Goal: Information Seeking & Learning: Learn about a topic

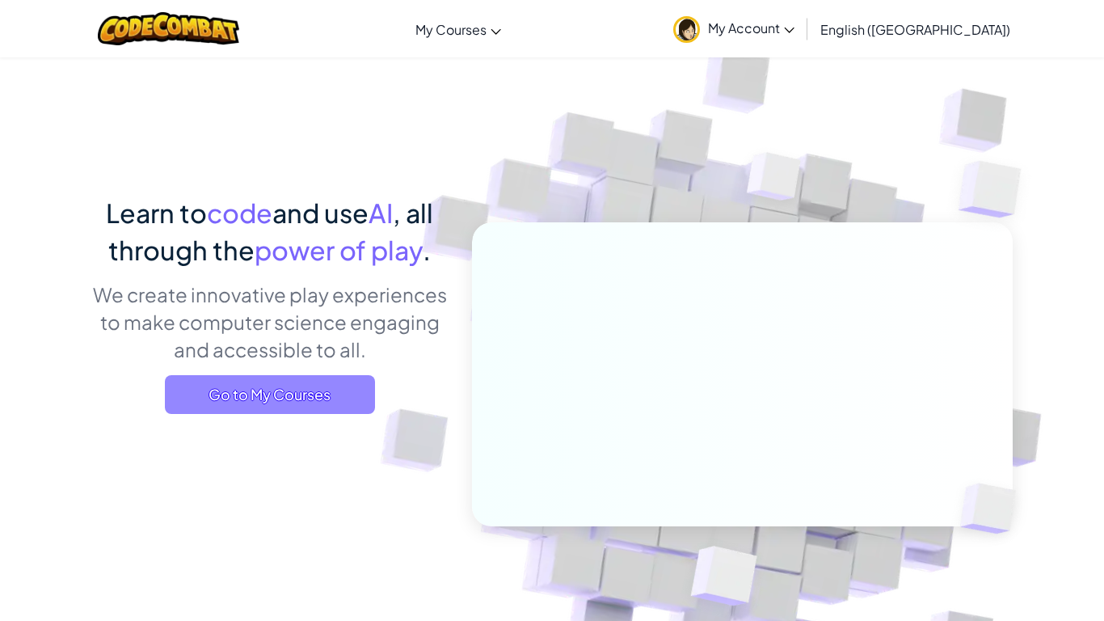
click at [259, 394] on span "Go to My Courses" at bounding box center [270, 394] width 210 height 39
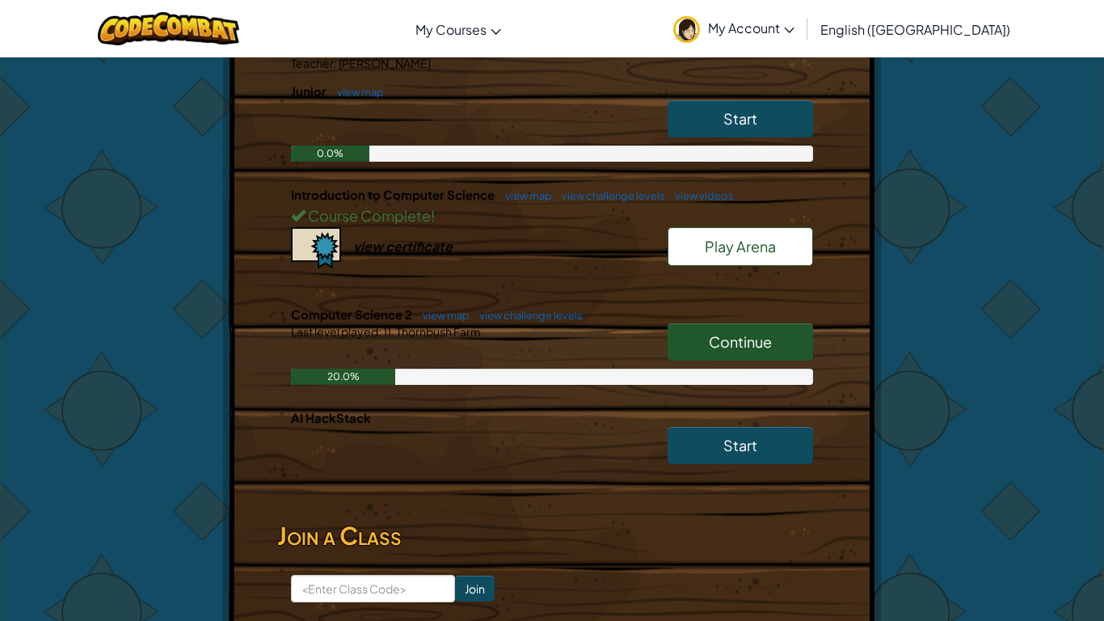
scroll to position [356, 0]
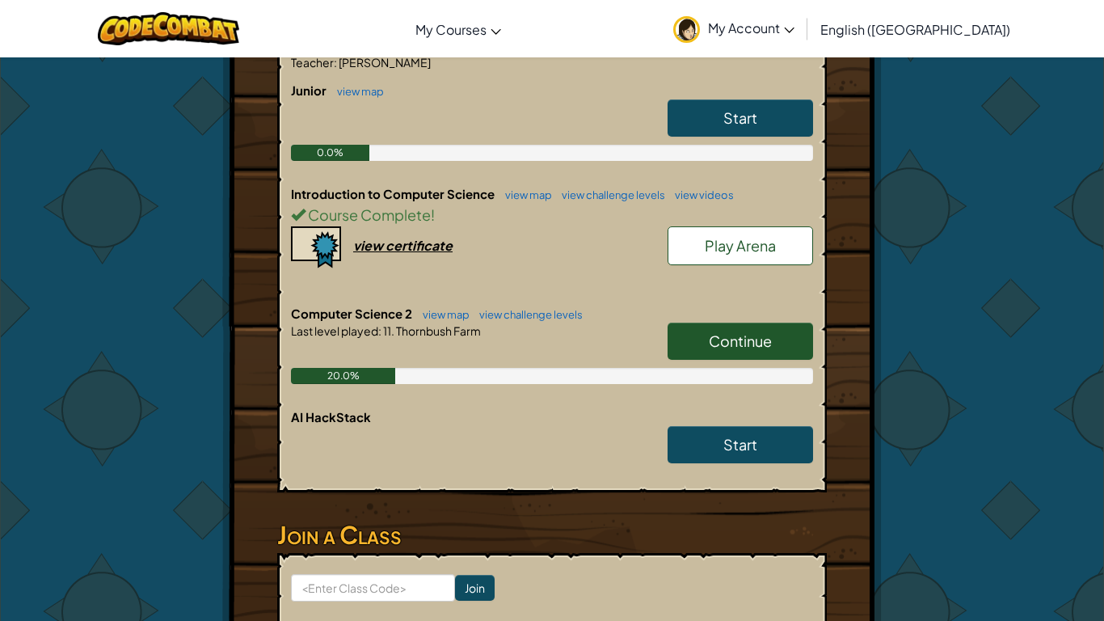
click at [714, 339] on span "Continue" at bounding box center [740, 340] width 63 height 19
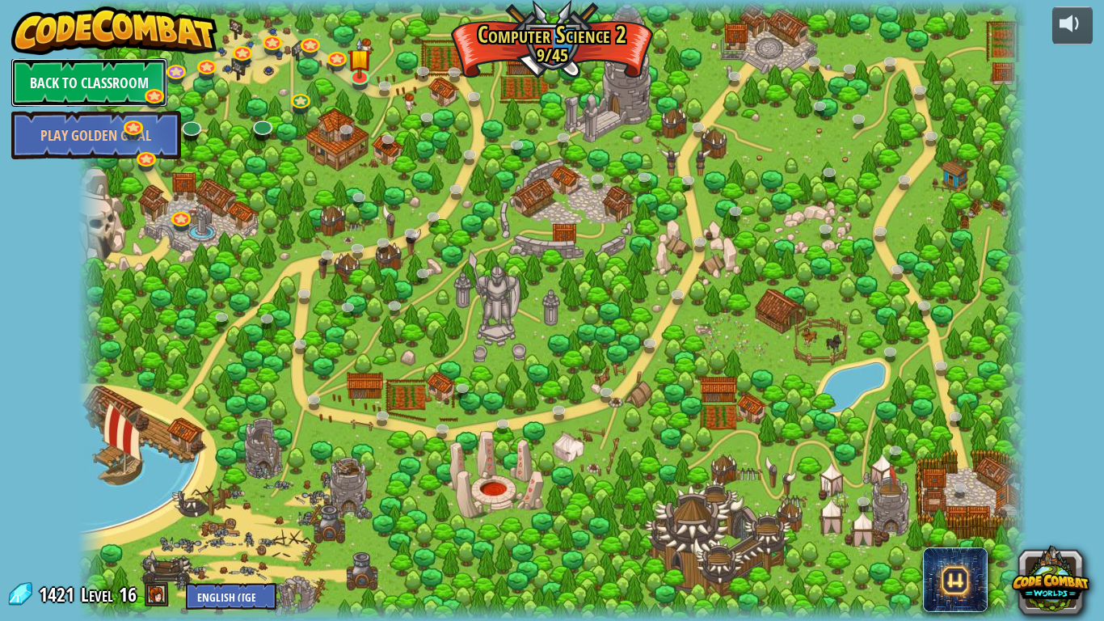
click at [120, 77] on link "Back to Classroom" at bounding box center [89, 82] width 156 height 48
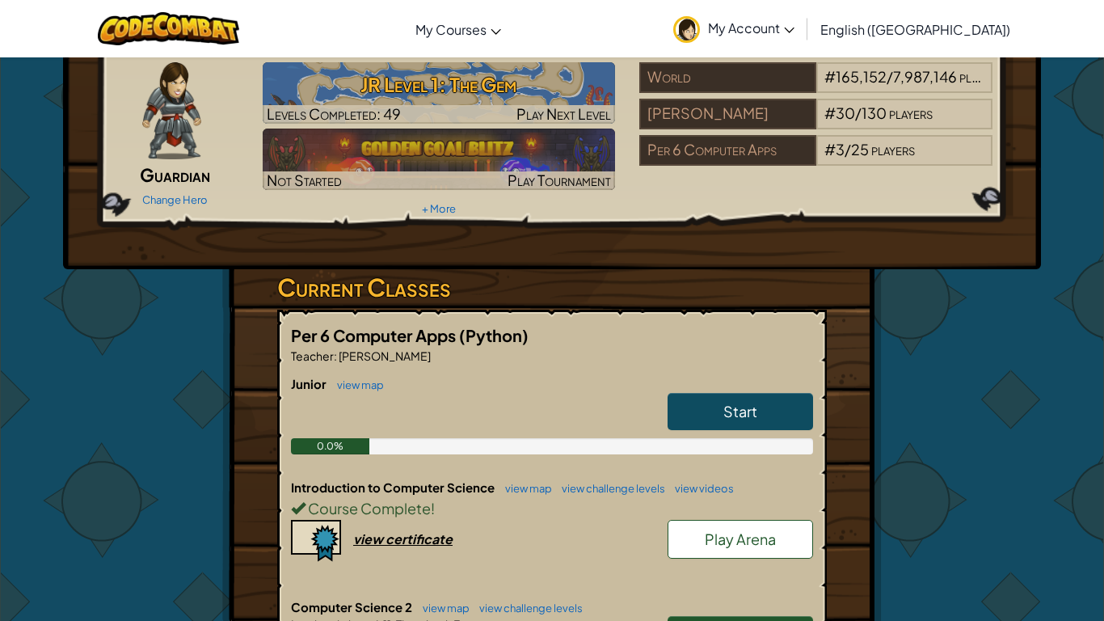
scroll to position [97, 0]
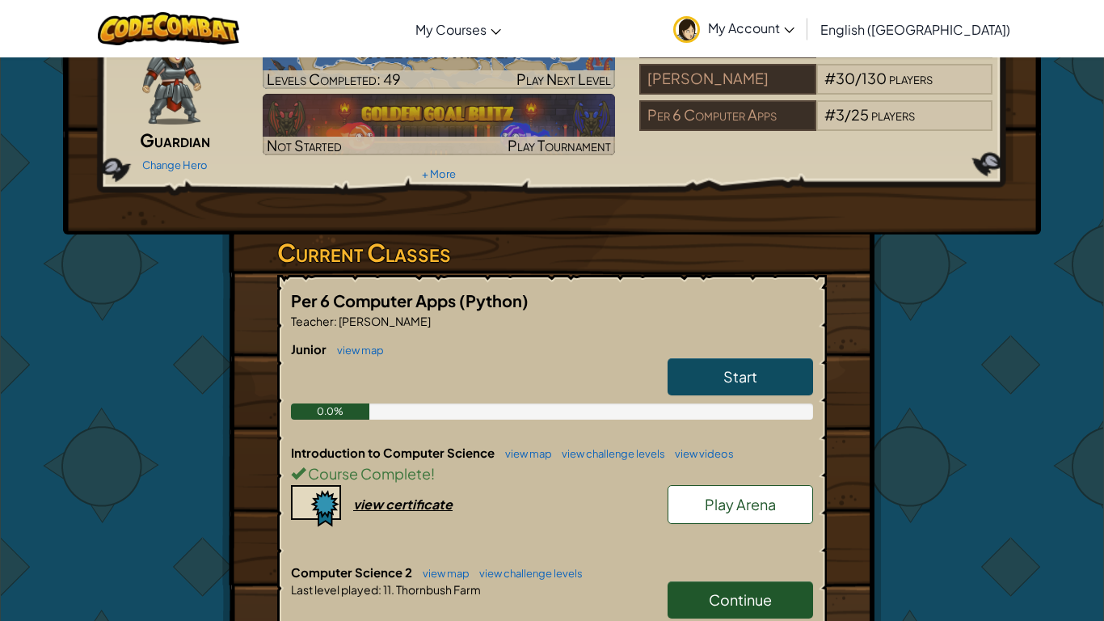
click at [702, 501] on link "Play Arena" at bounding box center [740, 504] width 145 height 39
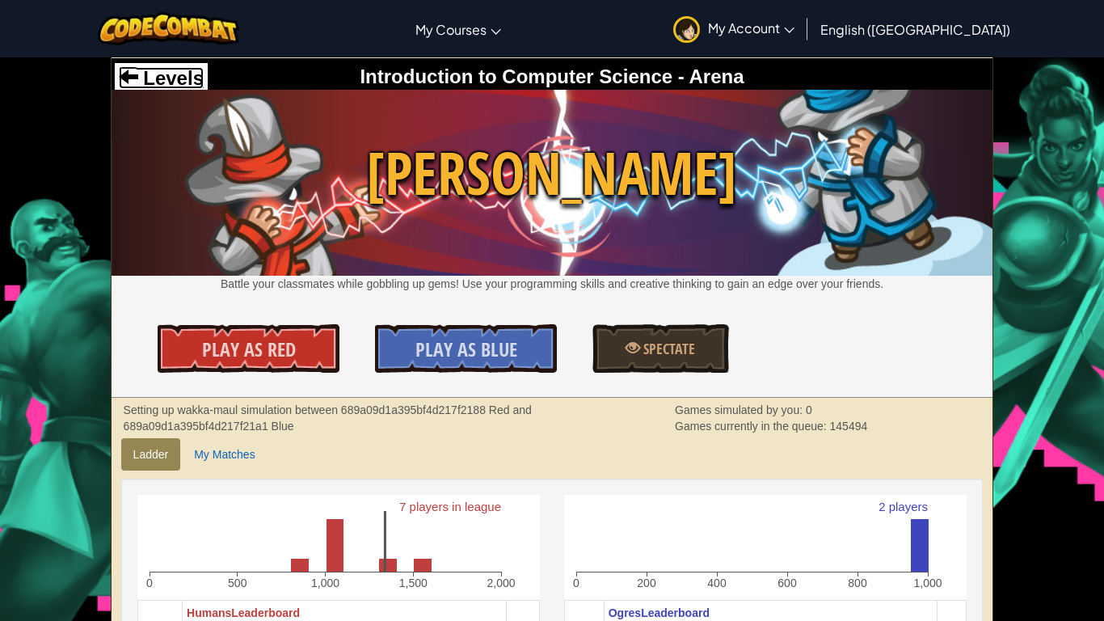
click at [146, 75] on span "Levels" at bounding box center [170, 78] width 65 height 22
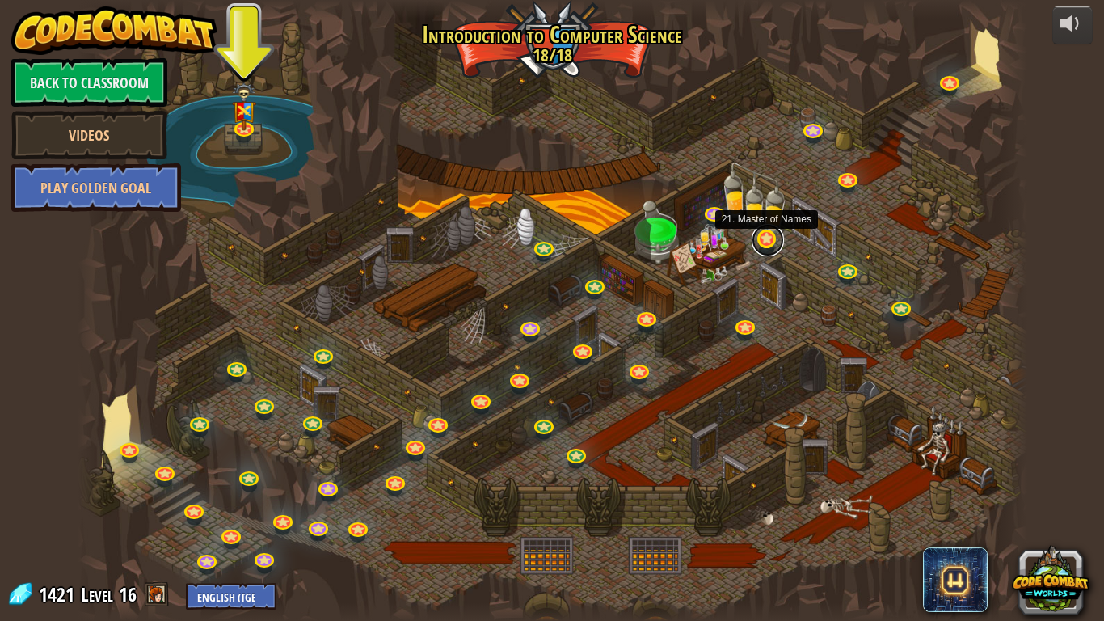
click at [771, 247] on link at bounding box center [768, 240] width 32 height 32
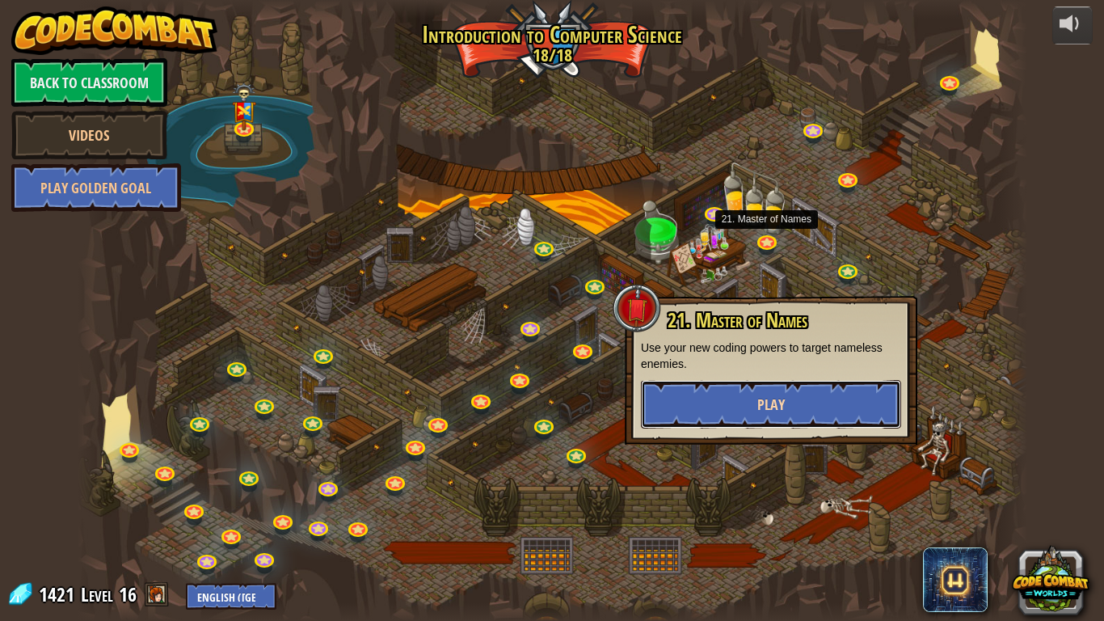
click at [685, 385] on button "Play" at bounding box center [771, 404] width 260 height 48
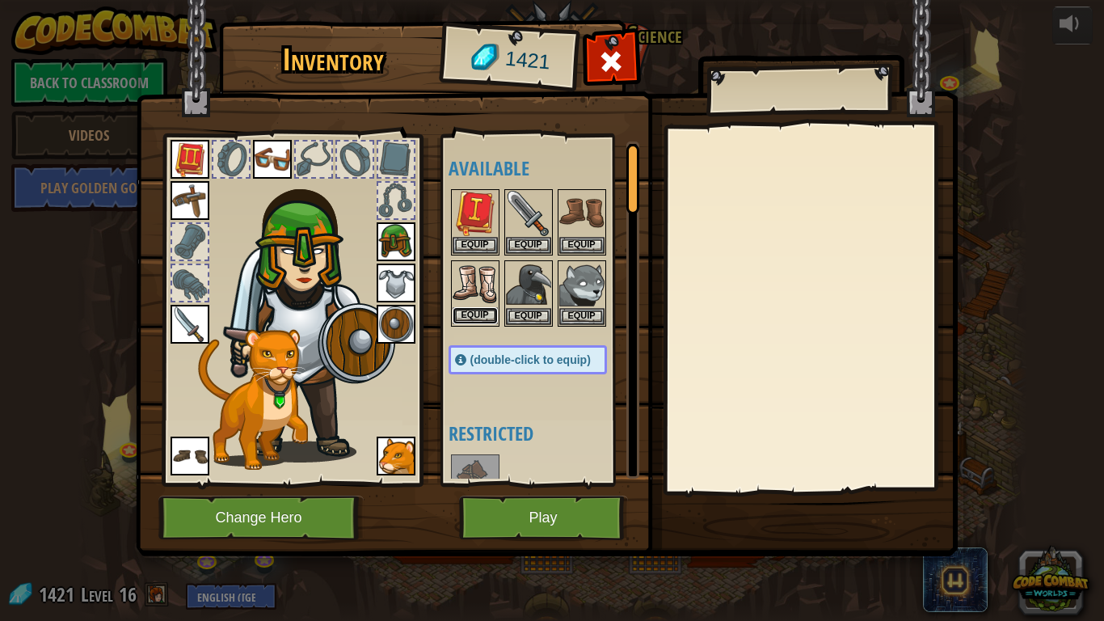
click at [473, 308] on button "Equip" at bounding box center [475, 315] width 45 height 17
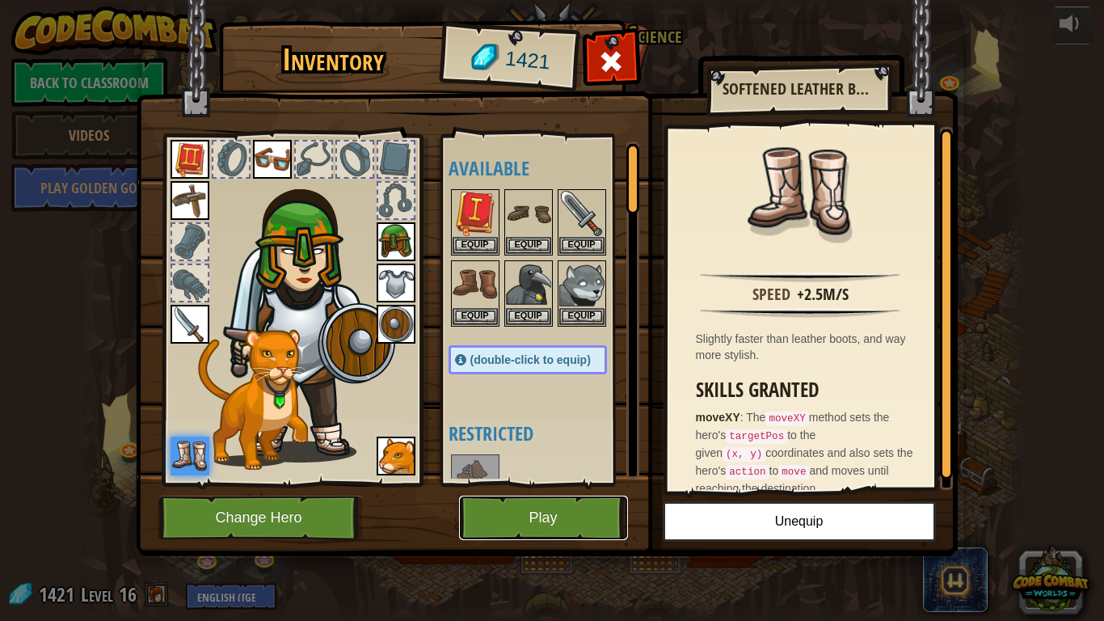
click at [578, 499] on button "Play" at bounding box center [543, 517] width 169 height 44
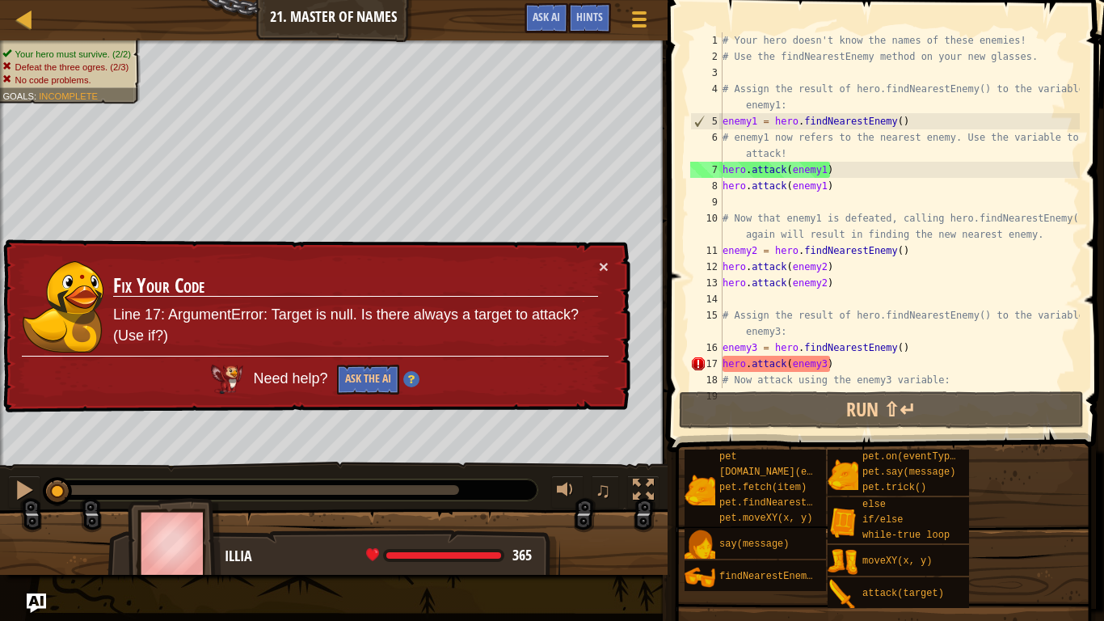
click at [844, 366] on div "# Your hero doesn't know the names of these enemies! # Use the findNearestEnemy…" at bounding box center [899, 226] width 360 height 388
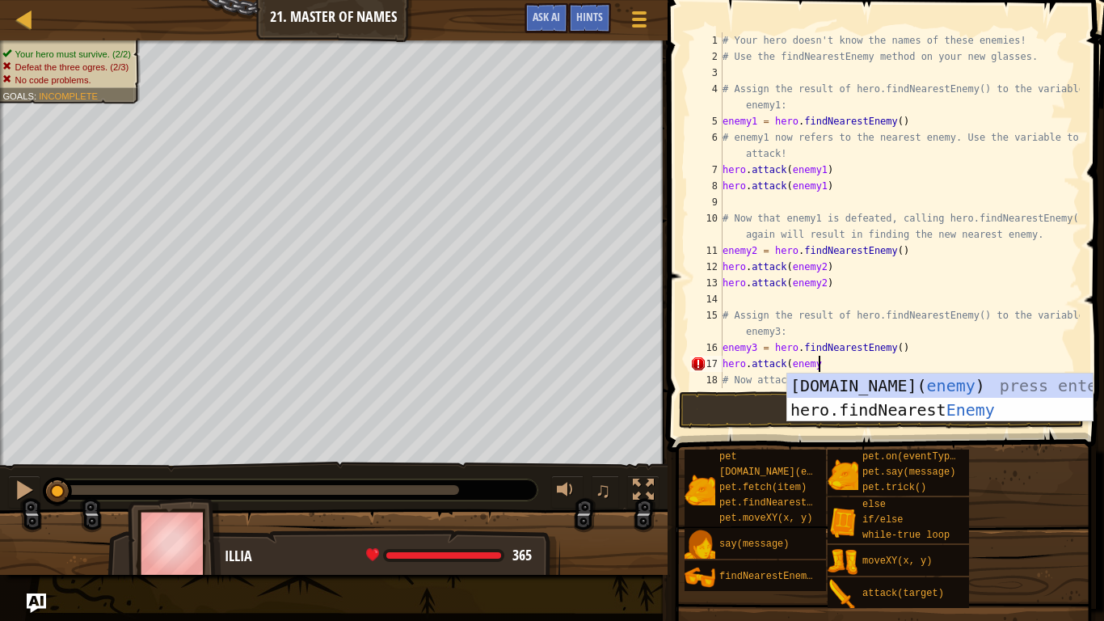
scroll to position [7, 14]
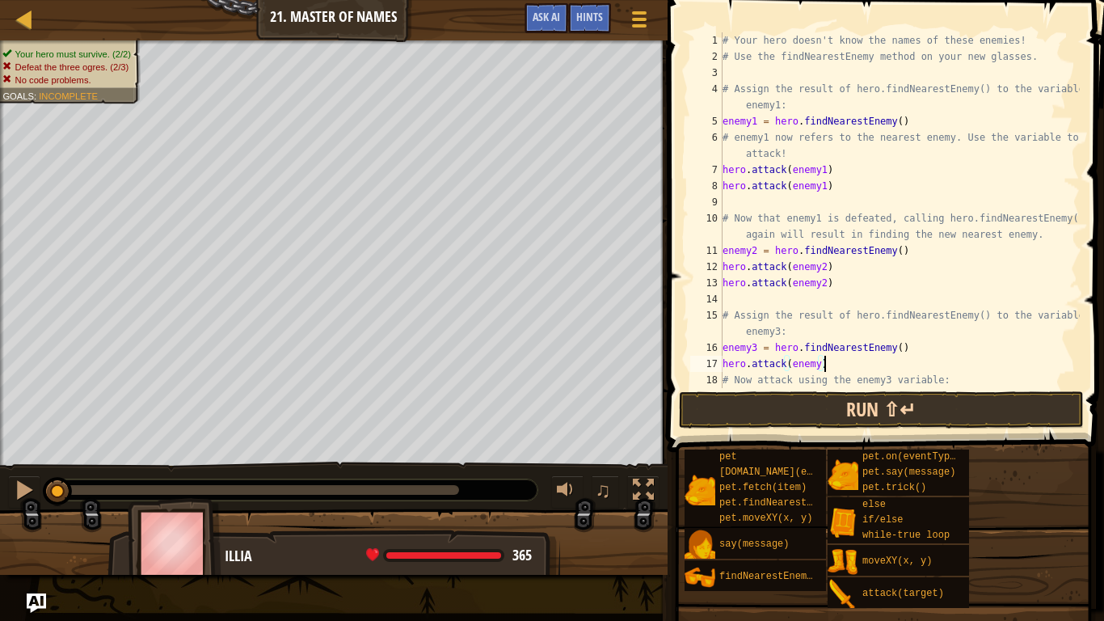
type textarea "hero.attack(enemy)"
click at [814, 409] on button "Run ⇧↵" at bounding box center [881, 409] width 405 height 37
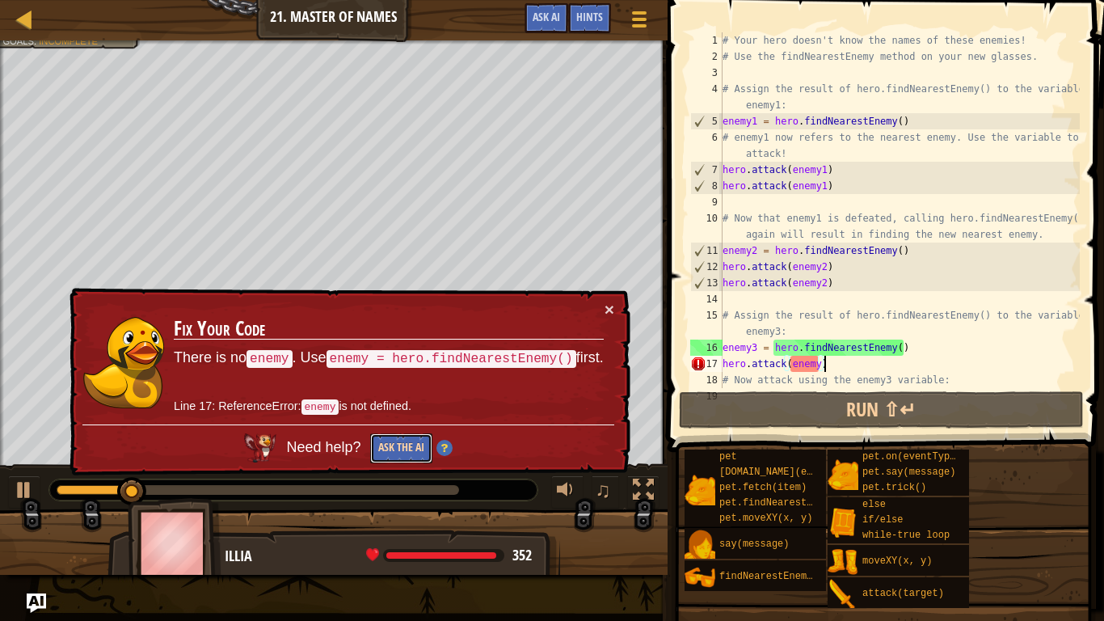
click at [394, 449] on button "Ask the AI" at bounding box center [401, 448] width 62 height 30
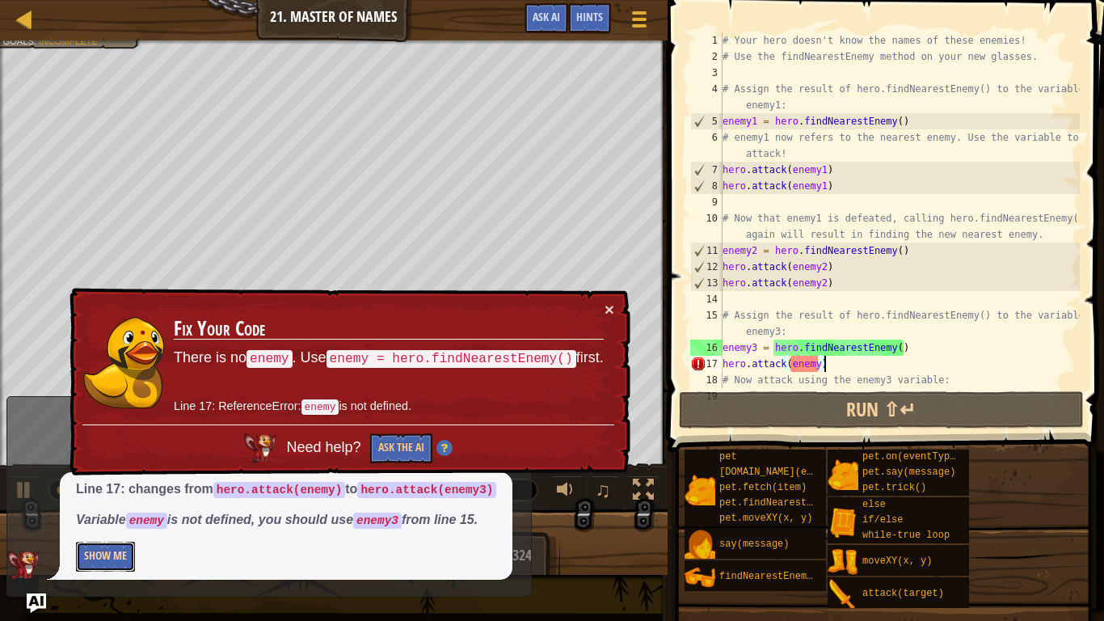
click at [108, 559] on button "Show Me" at bounding box center [105, 556] width 59 height 30
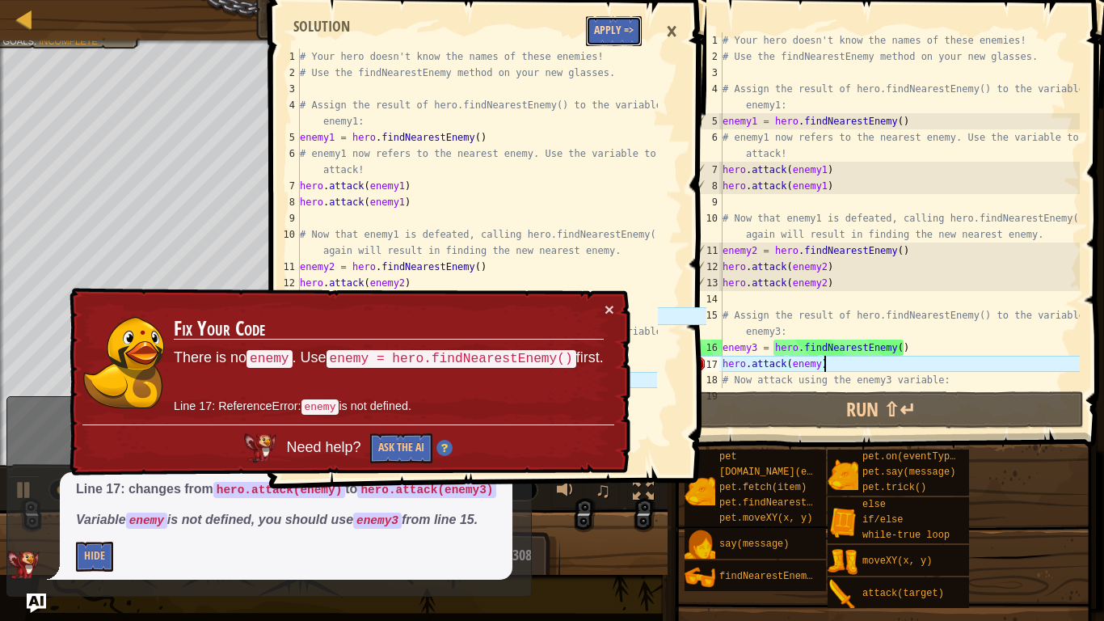
click at [612, 30] on button "Apply =>" at bounding box center [614, 31] width 56 height 30
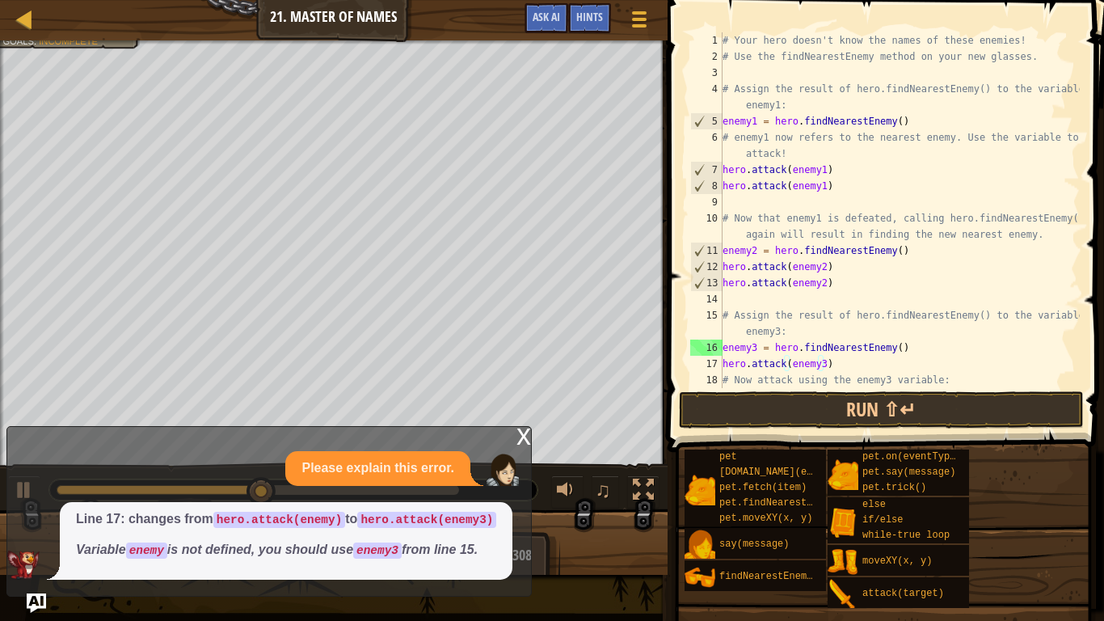
scroll to position [7, 0]
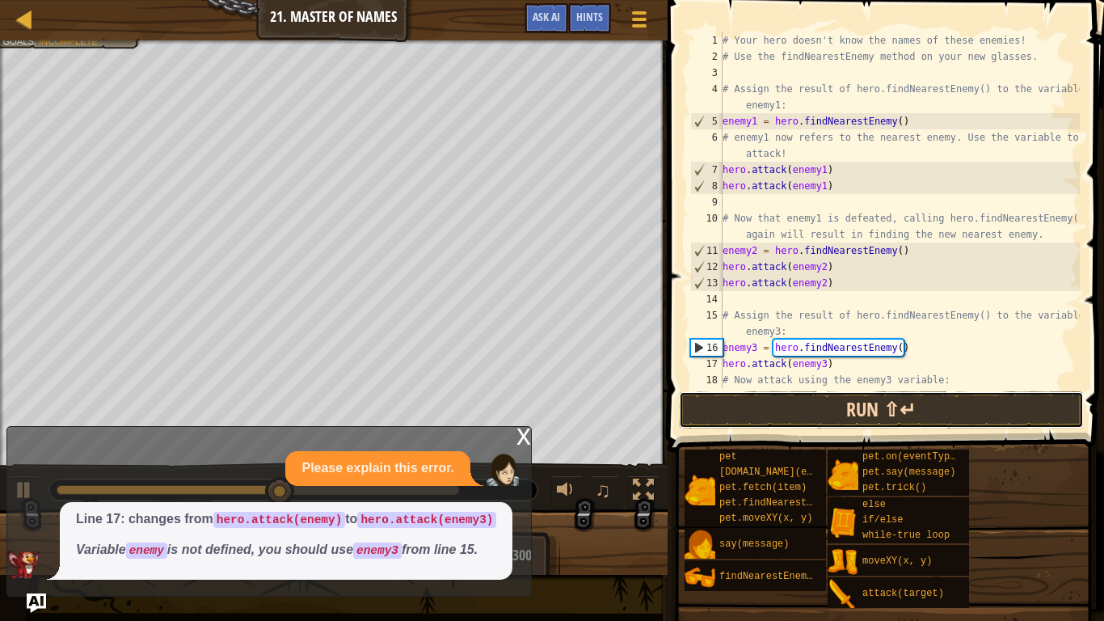
click at [783, 407] on button "Run ⇧↵" at bounding box center [881, 409] width 405 height 37
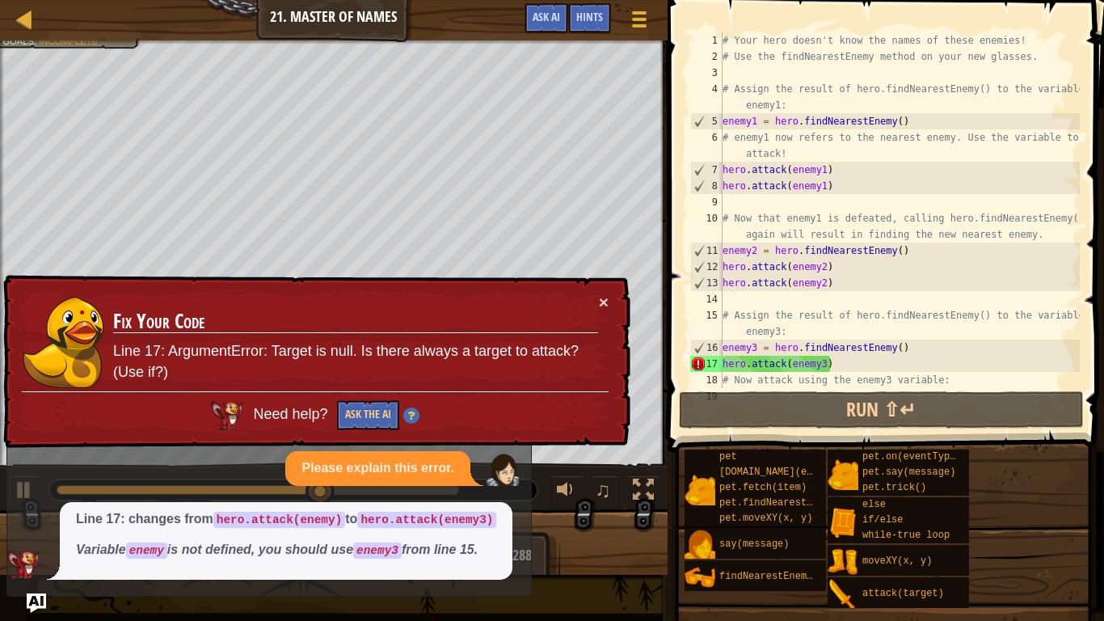
click at [784, 332] on div "# Your hero doesn't know the names of these enemies! # Use the findNearestEnemy…" at bounding box center [899, 226] width 360 height 388
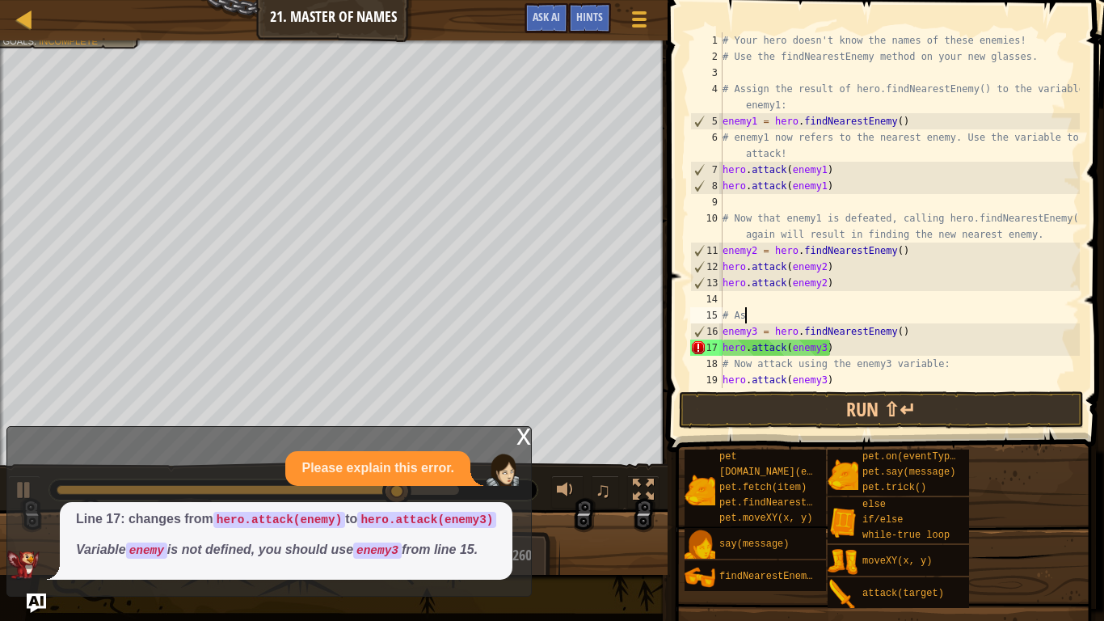
type textarea "#"
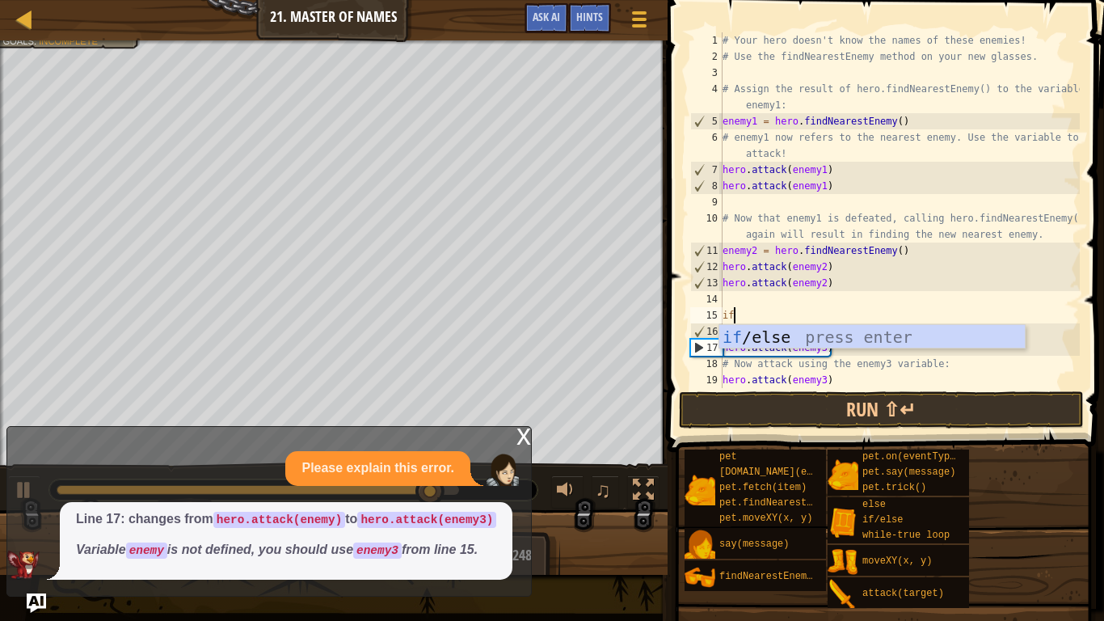
scroll to position [7, 1]
click at [812, 334] on div "if /else press enter" at bounding box center [871, 361] width 305 height 73
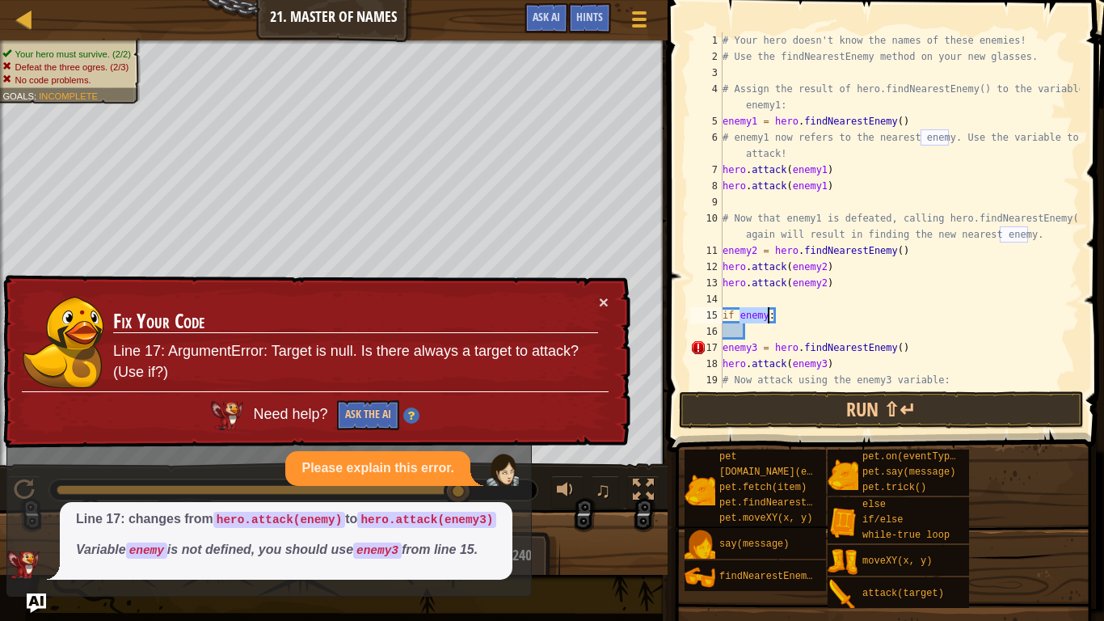
click at [723, 349] on div "# Your hero doesn't know the names of these enemies! # Use the findNearestEnemy…" at bounding box center [899, 226] width 360 height 388
click at [793, 152] on div "# Your hero doesn't know the names of these enemies! # Use the findNearestEnemy…" at bounding box center [899, 226] width 360 height 388
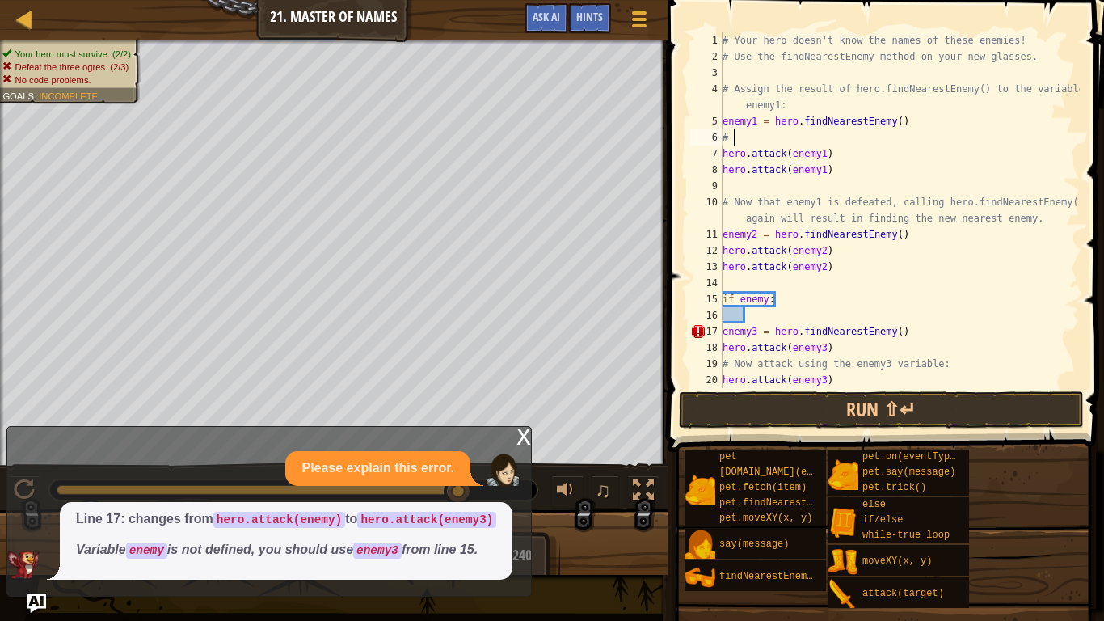
type textarea "#"
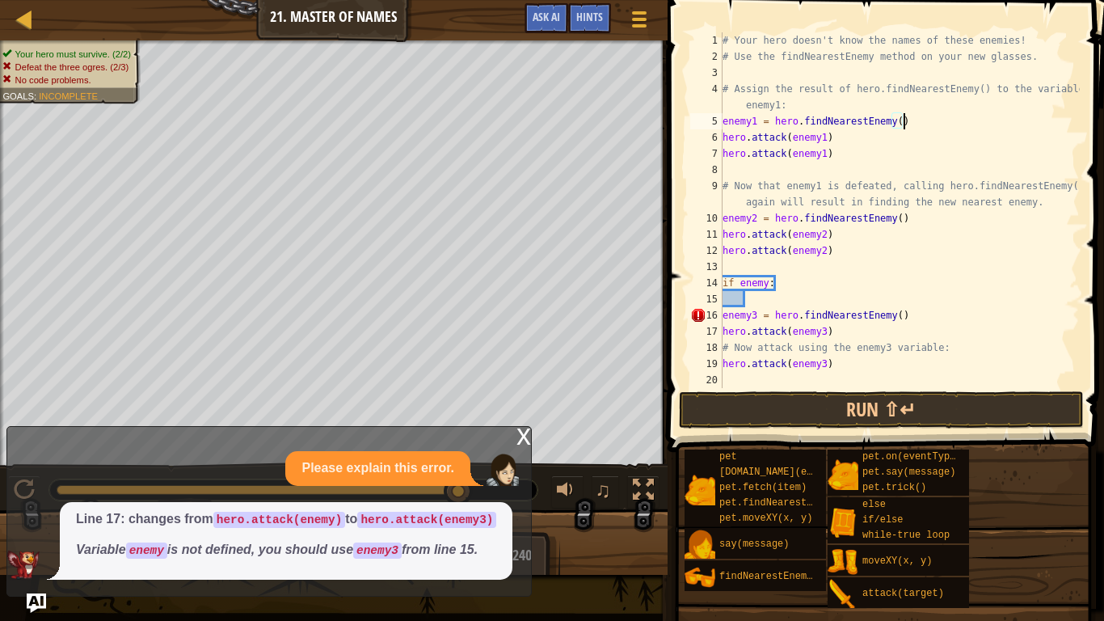
click at [785, 106] on div "# Your hero doesn't know the names of these enemies! # Use the findNearestEnemy…" at bounding box center [899, 226] width 360 height 388
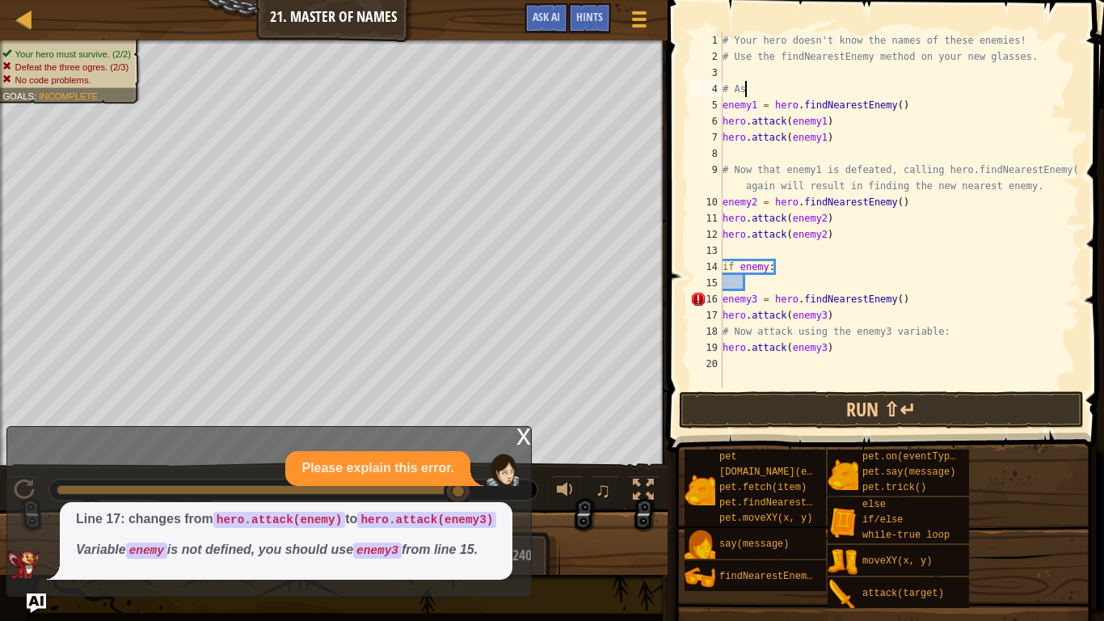
type textarea "#"
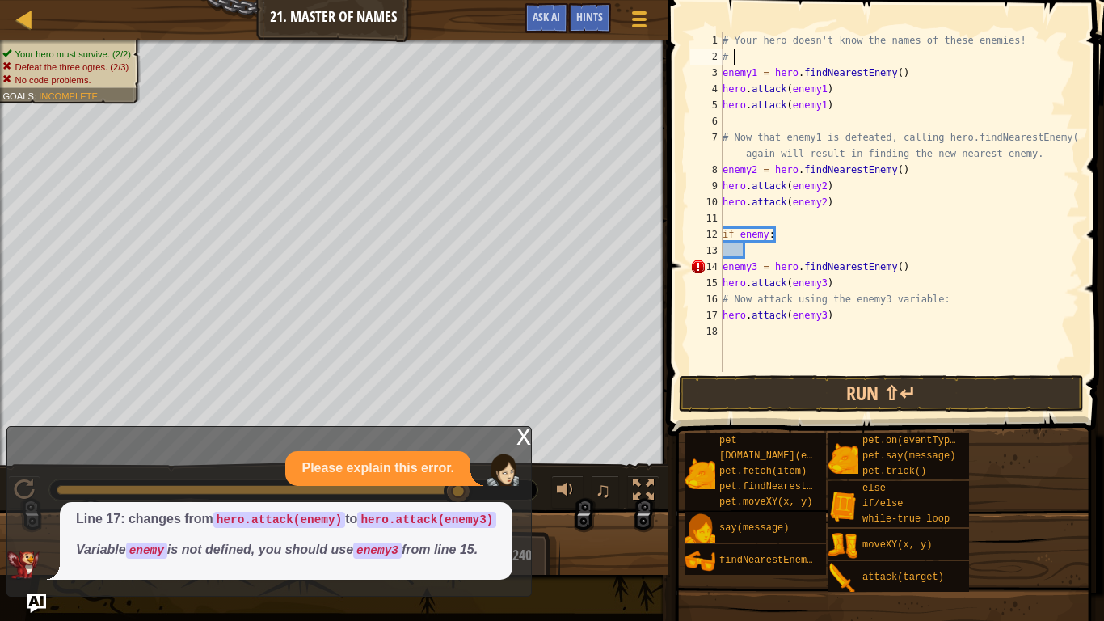
type textarea "#"
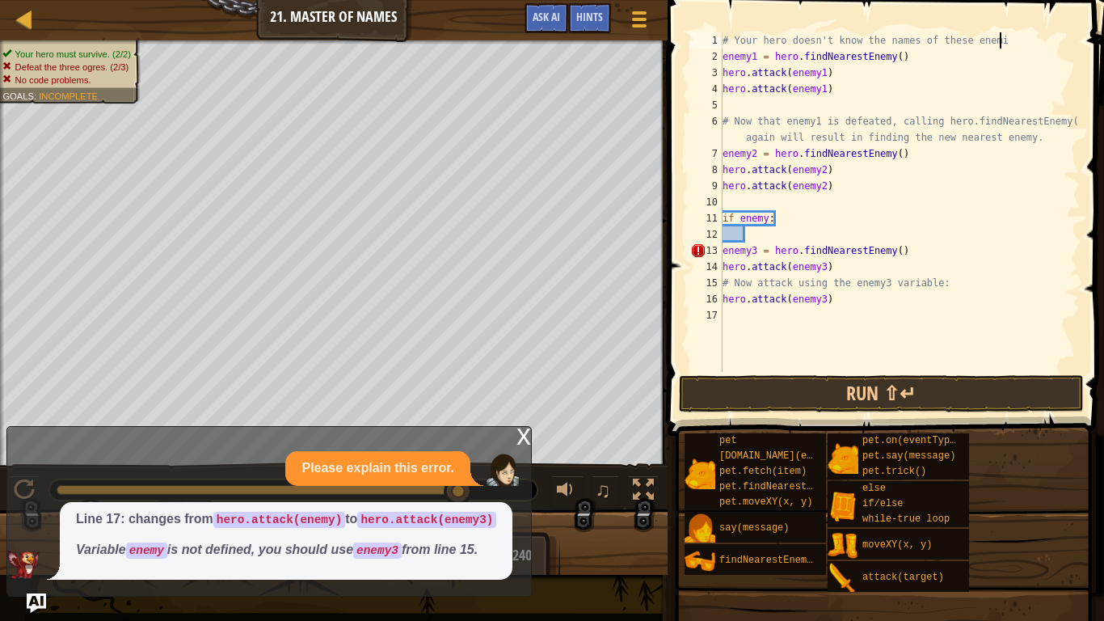
click at [522, 427] on div "x" at bounding box center [523, 435] width 15 height 16
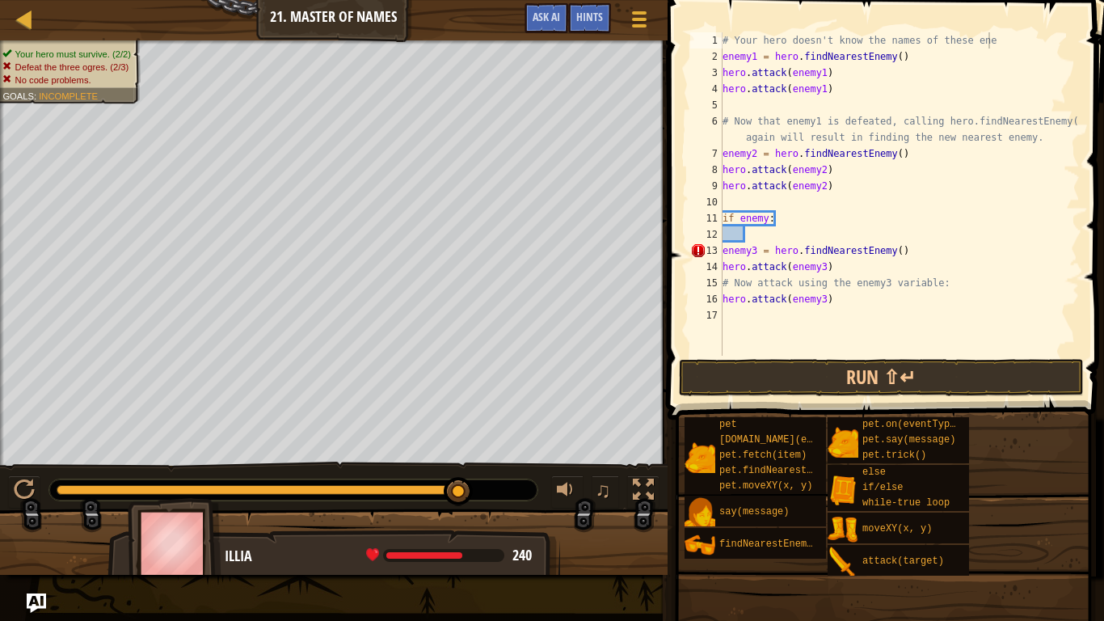
click at [988, 37] on div "# Your hero doesn't know the names of these ene enemy1 = hero . findNearestEnem…" at bounding box center [899, 210] width 360 height 356
type textarea "#"
click at [723, 56] on div "enemy1 = hero . findNearestEnemy ( ) hero . attack ( enemy1 ) hero . attack ( e…" at bounding box center [899, 210] width 360 height 356
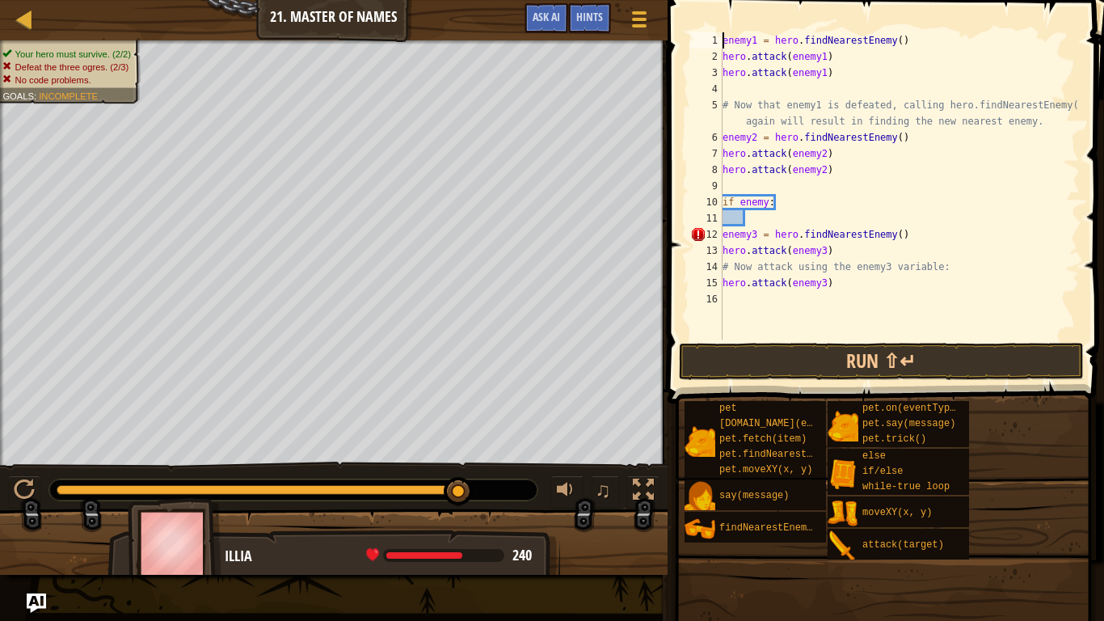
click at [1030, 122] on div "enemy1 = hero . findNearestEnemy ( ) hero . attack ( enemy1 ) hero . attack ( e…" at bounding box center [899, 201] width 360 height 339
click at [908, 121] on div "enemy1 = hero . findNearestEnemy ( ) hero . attack ( enemy1 ) hero . attack ( e…" at bounding box center [899, 201] width 360 height 339
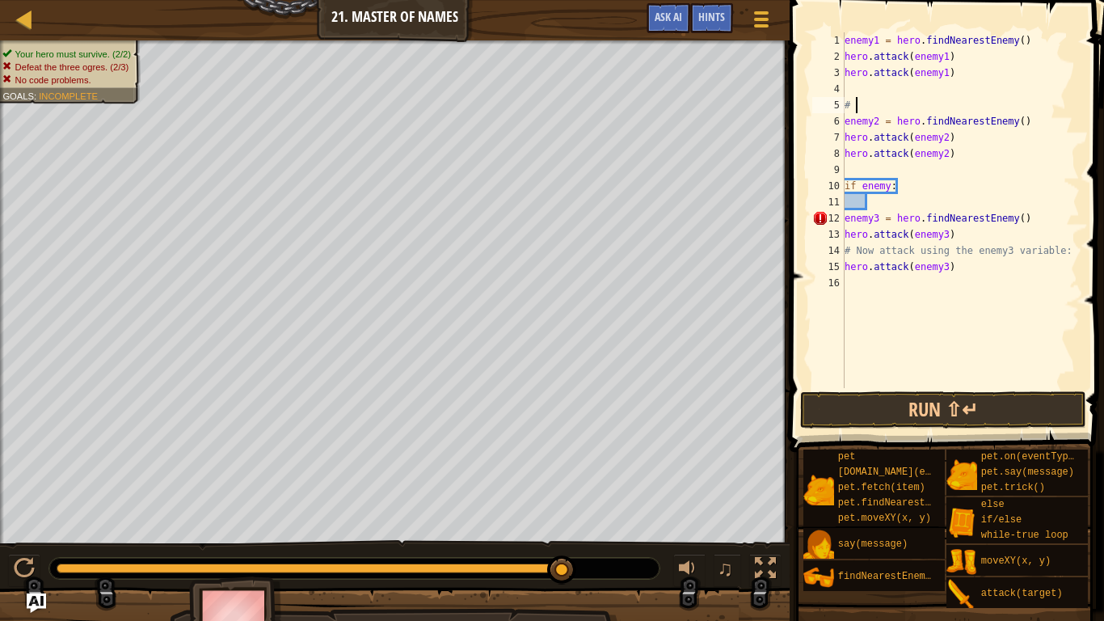
type textarea "#"
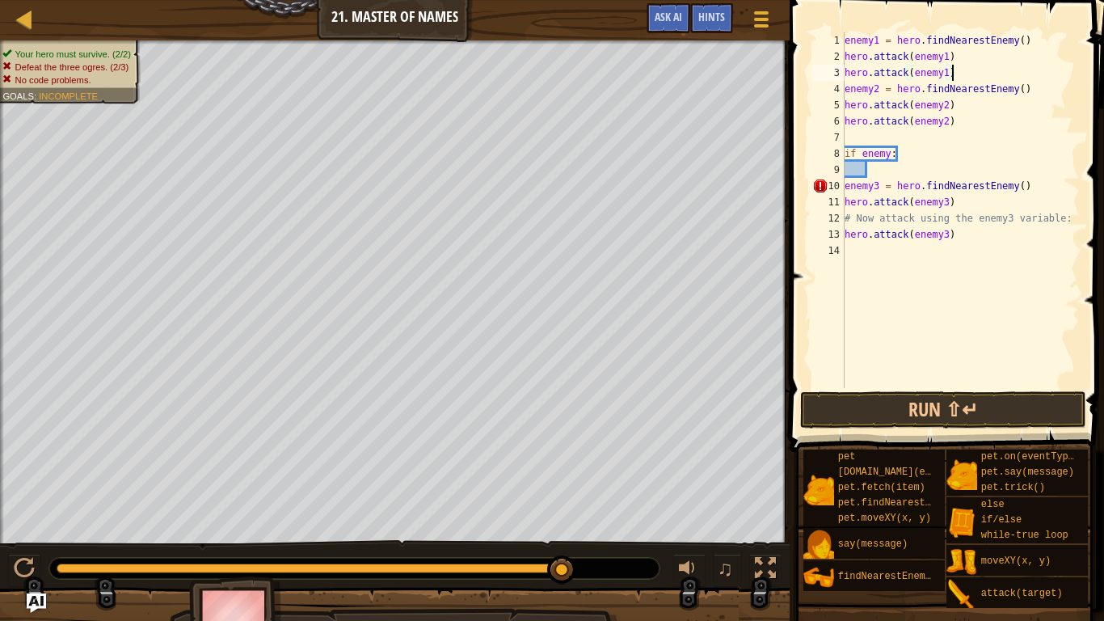
click at [1072, 218] on div "enemy1 = hero . findNearestEnemy ( ) hero . attack ( enemy1 ) hero . attack ( e…" at bounding box center [960, 226] width 238 height 388
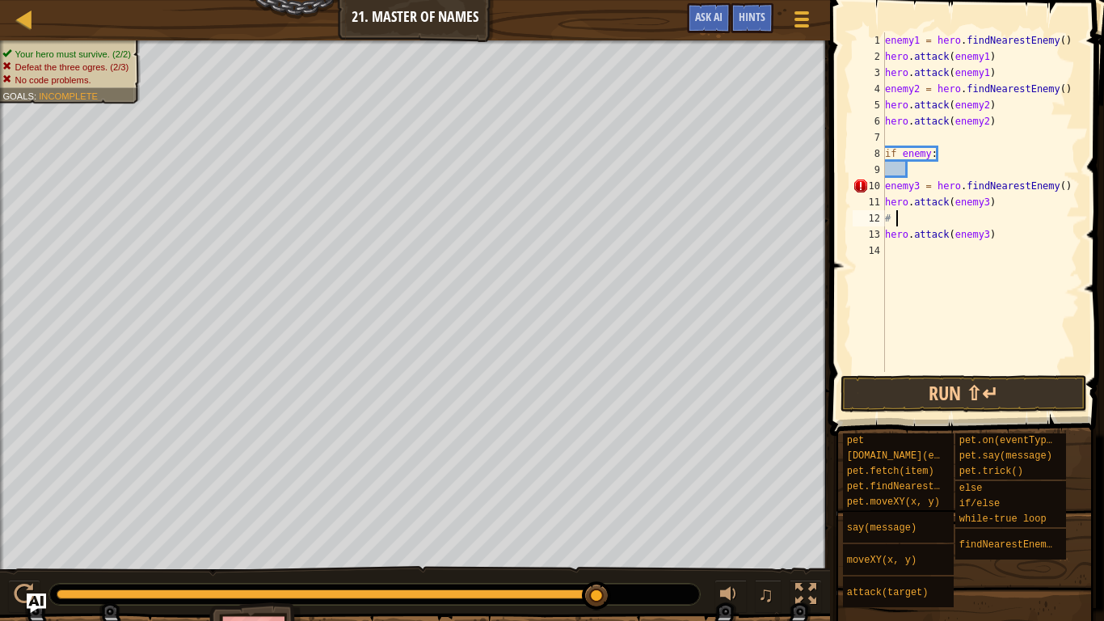
type textarea "#"
type textarea "hero.attack(enemy3)"
click at [917, 173] on div "enemy1 = hero . findNearestEnemy ( ) hero . attack ( enemy1 ) hero . attack ( e…" at bounding box center [981, 218] width 198 height 372
type textarea "i"
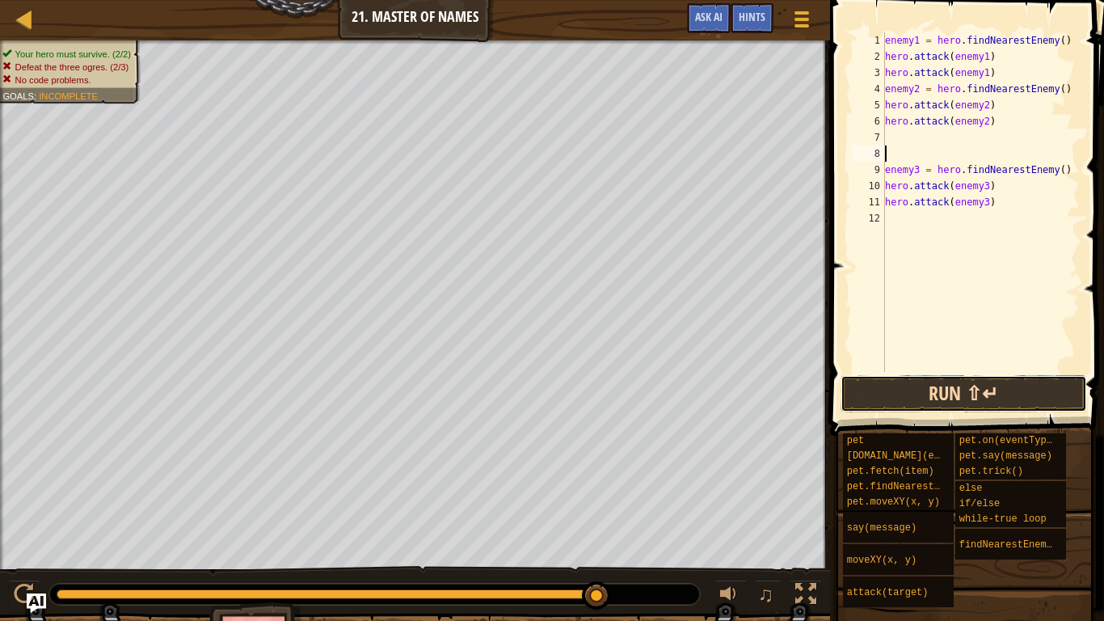
click at [1005, 405] on button "Run ⇧↵" at bounding box center [964, 393] width 246 height 37
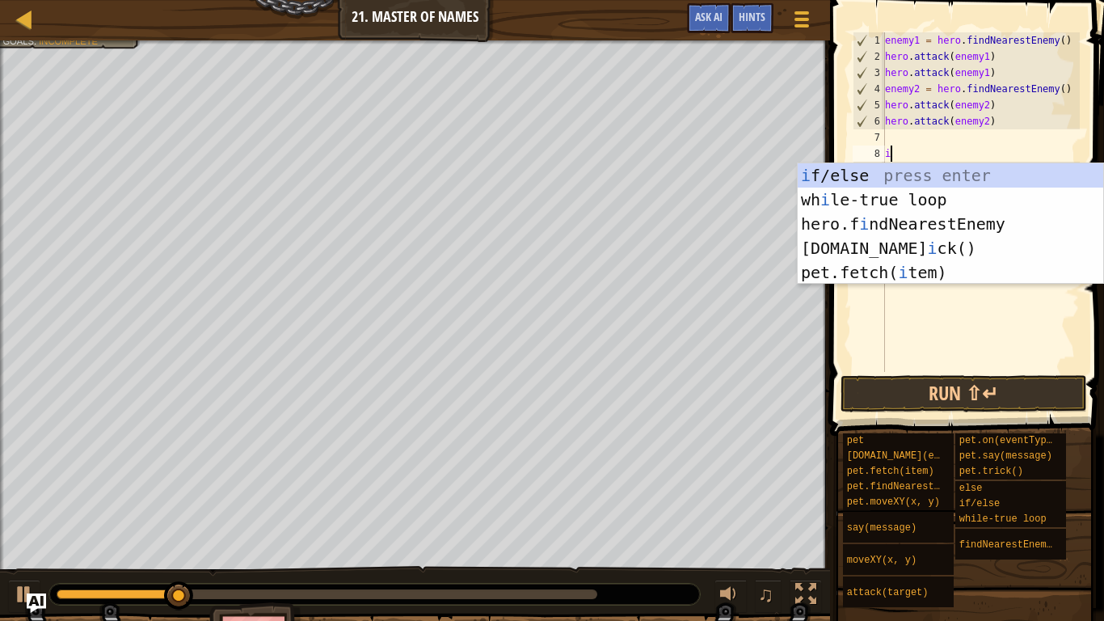
scroll to position [7, 1]
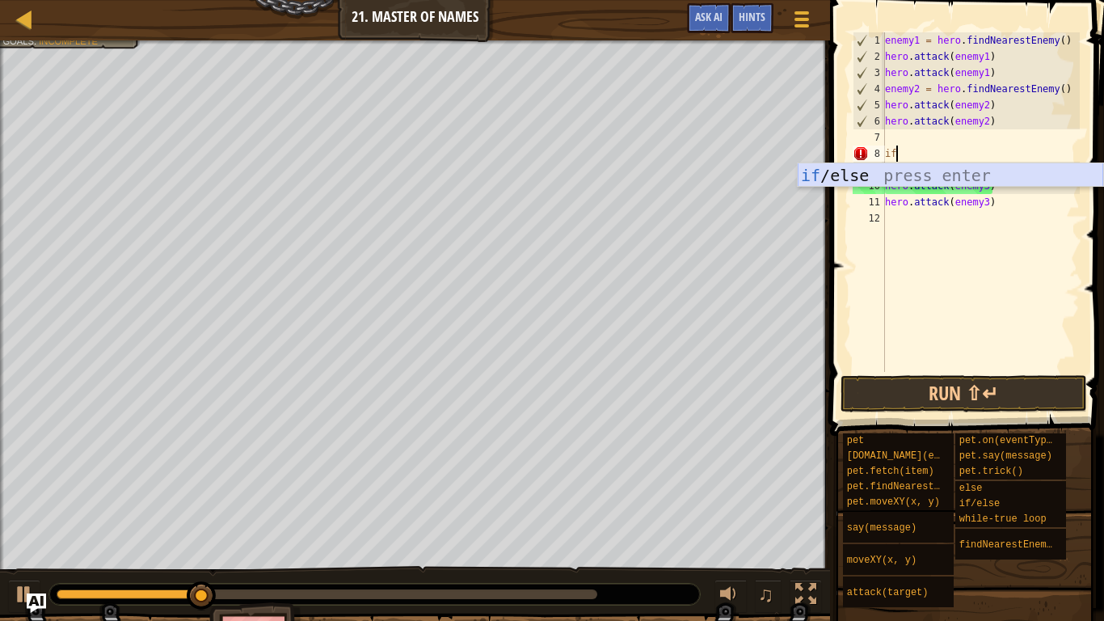
click at [870, 168] on div "if /else press enter" at bounding box center [950, 199] width 305 height 73
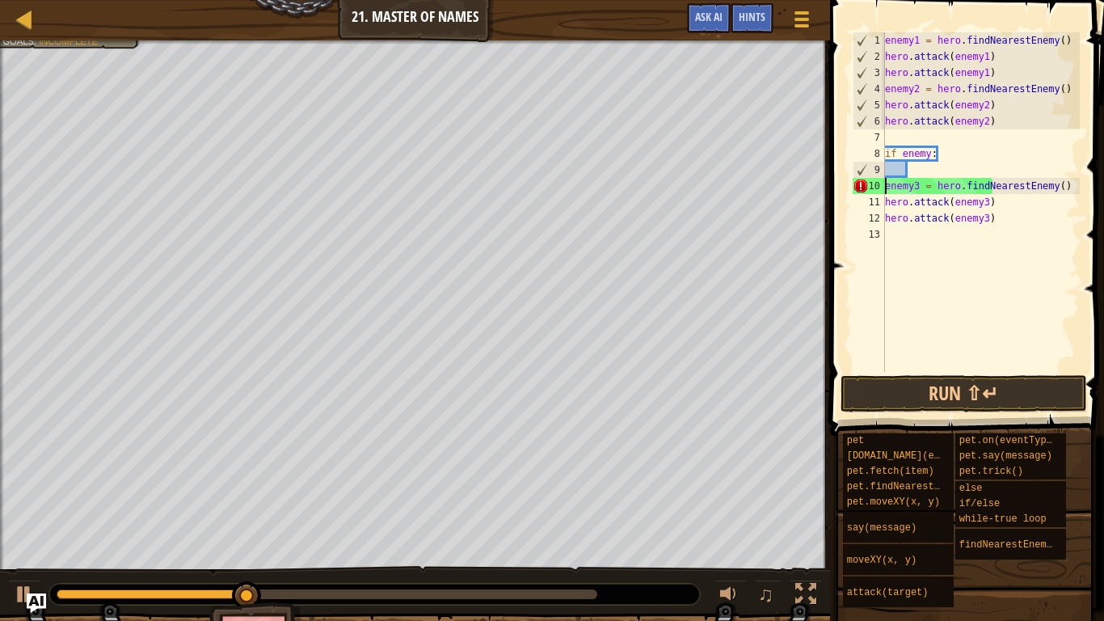
click at [885, 189] on div "enemy1 = hero . findNearestEnemy ( ) hero . attack ( enemy1 ) hero . attack ( e…" at bounding box center [981, 218] width 198 height 372
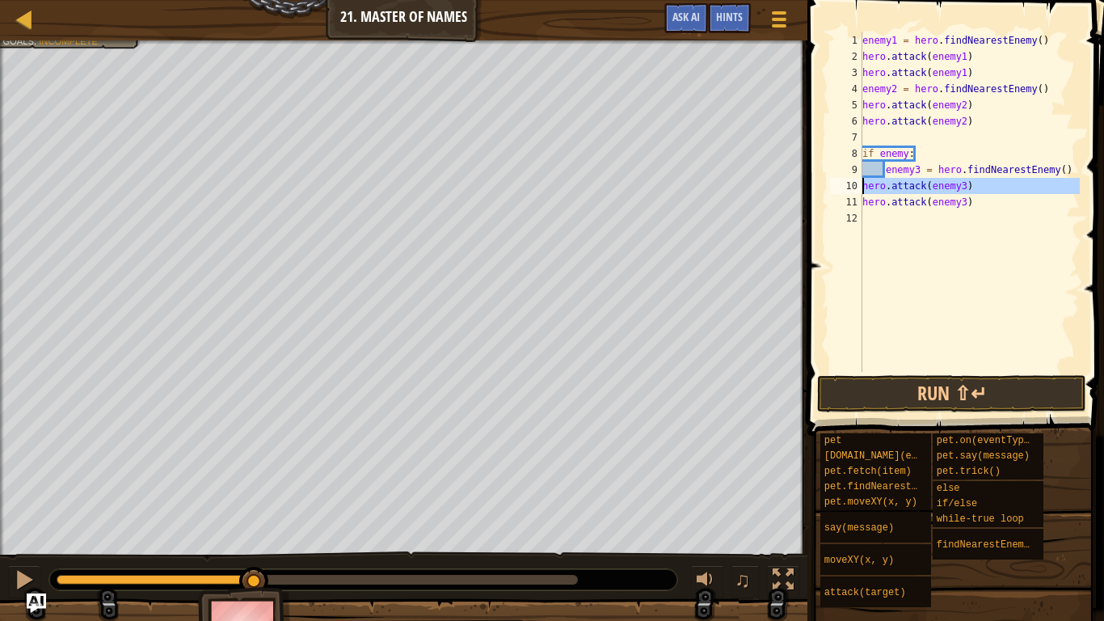
click at [861, 185] on div "10" at bounding box center [846, 186] width 32 height 16
click at [861, 201] on div "11" at bounding box center [846, 202] width 32 height 16
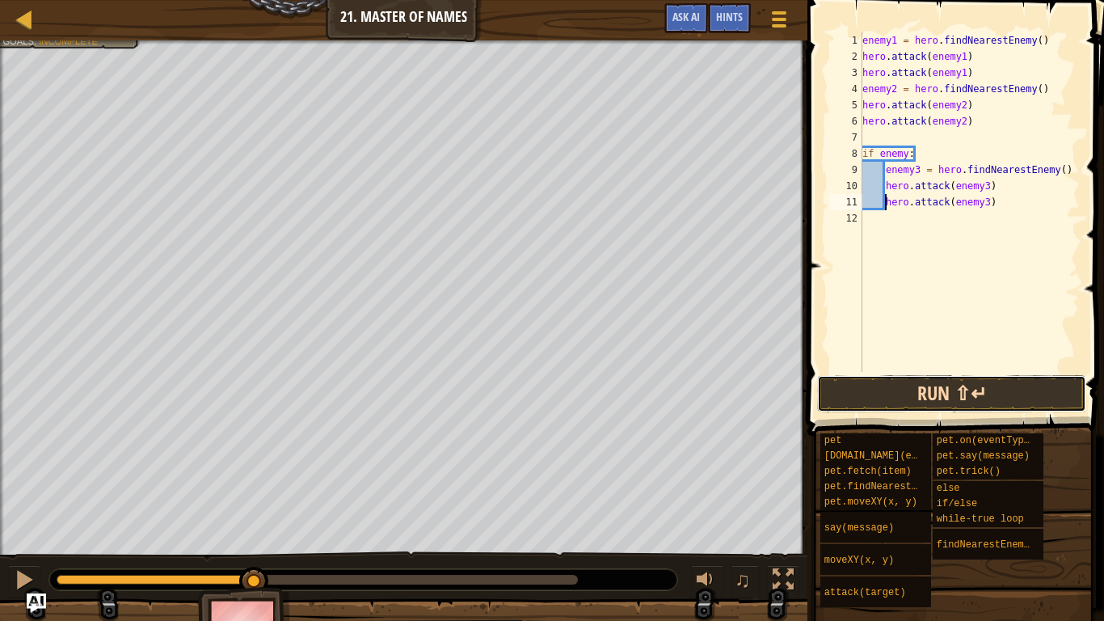
click at [918, 396] on button "Run ⇧↵" at bounding box center [951, 393] width 269 height 37
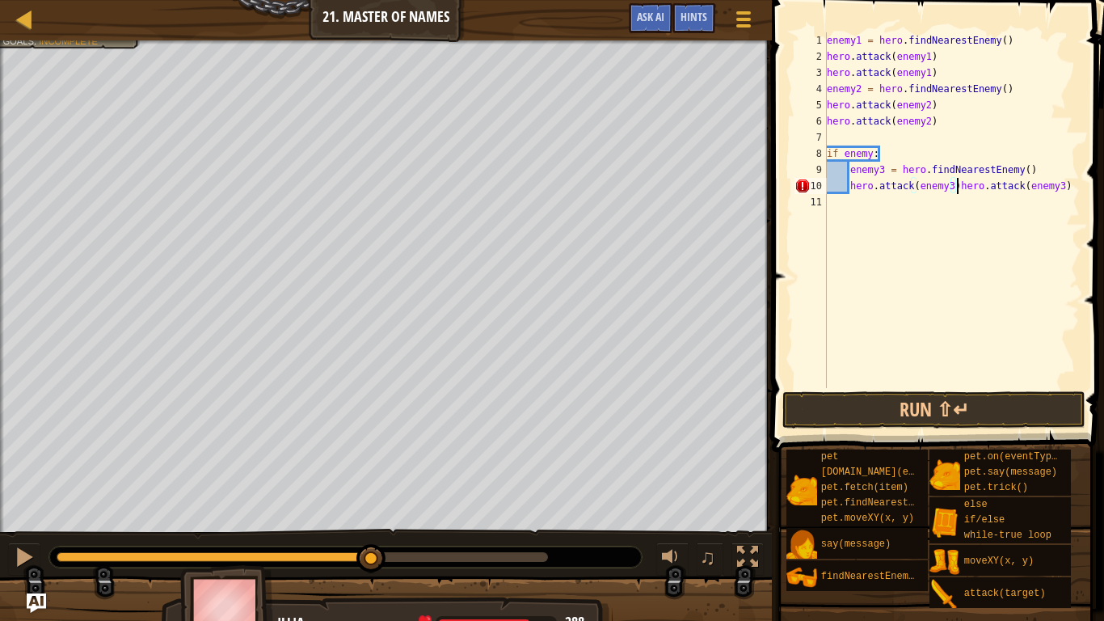
click at [847, 185] on div "enemy1 = hero . findNearestEnemy ( ) hero . attack ( enemy1 ) hero . attack ( e…" at bounding box center [952, 226] width 256 height 388
click at [848, 169] on div "enemy1 = hero . findNearestEnemy ( ) hero . attack ( enemy1 ) hero . attack ( e…" at bounding box center [952, 226] width 256 height 388
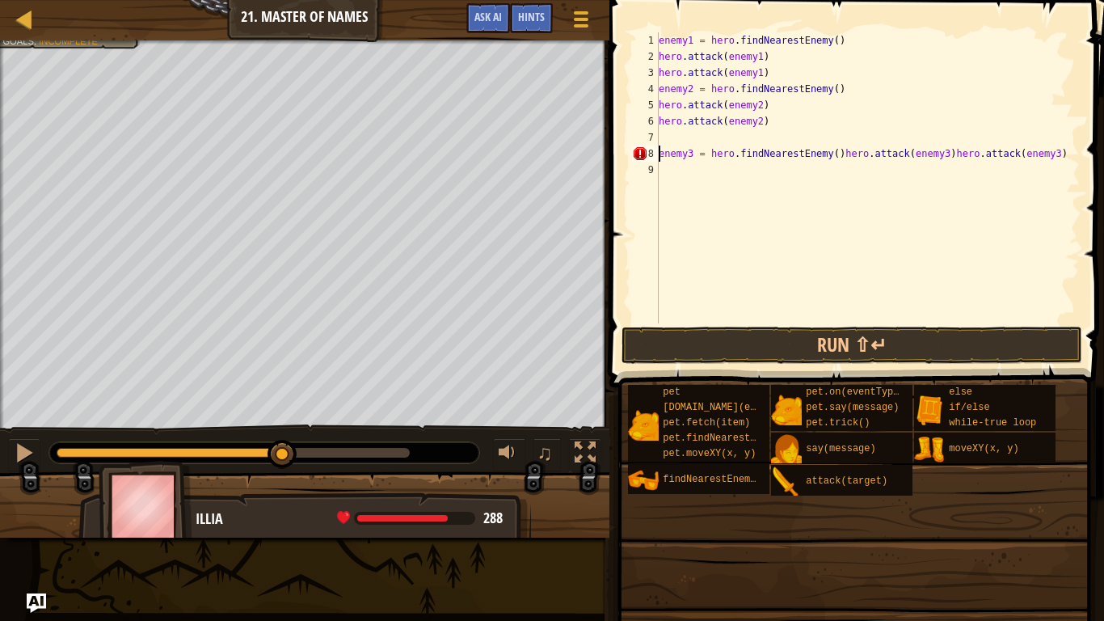
click at [1052, 152] on div "enemy1 = hero . findNearestEnemy ( ) hero . attack ( enemy1 ) hero . attack ( e…" at bounding box center [867, 193] width 424 height 323
type textarea "enemy3 = hero.findNearestEnemy"
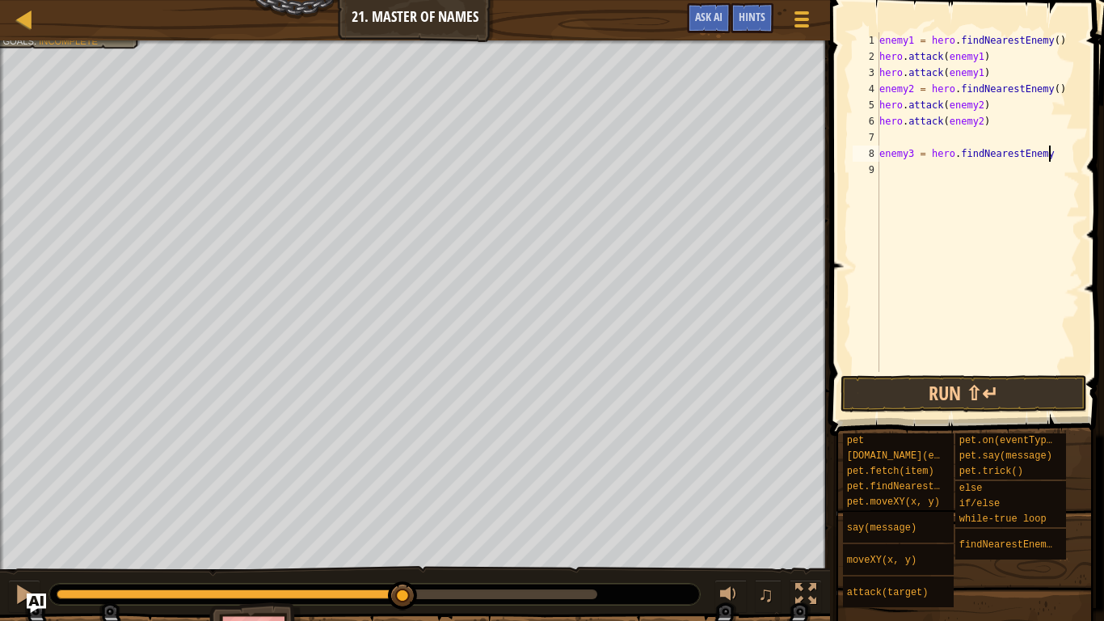
click at [885, 133] on div "enemy1 = hero . findNearestEnemy ( ) hero . attack ( enemy1 ) hero . attack ( e…" at bounding box center [978, 218] width 204 height 372
click at [1051, 140] on div "enemy1 = hero . findNearestEnemy ( ) hero . attack ( enemy1 ) hero . attack ( e…" at bounding box center [978, 218] width 204 height 372
type textarea "enemy3 = hero.findNearestEnemy()"
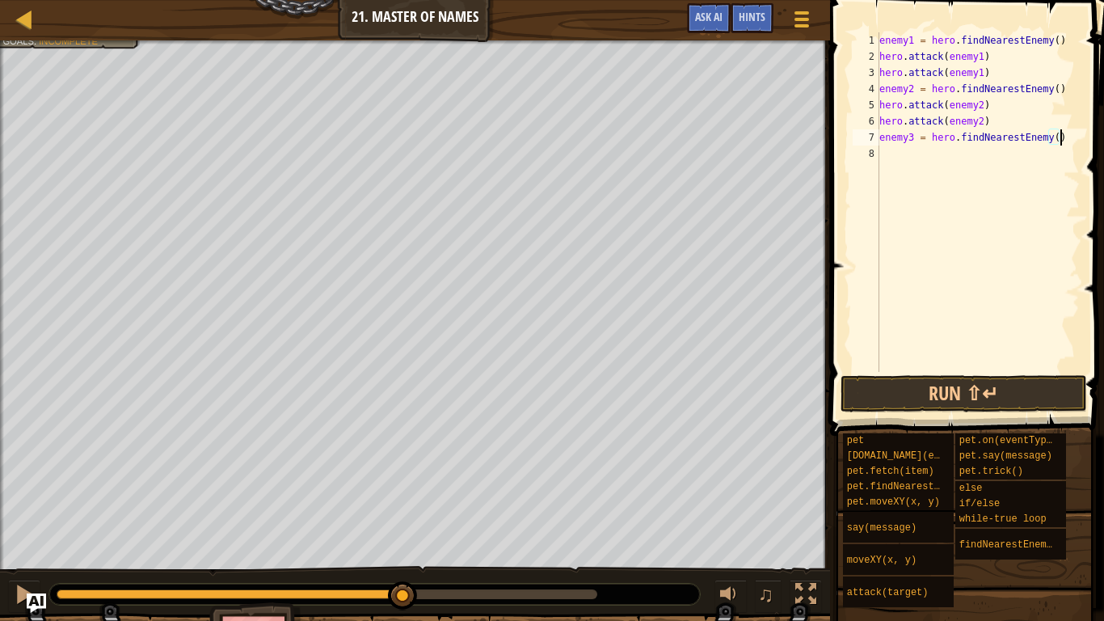
click at [896, 152] on div "enemy1 = hero . findNearestEnemy ( ) hero . attack ( enemy1 ) hero . attack ( e…" at bounding box center [978, 218] width 204 height 372
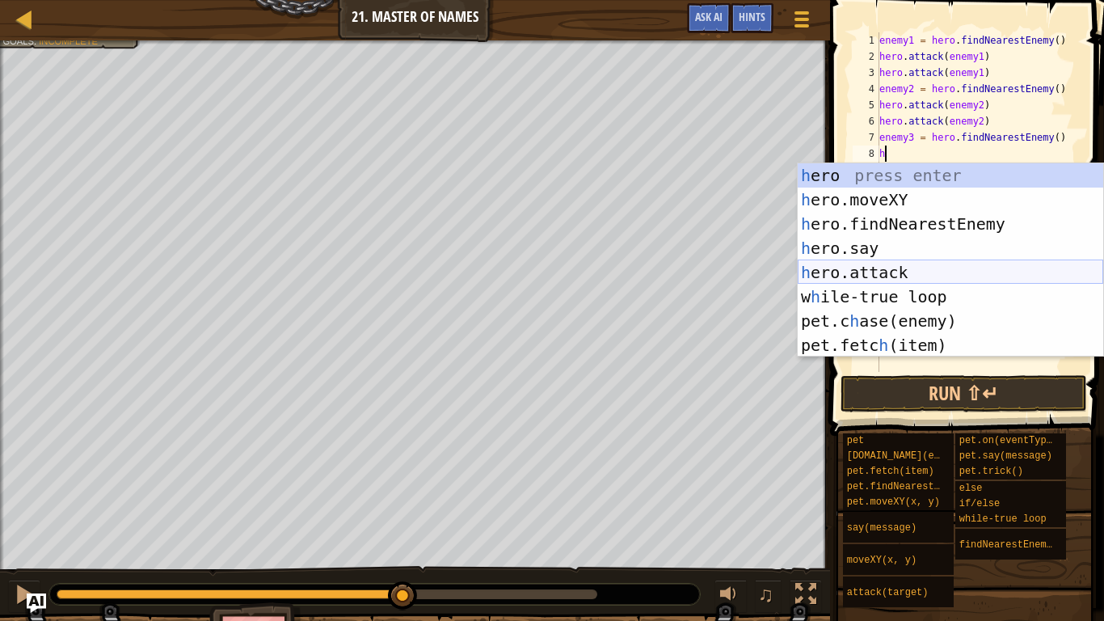
click at [864, 277] on div "h ero press enter h ero.moveXY press enter h ero.findNearestEnemy press enter h…" at bounding box center [950, 284] width 305 height 242
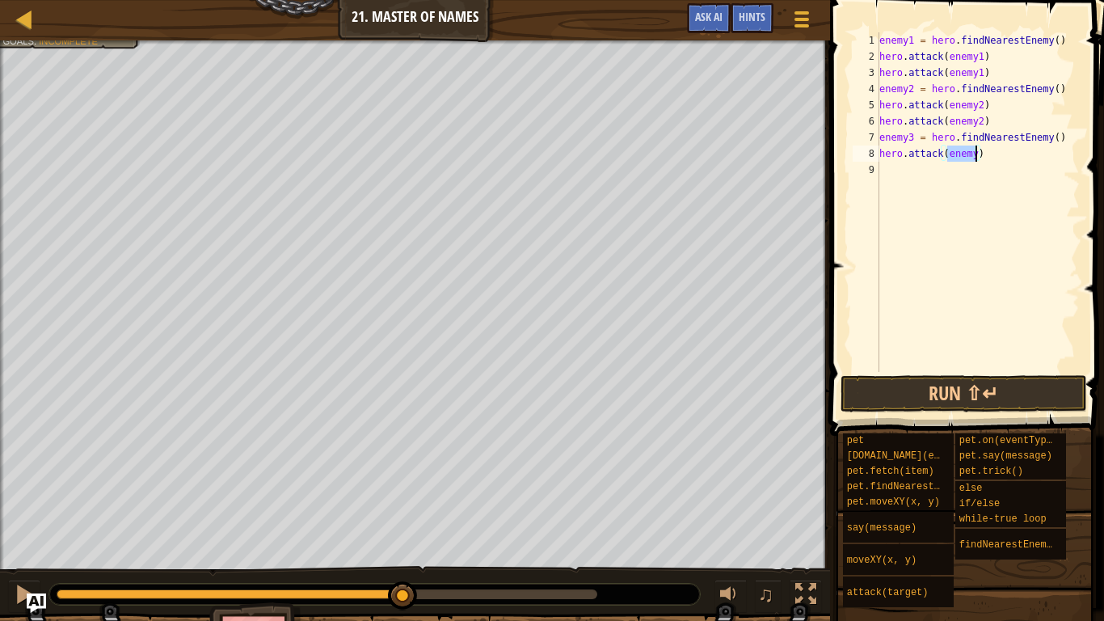
click at [976, 155] on div "enemy1 = hero . findNearestEnemy ( ) hero . attack ( enemy1 ) hero . attack ( e…" at bounding box center [978, 201] width 204 height 339
type textarea "hero.attack(enemy3)"
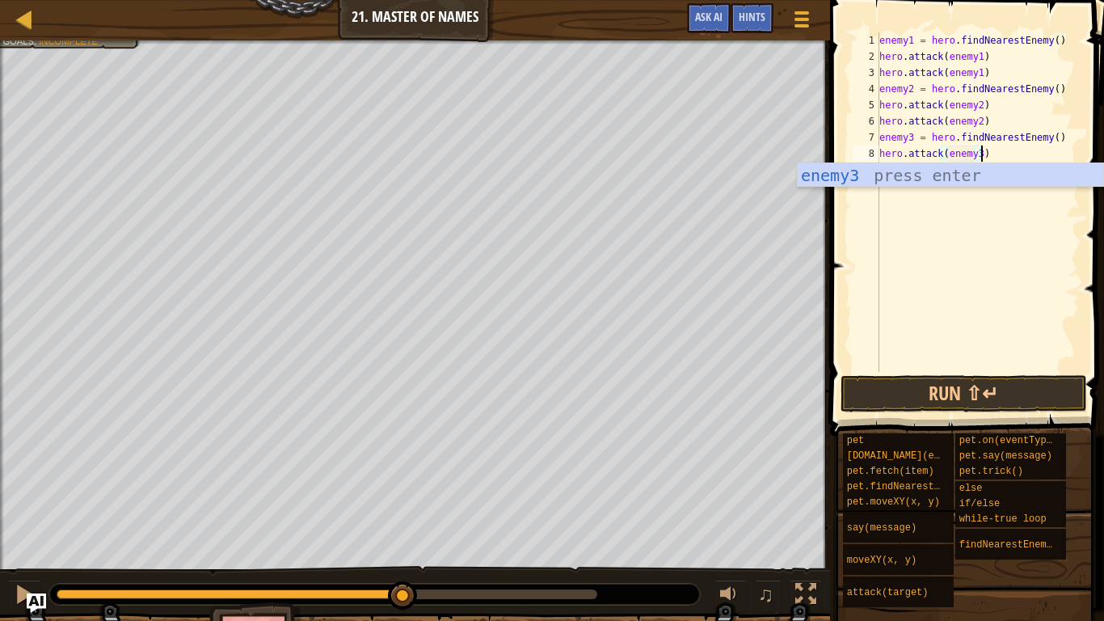
scroll to position [7, 15]
click at [927, 176] on div "enemy3 press enter" at bounding box center [950, 199] width 305 height 73
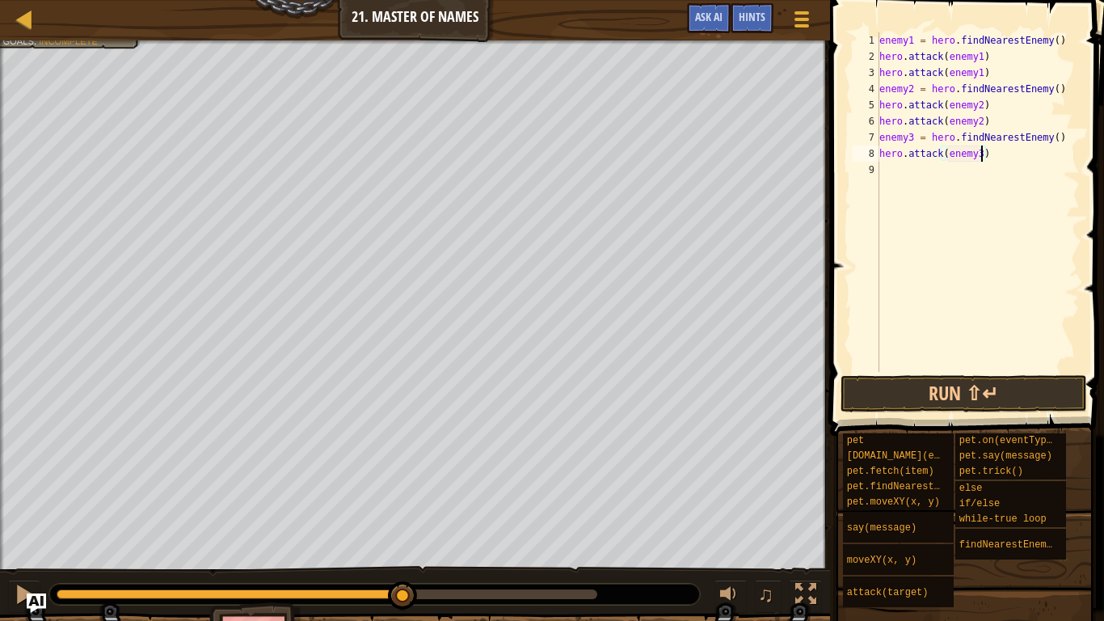
click at [884, 162] on div "enemy1 = hero . findNearestEnemy ( ) hero . attack ( enemy1 ) hero . attack ( e…" at bounding box center [978, 218] width 204 height 372
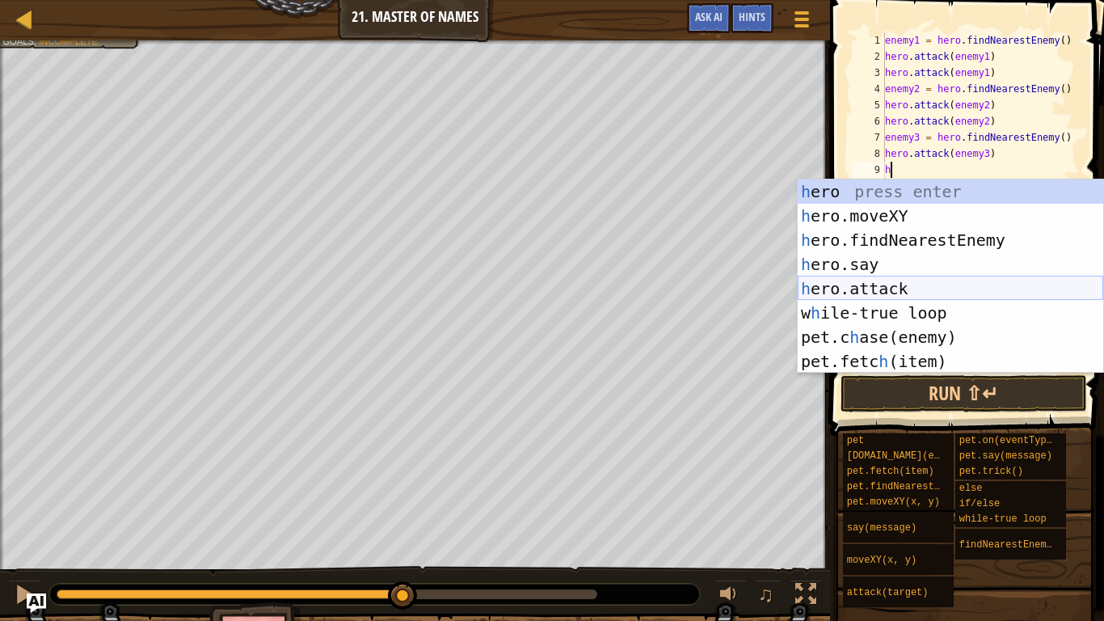
click at [888, 290] on div "h ero press enter h ero.moveXY press enter h ero.findNearestEnemy press enter h…" at bounding box center [950, 300] width 305 height 242
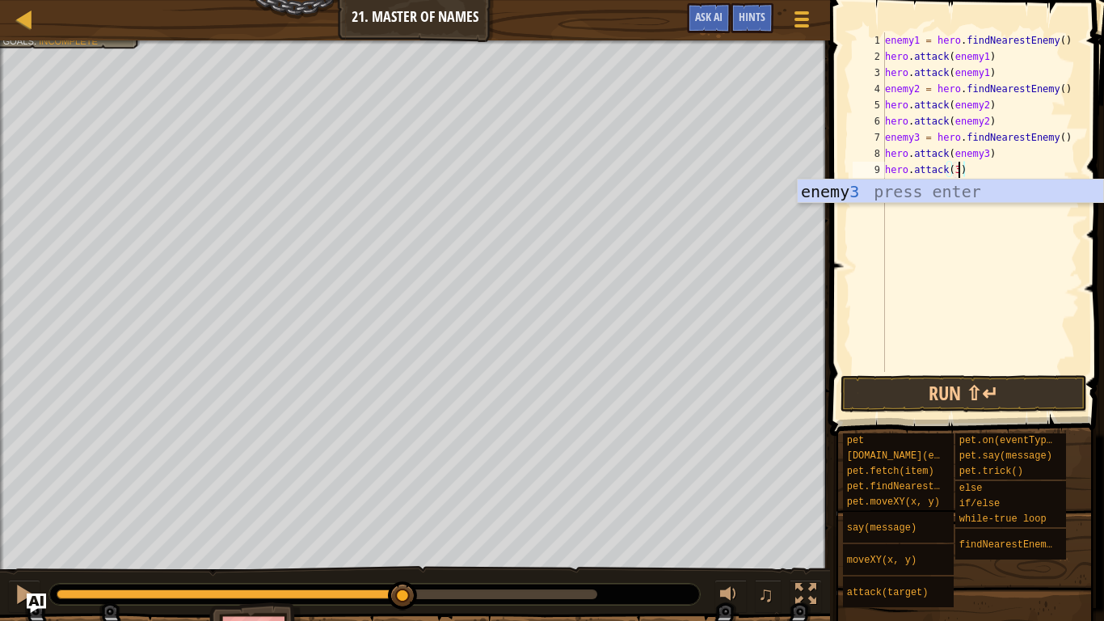
scroll to position [7, 11]
click at [955, 191] on div "enemy 3 press enter" at bounding box center [950, 215] width 305 height 73
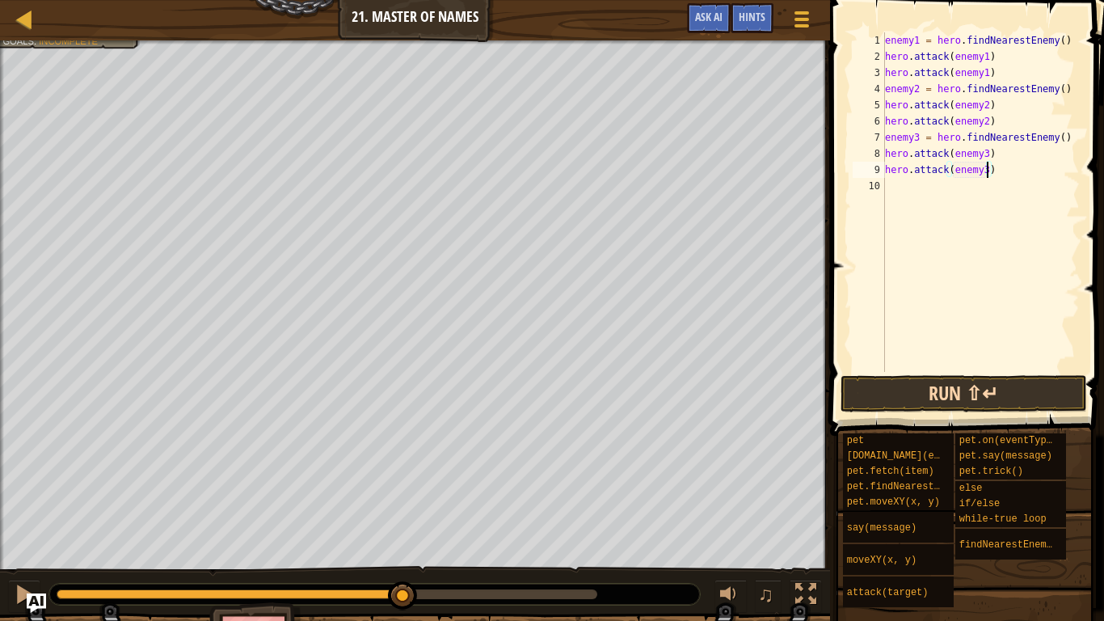
type textarea "hero.attack(enemy3)"
click at [944, 397] on button "Run ⇧↵" at bounding box center [964, 393] width 246 height 37
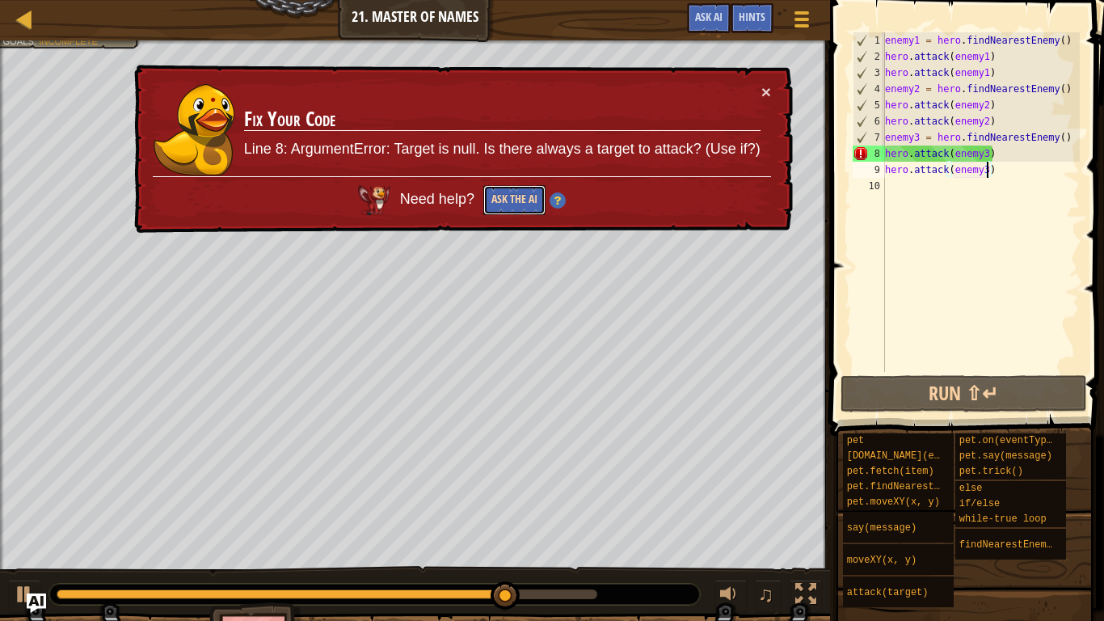
click at [537, 199] on button "Ask the AI" at bounding box center [514, 200] width 62 height 30
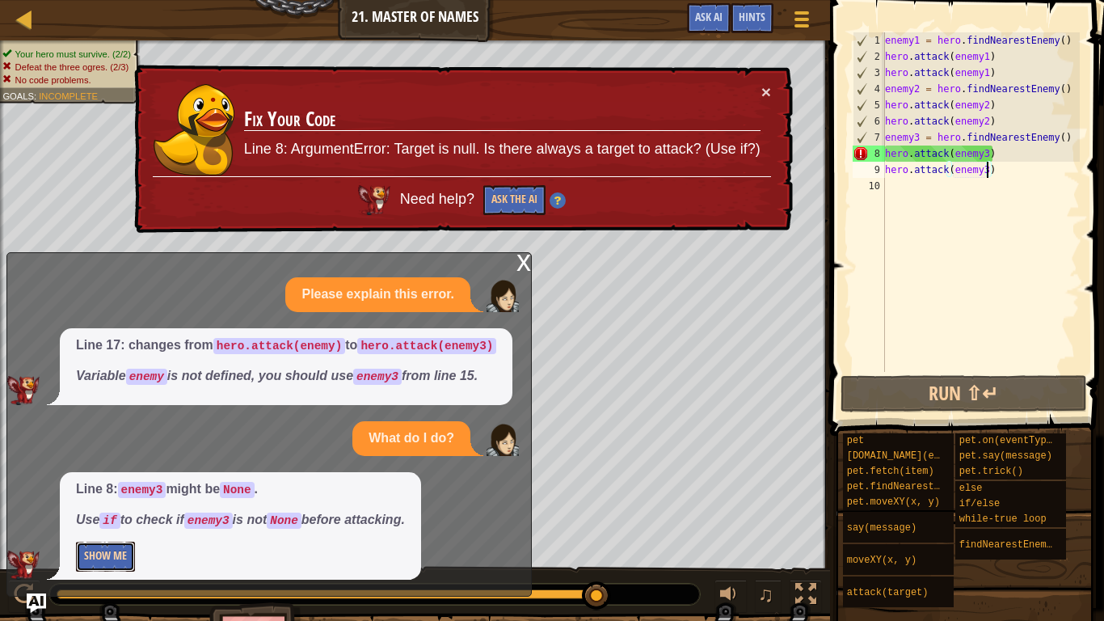
click at [99, 561] on button "Show Me" at bounding box center [105, 556] width 59 height 30
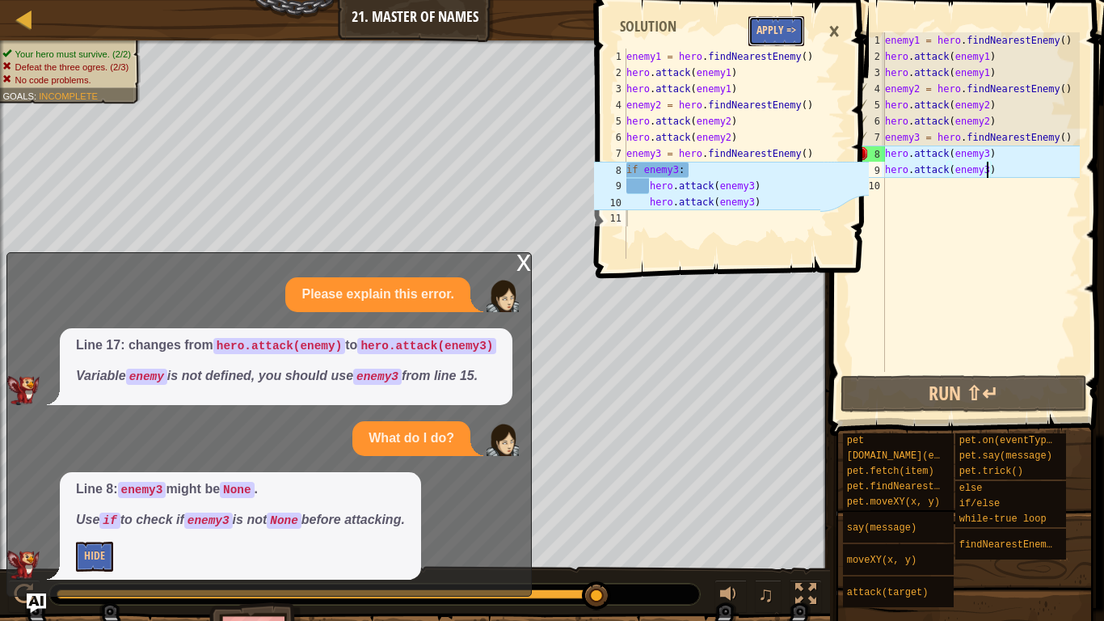
click at [761, 23] on button "Apply =>" at bounding box center [776, 31] width 56 height 30
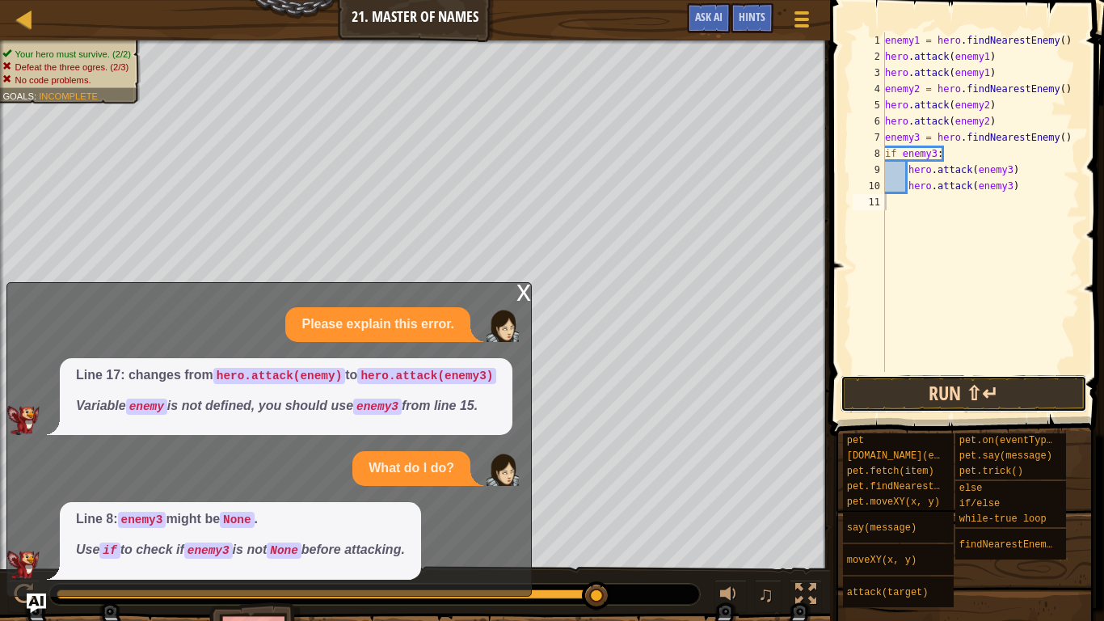
click at [944, 394] on button "Run ⇧↵" at bounding box center [964, 393] width 246 height 37
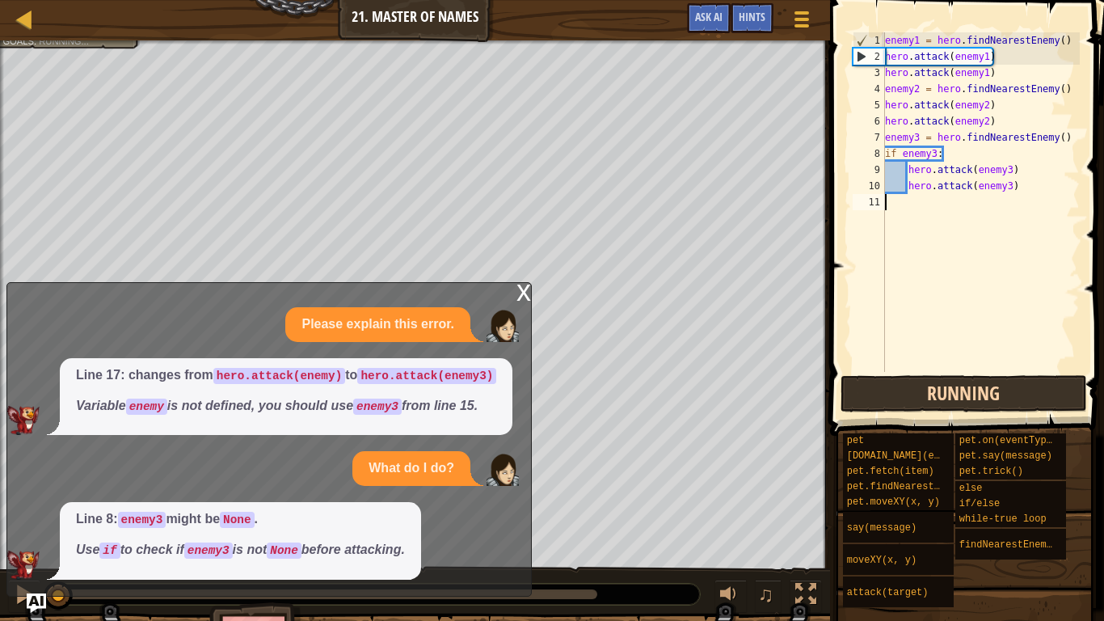
scroll to position [7, 0]
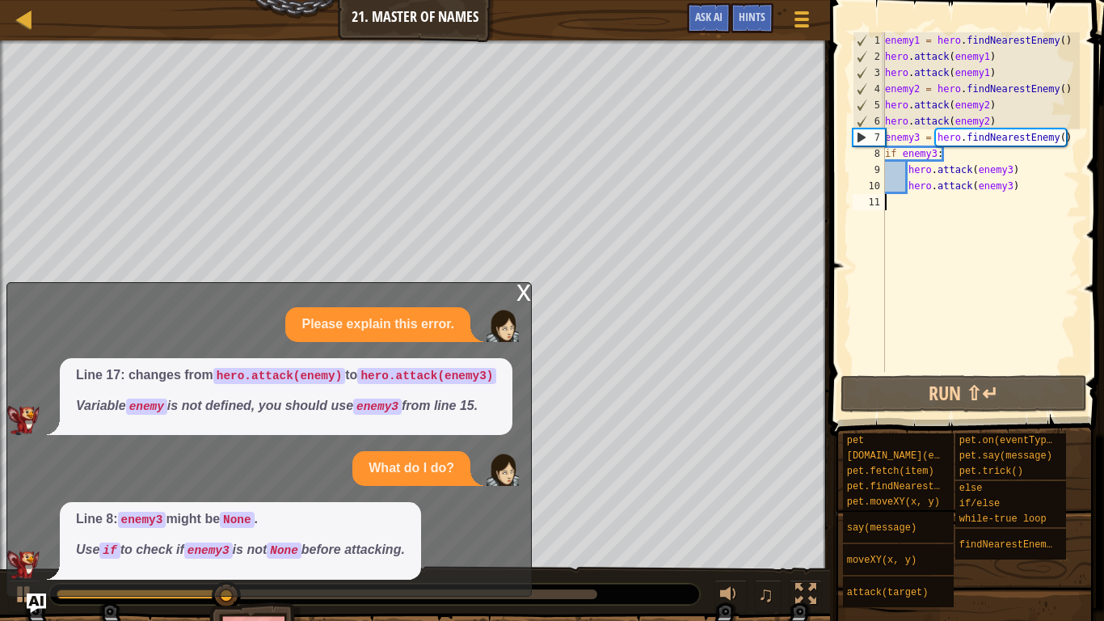
click at [523, 283] on div "x" at bounding box center [523, 291] width 15 height 16
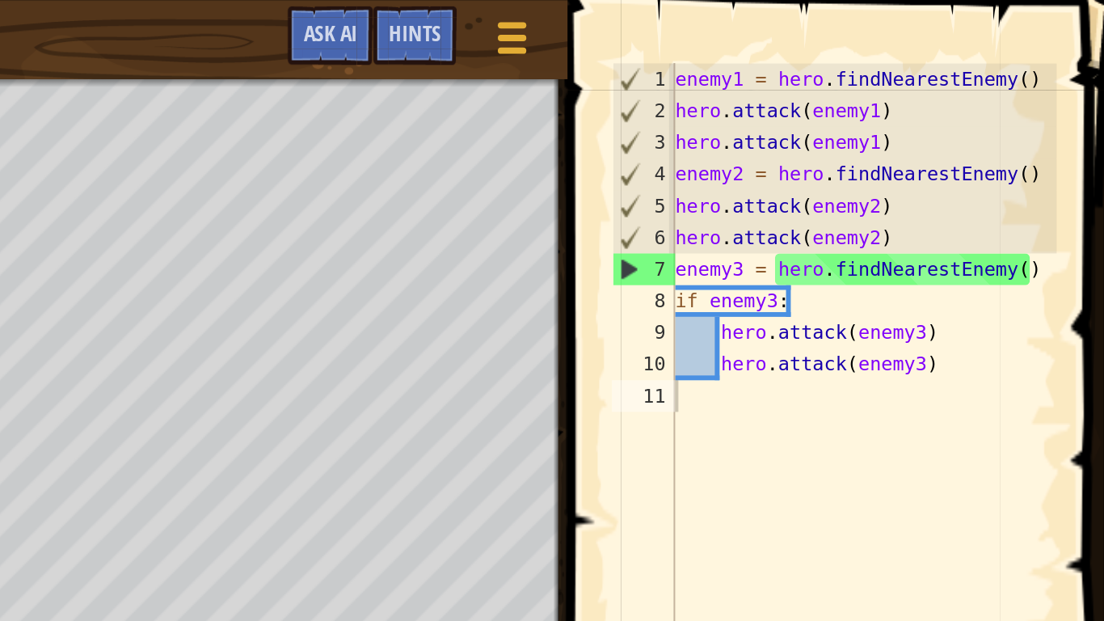
scroll to position [0, 0]
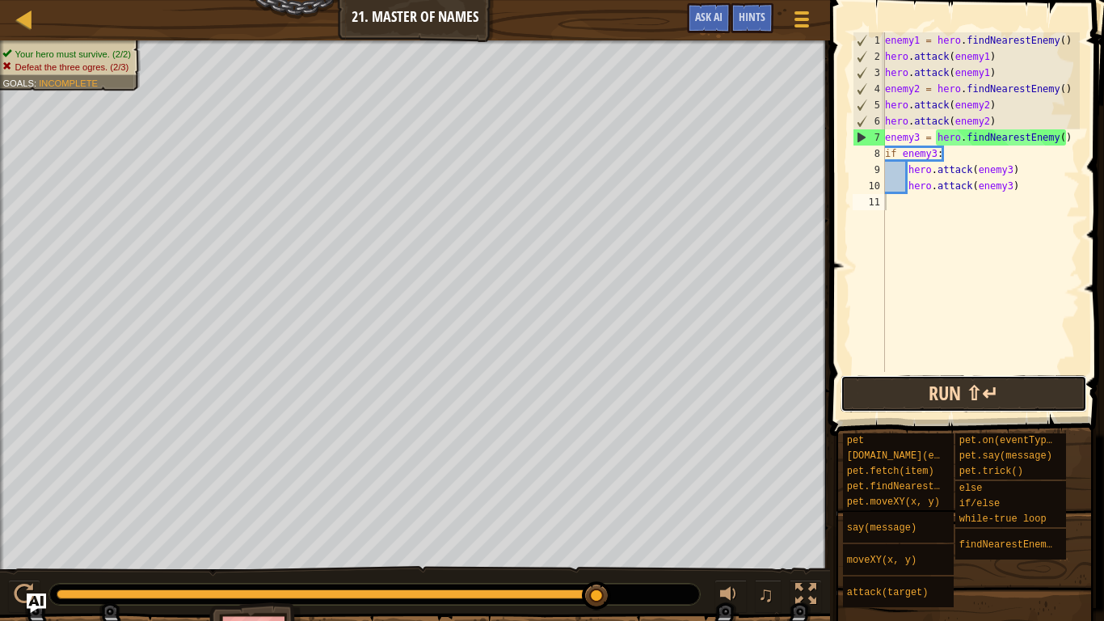
click at [934, 408] on button "Run ⇧↵" at bounding box center [964, 393] width 246 height 37
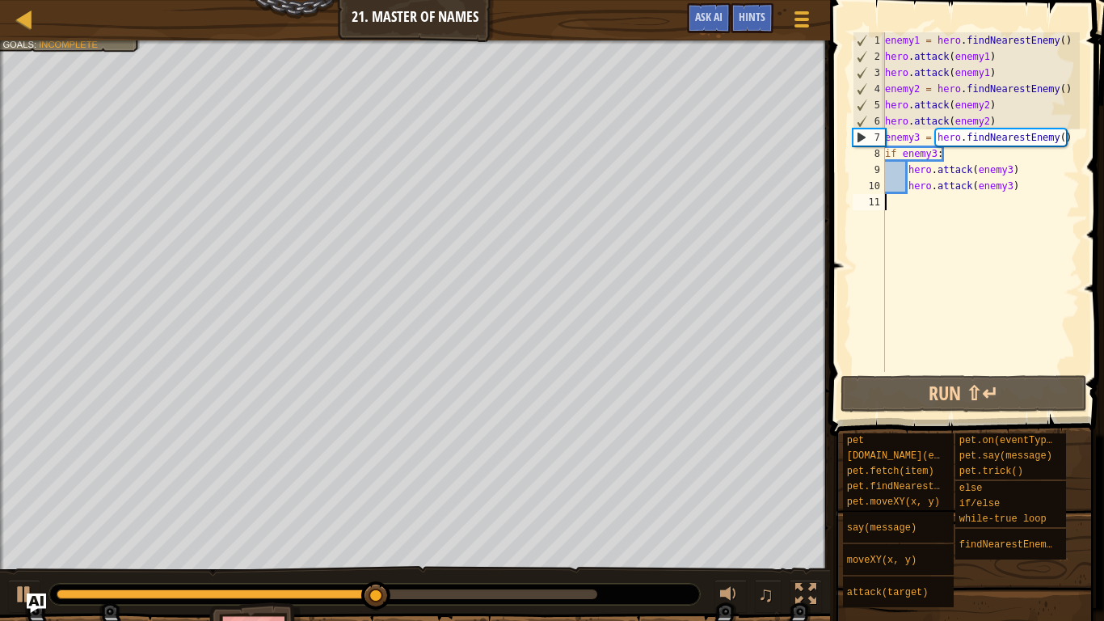
click at [1055, 138] on div "enemy1 = hero . findNearestEnemy ( ) hero . attack ( enemy1 ) hero . attack ( e…" at bounding box center [981, 218] width 198 height 372
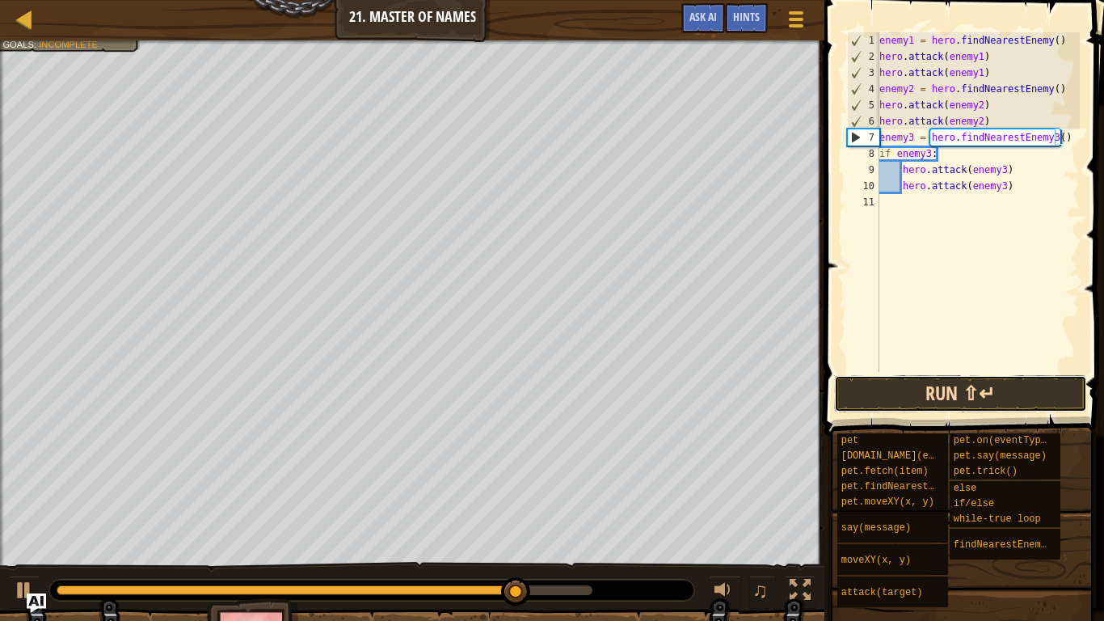
click at [956, 386] on button "Run ⇧↵" at bounding box center [960, 393] width 252 height 37
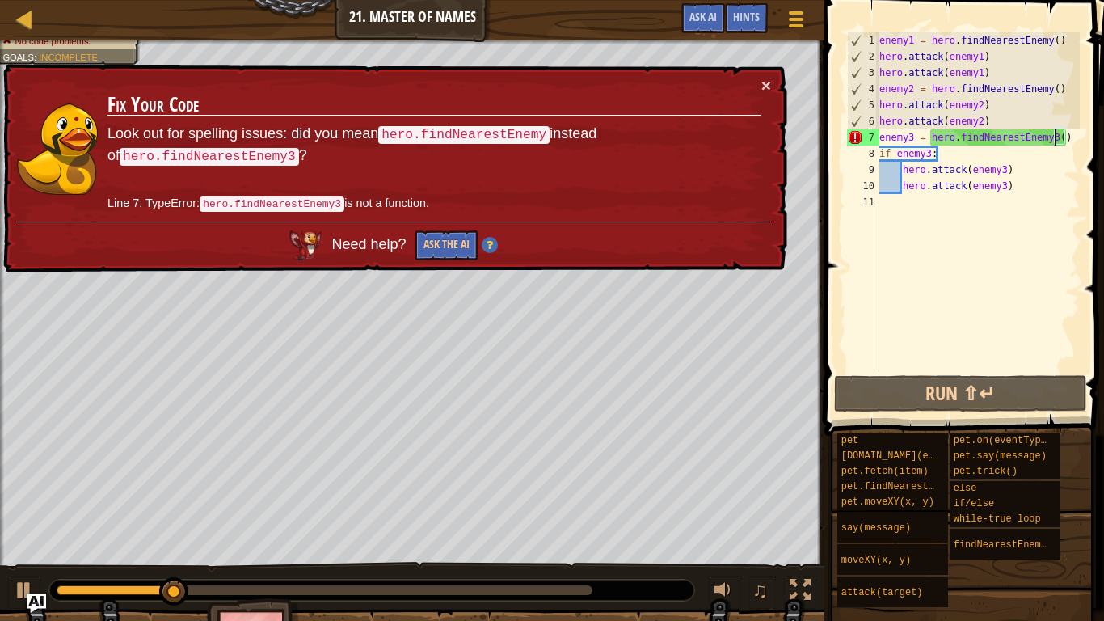
type textarea "enemy3 = hero.findNearestEnemy()"
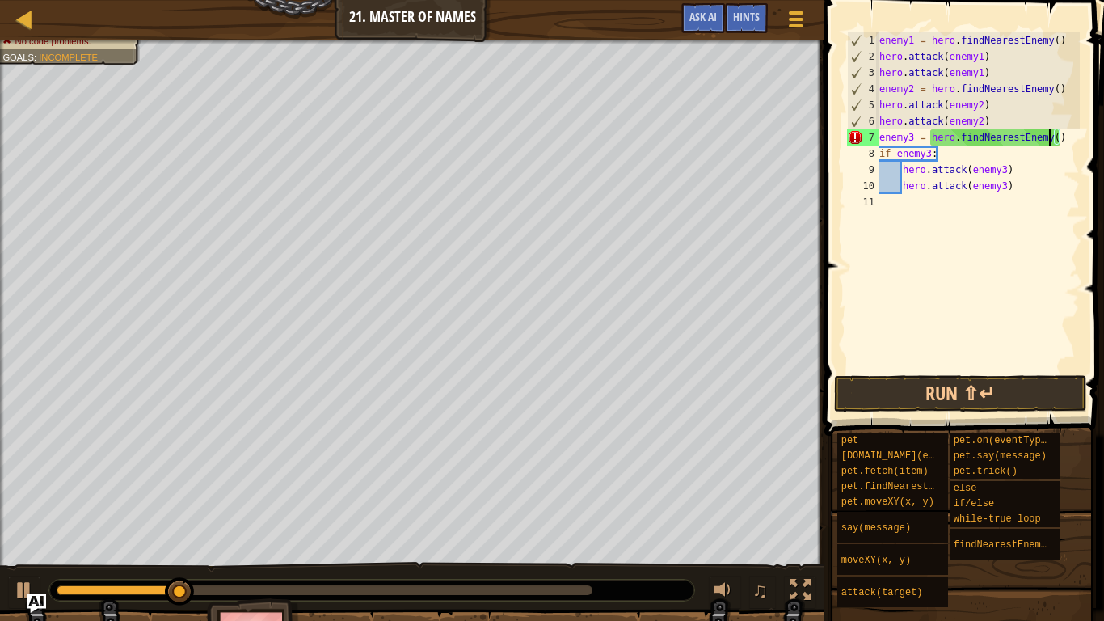
scroll to position [7, 25]
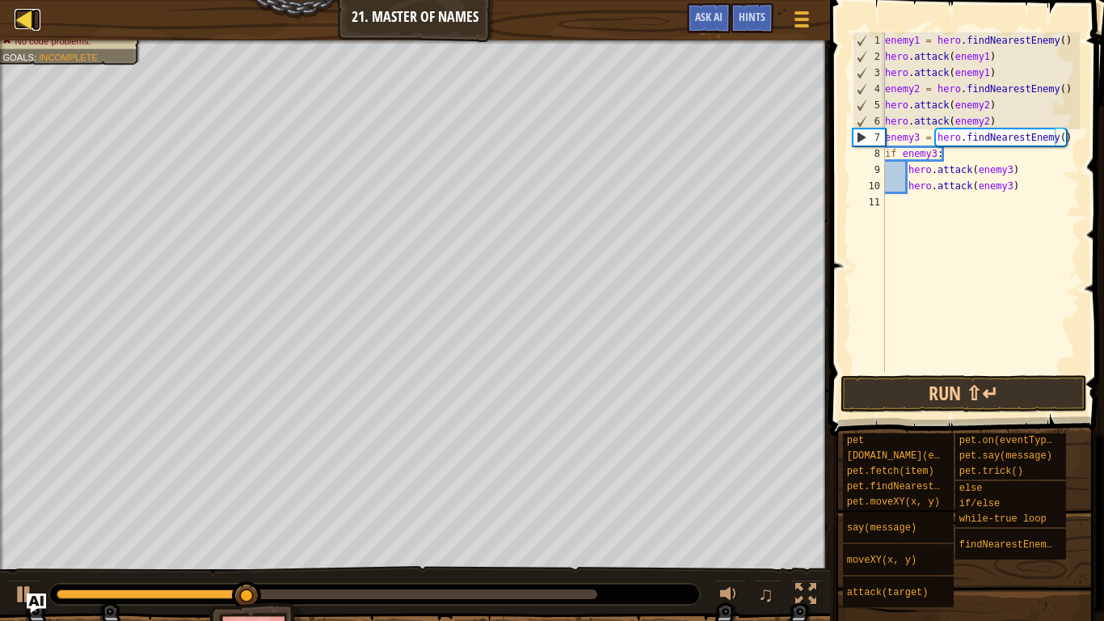
click at [21, 9] on div at bounding box center [25, 19] width 20 height 20
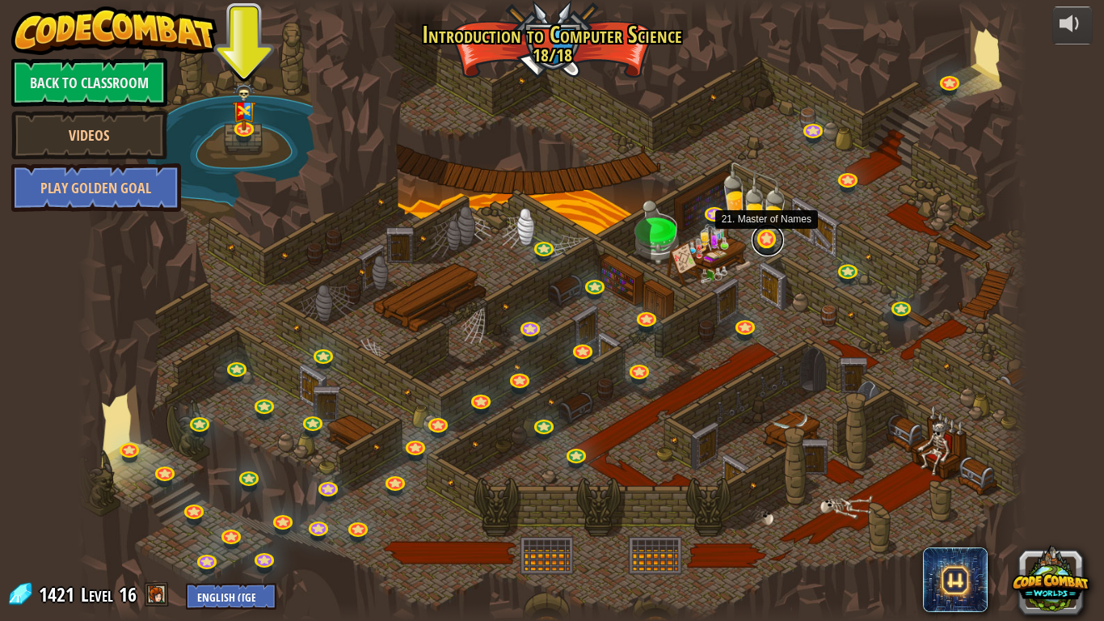
click at [765, 240] on link at bounding box center [768, 240] width 32 height 32
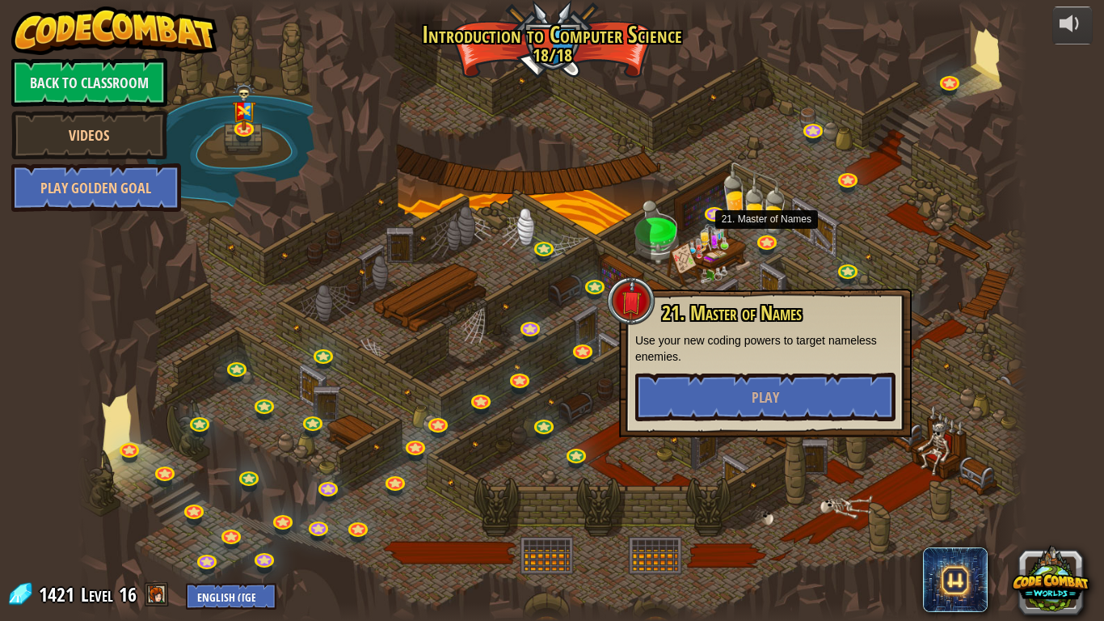
click at [190, 195] on div at bounding box center [553, 310] width 950 height 621
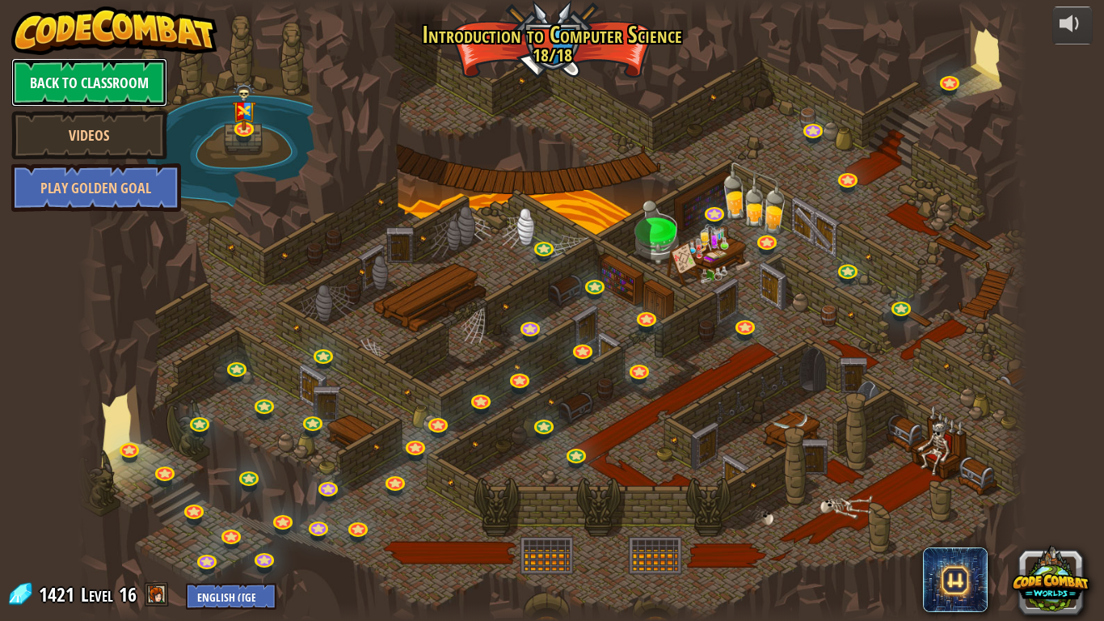
click at [47, 74] on link "Back to Classroom" at bounding box center [89, 82] width 156 height 48
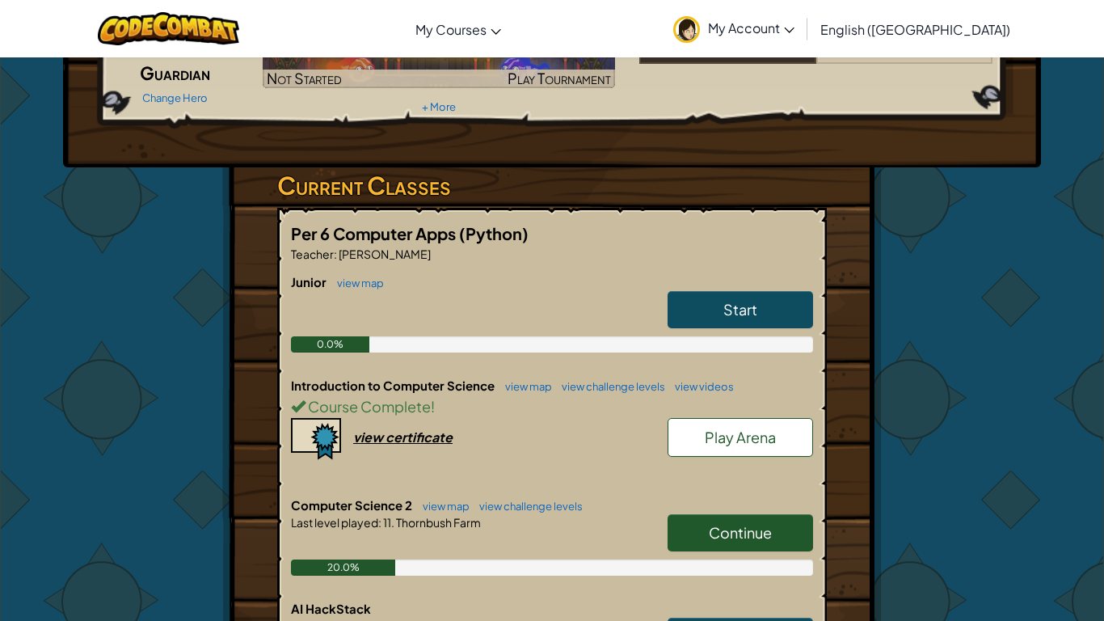
scroll to position [162, 0]
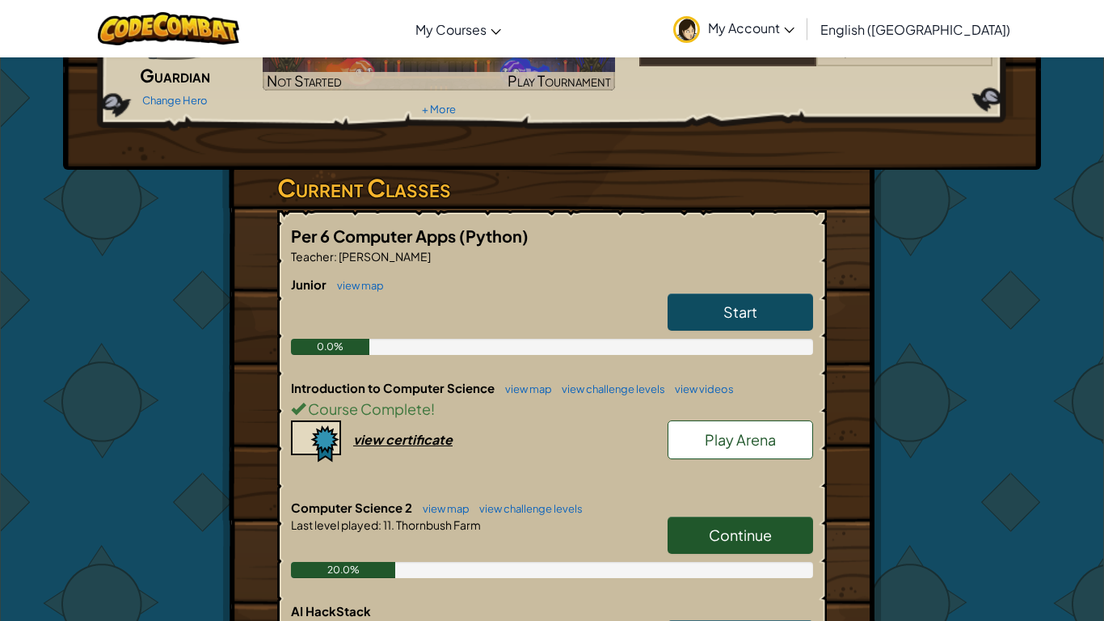
click at [723, 536] on span "Continue" at bounding box center [740, 534] width 63 height 19
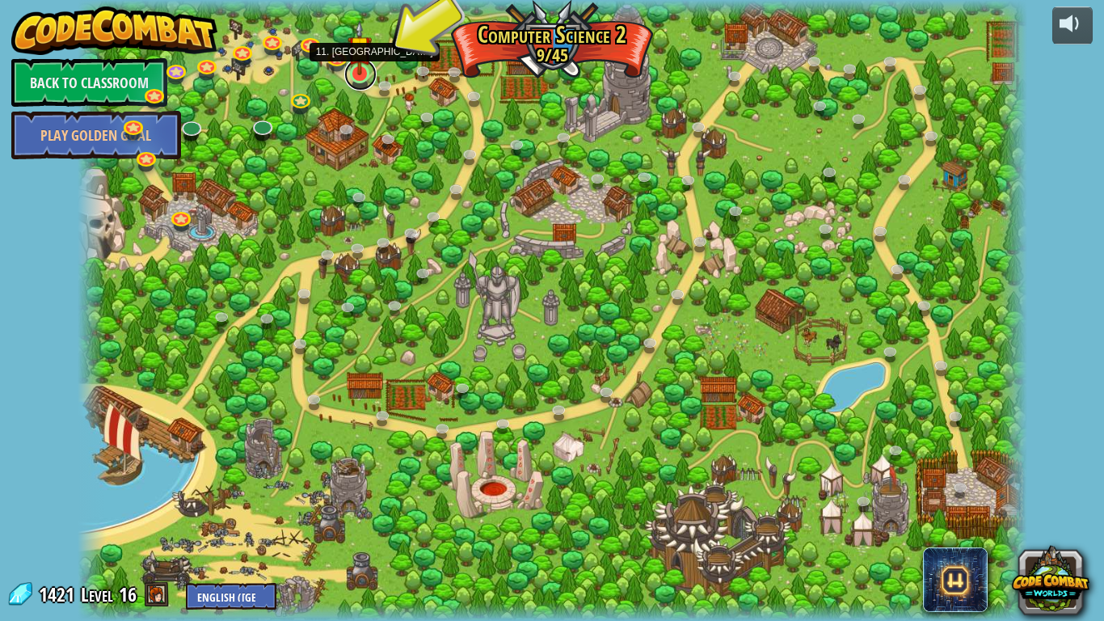
click at [352, 77] on link at bounding box center [360, 74] width 32 height 32
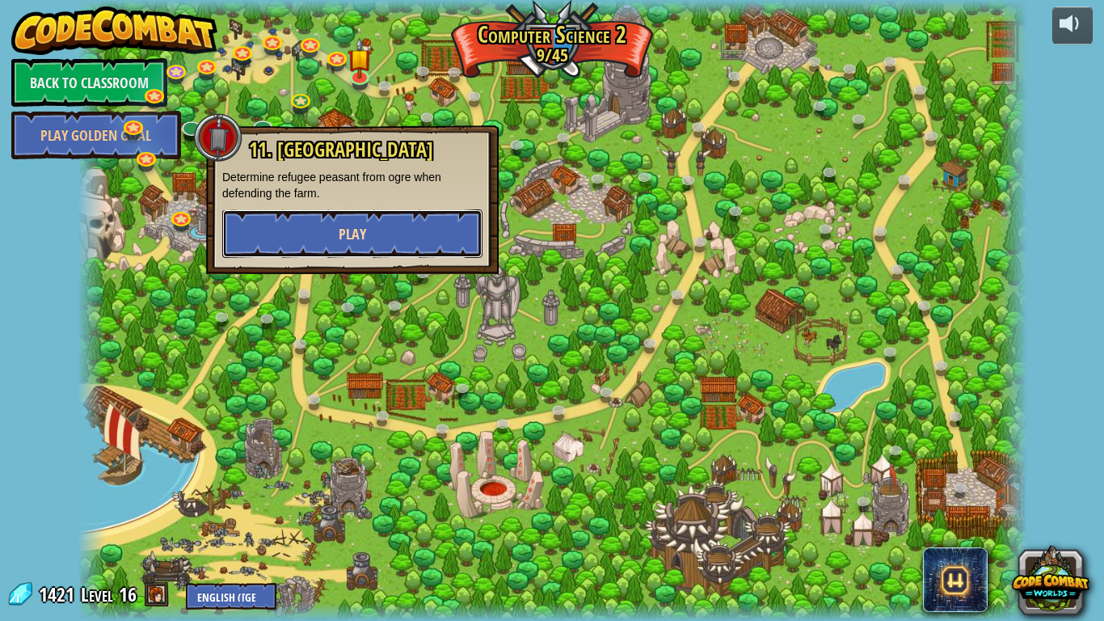
click at [386, 225] on button "Play" at bounding box center [352, 233] width 260 height 48
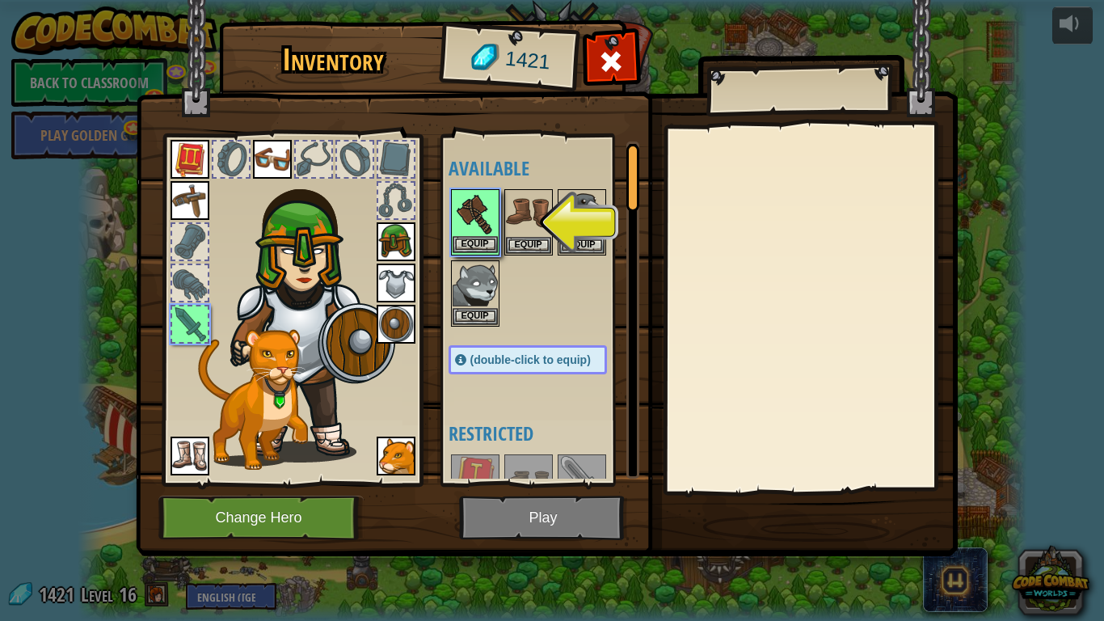
click at [455, 218] on img at bounding box center [475, 213] width 45 height 45
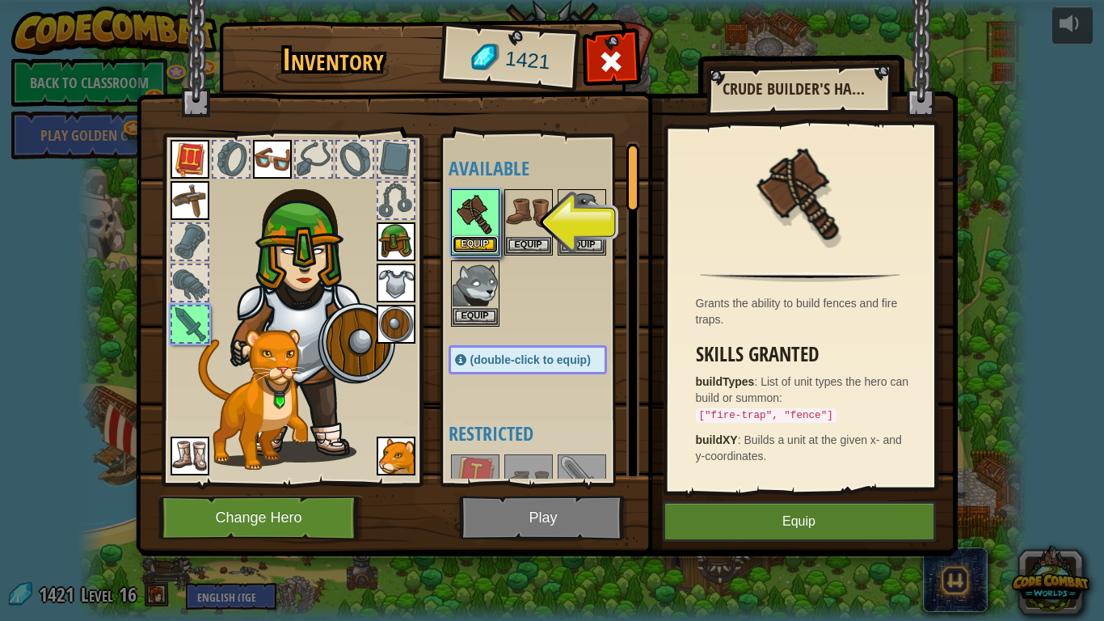
click at [464, 241] on button "Equip" at bounding box center [475, 244] width 45 height 17
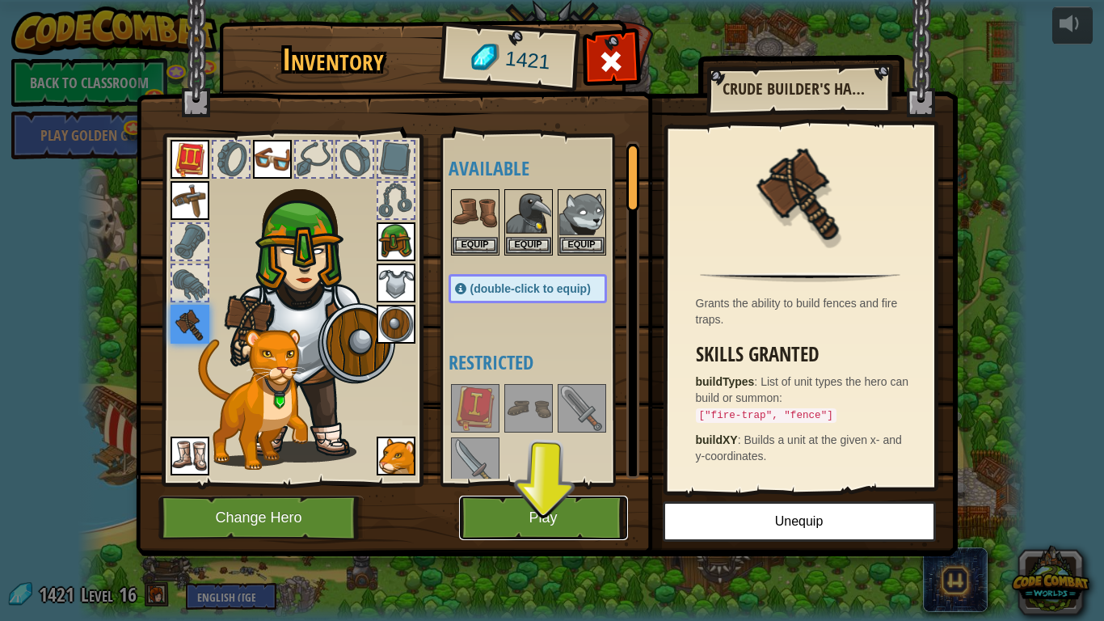
click at [587, 529] on button "Play" at bounding box center [543, 517] width 169 height 44
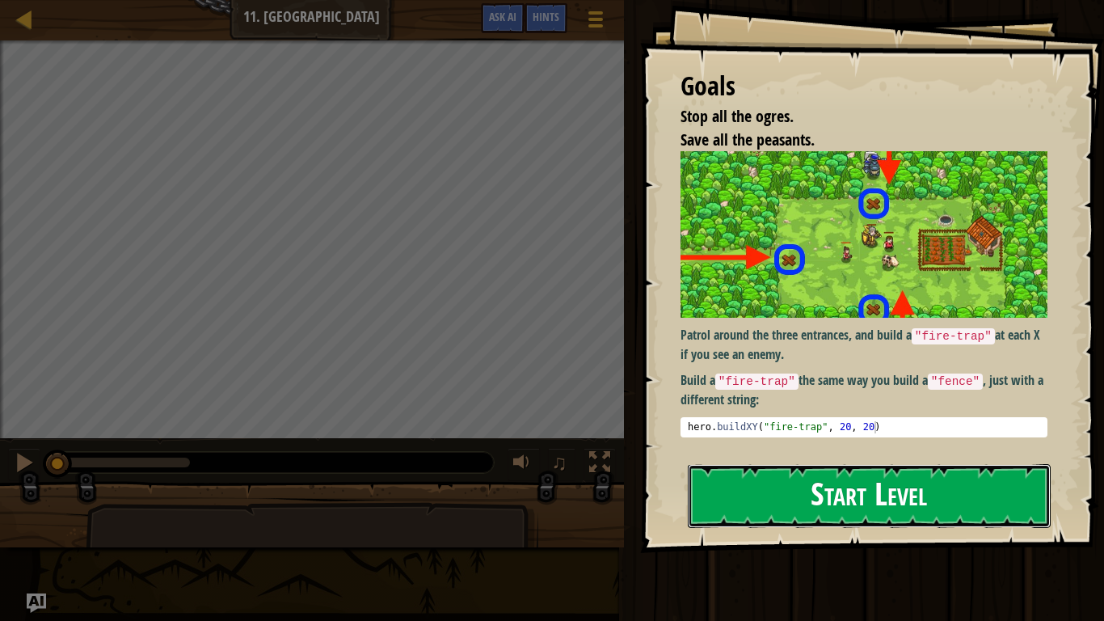
click at [825, 504] on button "Start Level" at bounding box center [869, 496] width 363 height 64
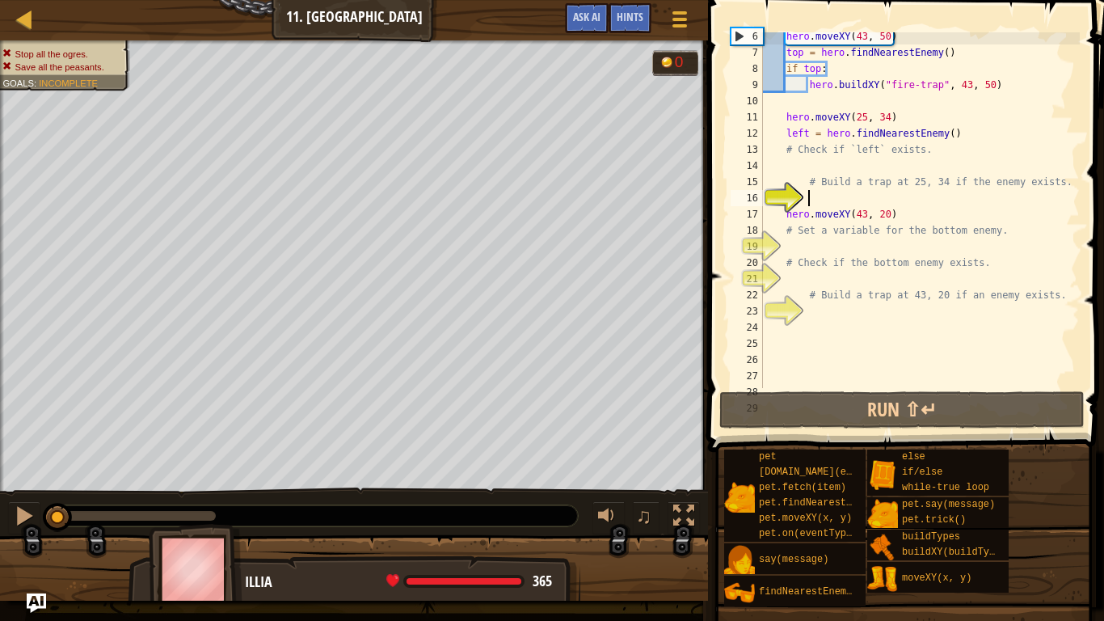
scroll to position [97, 0]
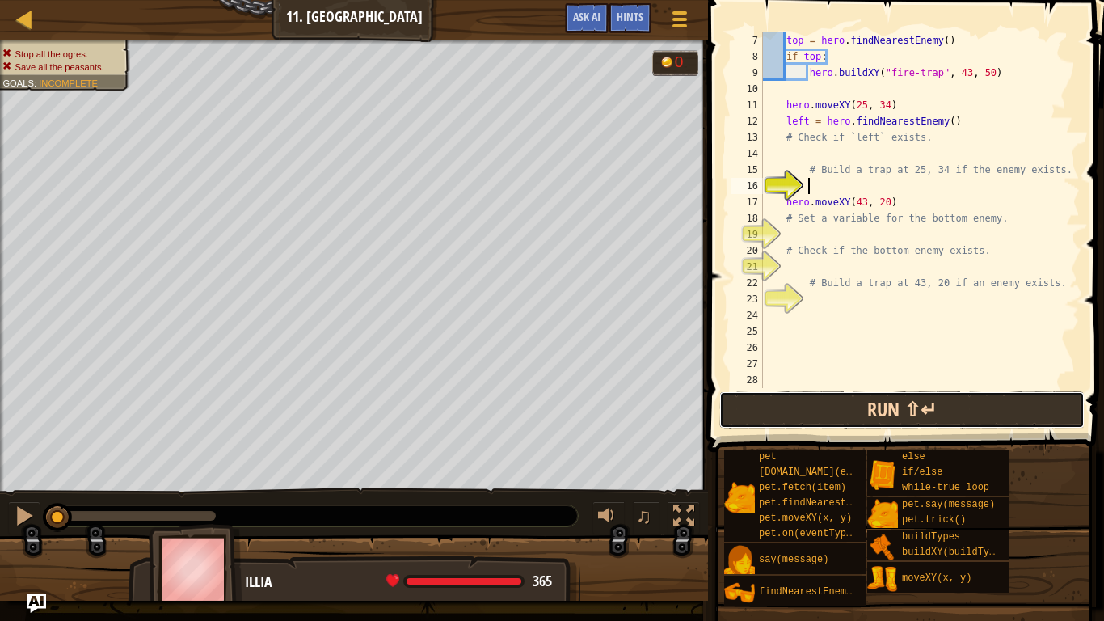
click at [795, 407] on button "Run ⇧↵" at bounding box center [901, 409] width 365 height 37
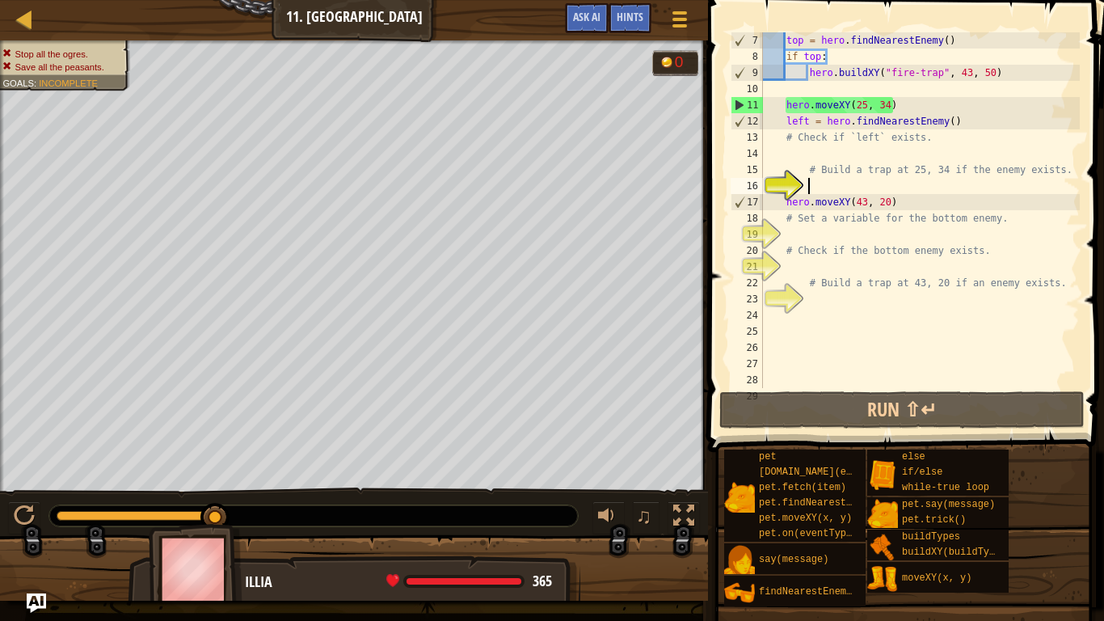
click at [1064, 167] on div at bounding box center [1072, 460] width 16 height 1051
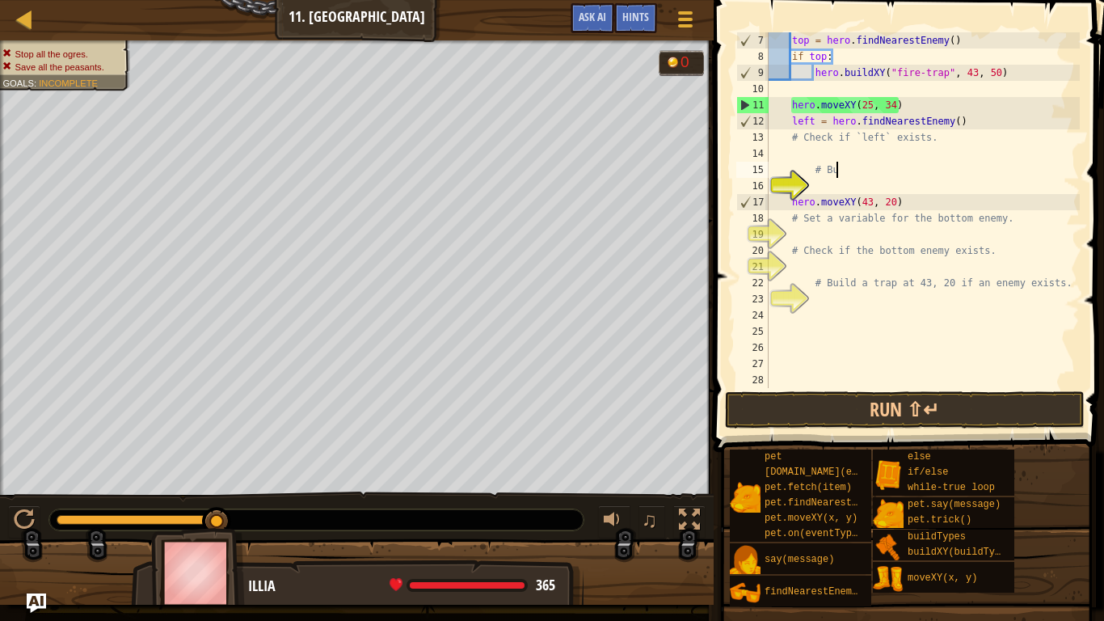
type textarea "#"
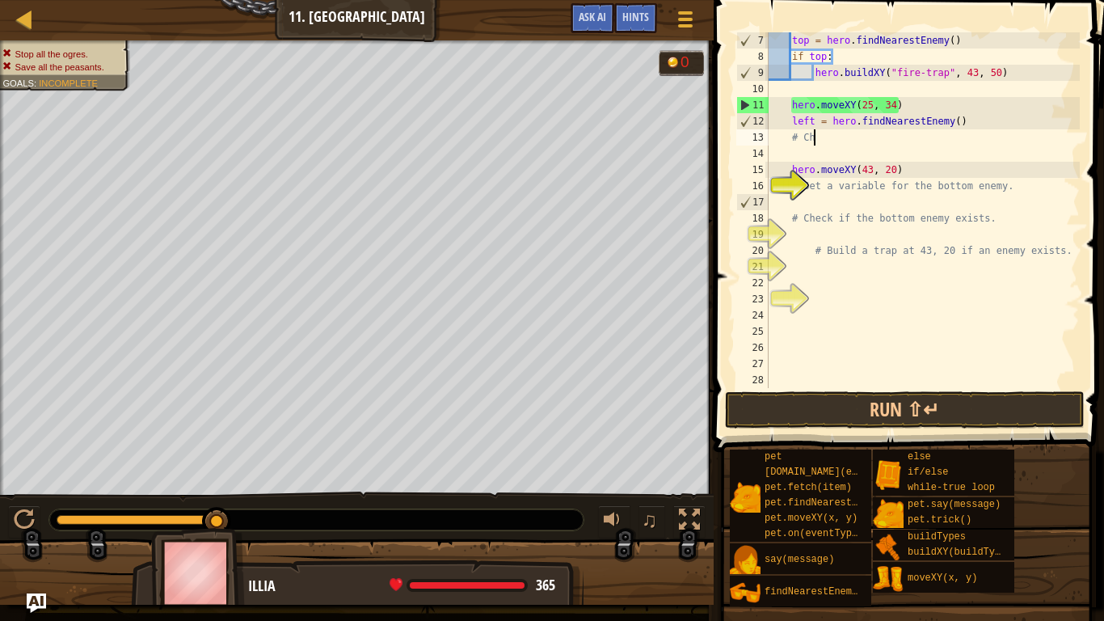
type textarea "#"
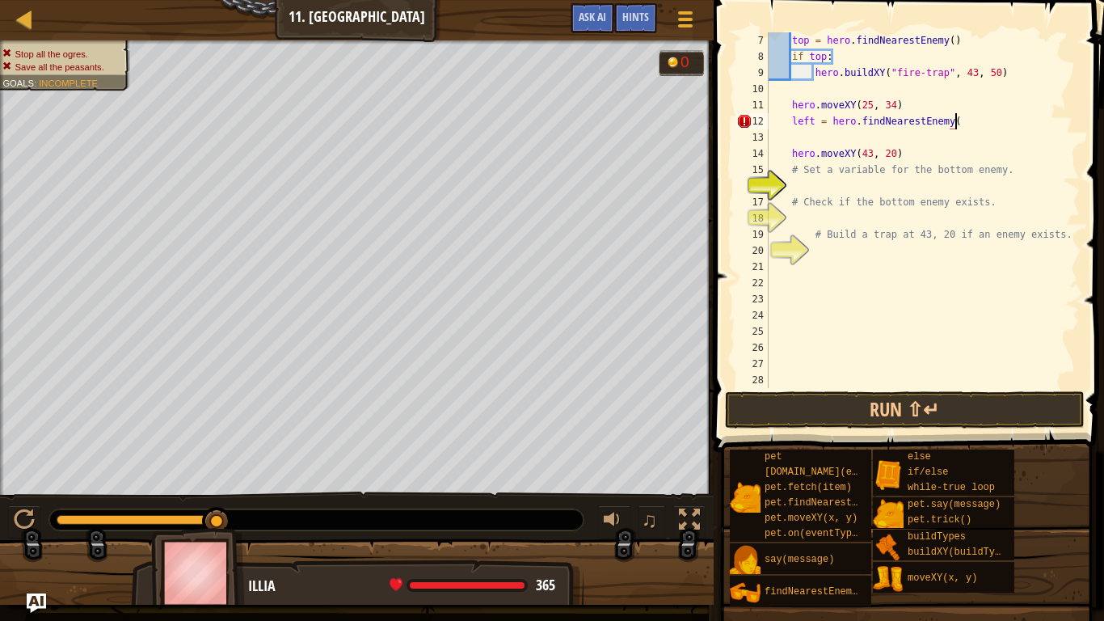
scroll to position [7, 27]
click at [803, 148] on div "top = hero . findNearestEnemy ( ) if top : hero . buildXY ( "fire-trap" , 43 , …" at bounding box center [922, 226] width 314 height 388
type textarea "hero.moveXY(43, 20)"
click at [804, 139] on div "top = hero . findNearestEnemy ( ) if top : hero . buildXY ( "fire-trap" , 43 , …" at bounding box center [922, 226] width 314 height 388
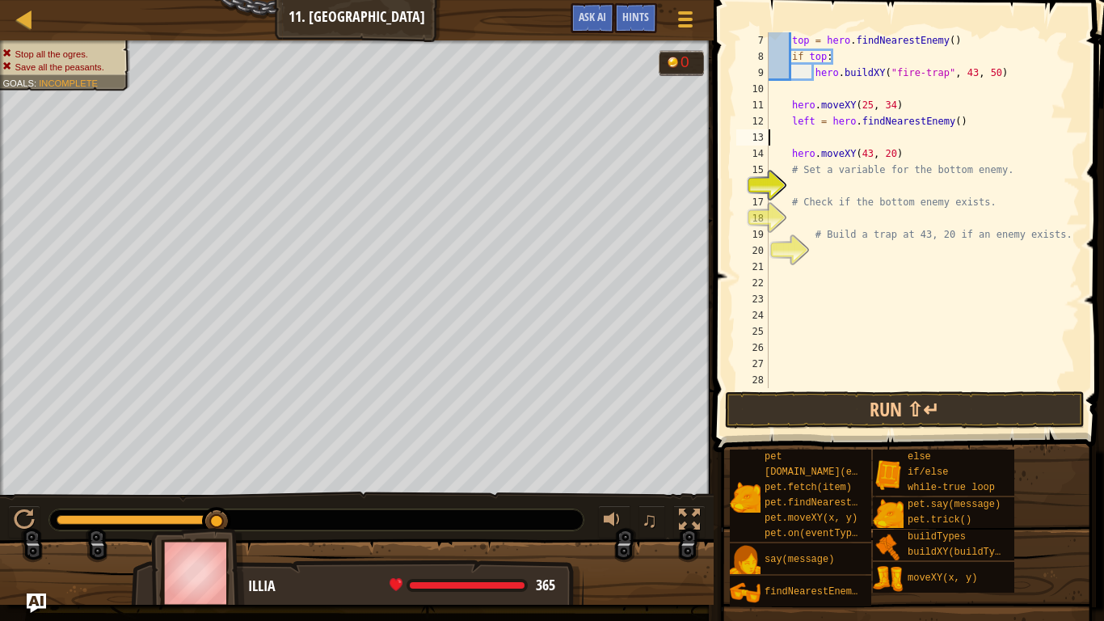
type textarea "left = hero.findNearestEnemy()"
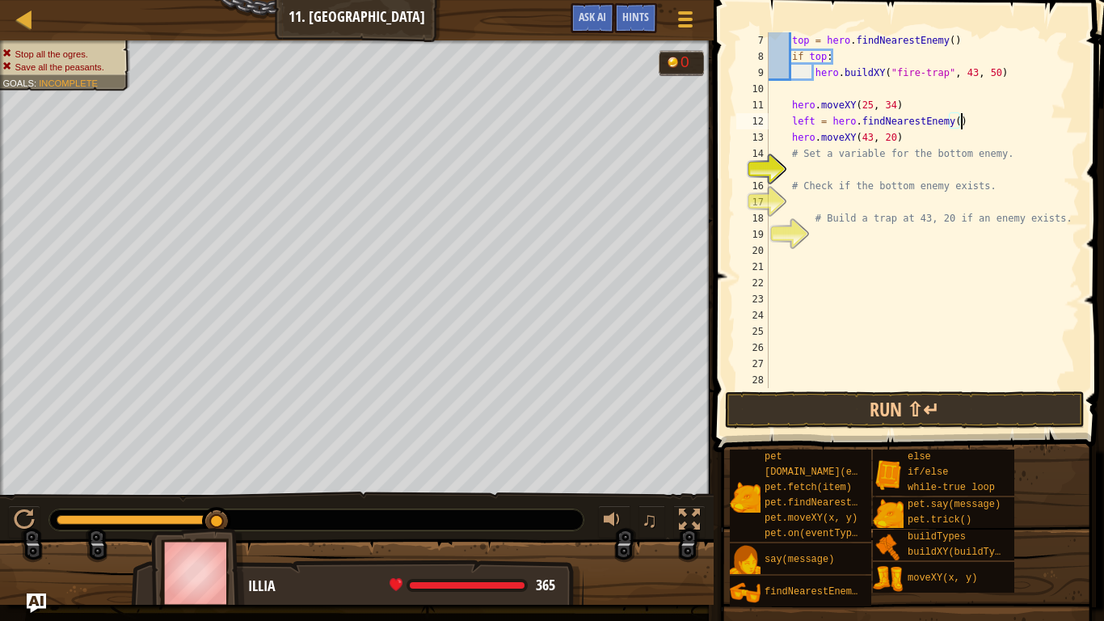
click at [800, 87] on div "top = hero . findNearestEnemy ( ) if top : hero . buildXY ( "fire-trap" , 43 , …" at bounding box center [922, 226] width 314 height 388
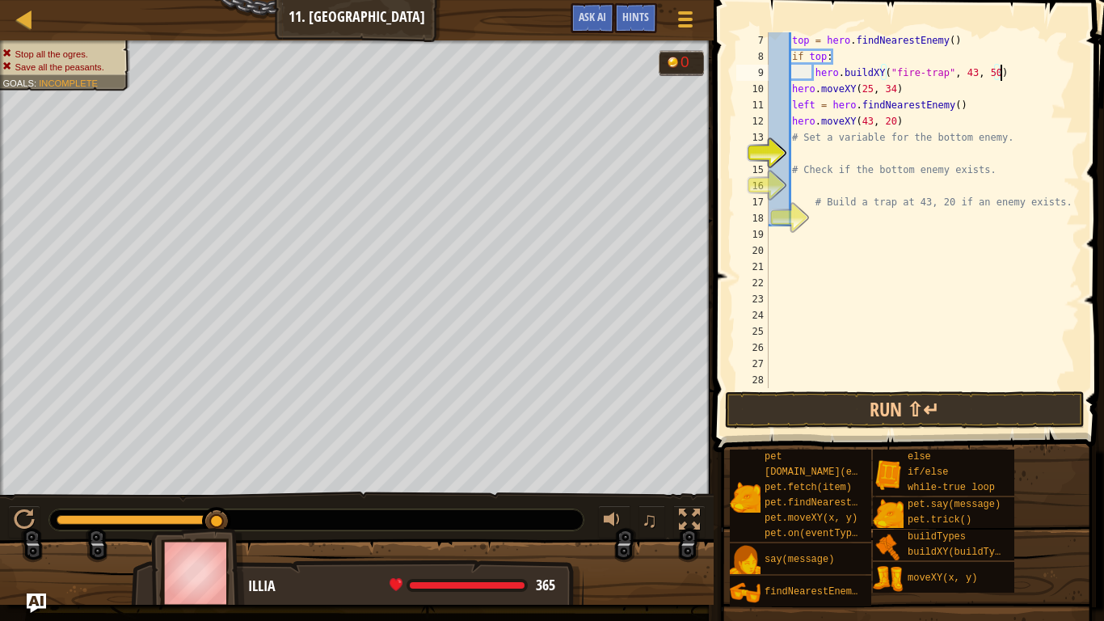
click at [769, 210] on div "18" at bounding box center [752, 218] width 32 height 16
type textarea "# Build a trap at 43, 20 if an enemy exists."
click at [1013, 73] on div "top = hero . findNearestEnemy ( ) if top : hero . buildXY ( "fire-trap" , 43 , …" at bounding box center [922, 226] width 314 height 388
type textarea "hero.buildXY("fire-trap", 43, 50)"
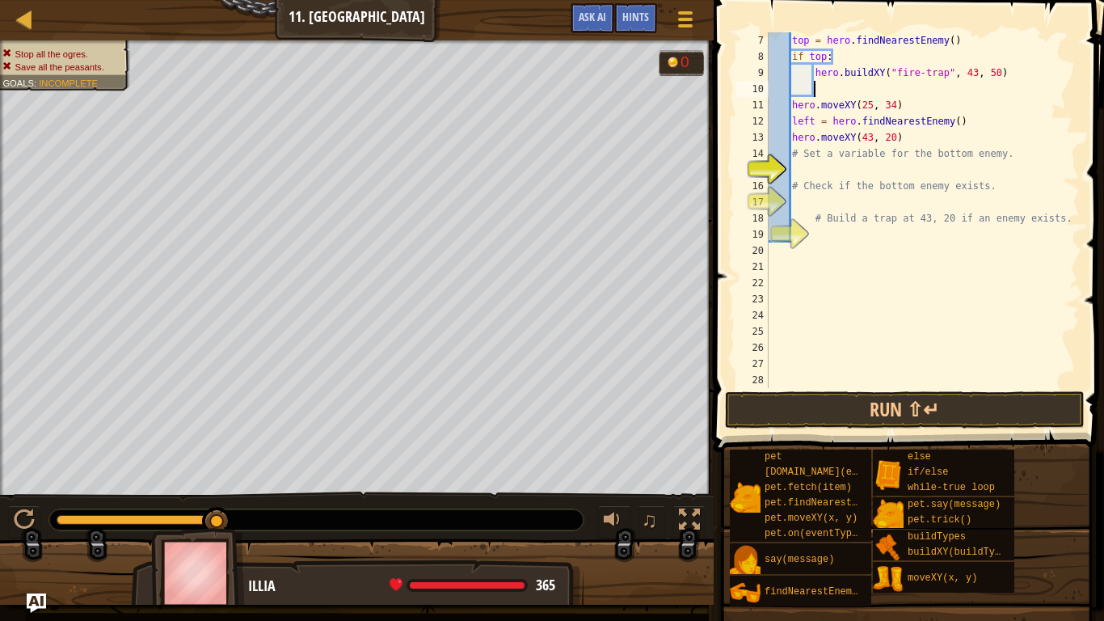
click at [792, 109] on div "top = hero . findNearestEnemy ( ) if top : hero . buildXY ( "fire-trap" , 43 , …" at bounding box center [922, 226] width 314 height 388
click at [897, 129] on div "top = hero . findNearestEnemy ( ) if top : hero . buildXY ( "fire-trap" , 43 , …" at bounding box center [922, 226] width 314 height 388
click at [975, 121] on div "top = hero . findNearestEnemy ( ) if top : hero . buildXY ( "fire-trap" , 43 , …" at bounding box center [922, 226] width 314 height 388
type textarea "left = hero.findNearestEnemy()"
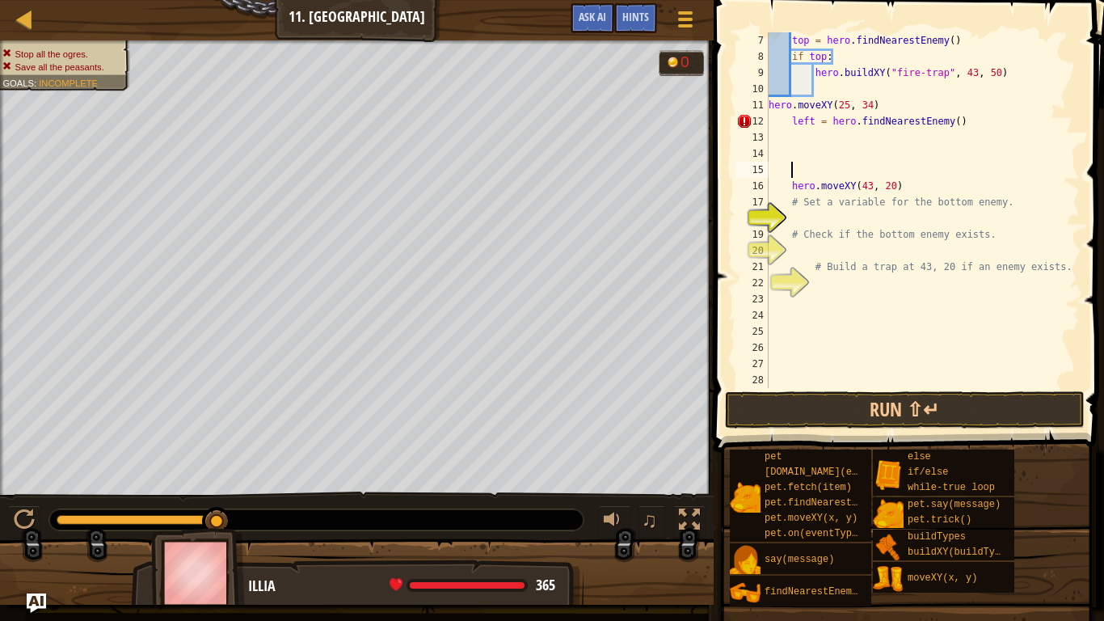
click at [1064, 268] on div at bounding box center [1072, 452] width 16 height 1034
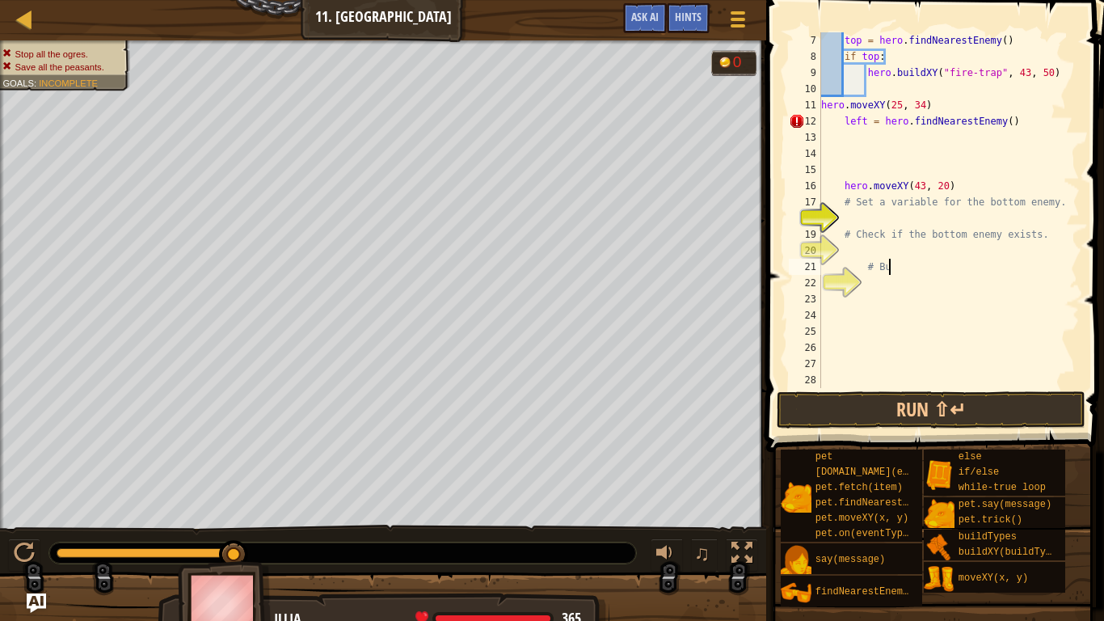
type textarea "#"
click at [1019, 126] on div "top = hero . findNearestEnemy ( ) if top : hero . buildXY ( "fire-trap" , 43 , …" at bounding box center [949, 226] width 262 height 388
type textarea "left = hero.findNearestEnemy()"
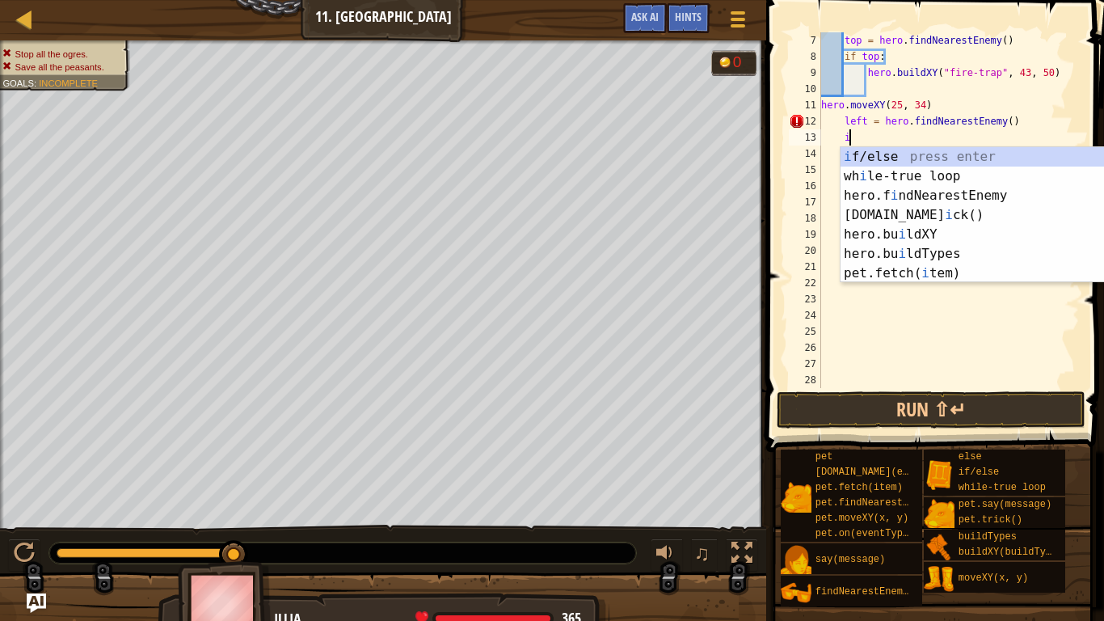
scroll to position [7, 4]
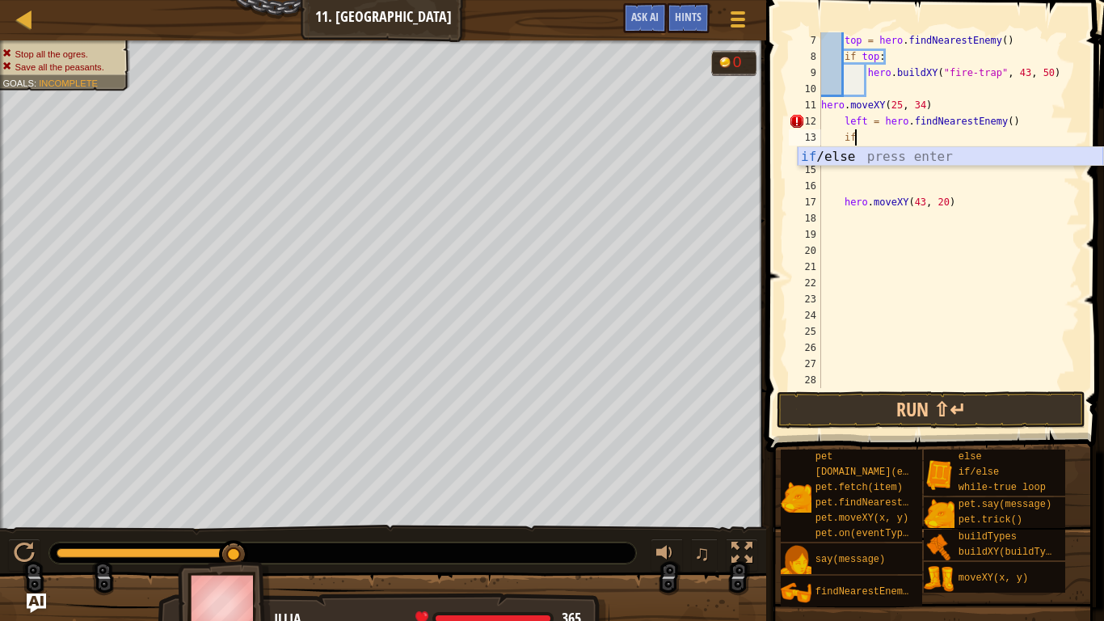
click at [836, 152] on div "if /else press enter" at bounding box center [950, 176] width 305 height 58
type textarea "if left:"
click at [868, 160] on div "left press enter" at bounding box center [950, 176] width 305 height 58
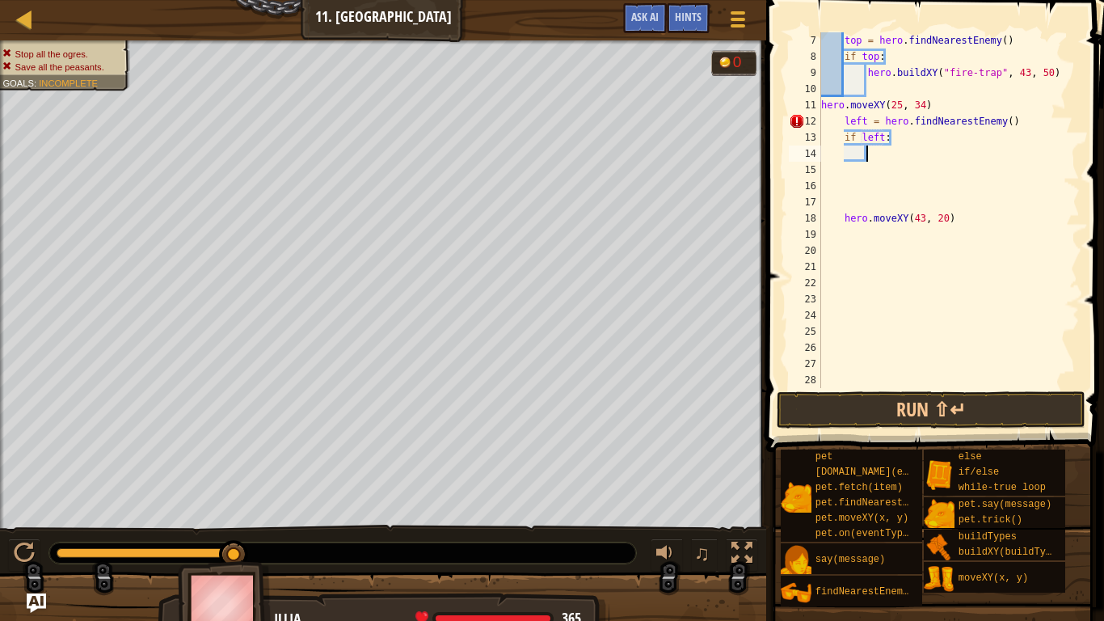
click at [868, 157] on div "top = hero . findNearestEnemy ( ) if top : hero . buildXY ( "fire-trap" , 43 , …" at bounding box center [949, 226] width 262 height 388
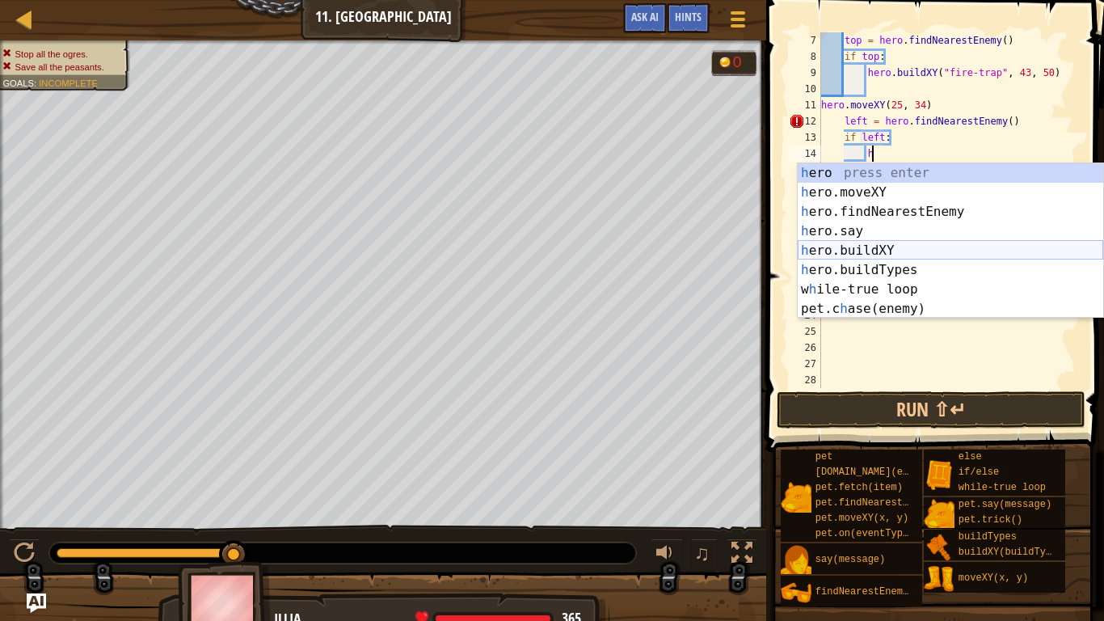
click at [865, 250] on div "h ero press enter h ero.moveXY press enter h ero.findNearestEnemy press enter h…" at bounding box center [950, 260] width 305 height 194
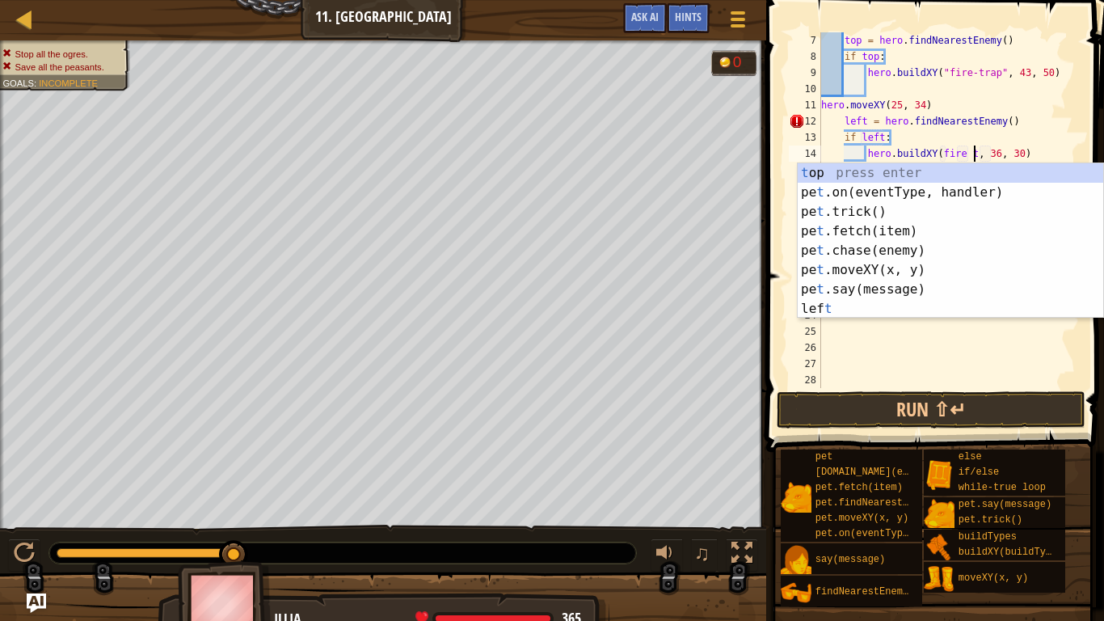
scroll to position [7, 23]
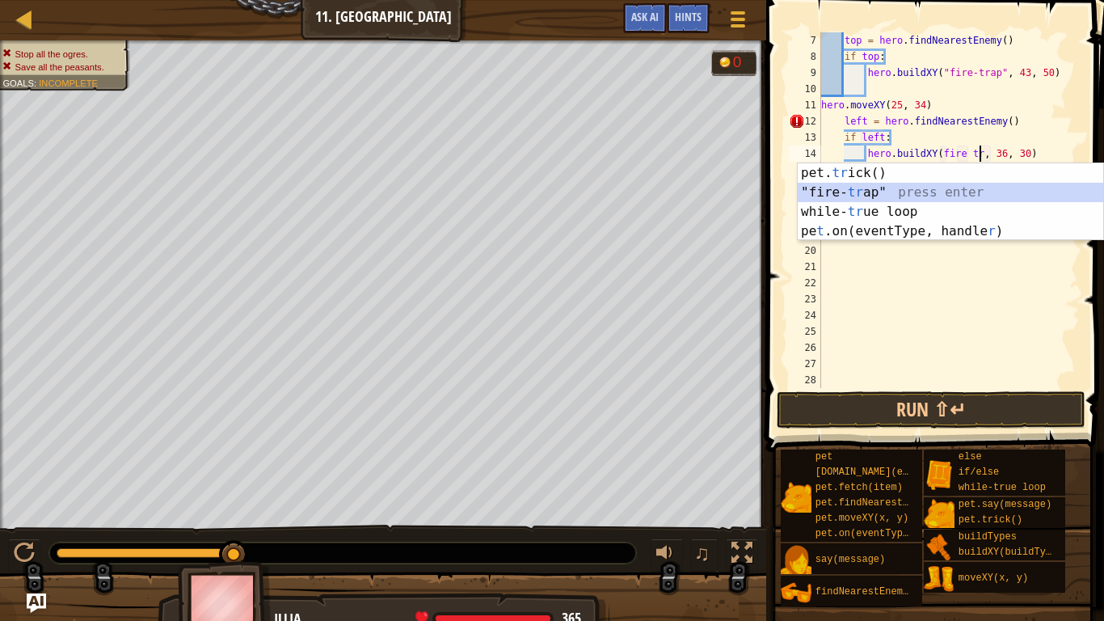
click at [894, 191] on div "pet. tr ick() press enter "fire- tr ap" press enter while- tr ue loop press ent…" at bounding box center [950, 221] width 305 height 116
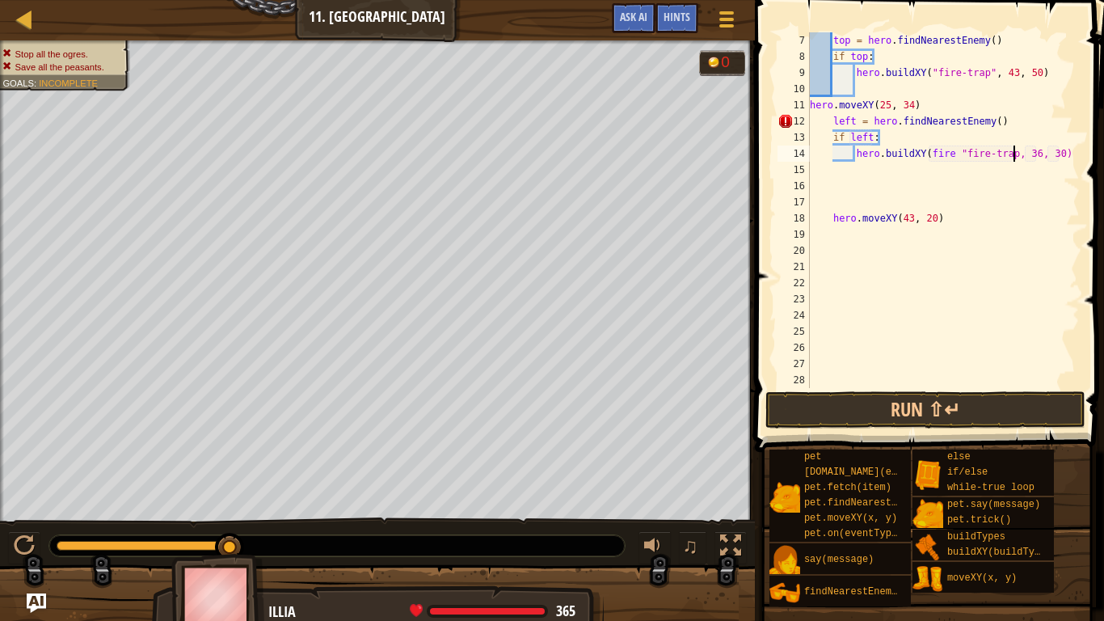
click at [1036, 156] on div "top = hero . findNearestEnemy ( ) if top : hero . buildXY ( "fire-trap" , 43 , …" at bounding box center [943, 226] width 273 height 388
click at [1056, 154] on div "top = hero . findNearestEnemy ( ) if top : hero . buildXY ( "fire-trap" , 43 , …" at bounding box center [943, 226] width 273 height 388
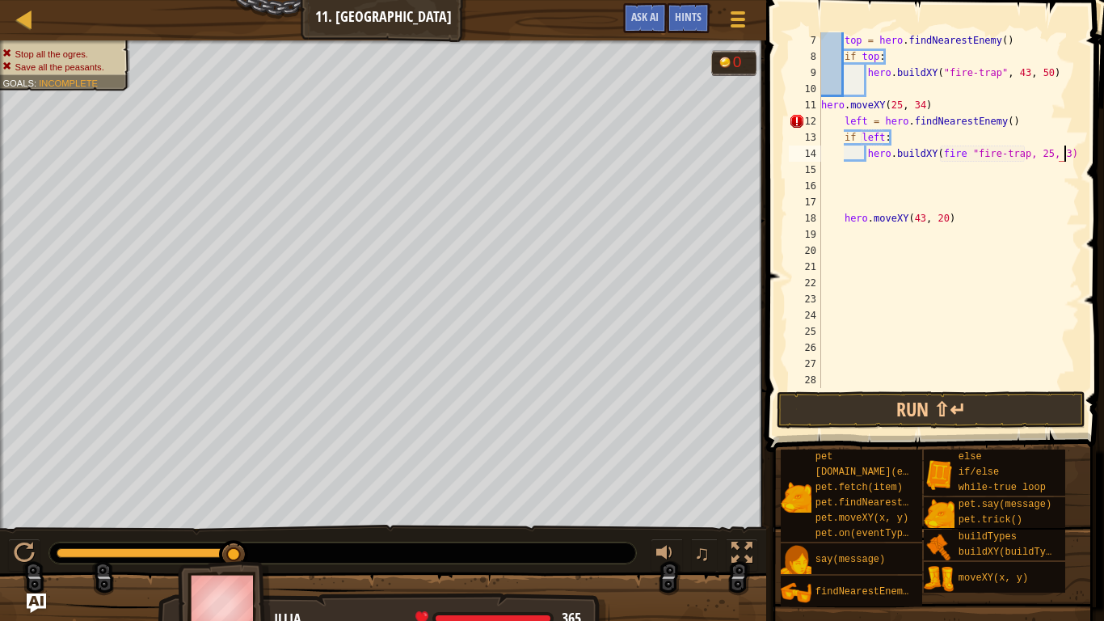
type textarea "hero.buildXY(fire "fire-trap, 25, 34)"
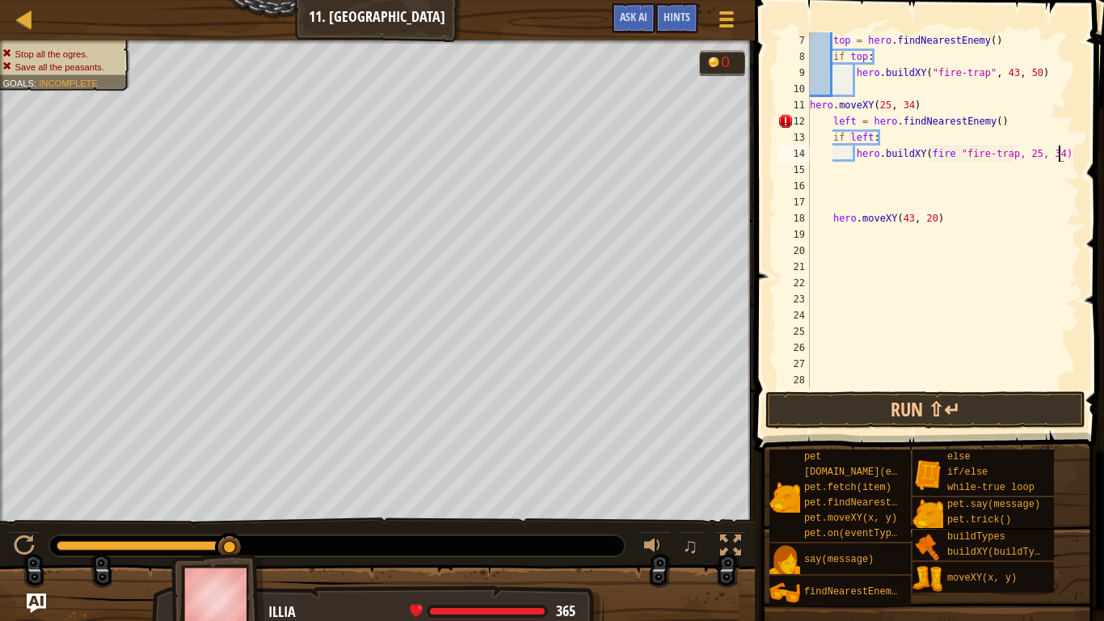
click at [855, 175] on div "top = hero . findNearestEnemy ( ) if top : hero . buildXY ( "fire-trap" , 43 , …" at bounding box center [943, 226] width 273 height 388
click at [832, 195] on div "top = hero . findNearestEnemy ( ) if top : hero . buildXY ( "fire-trap" , 43 , …" at bounding box center [943, 226] width 273 height 388
click at [960, 192] on div "top = hero . findNearestEnemy ( ) if top : hero . buildXY ( "fire-trap" , 43 , …" at bounding box center [943, 226] width 273 height 388
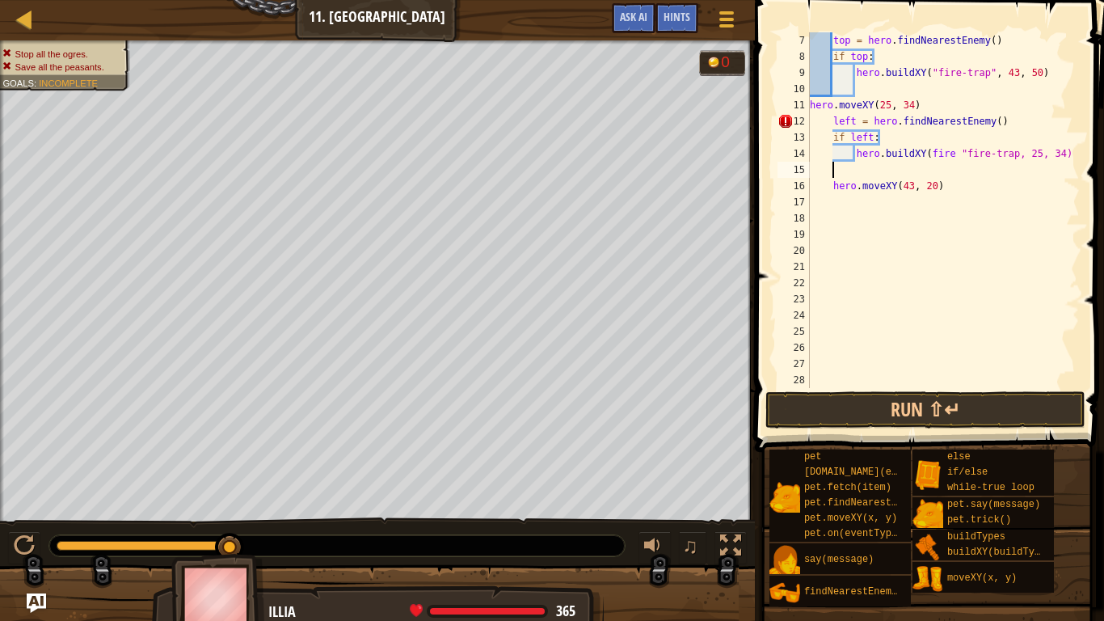
type textarea "hero.moveXY(43, 20)"
click at [879, 203] on div "top = hero . findNearestEnemy ( ) if top : hero . buildXY ( "fire-trap" , 43 , …" at bounding box center [943, 226] width 273 height 388
click at [818, 120] on div "top = hero . findNearestEnemy ( ) if top : hero . buildXY ( "fire-trap" , 43 , …" at bounding box center [943, 226] width 273 height 388
click at [817, 122] on div "top = hero . findNearestEnemy ( ) if top : hero . buildXY ( "fire-trap" , 43 , …" at bounding box center [943, 226] width 273 height 388
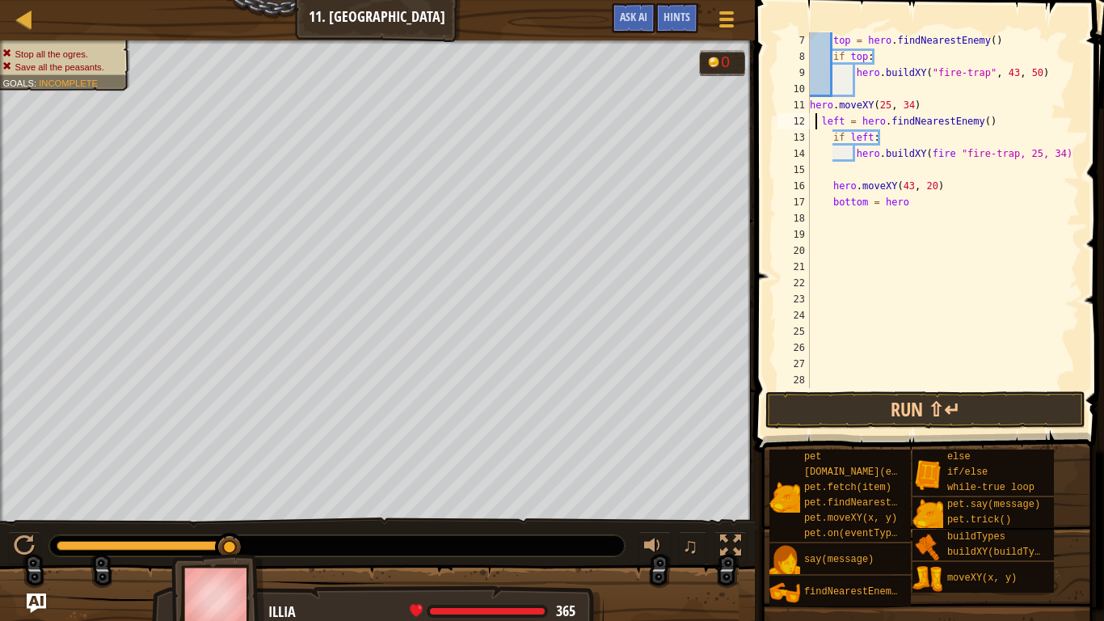
click at [817, 123] on div "top = hero . findNearestEnemy ( ) if top : hero . buildXY ( "fire-trap" , 43 , …" at bounding box center [943, 226] width 273 height 388
click at [815, 120] on div "top = hero . findNearestEnemy ( ) if top : hero . buildXY ( "fire-trap" , 43 , …" at bounding box center [943, 226] width 273 height 388
click at [820, 139] on div "top = hero . findNearestEnemy ( ) if top : hero . buildXY ( "fire-trap" , 43 , …" at bounding box center [943, 226] width 273 height 388
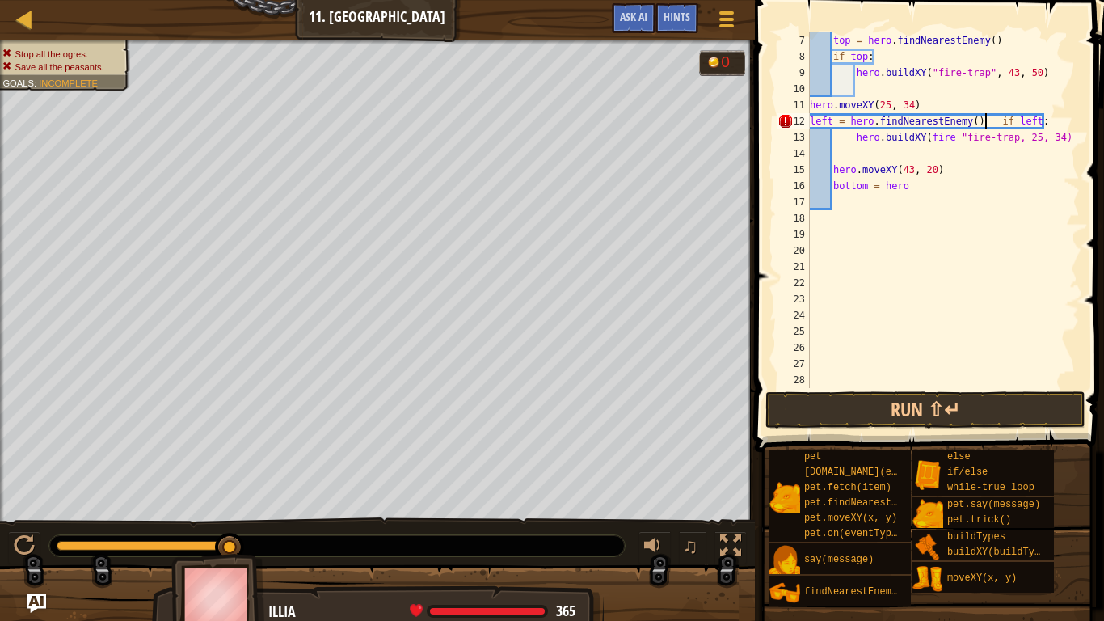
scroll to position [7, 6]
click at [980, 121] on div "top = hero . findNearestEnemy ( ) if top : hero . buildXY ( "fire-trap" , 43 , …" at bounding box center [943, 226] width 273 height 388
click at [811, 120] on div "top = hero . findNearestEnemy ( ) if top : hero . buildXY ( "fire-trap" , 43 , …" at bounding box center [943, 226] width 273 height 388
click at [982, 120] on div "top = hero . findNearestEnemy ( ) if top : hero . buildXY ( "fire-trap" , 43 , …" at bounding box center [943, 226] width 273 height 388
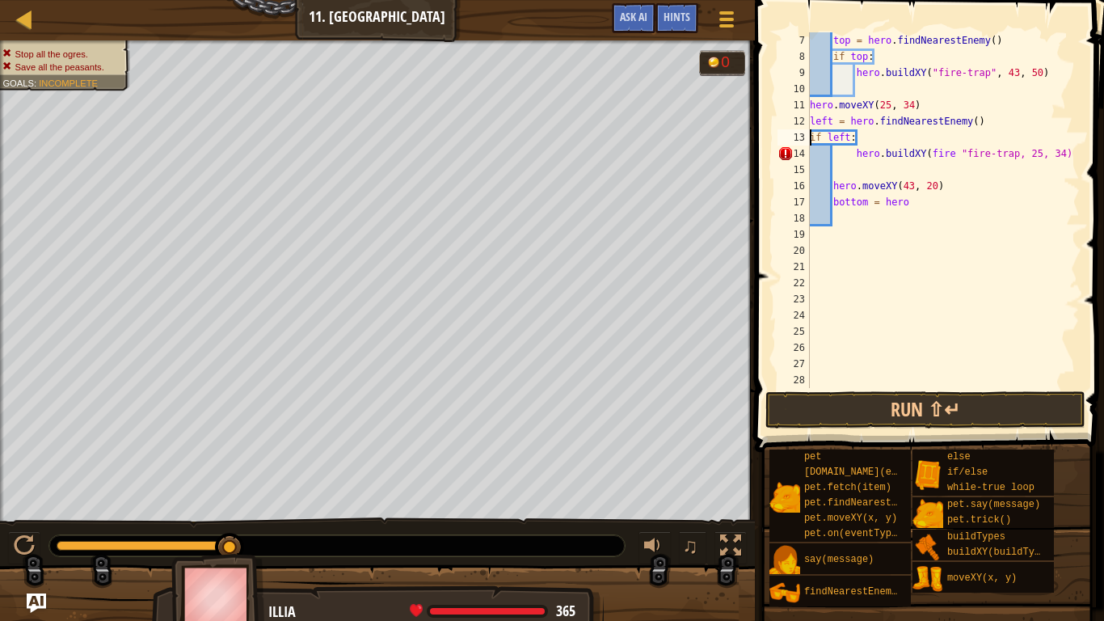
click at [852, 159] on div "top = hero . findNearestEnemy ( ) if top : hero . buildXY ( "fire-trap" , 43 , …" at bounding box center [943, 226] width 273 height 388
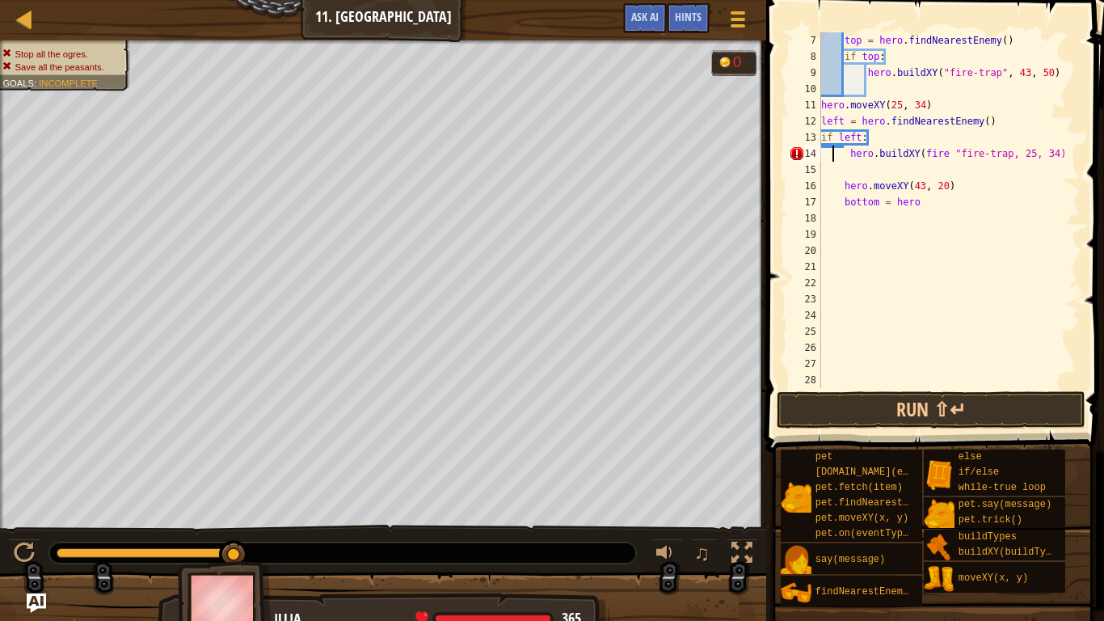
click at [832, 159] on div "top = hero . findNearestEnemy ( ) if top : hero . buildXY ( "fire-trap" , 43 , …" at bounding box center [949, 226] width 262 height 388
click at [847, 154] on div "top = hero . findNearestEnemy ( ) if top : hero . buildXY ( "fire-trap" , 43 , …" at bounding box center [949, 226] width 262 height 388
type textarea "hero.buildXY(fire "fire-trap, 25, 34)"
click at [863, 171] on div "top = hero . findNearestEnemy ( ) if top : hero . buildXY ( "fire-trap" , 43 , …" at bounding box center [949, 226] width 262 height 388
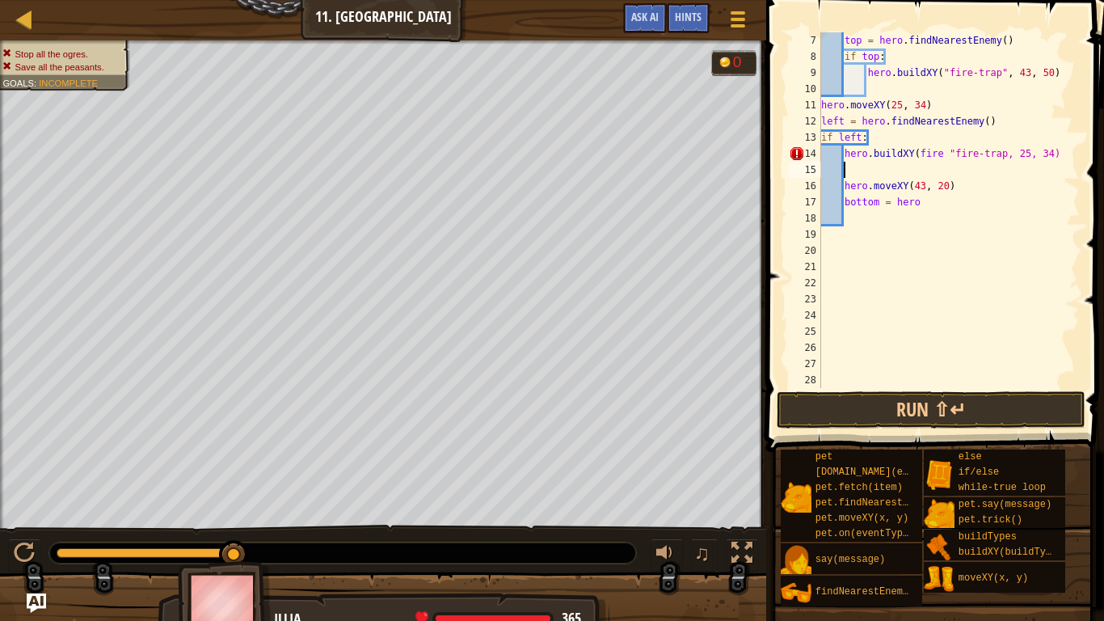
click at [923, 205] on div "top = hero . findNearestEnemy ( ) if top : hero . buildXY ( "fire-trap" , 43 , …" at bounding box center [949, 226] width 262 height 388
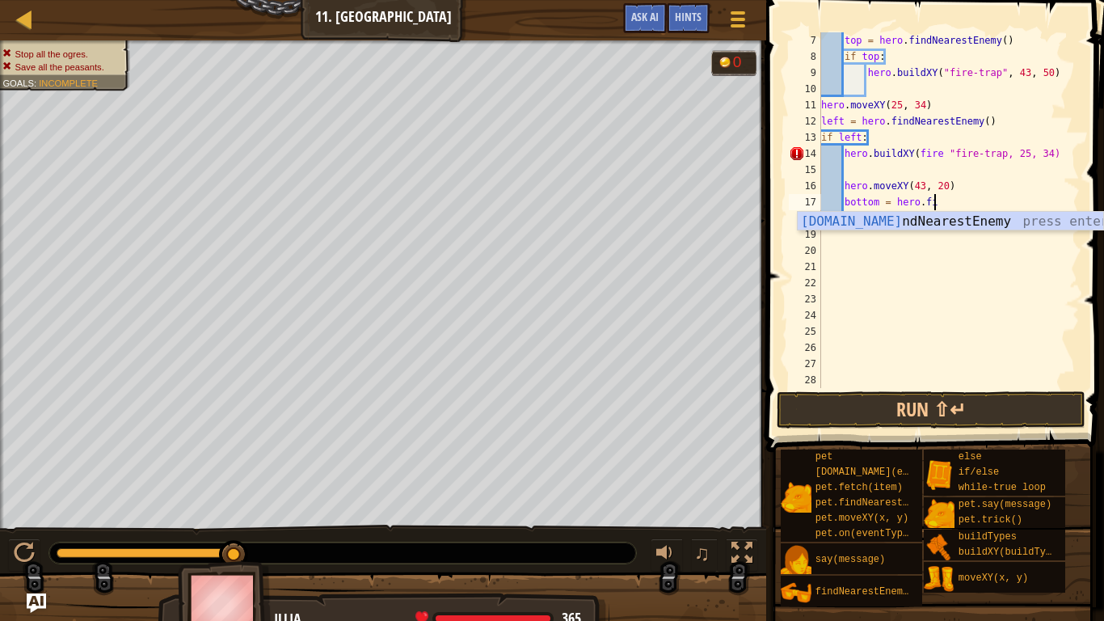
type textarea "bottom = hero.fin"
click at [899, 221] on div "hero.fin dNearestEnemy press enter" at bounding box center [950, 241] width 305 height 58
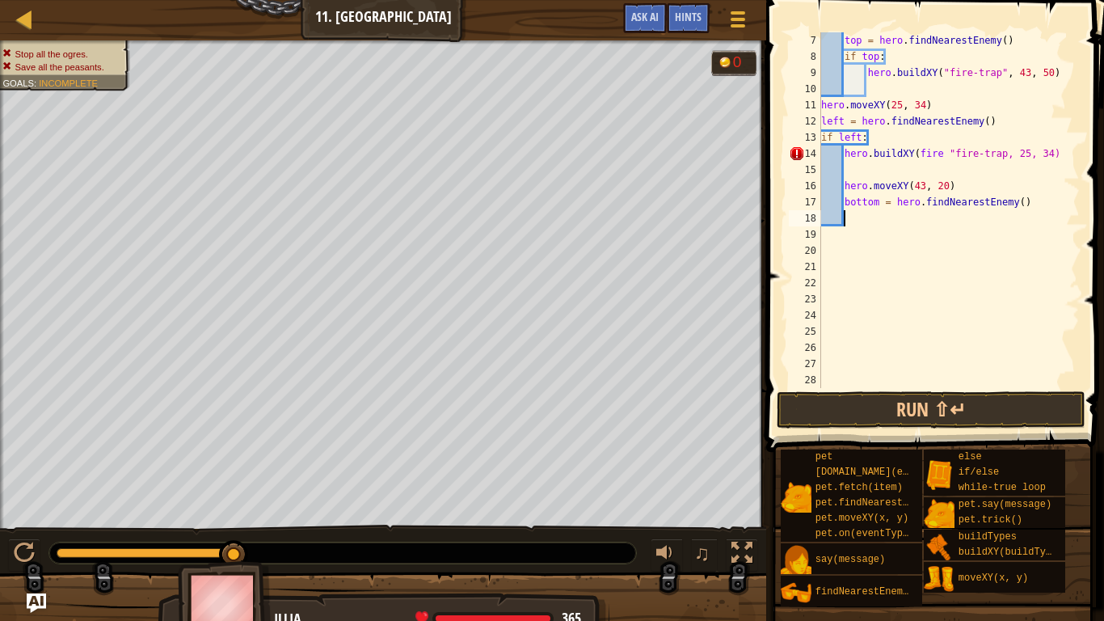
click at [844, 185] on div "top = hero . findNearestEnemy ( ) if top : hero . buildXY ( "fire-trap" , 43 , …" at bounding box center [949, 226] width 262 height 388
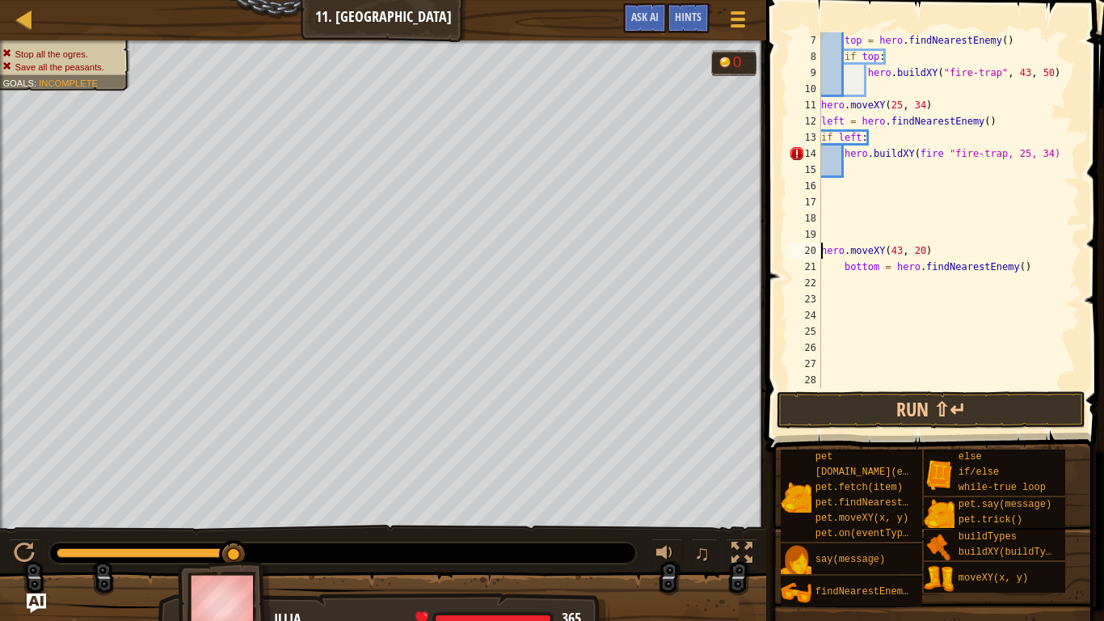
type textarea "hero.moveXY(43, 20)"
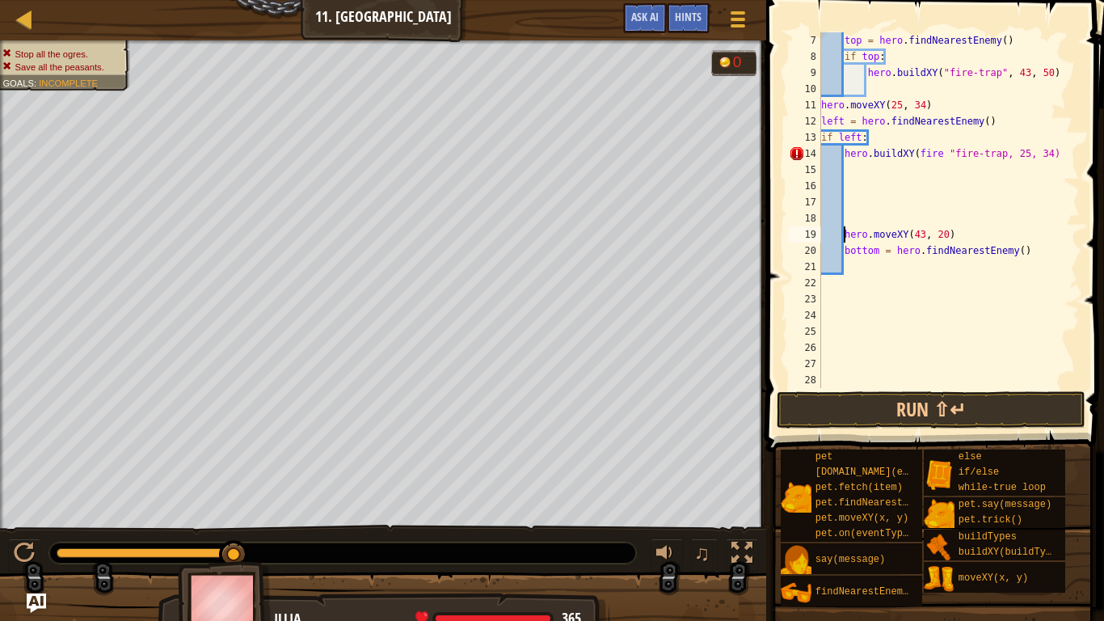
click at [846, 263] on div "top = hero . findNearestEnemy ( ) if top : hero . buildXY ( "fire-trap" , 43 , …" at bounding box center [949, 226] width 262 height 388
click at [842, 249] on div "top = hero . findNearestEnemy ( ) if top : hero . buildXY ( "fire-trap" , 43 , …" at bounding box center [949, 226] width 262 height 388
click at [844, 238] on div "top = hero . findNearestEnemy ( ) if top : hero . buildXY ( "fire-trap" , 43 , …" at bounding box center [949, 226] width 262 height 388
type textarea "hero.moveXY(43, 20)"
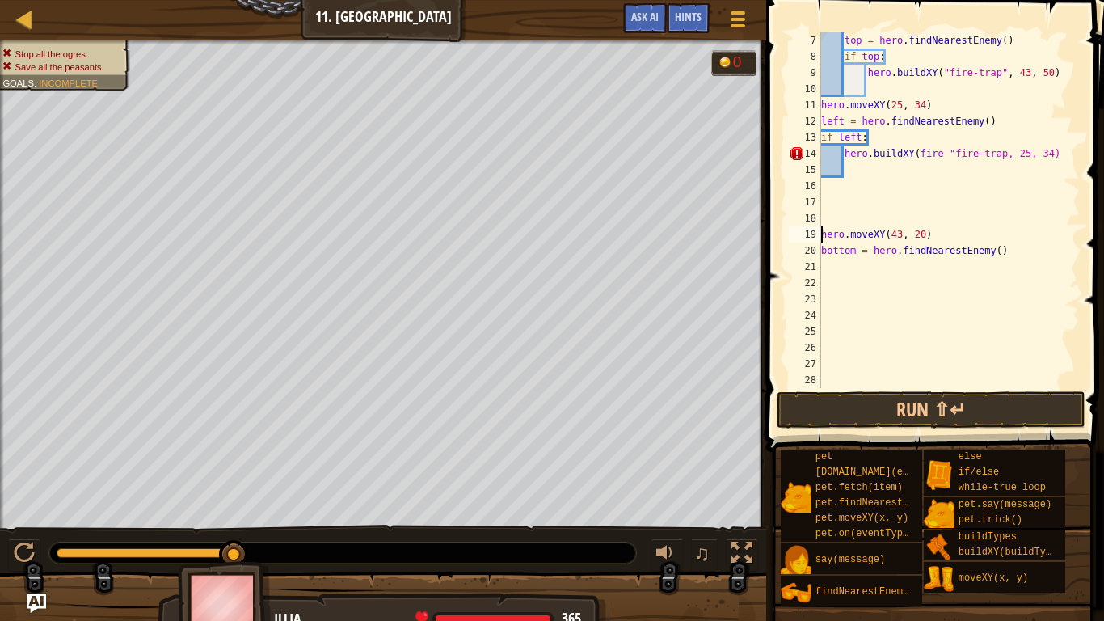
click at [839, 216] on div "top = hero . findNearestEnemy ( ) if top : hero . buildXY ( "fire-trap" , 43 , …" at bounding box center [949, 226] width 262 height 388
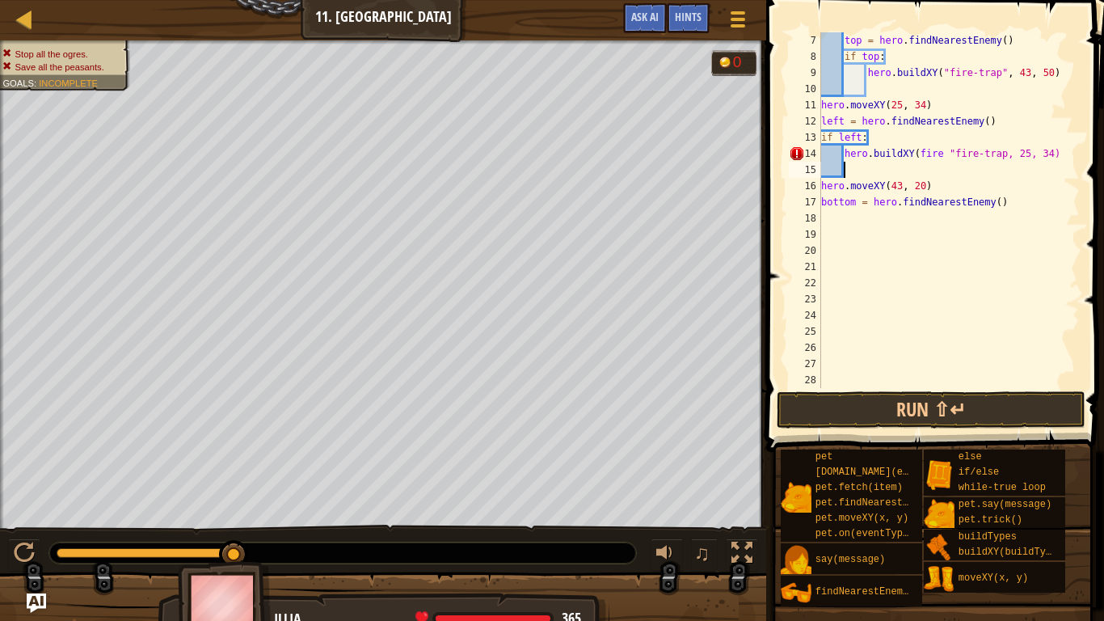
click at [824, 212] on div "top = hero . findNearestEnemy ( ) if top : hero . buildXY ( "fire-trap" , 43 , …" at bounding box center [949, 226] width 262 height 388
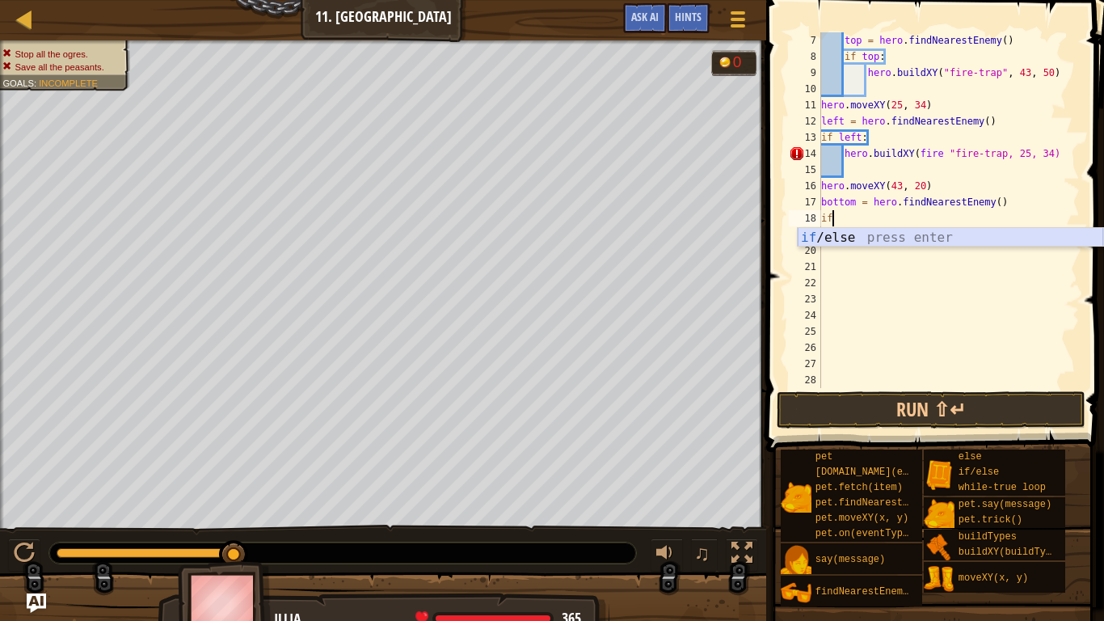
click at [816, 235] on div "if /else press enter" at bounding box center [950, 257] width 305 height 58
click at [812, 245] on div "[PERSON_NAME] press enter" at bounding box center [950, 257] width 305 height 58
type textarea "if bottom:"
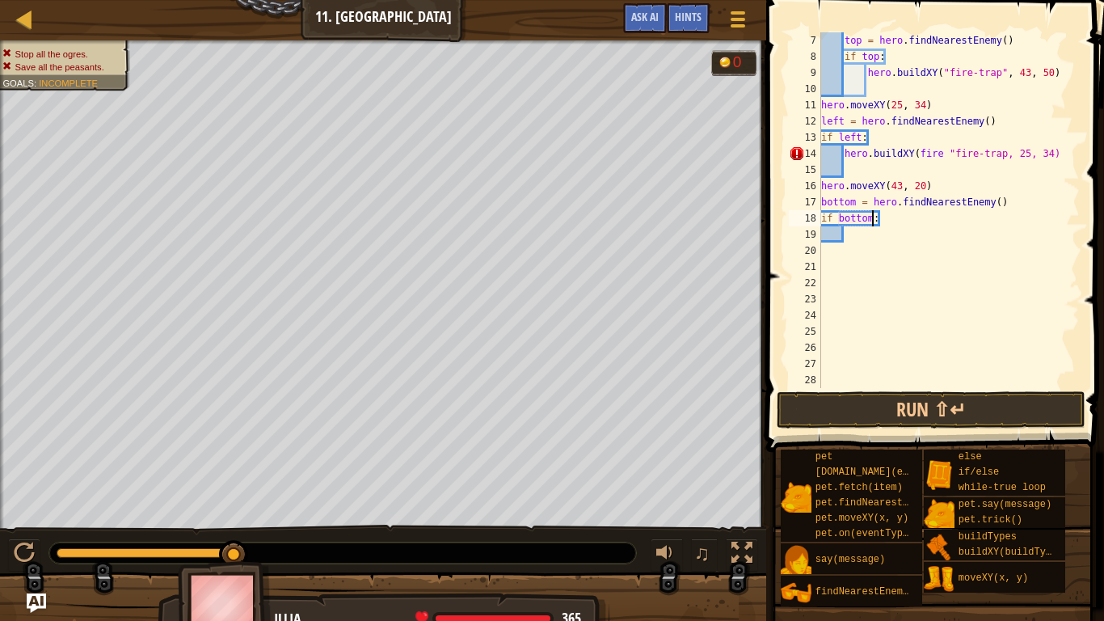
click at [862, 228] on div "top = hero . findNearestEnemy ( ) if top : hero . buildXY ( "fire-trap" , 43 , …" at bounding box center [949, 226] width 262 height 388
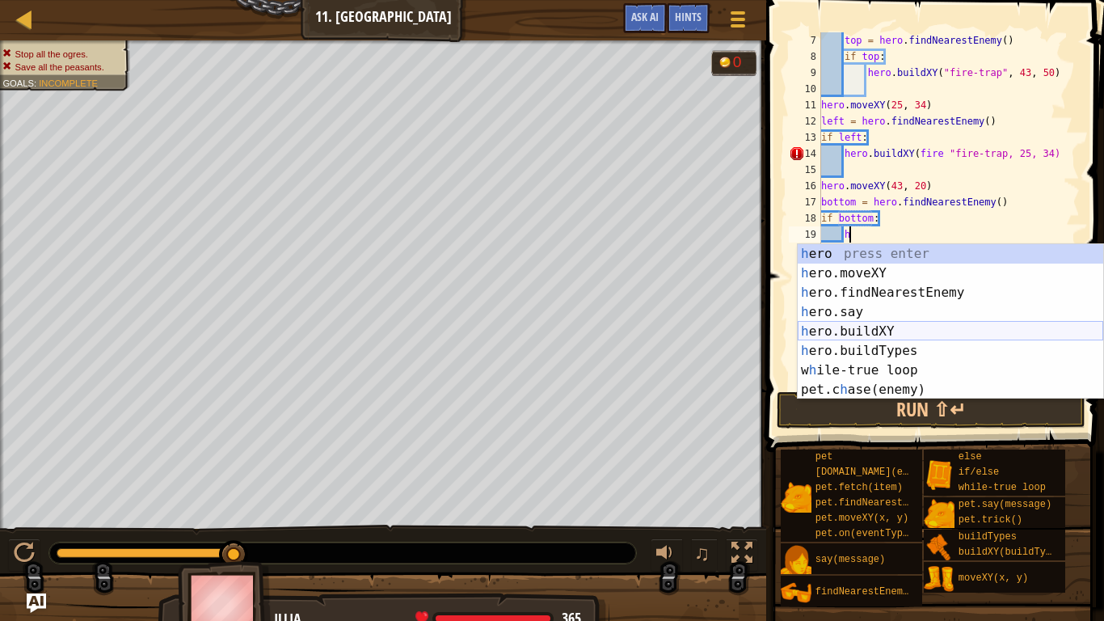
click at [876, 331] on div "h ero press enter h ero.moveXY press enter h ero.findNearestEnemy press enter h…" at bounding box center [950, 341] width 305 height 194
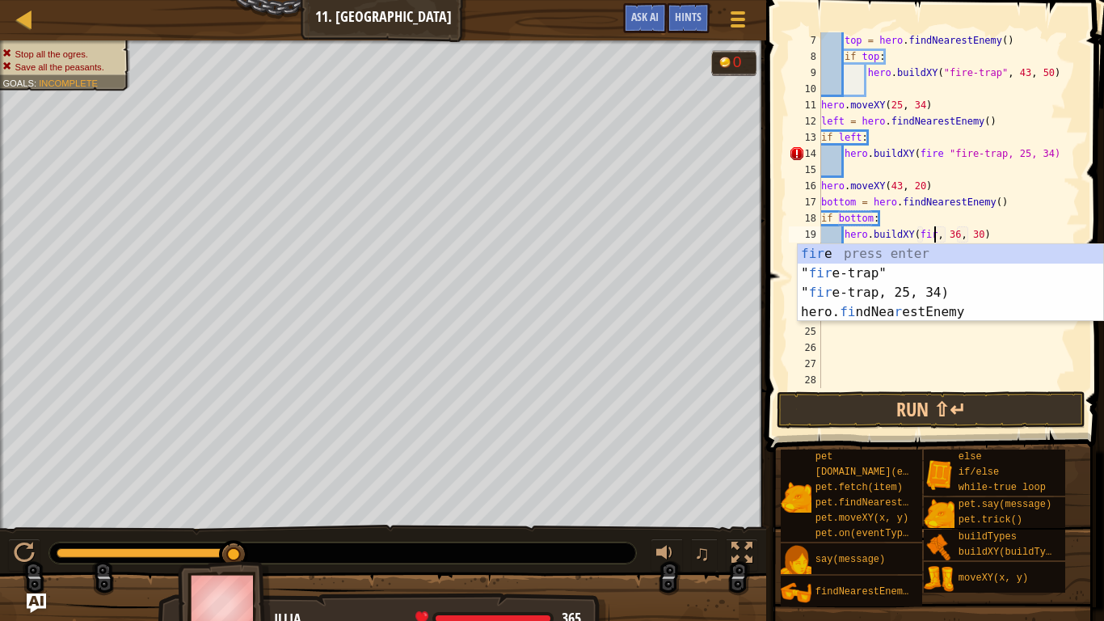
scroll to position [7, 18]
click at [874, 272] on div "fire press enter " fire -trap" press enter " fire -trap, 25, 34) press enter he…" at bounding box center [950, 302] width 305 height 116
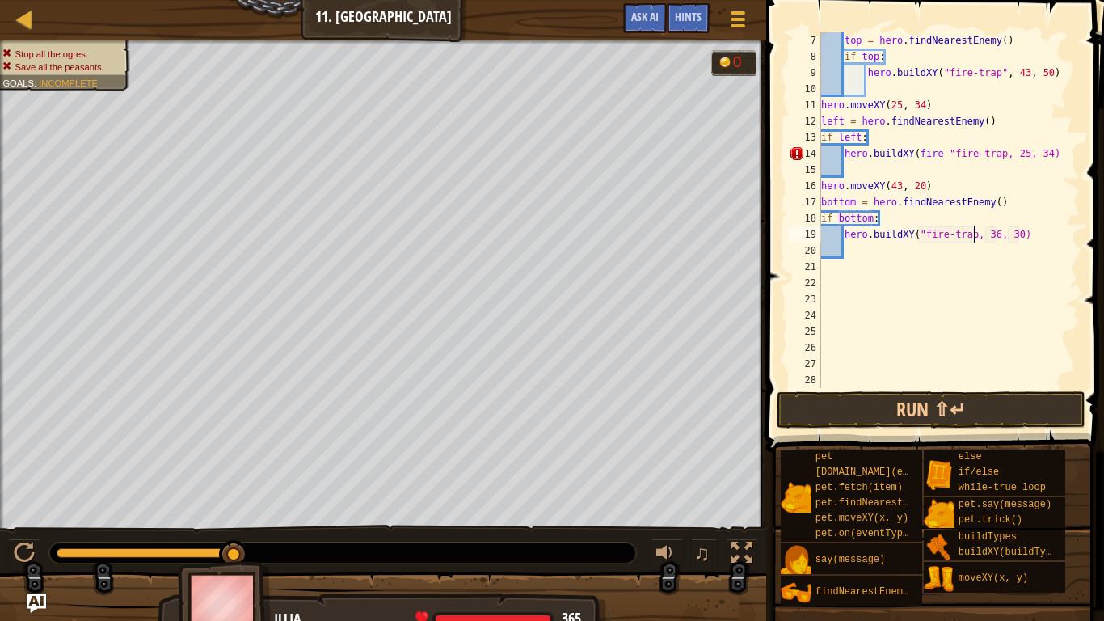
click at [944, 151] on div "top = hero . findNearestEnemy ( ) if top : hero . buildXY ( "fire-trap" , 43 , …" at bounding box center [949, 226] width 262 height 388
click at [896, 166] on div "hero.buildXY press enter" at bounding box center [950, 192] width 305 height 58
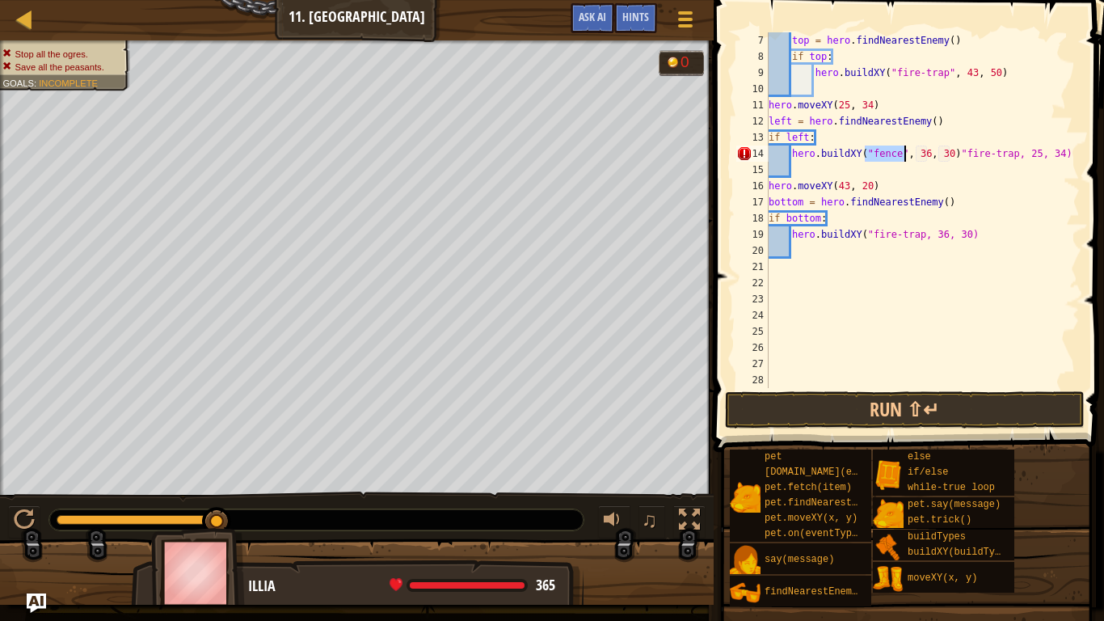
click at [953, 153] on div "top = hero . findNearestEnemy ( ) if top : hero . buildXY ( "fire-trap" , 43 , …" at bounding box center [922, 226] width 314 height 388
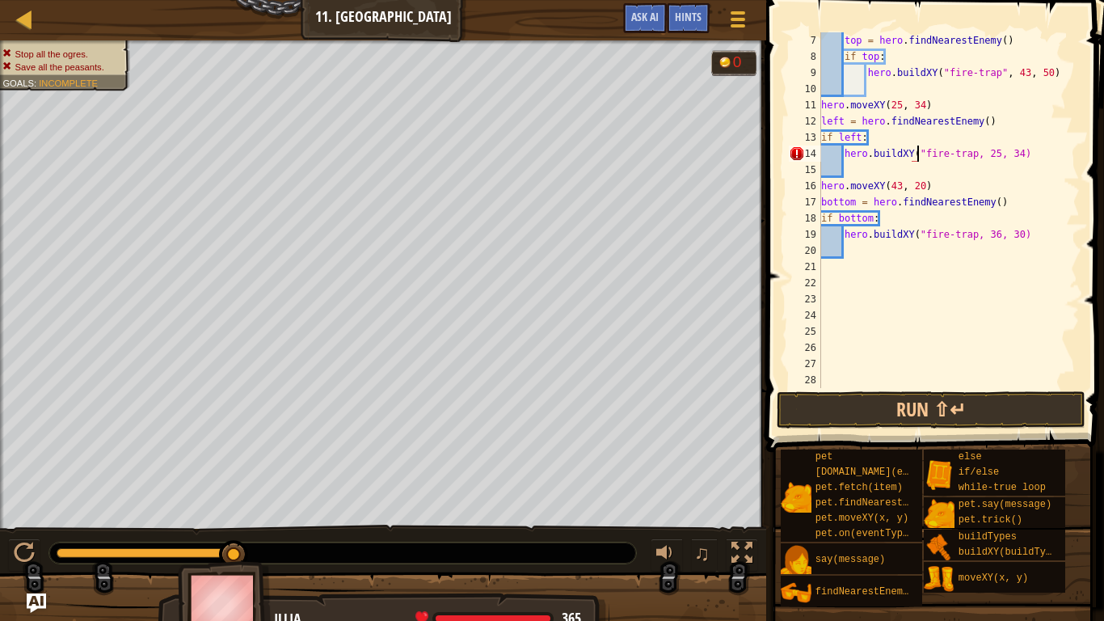
click at [916, 152] on div "top = hero . findNearestEnemy ( ) if top : hero . buildXY ( "fire-trap" , 43 , …" at bounding box center [949, 226] width 262 height 388
type textarea "hero.buildXY"fire-trap, 25, 34)"
click at [997, 280] on div "top = hero . findNearestEnemy ( ) if top : hero . buildXY ( "fire-trap" , 43 , …" at bounding box center [949, 226] width 262 height 388
click at [913, 152] on div "top = hero . findNearestEnemy ( ) if top : hero . buildXY ( "fire-trap" , 43 , …" at bounding box center [949, 226] width 262 height 388
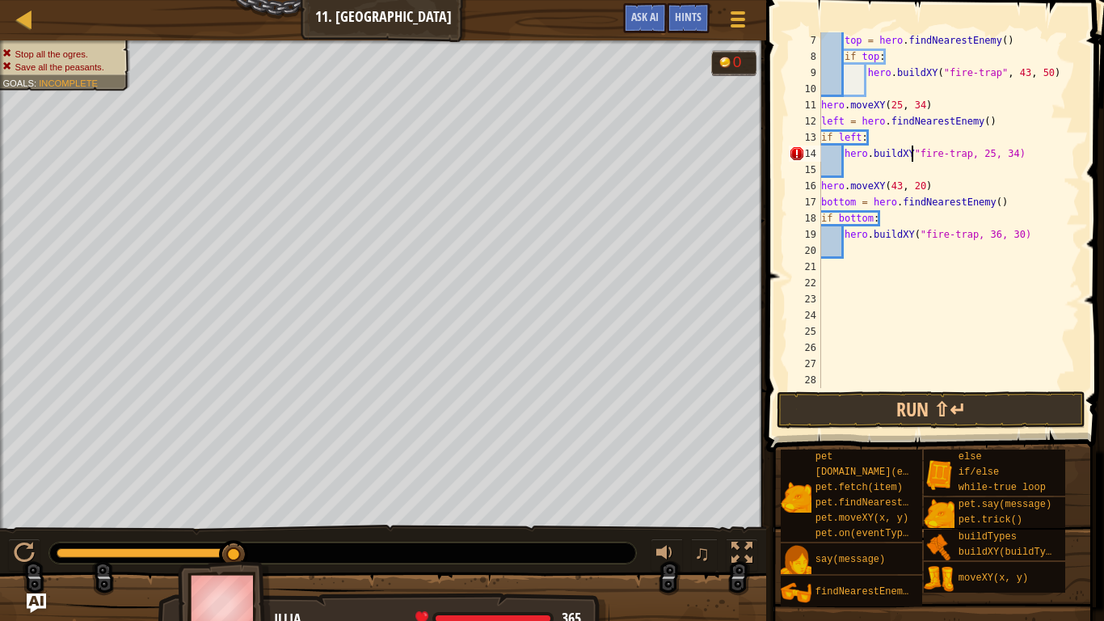
type textarea "hero.buildXY("fire-trap, 25, 34)"
click at [979, 175] on div "top = hero . findNearestEnemy ( ) if top : hero . buildXY ( "fire-trap" , 43 , …" at bounding box center [949, 226] width 262 height 388
click at [997, 236] on div "top = hero . findNearestEnemy ( ) if top : hero . buildXY ( "fire-trap" , 43 , …" at bounding box center [949, 226] width 262 height 388
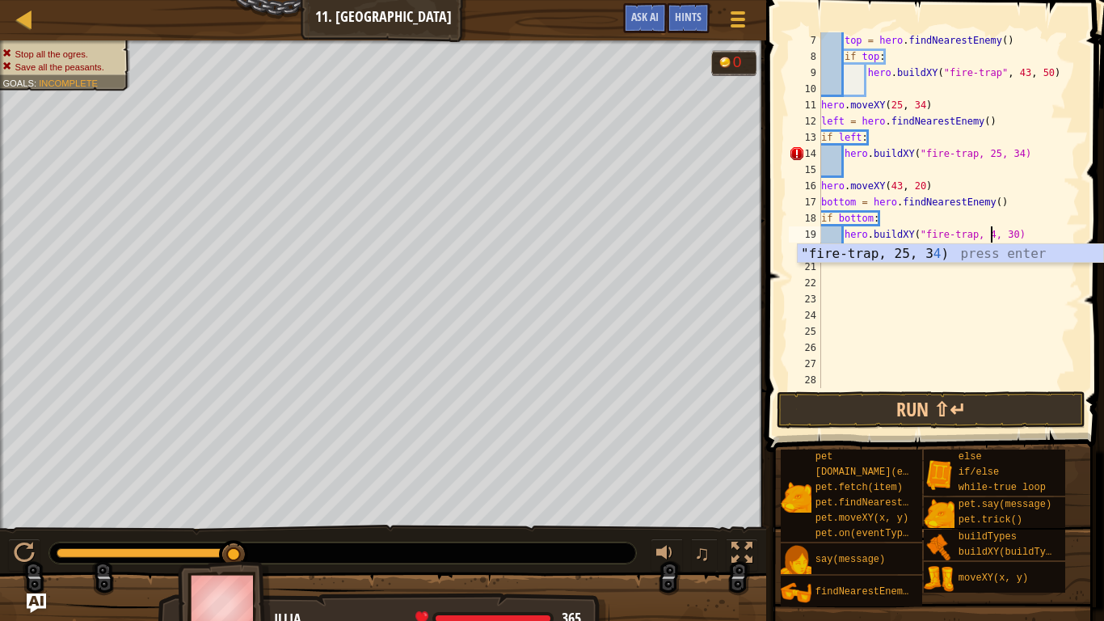
scroll to position [7, 26]
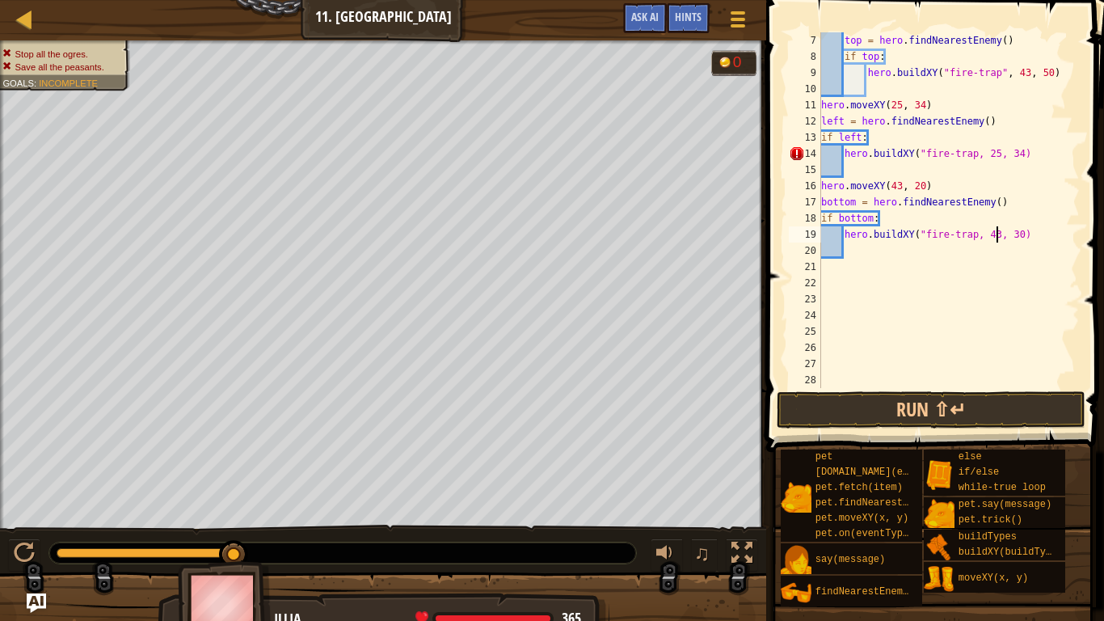
click at [1013, 235] on div "top = hero . findNearestEnemy ( ) if top : hero . buildXY ( "fire-trap" , 43 , …" at bounding box center [949, 226] width 262 height 388
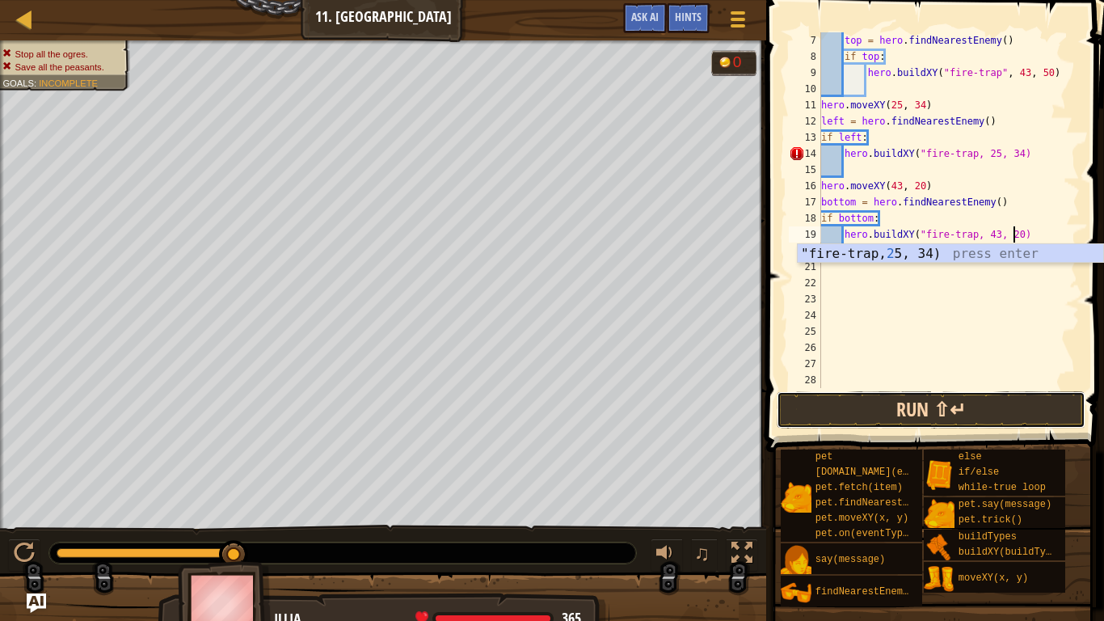
click at [933, 411] on button "Run ⇧↵" at bounding box center [931, 409] width 309 height 37
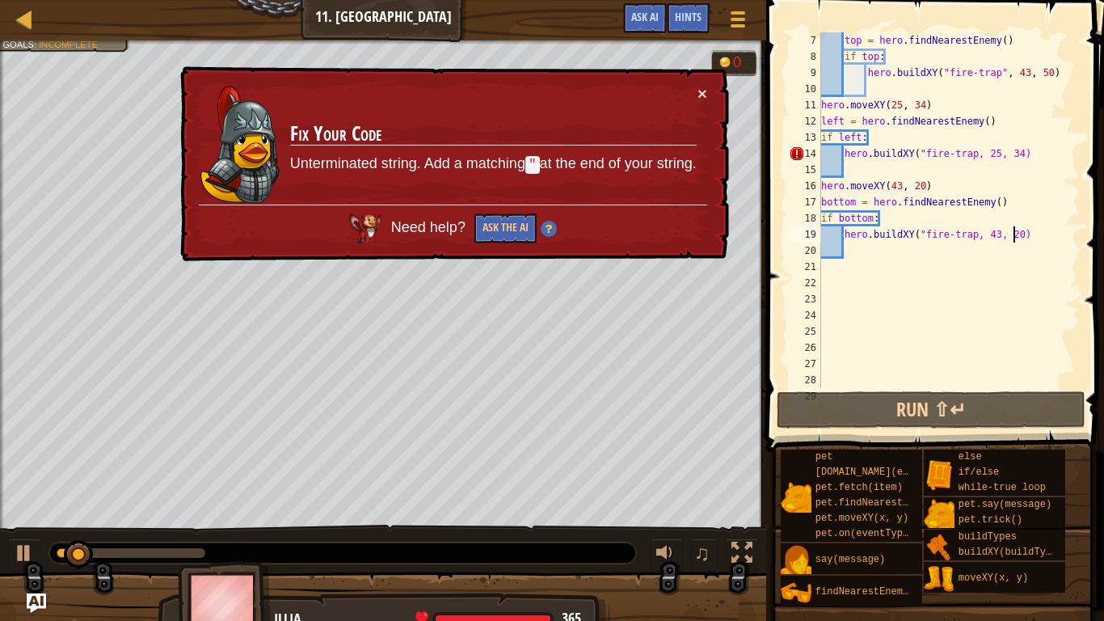
click at [1023, 156] on div "top = hero . findNearestEnemy ( ) if top : hero . buildXY ( "fire-trap" , 43 , …" at bounding box center [949, 226] width 262 height 388
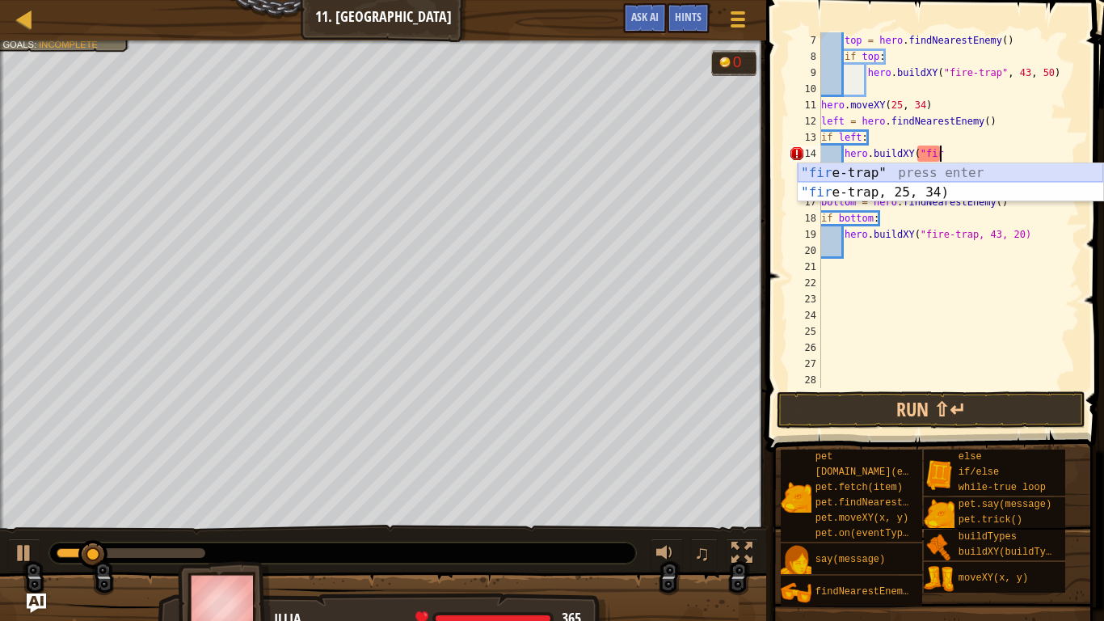
scroll to position [7, 16]
click at [844, 168] on div ""fir e-trap" press enter "fir e-trap, 25, 34) press enter" at bounding box center [950, 202] width 305 height 78
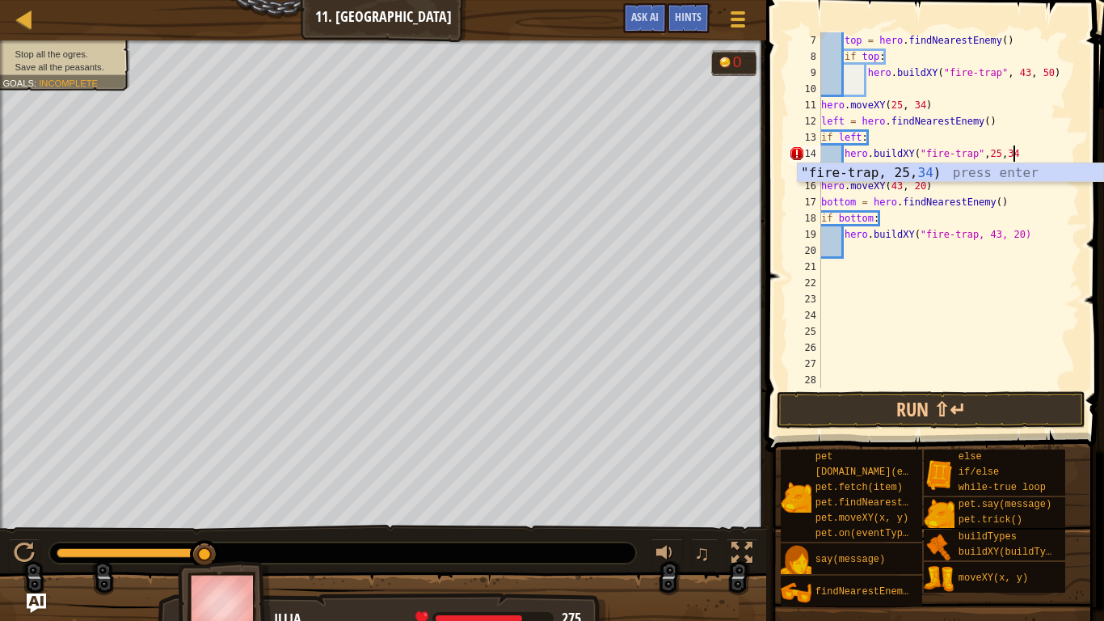
scroll to position [7, 27]
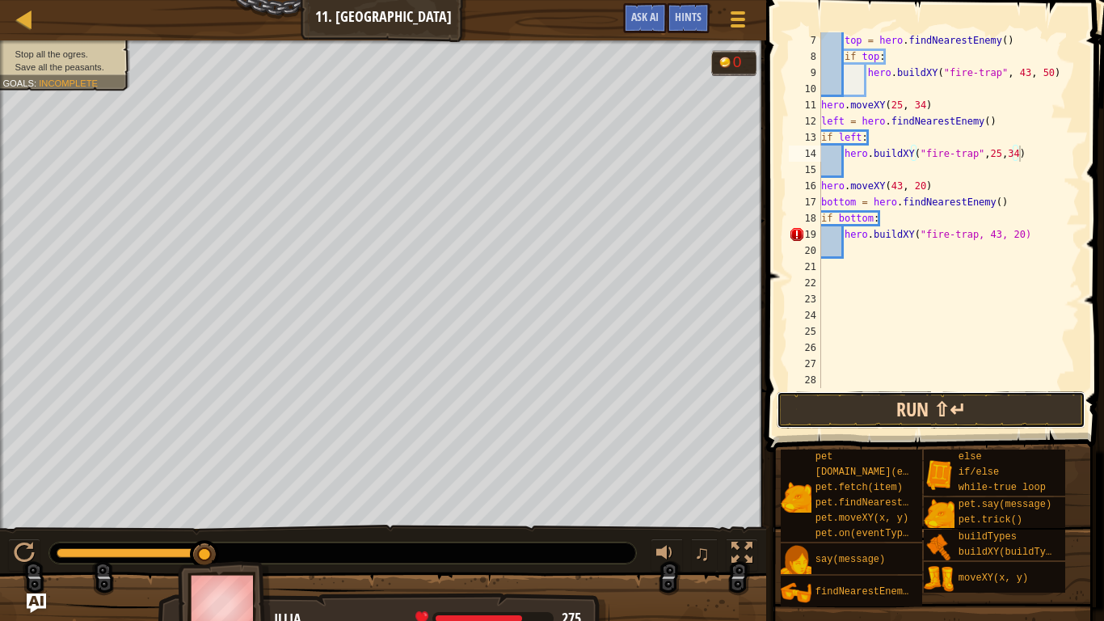
click at [886, 407] on button "Run ⇧↵" at bounding box center [931, 409] width 309 height 37
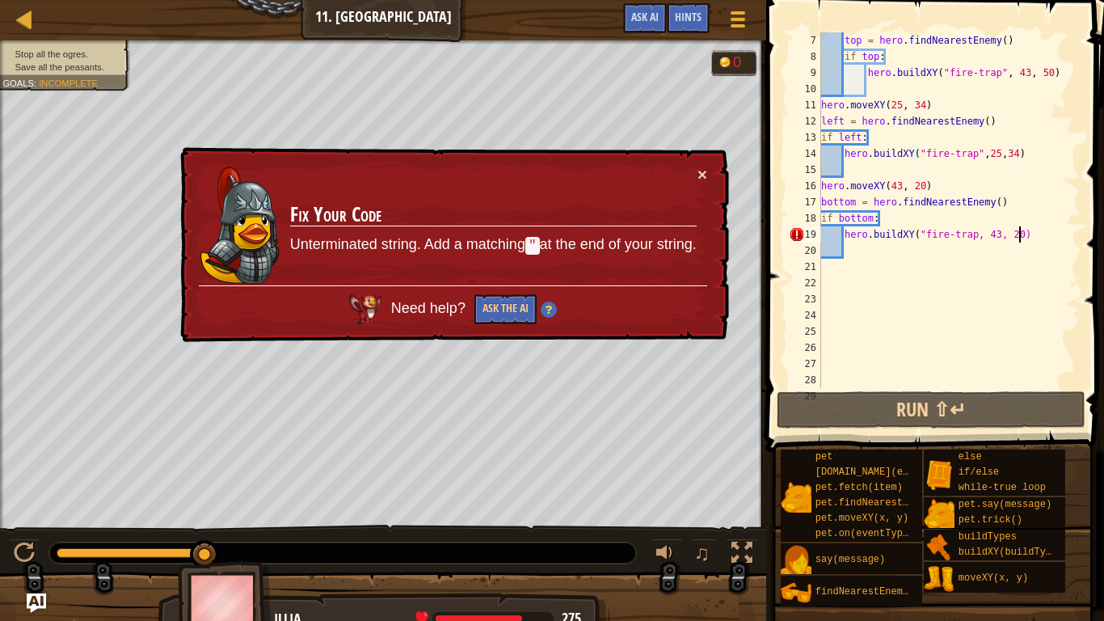
click at [1022, 234] on div "top = hero . findNearestEnemy ( ) if top : hero . buildXY ( "fire-trap" , 43 , …" at bounding box center [949, 226] width 262 height 388
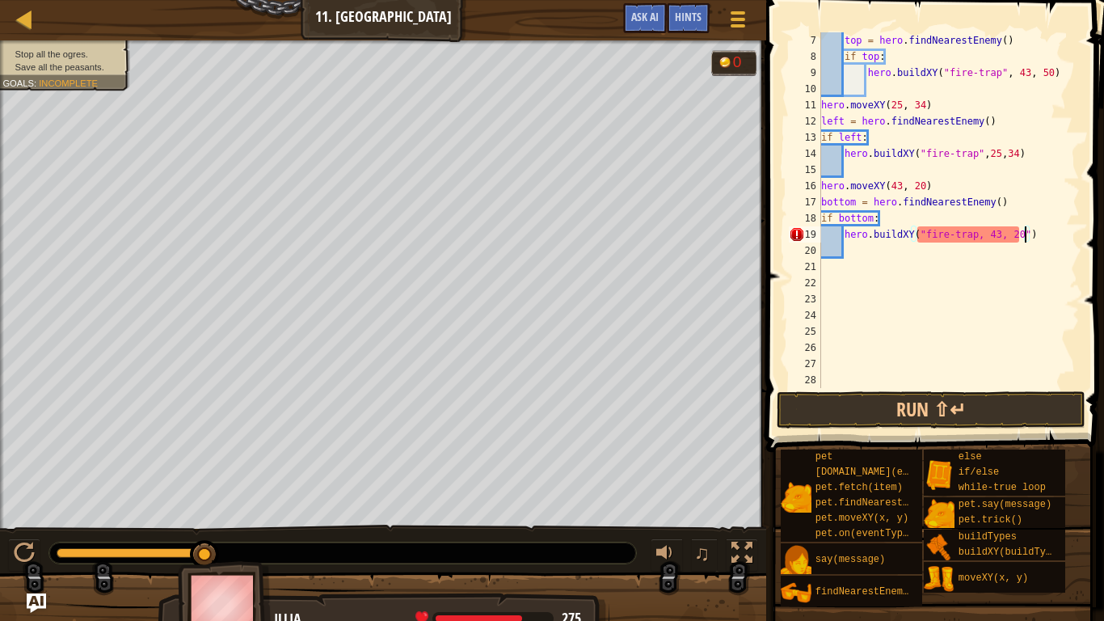
scroll to position [7, 29]
click at [1051, 410] on button "Run ⇧↵" at bounding box center [931, 409] width 309 height 37
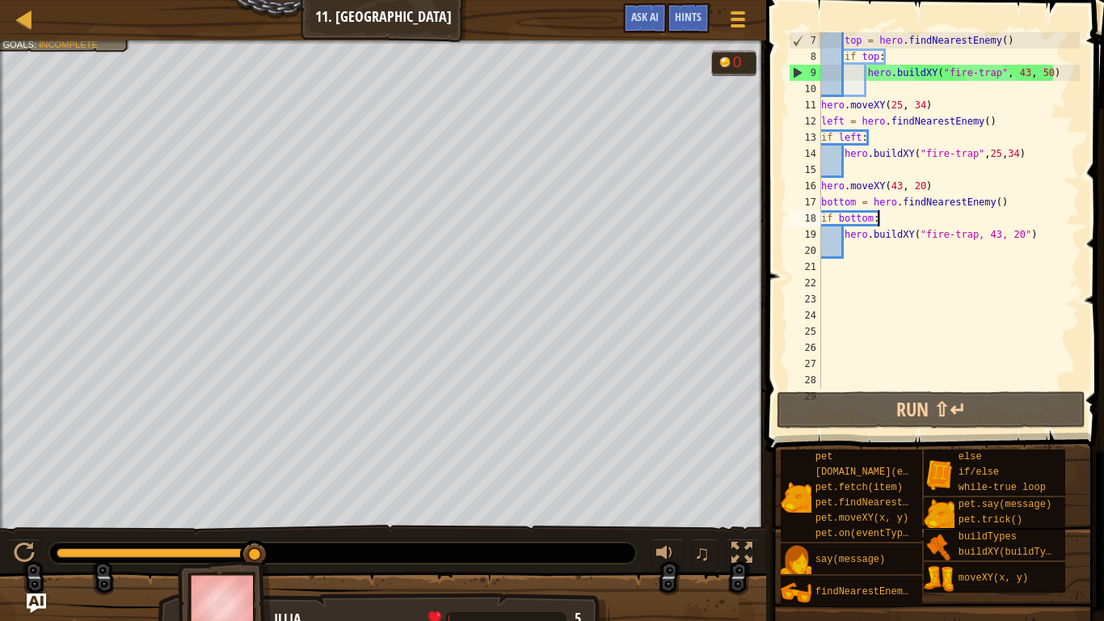
type textarea "hero.moveXY(43, 20)"
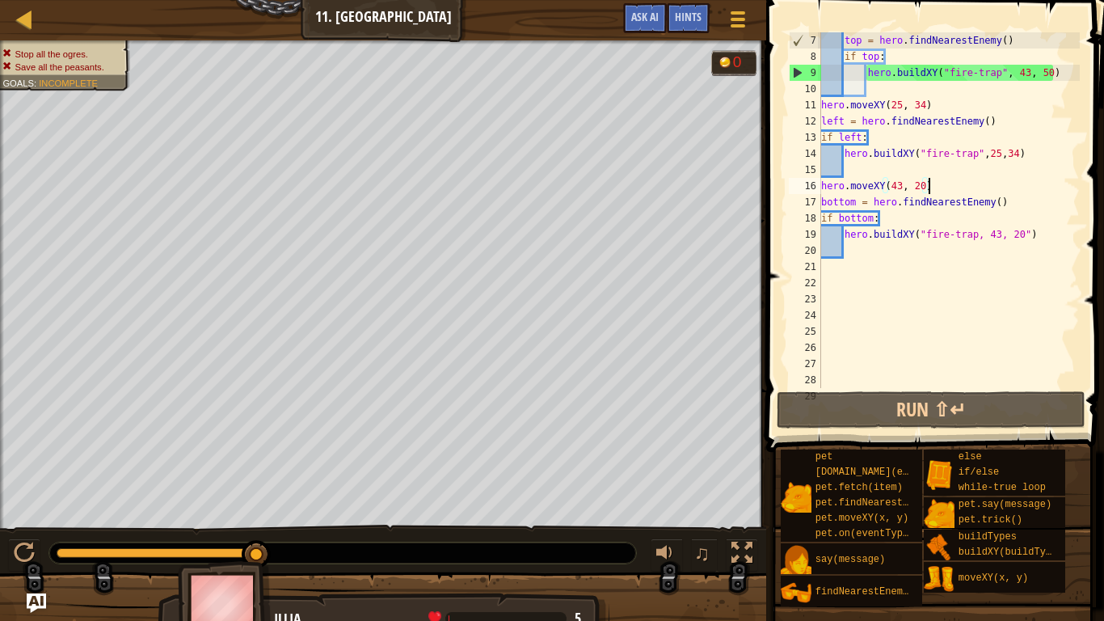
scroll to position [7, 3]
type textarea "hero.moveXY(25, 34)"
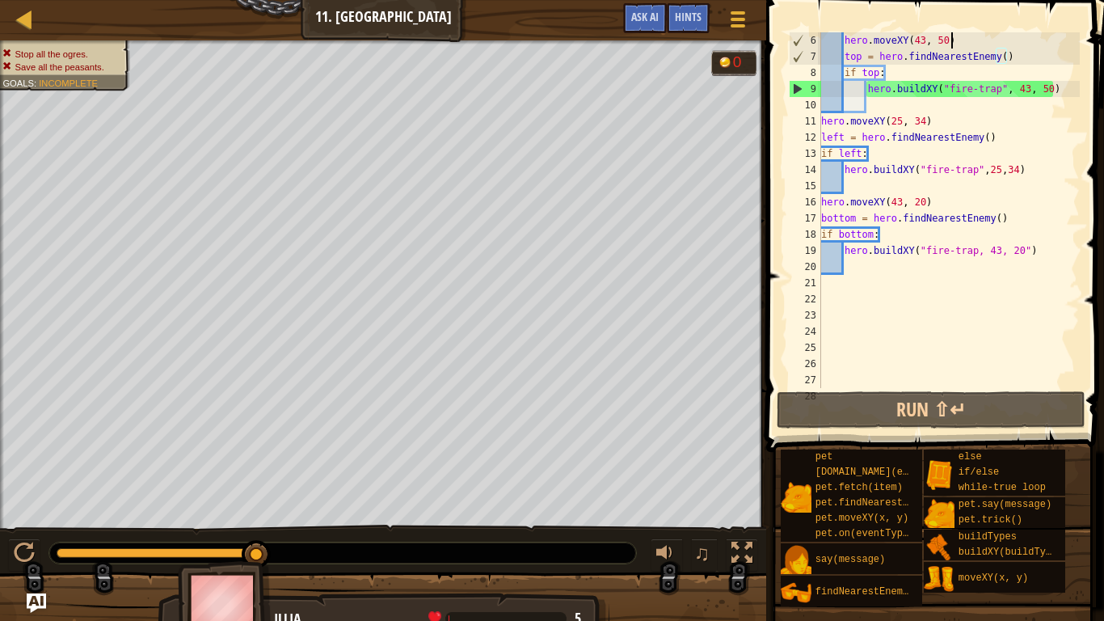
type textarea "while True:"
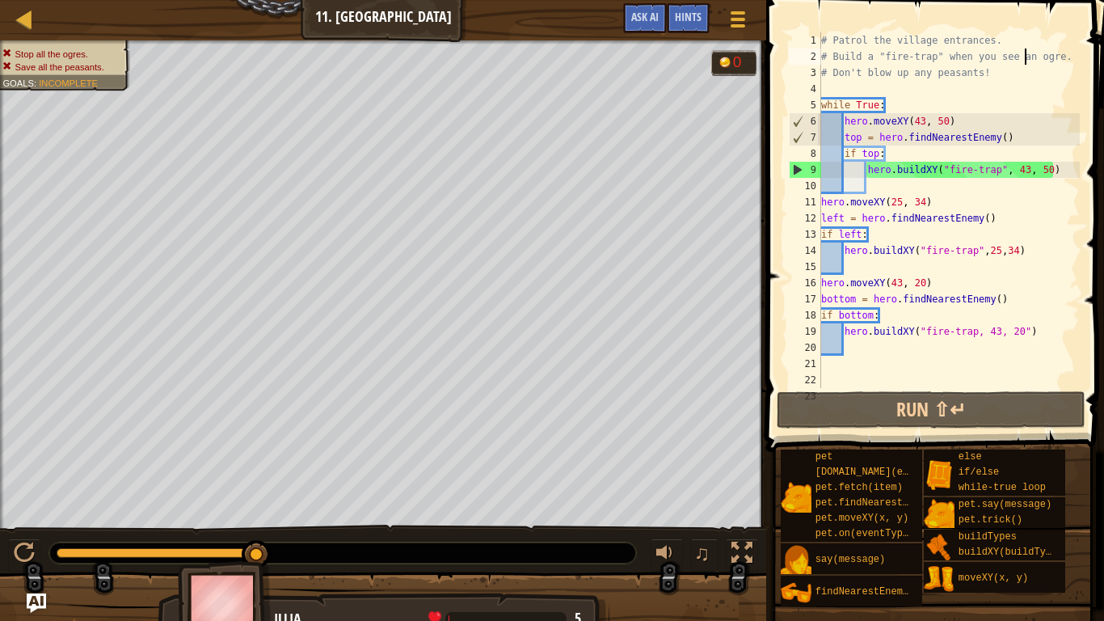
click at [980, 74] on div "# Patrol the village entrances. # Build a "fire-trap" when you see an ogre. # D…" at bounding box center [949, 226] width 262 height 388
click at [988, 72] on div "# Patrol the village entrances. # Build a "fire-trap" when you see an ogre. # D…" at bounding box center [949, 226] width 262 height 388
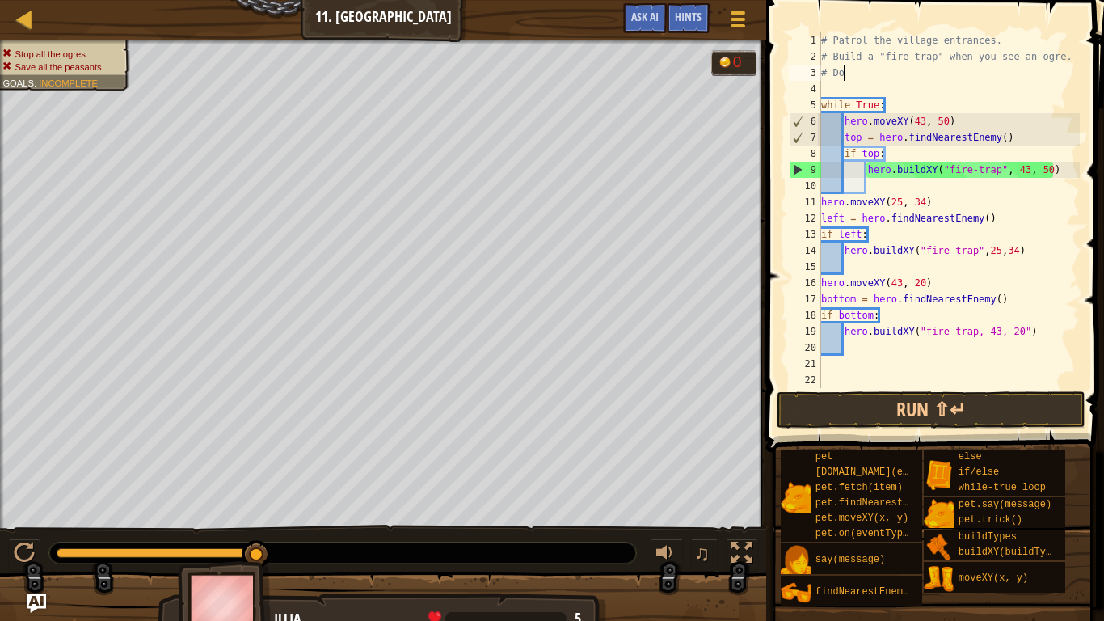
type textarea "#"
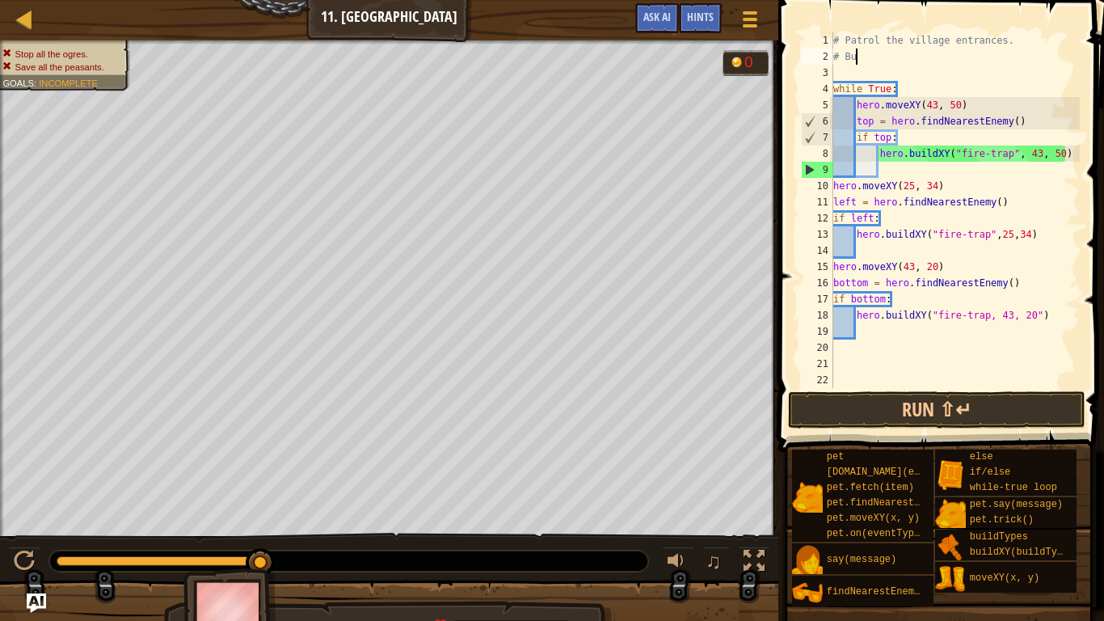
type textarea "#"
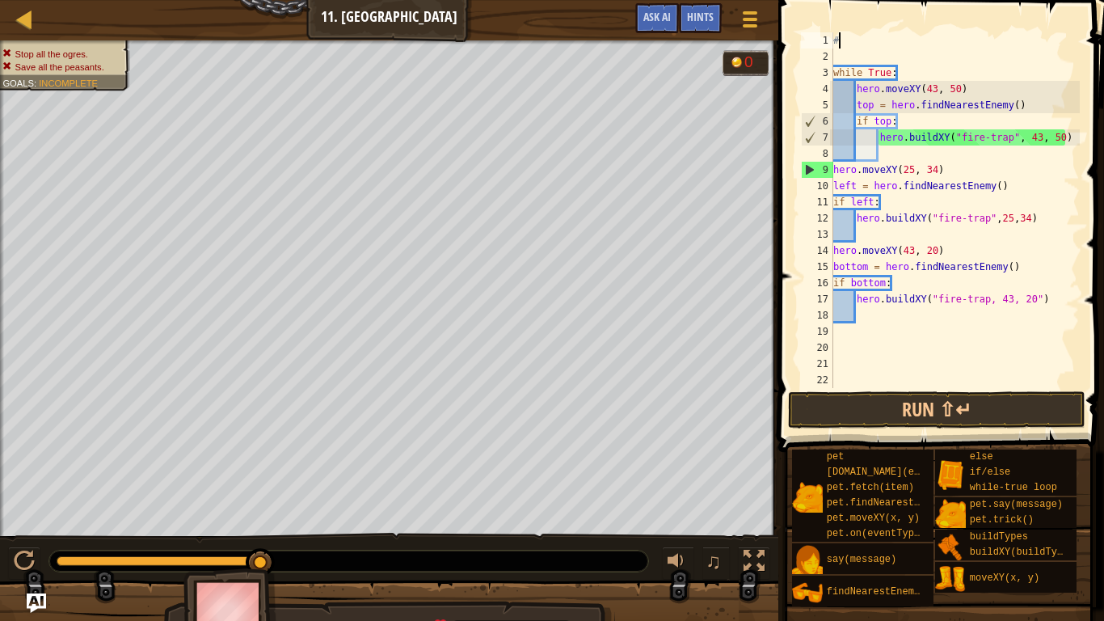
type textarea "#"
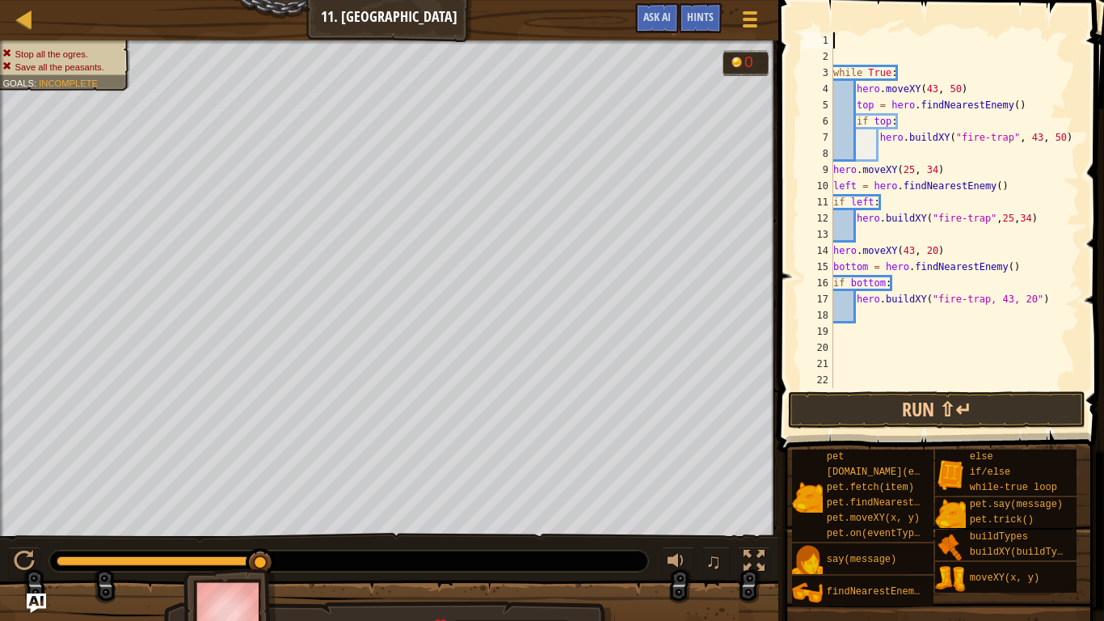
click at [837, 49] on div "while True : hero . moveXY ( 43 , 50 ) top = hero . findNearestEnemy ( ) if top…" at bounding box center [955, 226] width 250 height 388
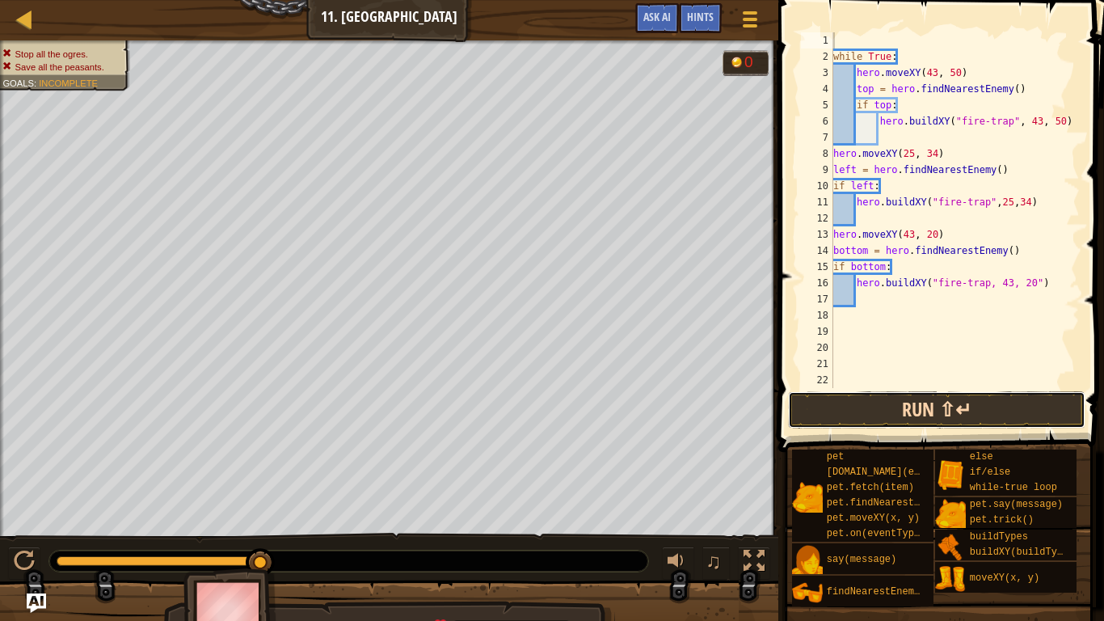
click at [966, 407] on button "Run ⇧↵" at bounding box center [936, 409] width 297 height 37
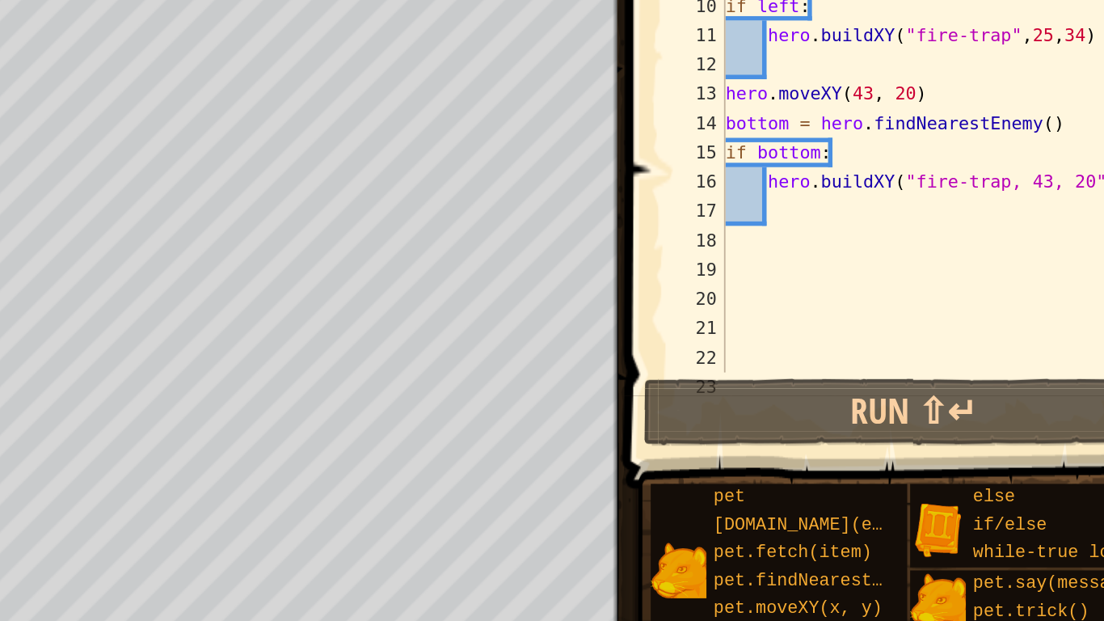
click at [933, 364] on div "while True : hero . moveXY ( 43 , 50 ) top = hero . findNearestEnemy ( ) if top…" at bounding box center [955, 226] width 250 height 388
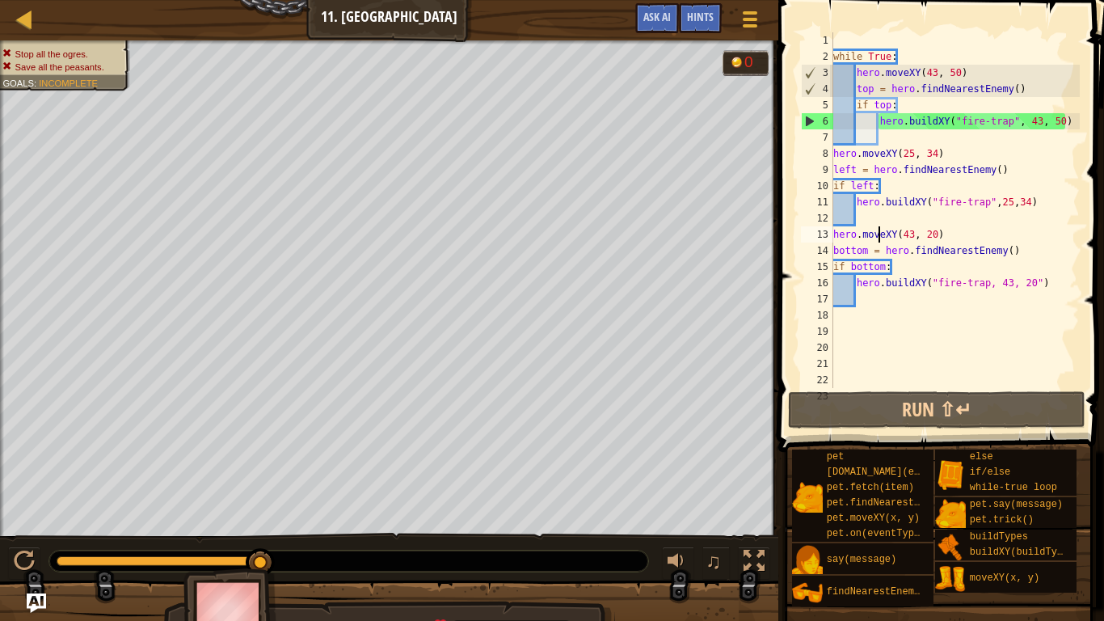
click at [1006, 262] on div "while True : hero . moveXY ( 43 , 50 ) top = hero . findNearestEnemy ( ) if top…" at bounding box center [955, 226] width 250 height 388
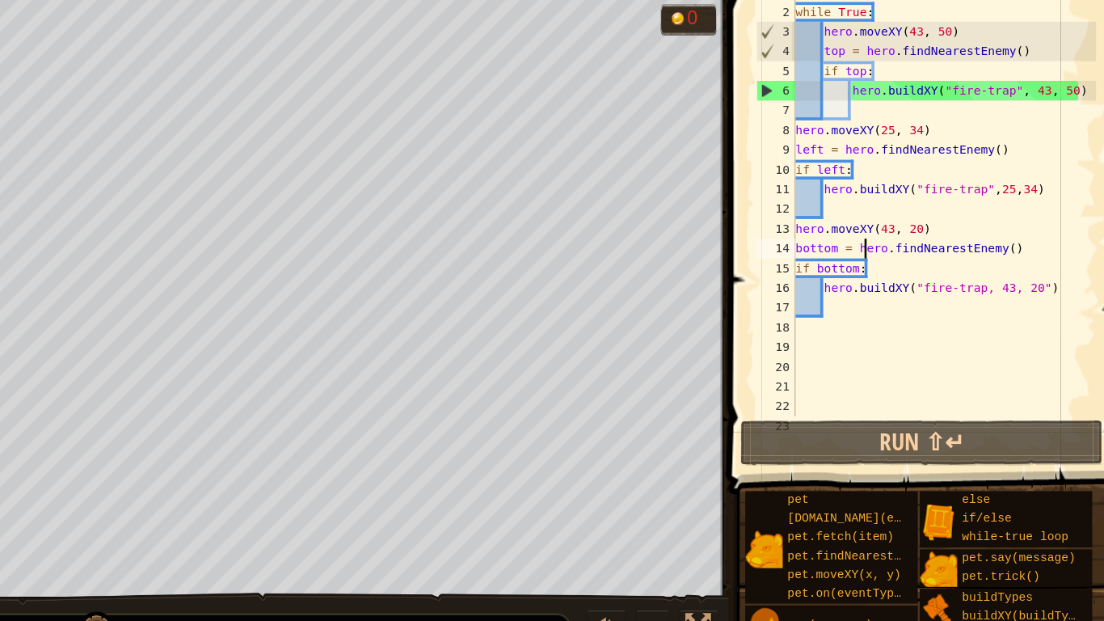
type textarea "hero.moveXY(43, 20)"
type textarea "hero.moveXY(25, 34)"
type textarea "while True:"
click at [782, 259] on span at bounding box center [942, 202] width 339 height 499
drag, startPoint x: 1085, startPoint y: 258, endPoint x: 1085, endPoint y: 95, distance: 163.3
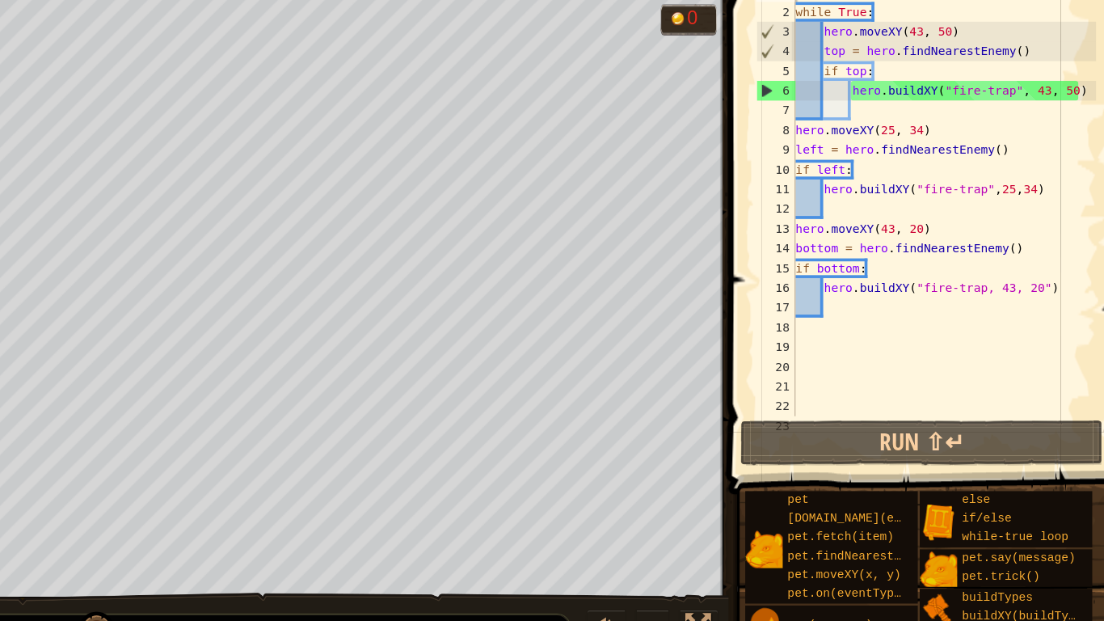
click at [1085, 95] on span at bounding box center [942, 202] width 339 height 499
click at [937, 47] on div "while True : hero . moveXY ( 43 , 50 ) top = hero . findNearestEnemy ( ) if top…" at bounding box center [955, 226] width 250 height 388
click at [921, 58] on div "while True : hero . moveXY ( 43 , 50 ) top = hero . findNearestEnemy ( ) if top…" at bounding box center [955, 226] width 250 height 388
type textarea "while True:"
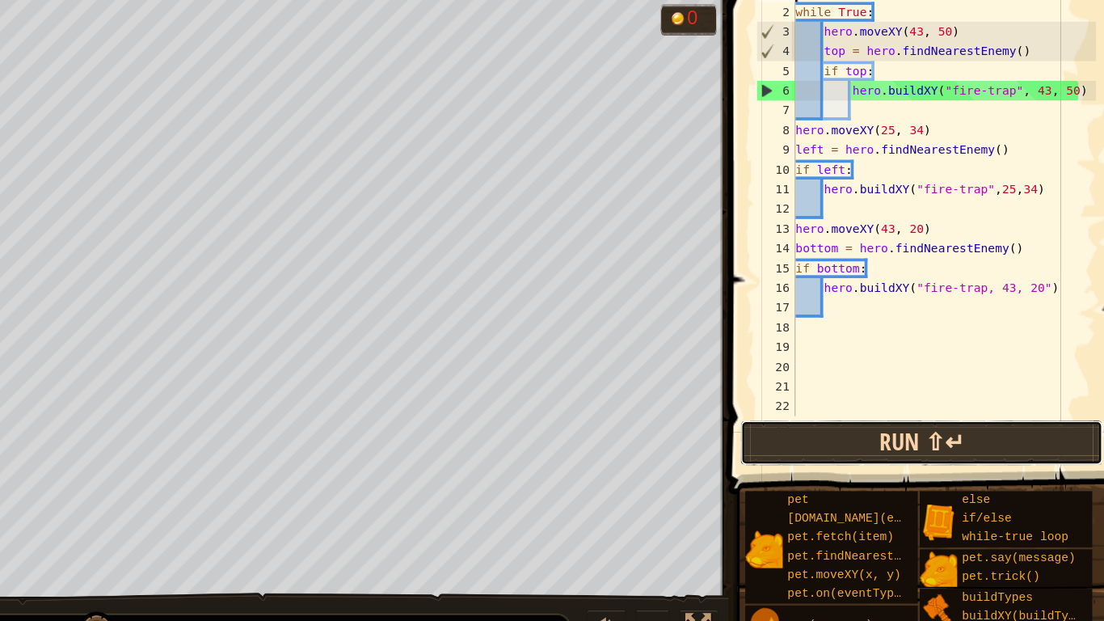
click at [931, 401] on button "Run ⇧↵" at bounding box center [936, 409] width 297 height 37
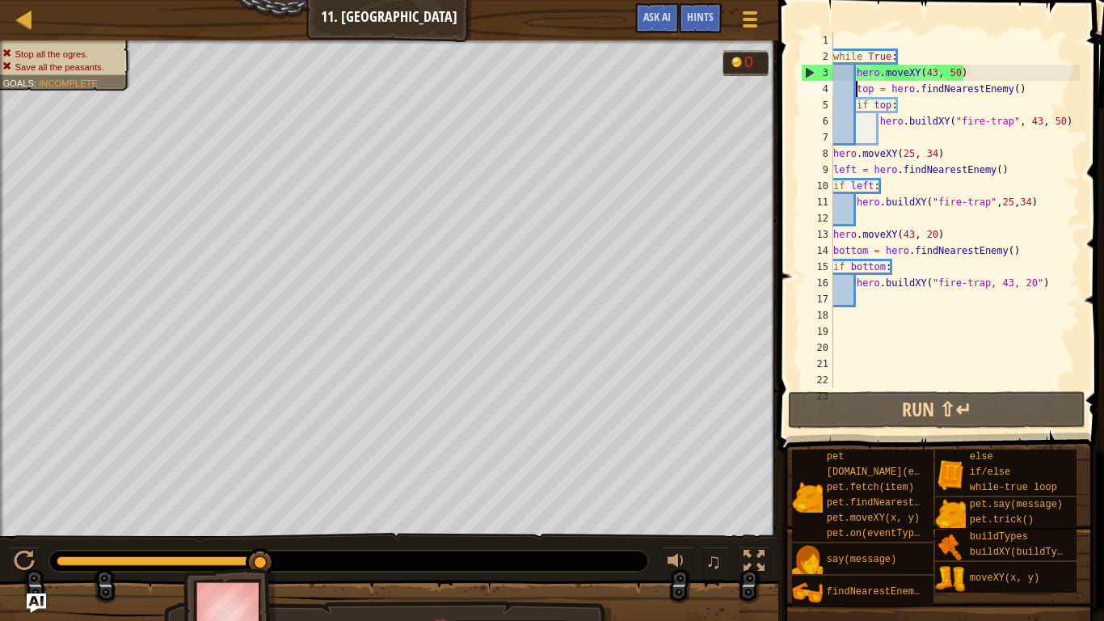
click at [856, 94] on div "while True : hero . moveXY ( 43 , 50 ) top = hero . findNearestEnemy ( ) if top…" at bounding box center [955, 226] width 250 height 388
click at [907, 98] on div "while True : hero . moveXY ( 43 , 50 ) top = hero . findNearestEnemy ( ) if top…" at bounding box center [955, 226] width 250 height 388
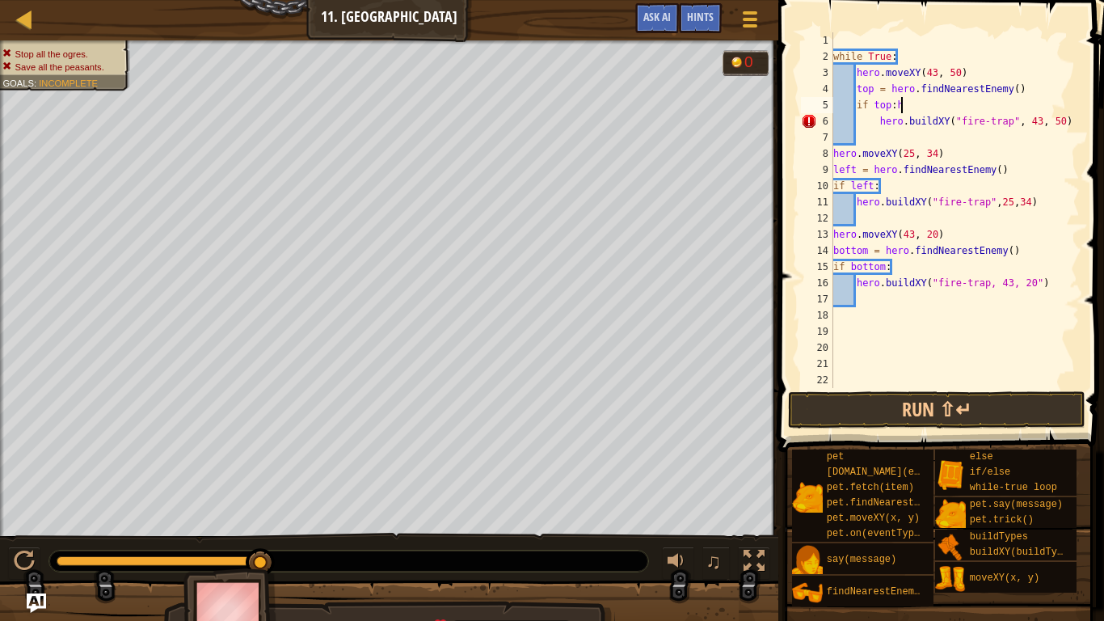
scroll to position [7, 8]
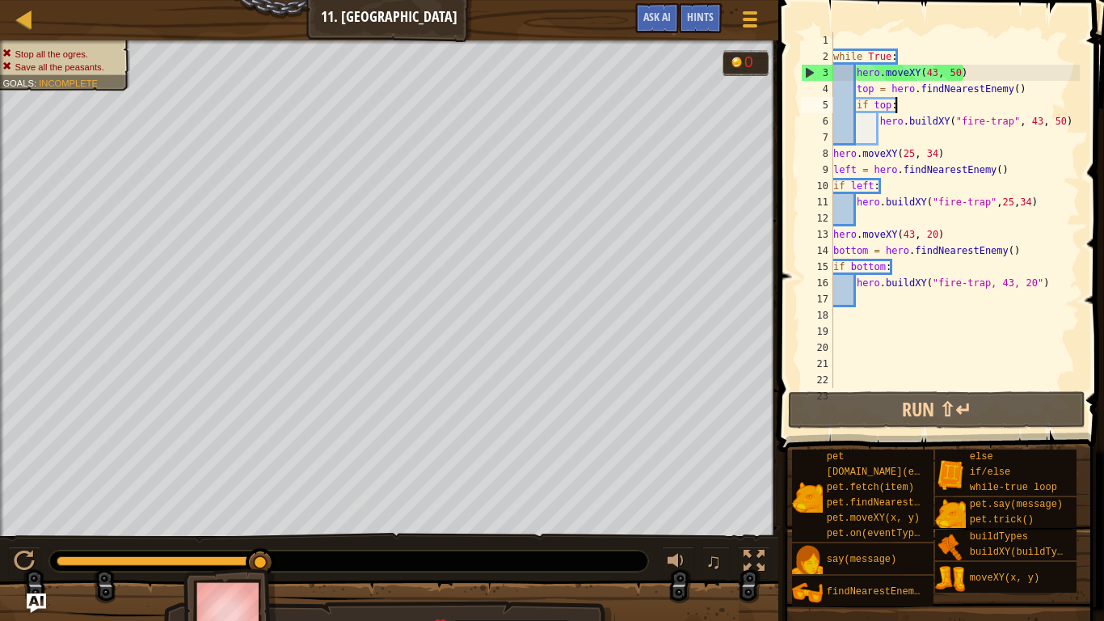
click at [1025, 86] on div "while True : hero . moveXY ( 43 , 50 ) top = hero . findNearestEnemy ( ) if top…" at bounding box center [955, 226] width 250 height 388
type textarea "top = hero.findNearestEnemy()"
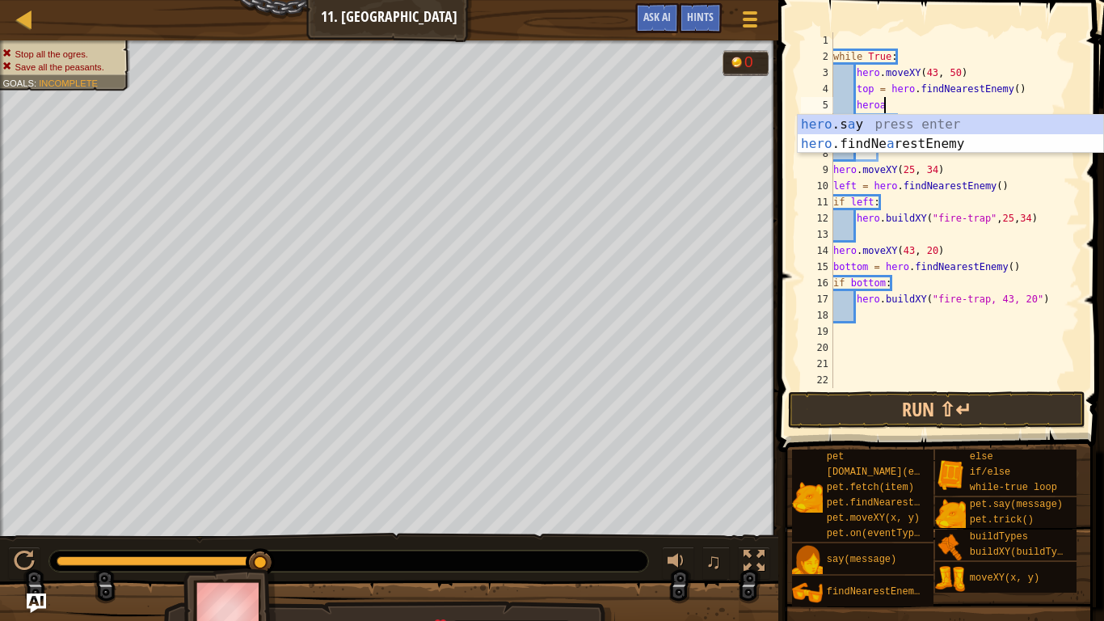
scroll to position [7, 7]
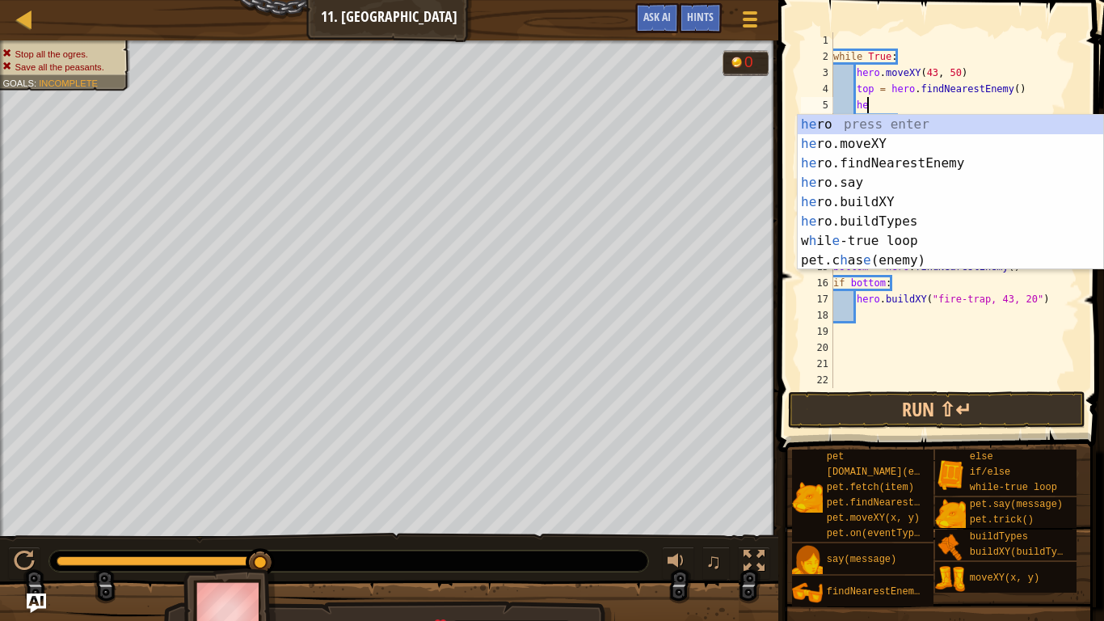
type textarea "h"
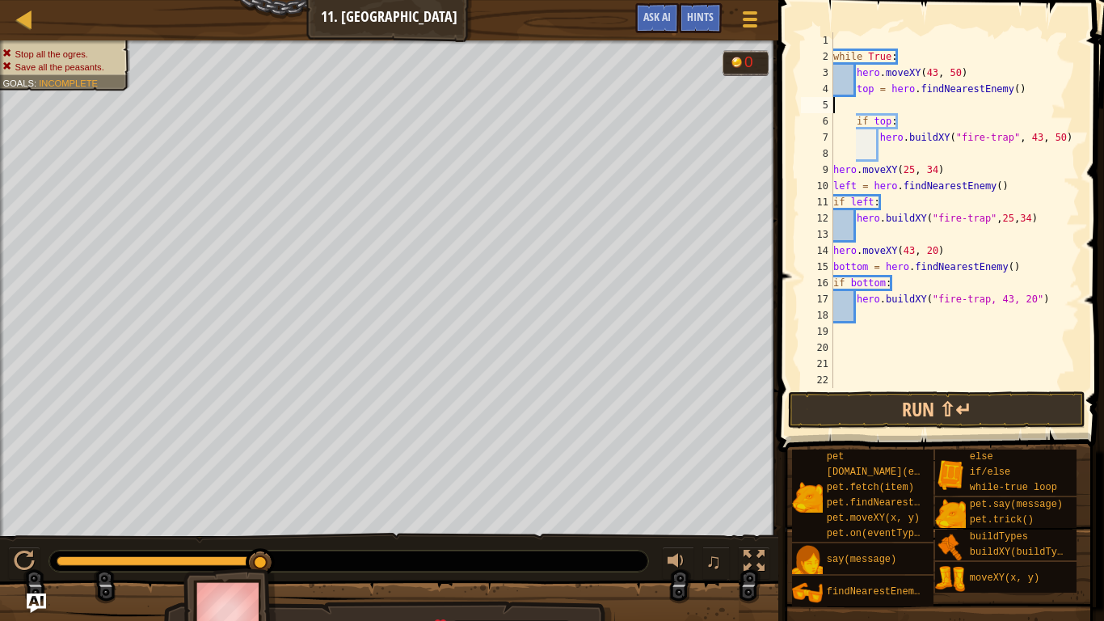
scroll to position [7, 0]
click at [870, 103] on div "while True : hero . moveXY ( 43 , 50 ) top = hero . findNearestEnemy ( ) if top…" at bounding box center [955, 226] width 250 height 388
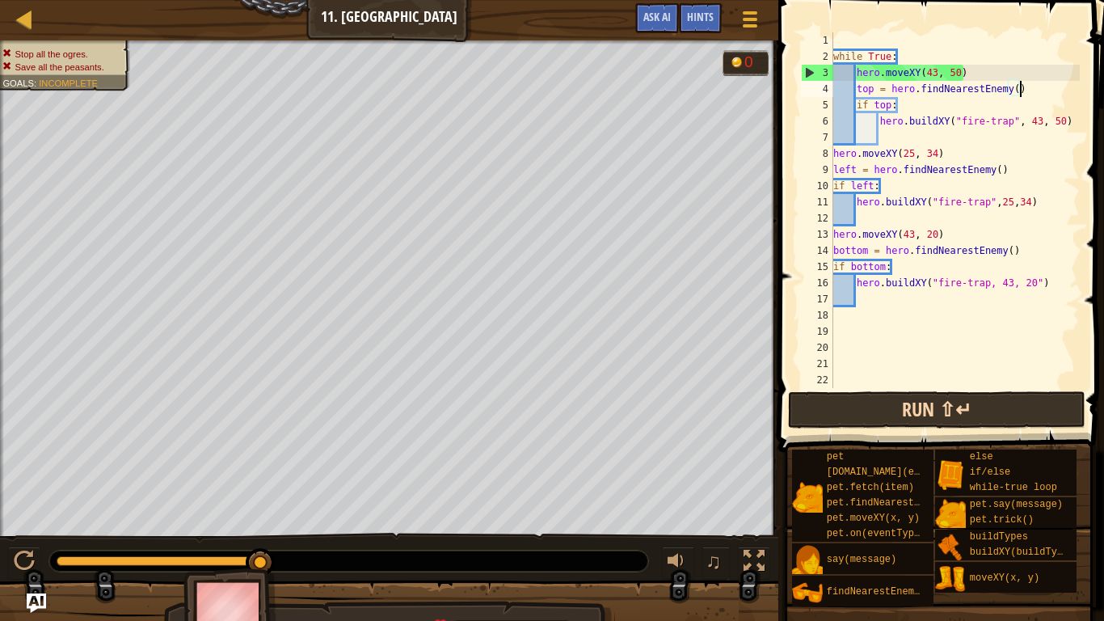
type textarea "top = hero.findNearestEnemy()"
click at [926, 395] on button "Run ⇧↵" at bounding box center [936, 409] width 297 height 37
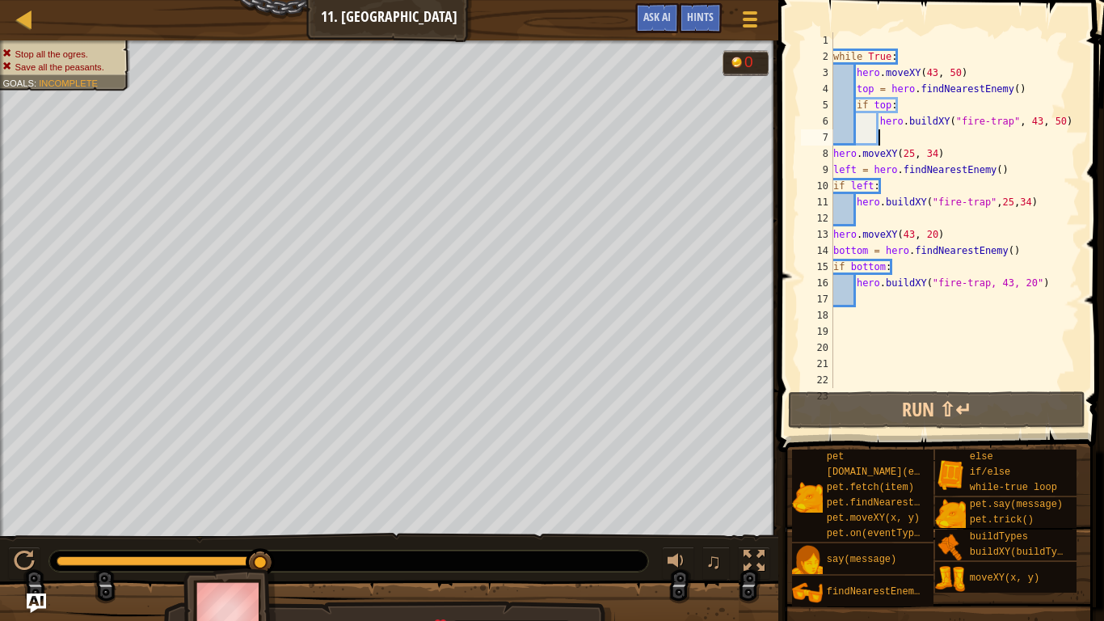
click at [885, 131] on div "while True : hero . moveXY ( 43 , 50 ) top = hero . findNearestEnemy ( ) if top…" at bounding box center [955, 226] width 250 height 388
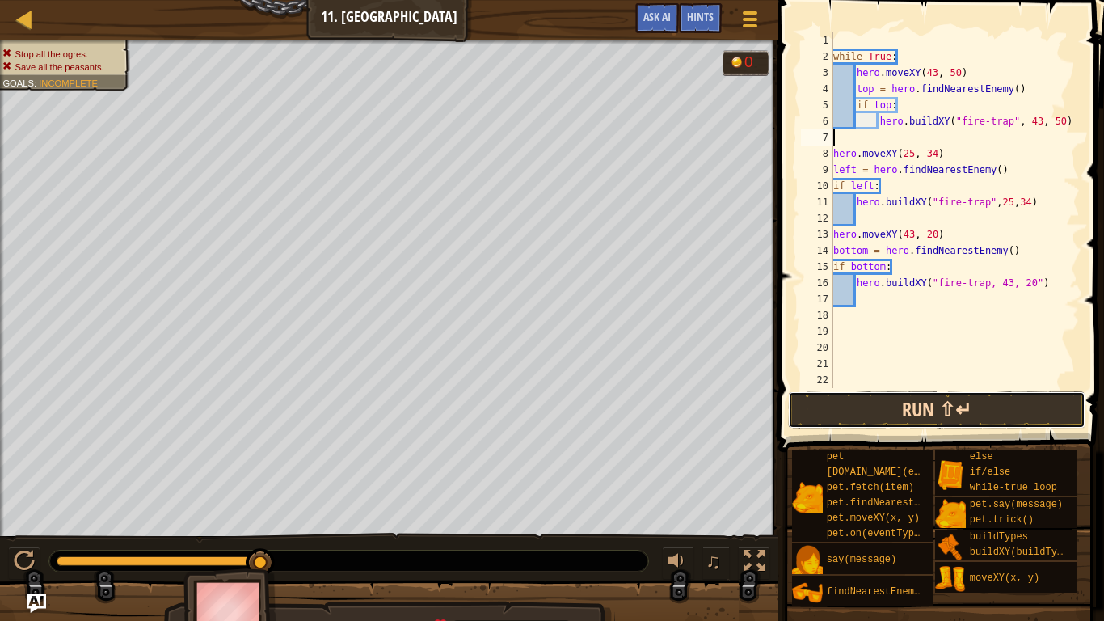
click at [932, 418] on button "Run ⇧↵" at bounding box center [936, 409] width 297 height 37
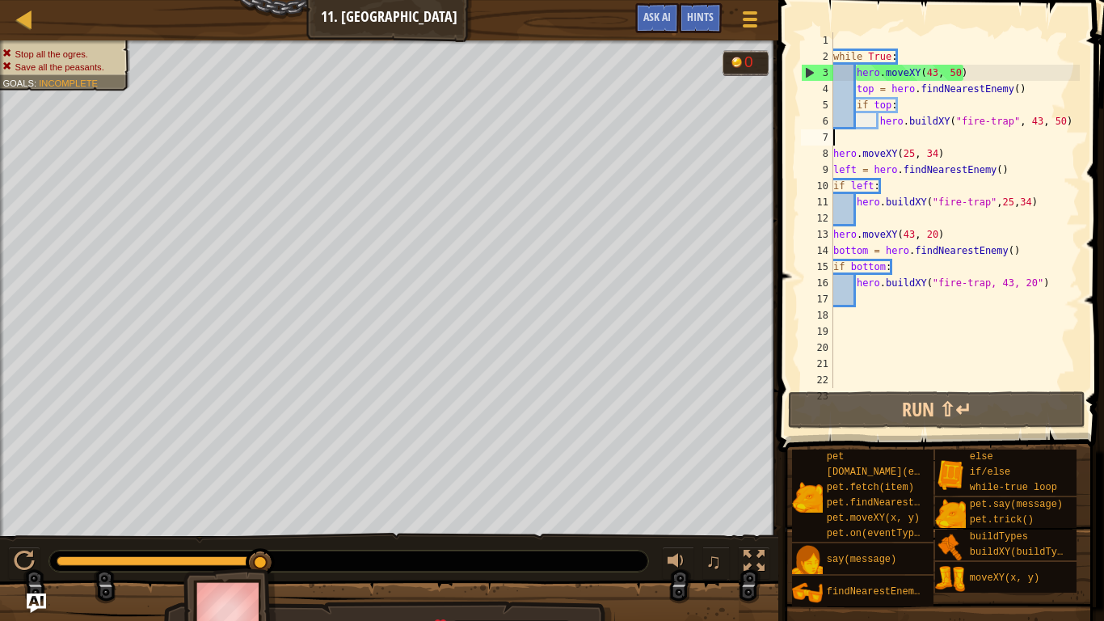
click at [836, 154] on div "while True : hero . moveXY ( 43 , 50 ) top = hero . findNearestEnemy ( ) if top…" at bounding box center [955, 226] width 250 height 388
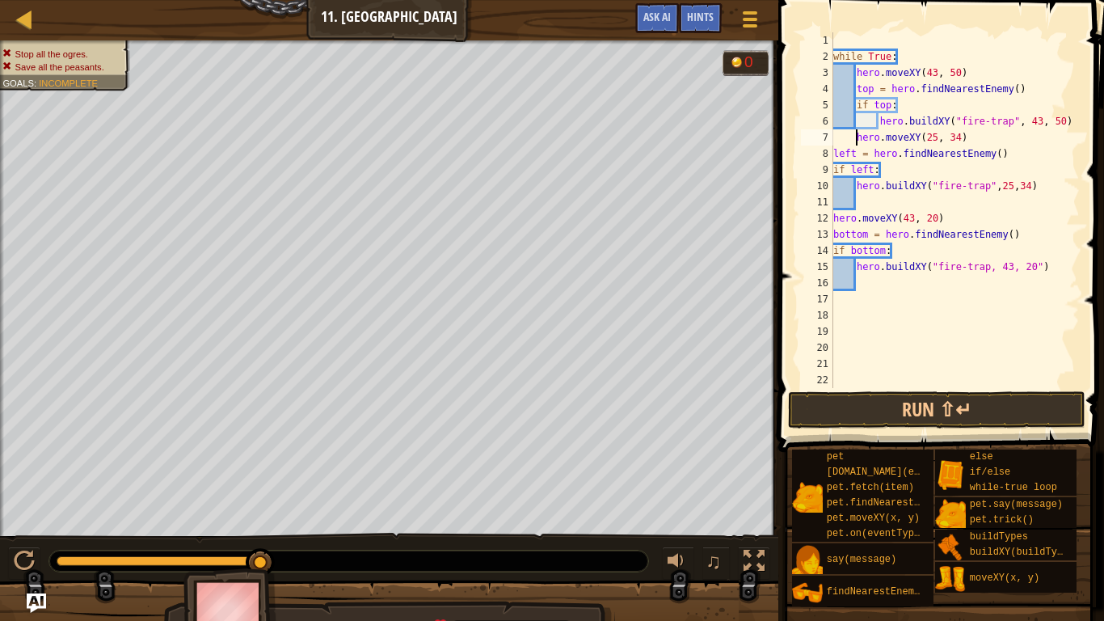
click at [836, 162] on div "while True : hero . moveXY ( 43 , 50 ) top = hero . findNearestEnemy ( ) if top…" at bounding box center [955, 226] width 250 height 388
type textarea "hero.buildXY("fire-trap",25,34)"
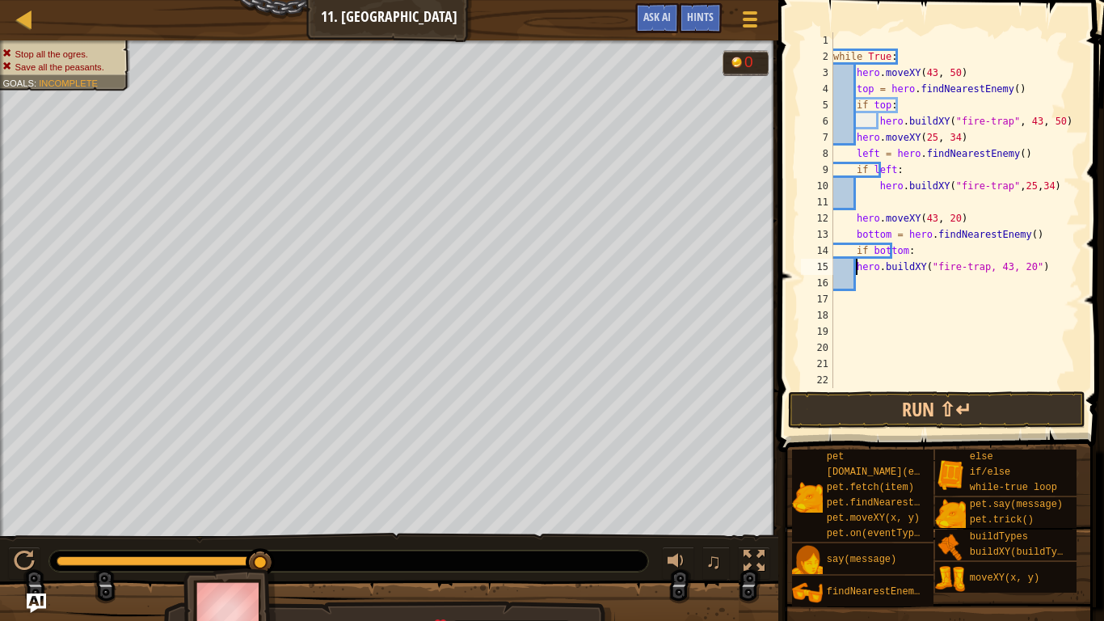
type textarea "hero.buildXY("fire-trap, 43, 20")"
click at [931, 403] on button "Run ⇧↵" at bounding box center [936, 409] width 297 height 37
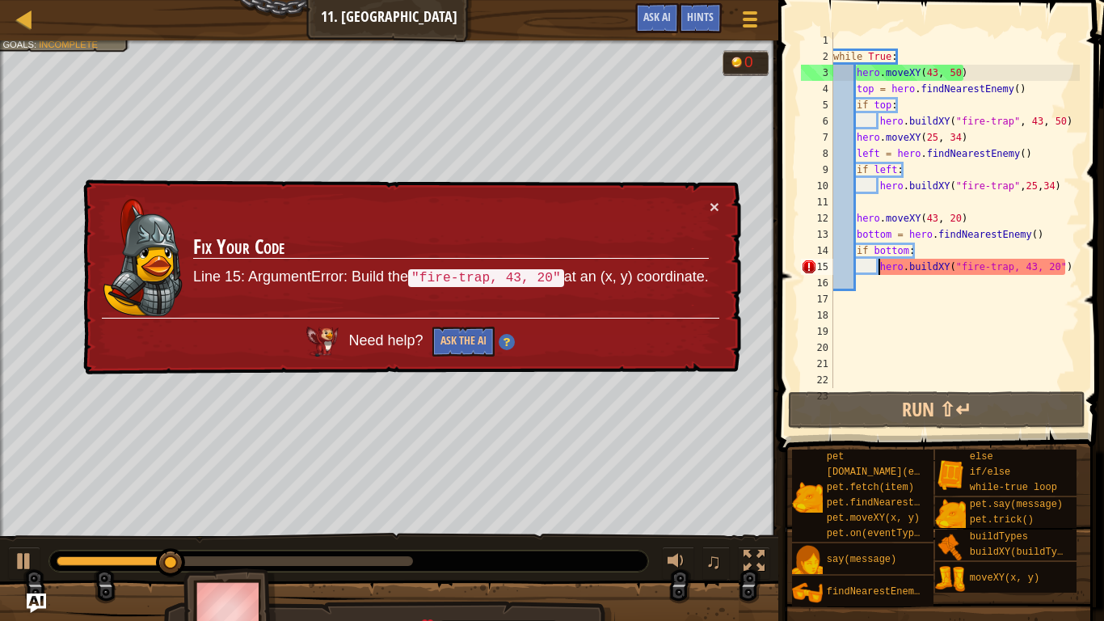
click at [988, 275] on div "while True : hero . moveXY ( 43 , 50 ) top = hero . findNearestEnemy ( ) if top…" at bounding box center [955, 226] width 250 height 388
click at [1061, 298] on div "while True : hero . moveXY ( 43 , 50 ) top = hero . findNearestEnemy ( ) if top…" at bounding box center [955, 226] width 250 height 388
click at [1045, 270] on div "while True : hero . moveXY ( 43 , 50 ) top = hero . findNearestEnemy ( ) if top…" at bounding box center [955, 226] width 250 height 388
type textarea "hero.buildXY("fire-trap, 43, 20")"
click at [57, 541] on div "♫" at bounding box center [389, 557] width 778 height 48
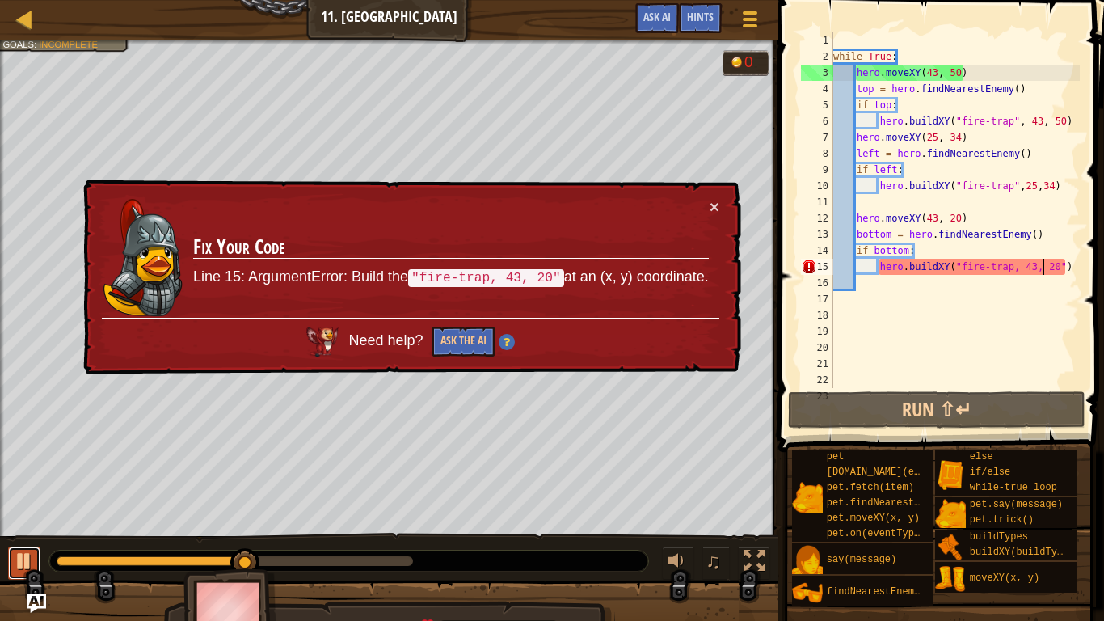
click at [29, 560] on div at bounding box center [24, 560] width 21 height 21
click at [713, 207] on button "×" at bounding box center [715, 206] width 10 height 17
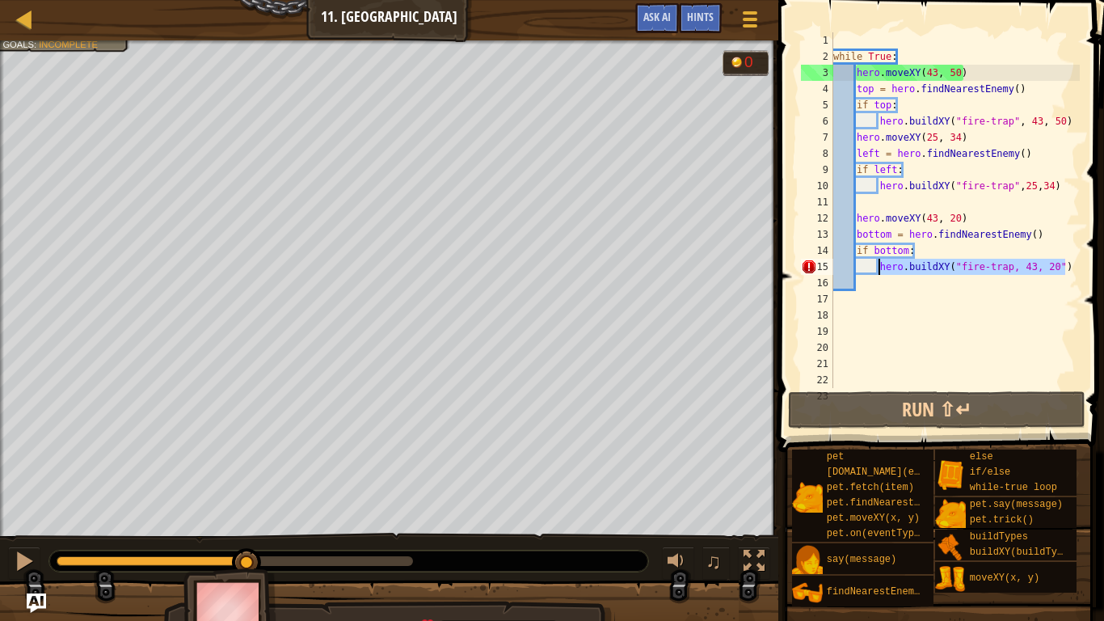
drag, startPoint x: 1065, startPoint y: 266, endPoint x: 878, endPoint y: 272, distance: 187.6
click at [878, 272] on div "hero.buildXY("fire-trap, 43, 20") 1 2 3 4 5 6 7 8 9 10 11 12 13 14 15 16 17 18 …" at bounding box center [939, 210] width 282 height 356
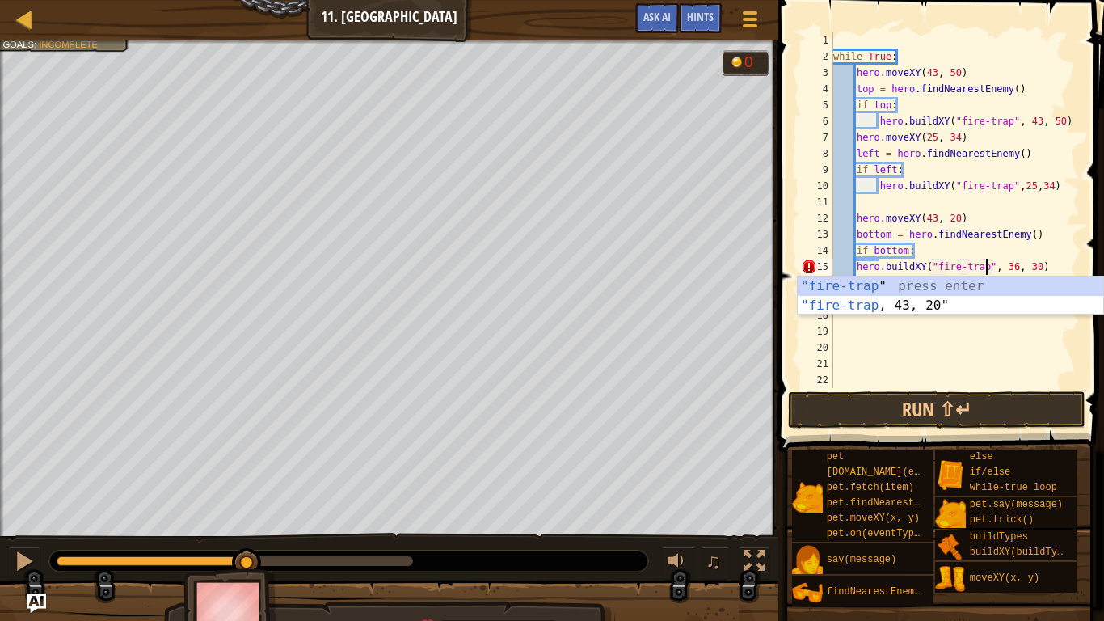
scroll to position [7, 22]
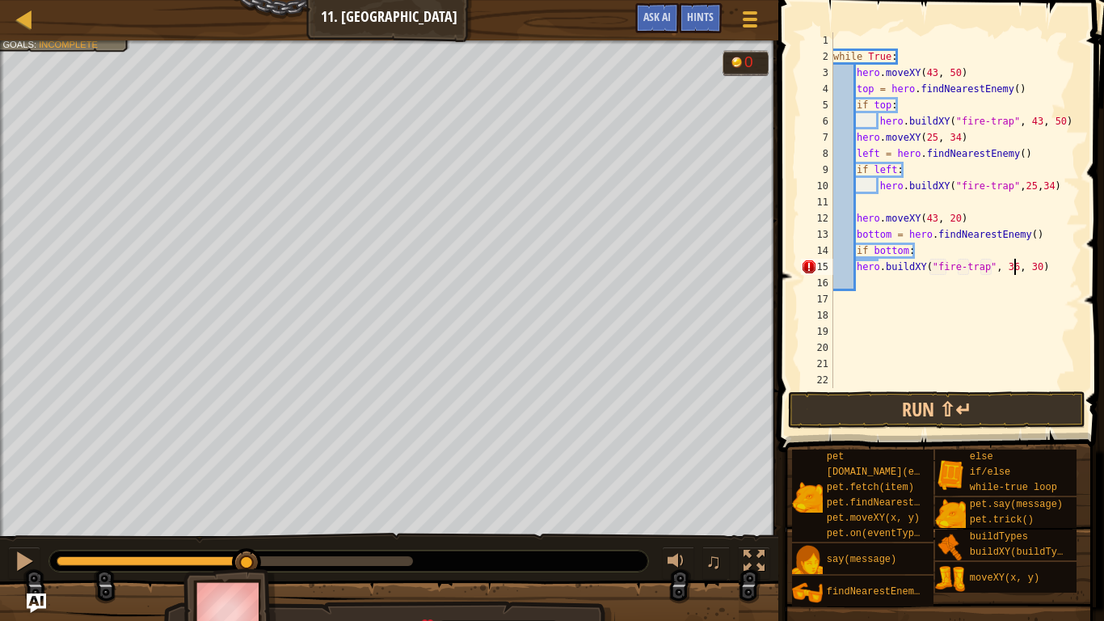
click at [1013, 267] on div "while True : hero . moveXY ( 43 , 50 ) top = hero . findNearestEnemy ( ) if top…" at bounding box center [955, 226] width 250 height 388
type textarea "hero.buildXY("fire-trap", 43, 20)"
click at [943, 322] on div "while True : hero . moveXY ( 43 , 50 ) top = hero . findNearestEnemy ( ) if top…" at bounding box center [955, 226] width 250 height 388
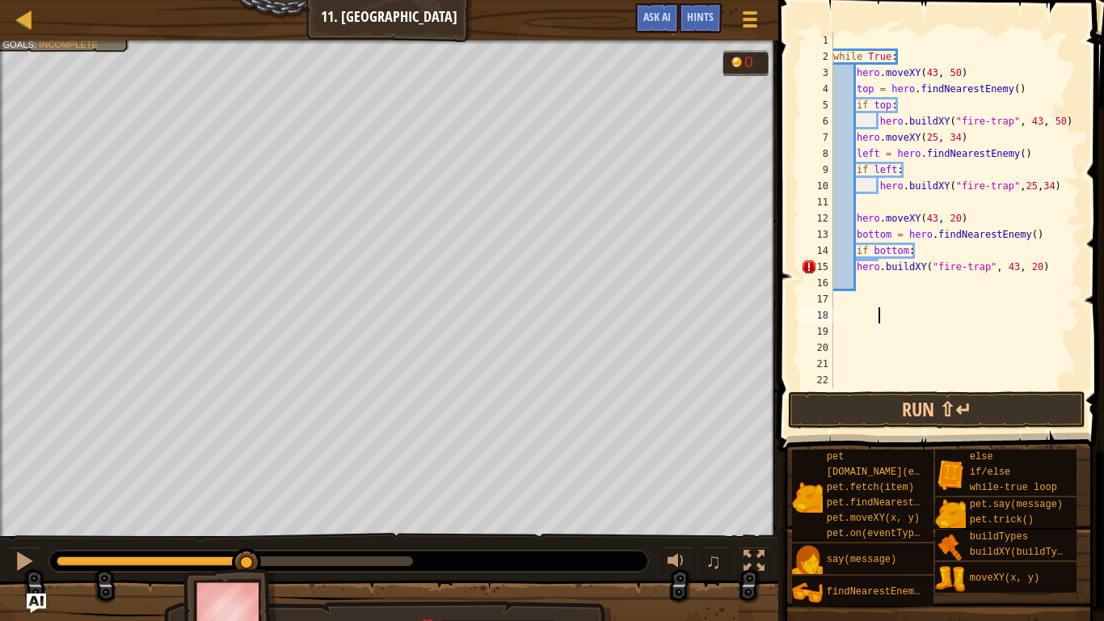
scroll to position [7, 6]
click at [857, 270] on div "while True : hero . moveXY ( 43 , 50 ) top = hero . findNearestEnemy ( ) if top…" at bounding box center [955, 226] width 250 height 388
type textarea "hero.buildXY("fire-trap", 43, 20)"
click at [883, 403] on button "Run ⇧↵" at bounding box center [936, 409] width 297 height 37
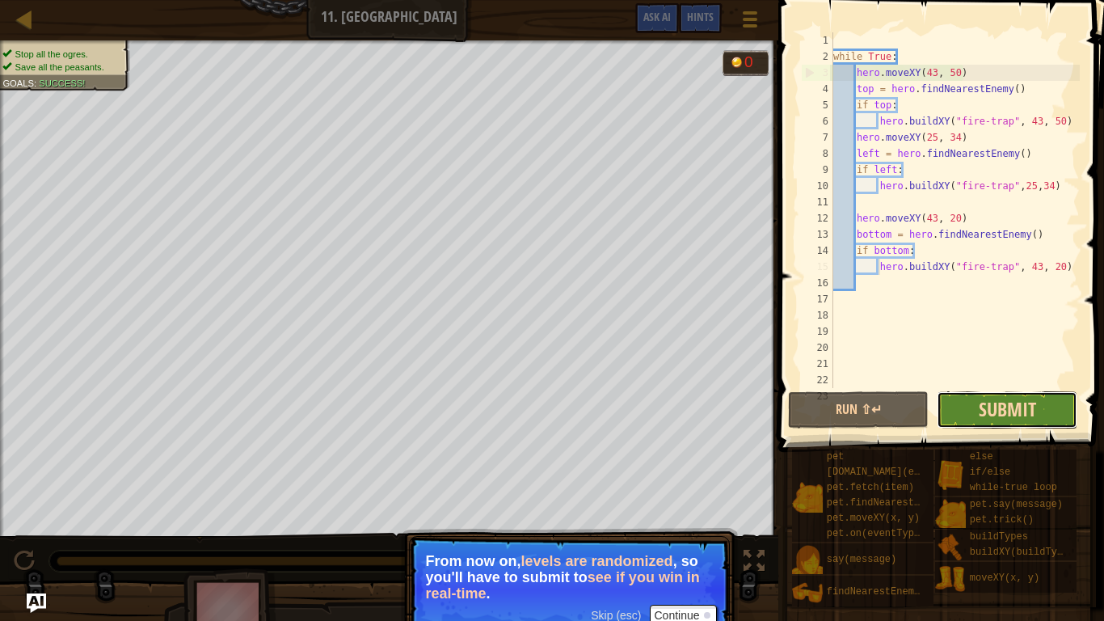
click at [1022, 418] on span "Submit" at bounding box center [1007, 409] width 57 height 26
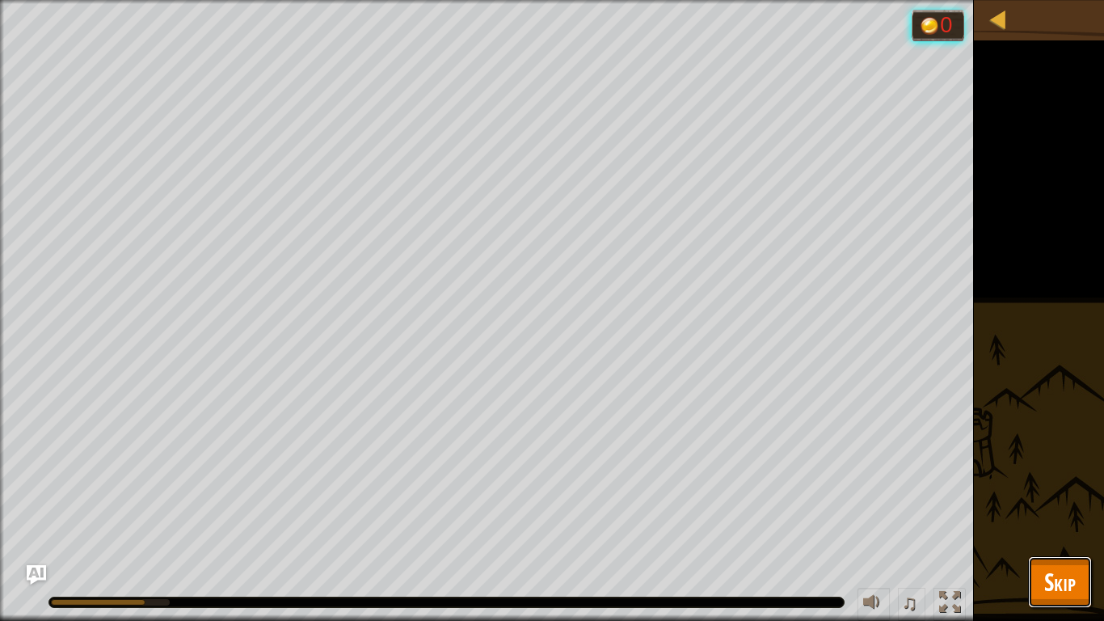
click at [1047, 571] on span "Skip" at bounding box center [1060, 581] width 32 height 33
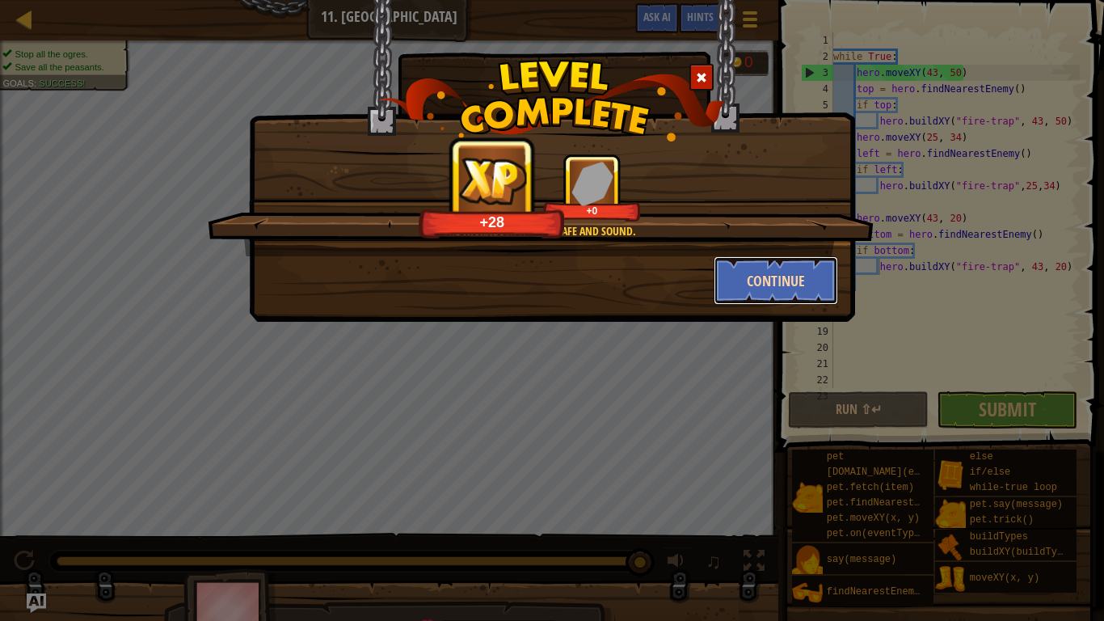
click at [776, 284] on button "Continue" at bounding box center [776, 280] width 125 height 48
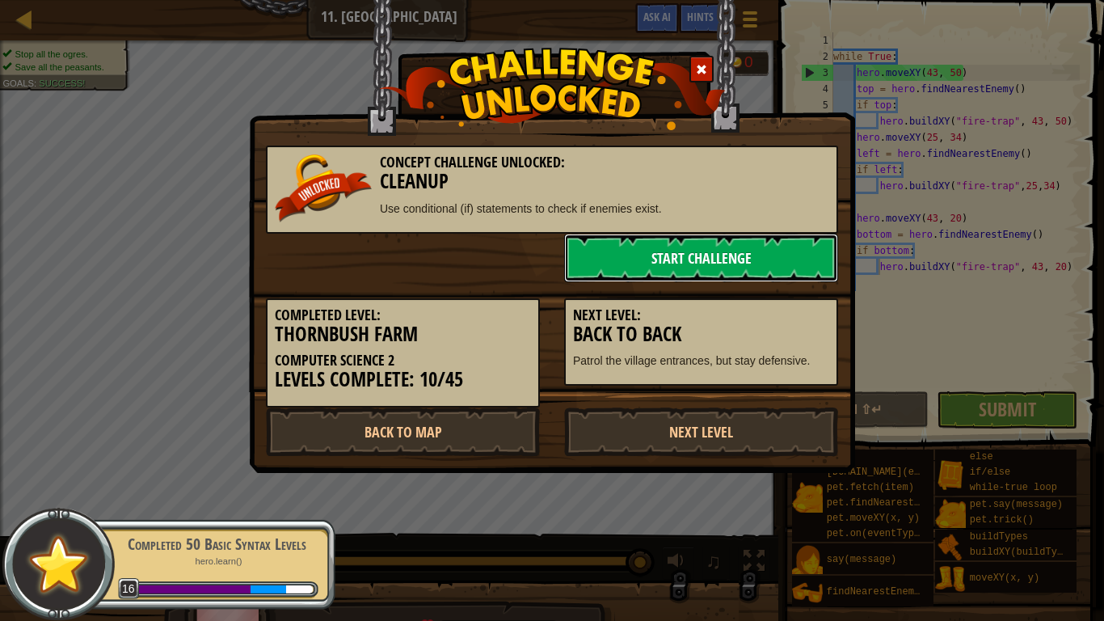
click at [680, 261] on link "Start Challenge" at bounding box center [701, 258] width 274 height 48
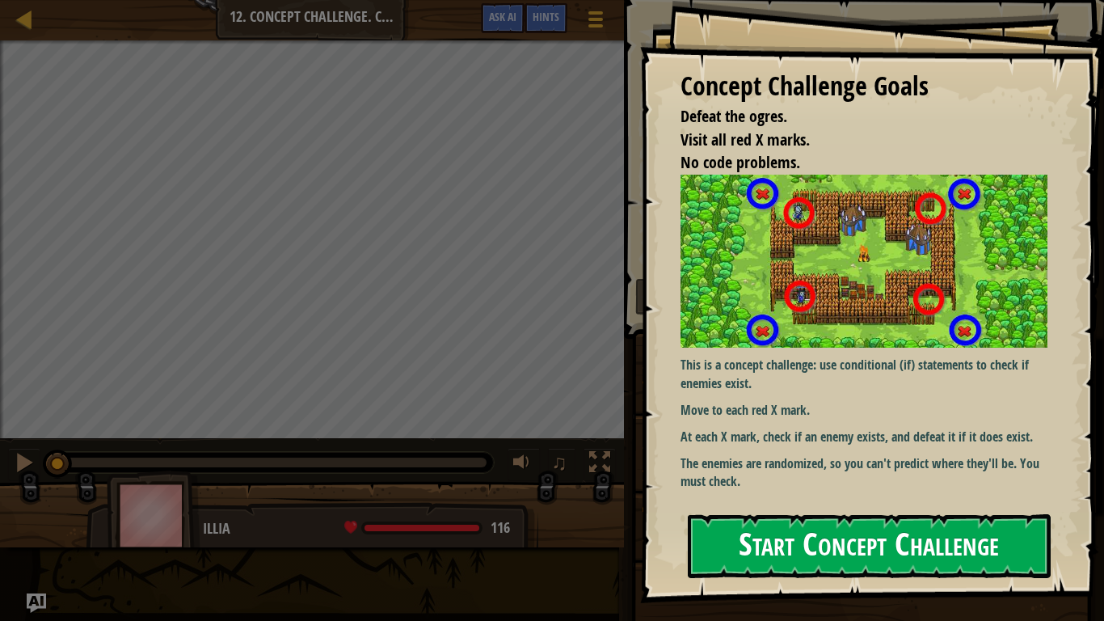
click at [810, 534] on button "Start Concept Challenge" at bounding box center [869, 546] width 363 height 64
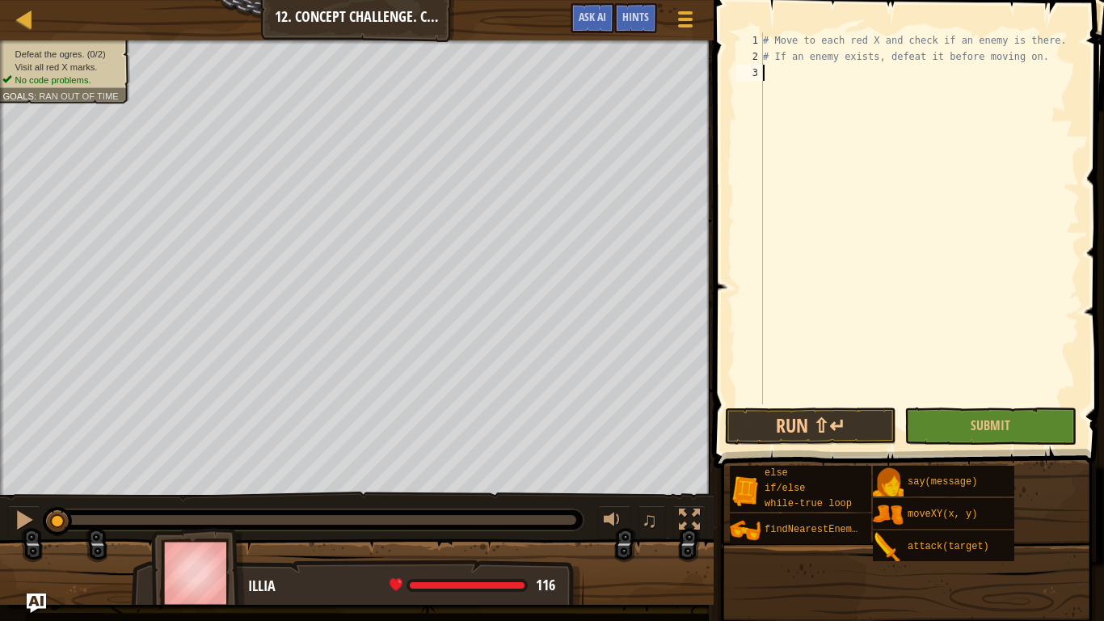
scroll to position [7, 0]
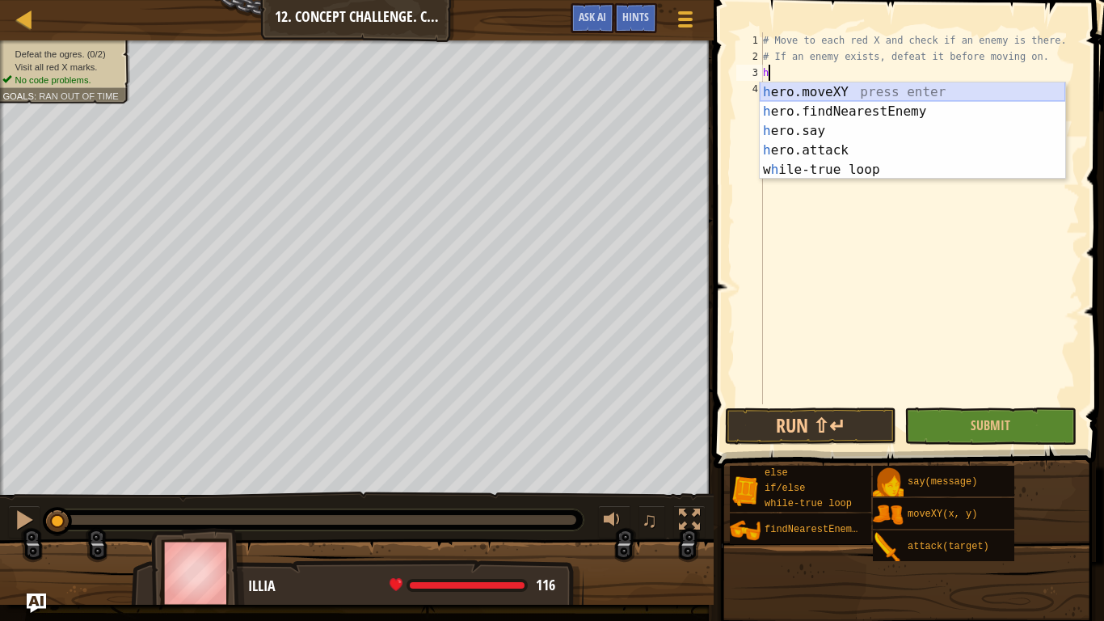
click at [790, 90] on div "h ero.moveXY press enter h ero.findNearestEnemy press enter h ero.say press ent…" at bounding box center [912, 150] width 305 height 136
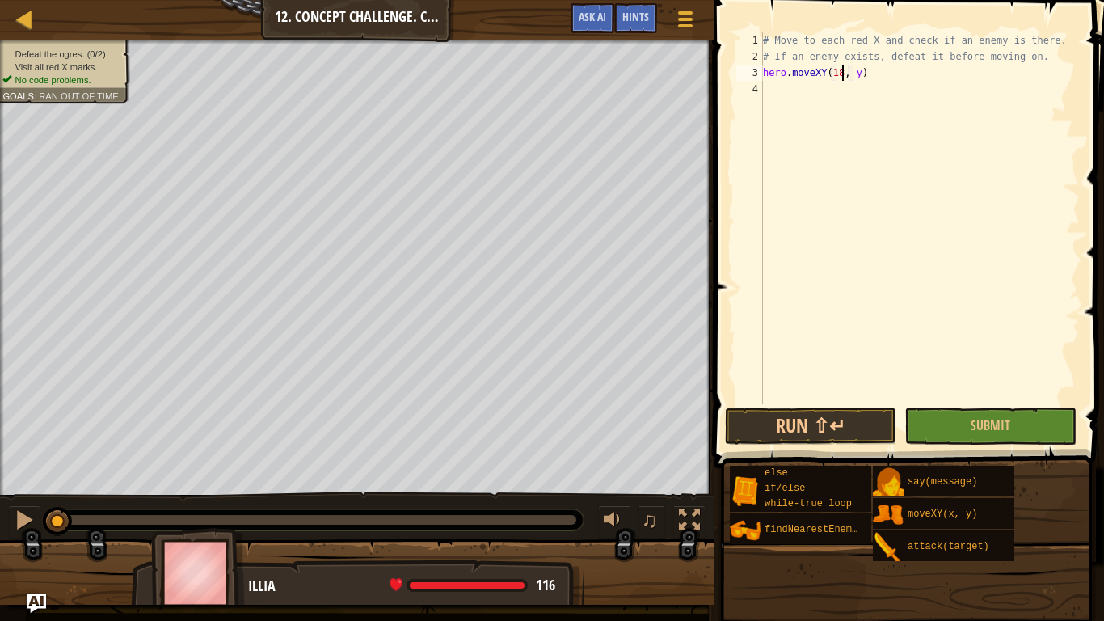
scroll to position [7, 12]
click at [857, 74] on div "# Move to each red X and check if an enemy is there. # If an enemy exists, defe…" at bounding box center [920, 234] width 320 height 404
type textarea "hero.moveXY(18, 14)"
click at [765, 87] on div "# Move to each red X and check if an enemy is there. # If an enemy exists, defe…" at bounding box center [920, 234] width 320 height 404
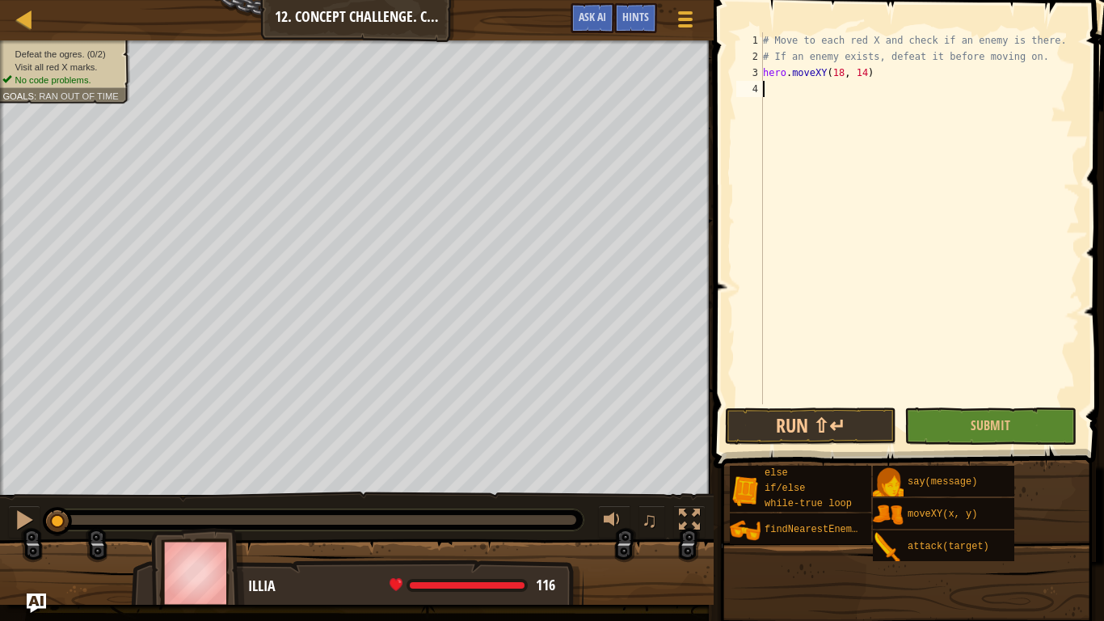
scroll to position [7, 0]
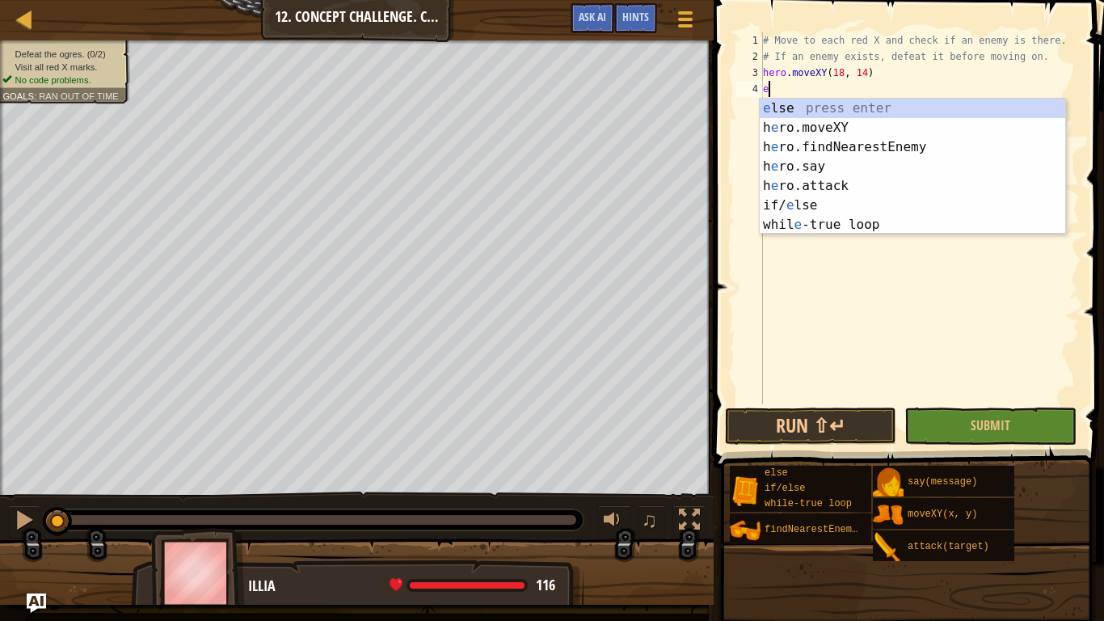
type textarea "en"
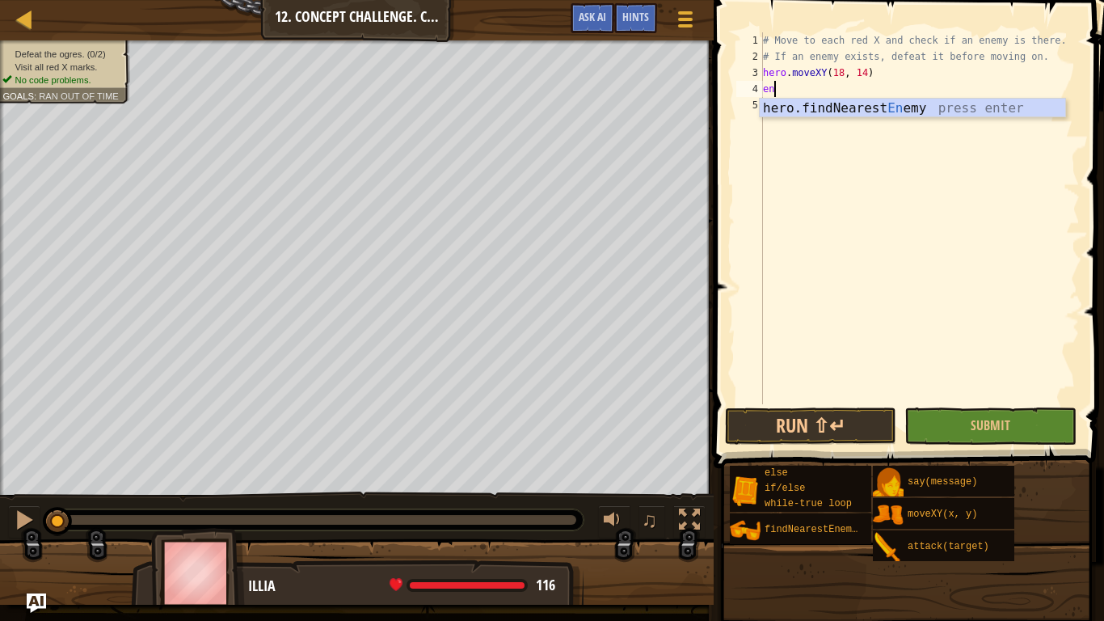
scroll to position [7, 1]
click at [799, 108] on div "hero.findNearest En emy press enter" at bounding box center [912, 128] width 305 height 58
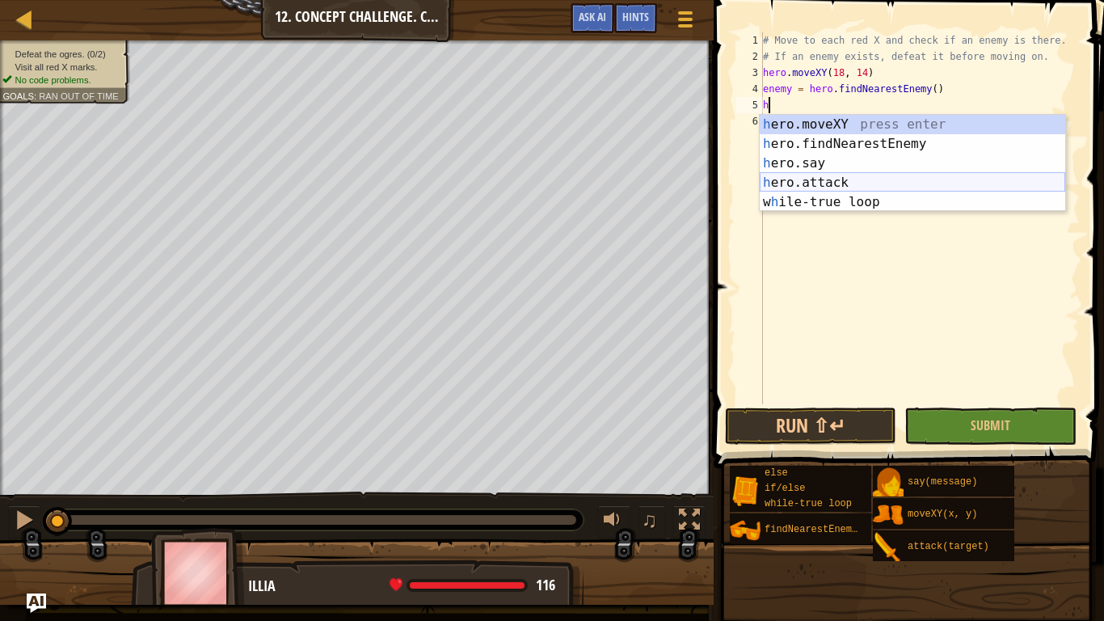
click at [799, 185] on div "h ero.moveXY press enter h ero.findNearestEnemy press enter h ero.say press ent…" at bounding box center [912, 183] width 305 height 136
type textarea "hero.attack(enemy)"
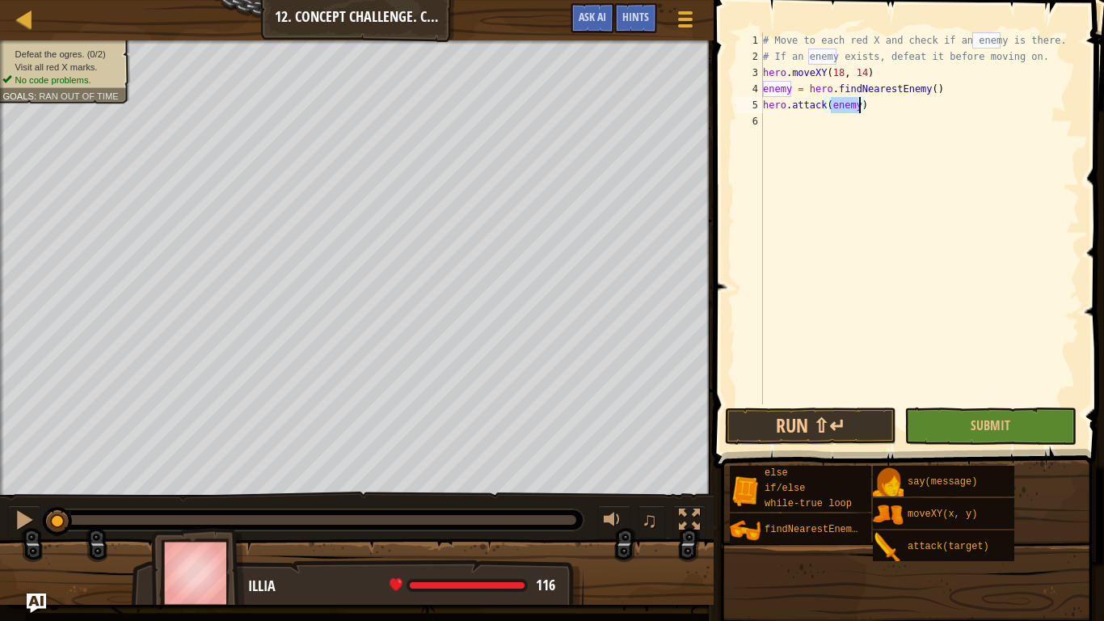
click at [813, 133] on div "# Move to each red X and check if an enemy is there. # If an enemy exists, defe…" at bounding box center [920, 234] width 320 height 404
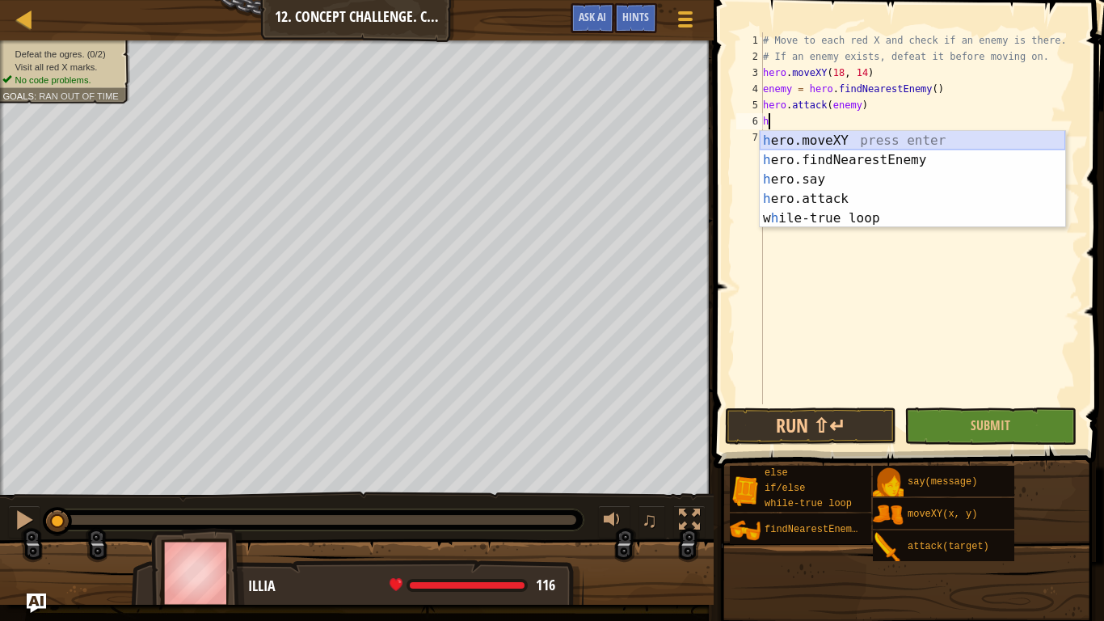
click at [832, 137] on div "h ero.moveXY press enter h ero.findNearestEnemy press enter h ero.say press ent…" at bounding box center [912, 199] width 305 height 136
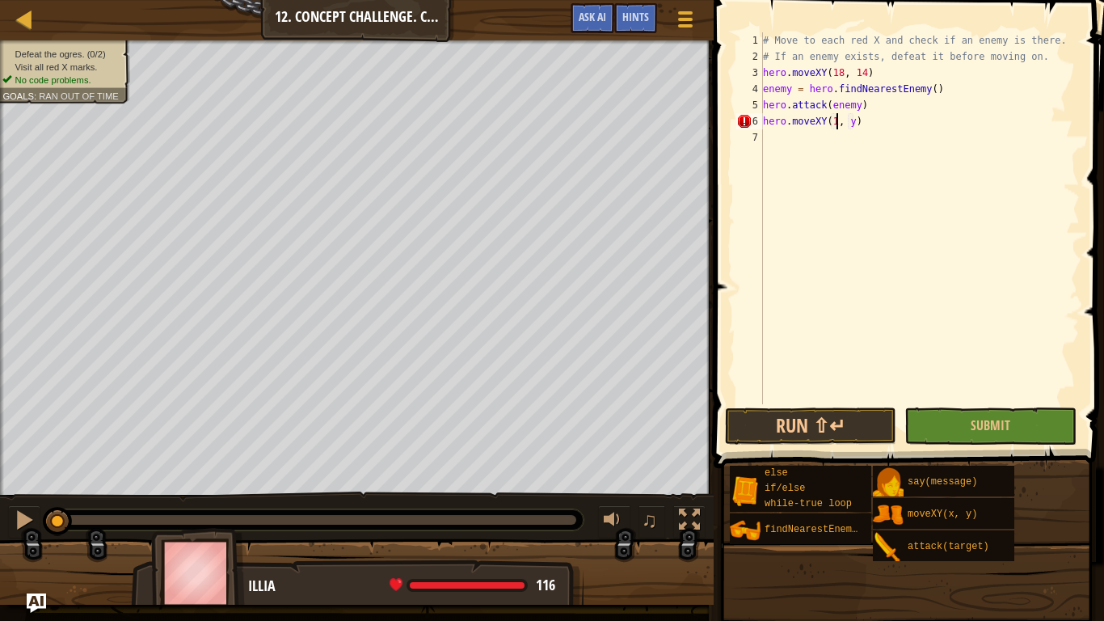
scroll to position [7, 12]
click at [858, 124] on div "# Move to each red X and check if an enemy is there. # If an enemy exists, defe…" at bounding box center [920, 234] width 320 height 404
type textarea "hero.moveXY(18, 54)"
click at [776, 137] on div "# Move to each red X and check if an enemy is there. # If an enemy exists, defe…" at bounding box center [920, 234] width 320 height 404
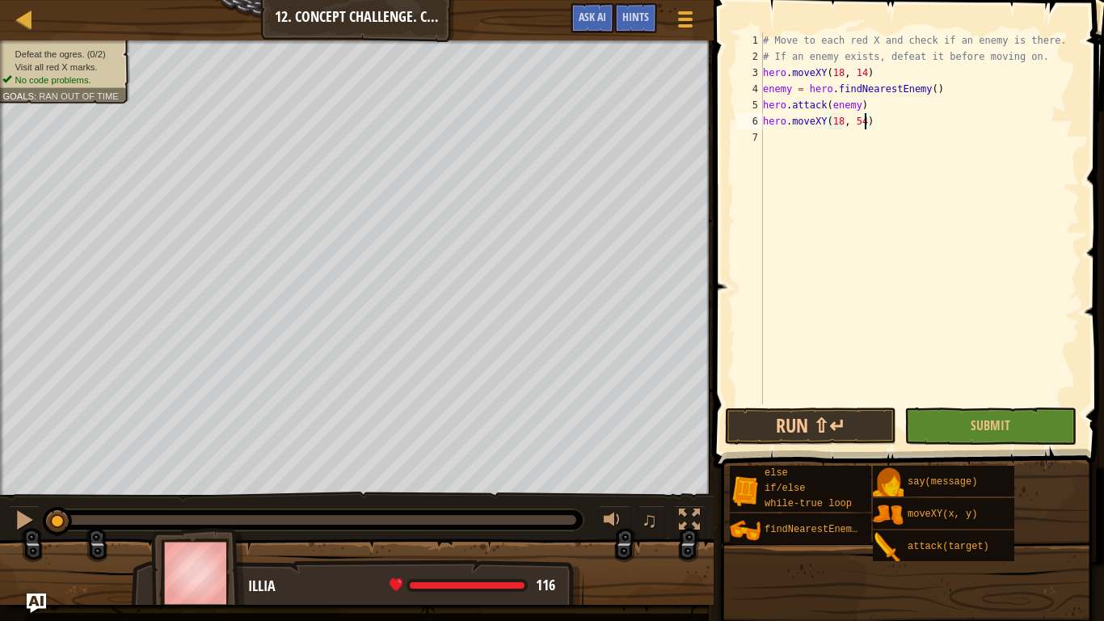
scroll to position [7, 0]
type textarea "h"
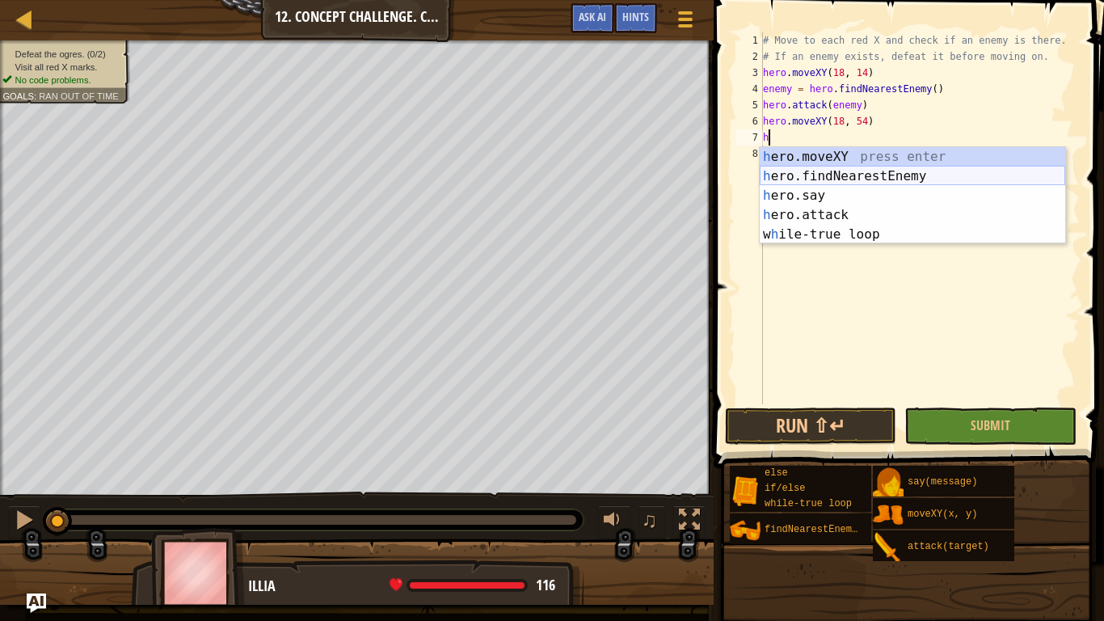
click at [817, 177] on div "h ero.moveXY press enter h ero.findNearestEnemy press enter h ero.say press ent…" at bounding box center [912, 215] width 305 height 136
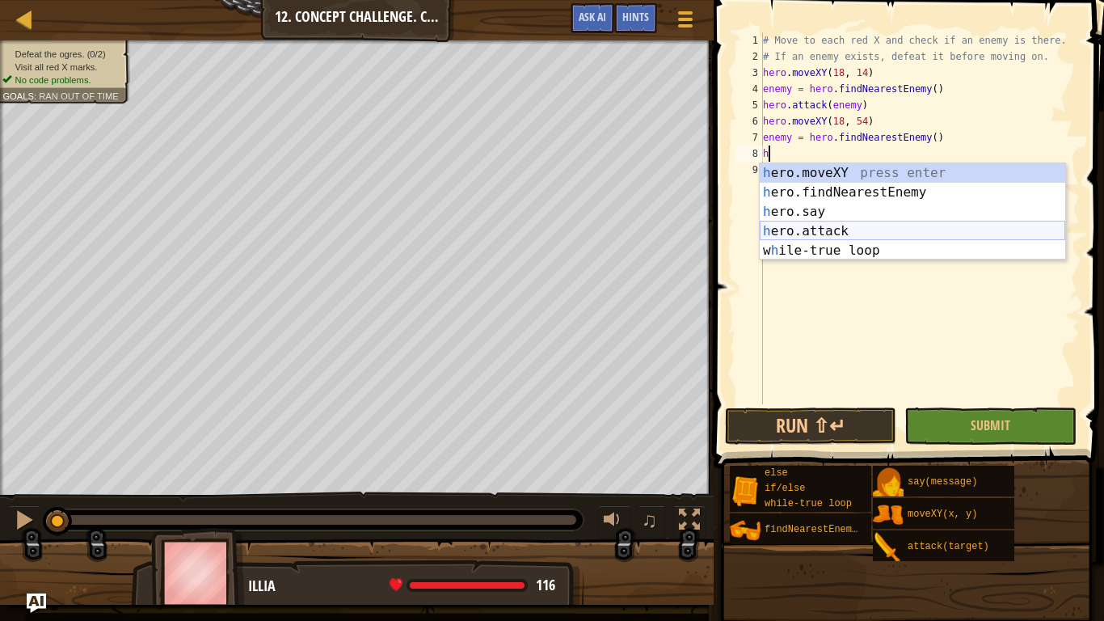
click at [800, 234] on div "h ero.moveXY press enter h ero.findNearestEnemy press enter h ero.say press ent…" at bounding box center [912, 231] width 305 height 136
type textarea "hero.attack(enemy)"
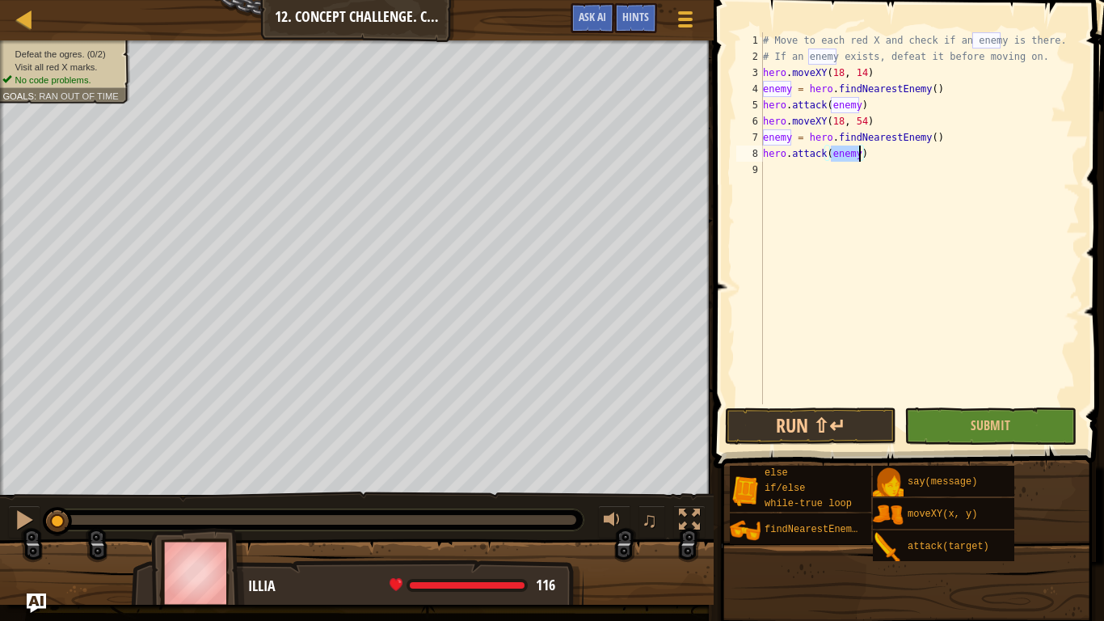
click at [789, 183] on div "# Move to each red X and check if an enemy is there. # If an enemy exists, defe…" at bounding box center [920, 234] width 320 height 404
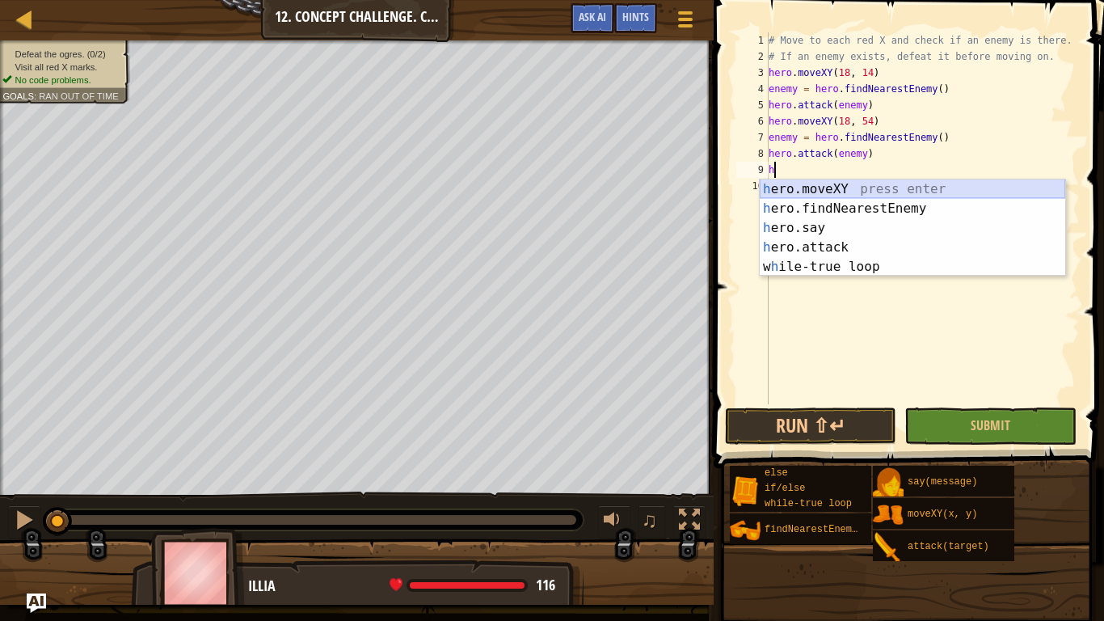
click at [821, 187] on div "h ero.moveXY press enter h ero.findNearestEnemy press enter h ero.say press ent…" at bounding box center [912, 247] width 305 height 136
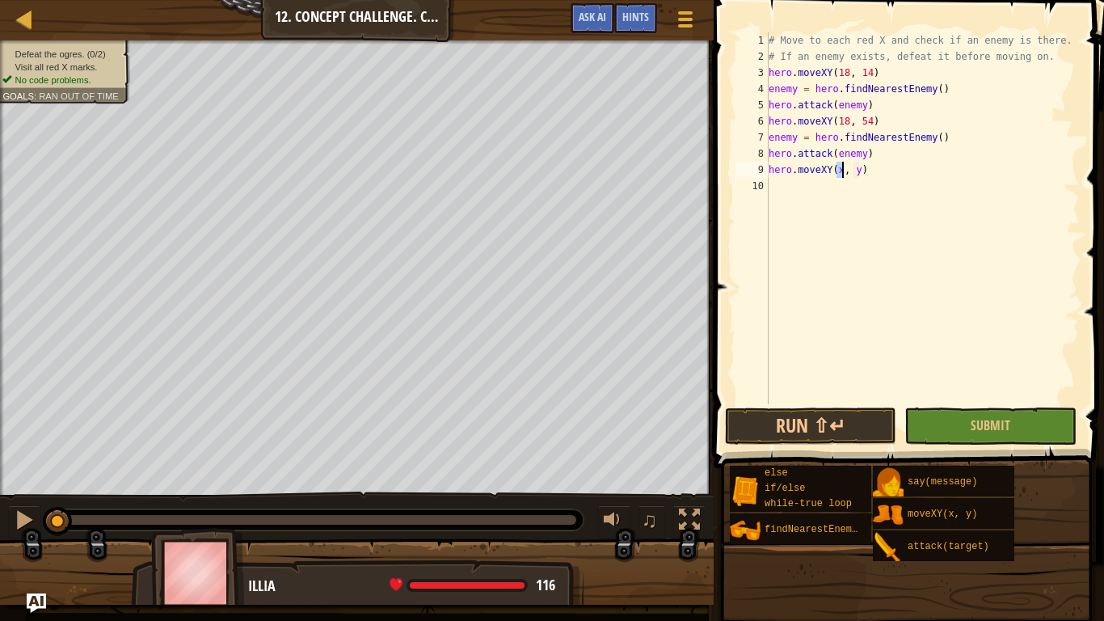
click at [864, 106] on div "# Move to each red X and check if an enemy is there. # If an enemy exists, defe…" at bounding box center [922, 234] width 314 height 404
click at [864, 156] on div "# Move to each red X and check if an enemy is there. # If an enemy exists, defe…" at bounding box center [922, 234] width 314 height 404
click at [869, 105] on div "# Move to each red X and check if an enemy is there. # If an enemy exists, defe…" at bounding box center [922, 234] width 314 height 404
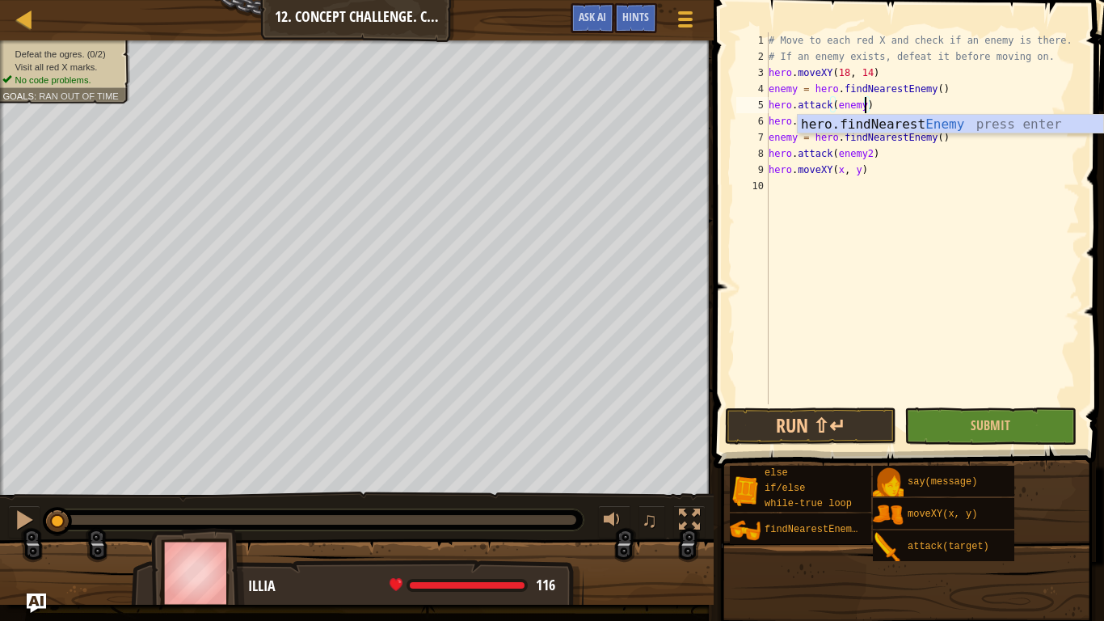
click at [906, 102] on div "# Move to each red X and check if an enemy is there. # If an enemy exists, defe…" at bounding box center [922, 234] width 314 height 404
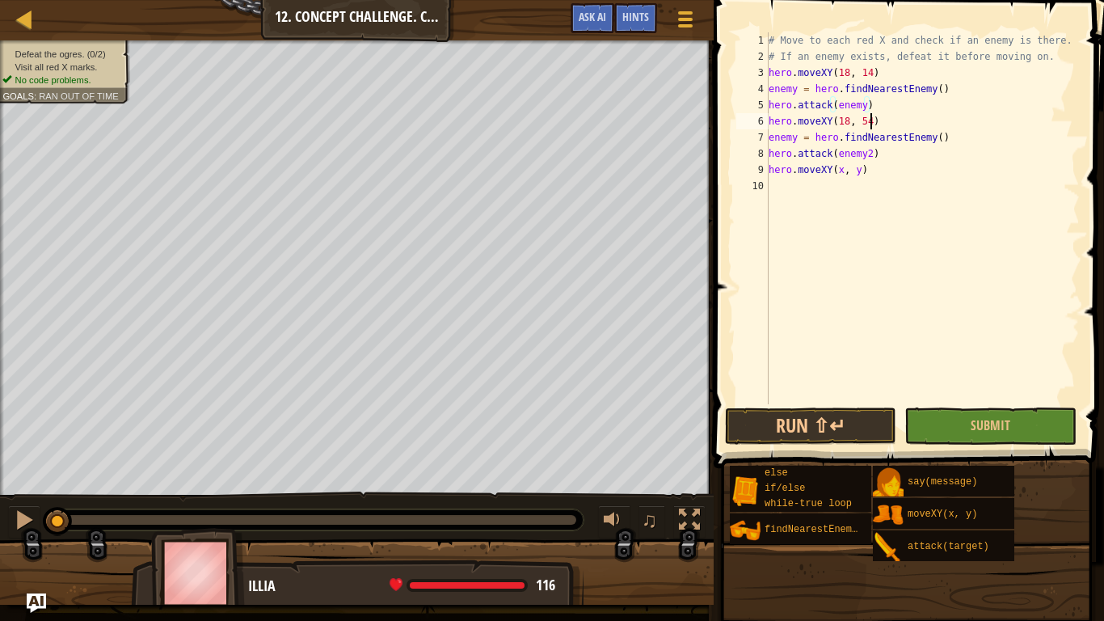
click at [873, 113] on div "# Move to each red X and check if an enemy is there. # If an enemy exists, defe…" at bounding box center [922, 234] width 314 height 404
click at [872, 106] on div "# Move to each red X and check if an enemy is there. # If an enemy exists, defe…" at bounding box center [922, 234] width 314 height 404
type textarea "hero.attack(enemy)"
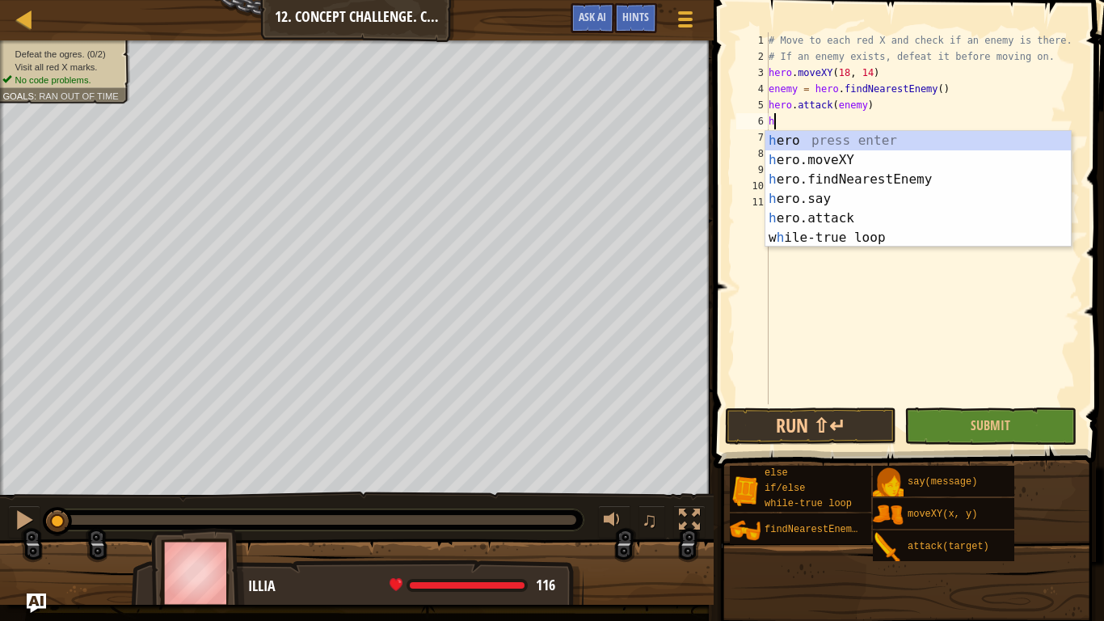
scroll to position [7, 0]
click at [795, 219] on div "h ero press enter h ero.moveXY press enter h ero.findNearestEnemy press enter h…" at bounding box center [917, 208] width 305 height 155
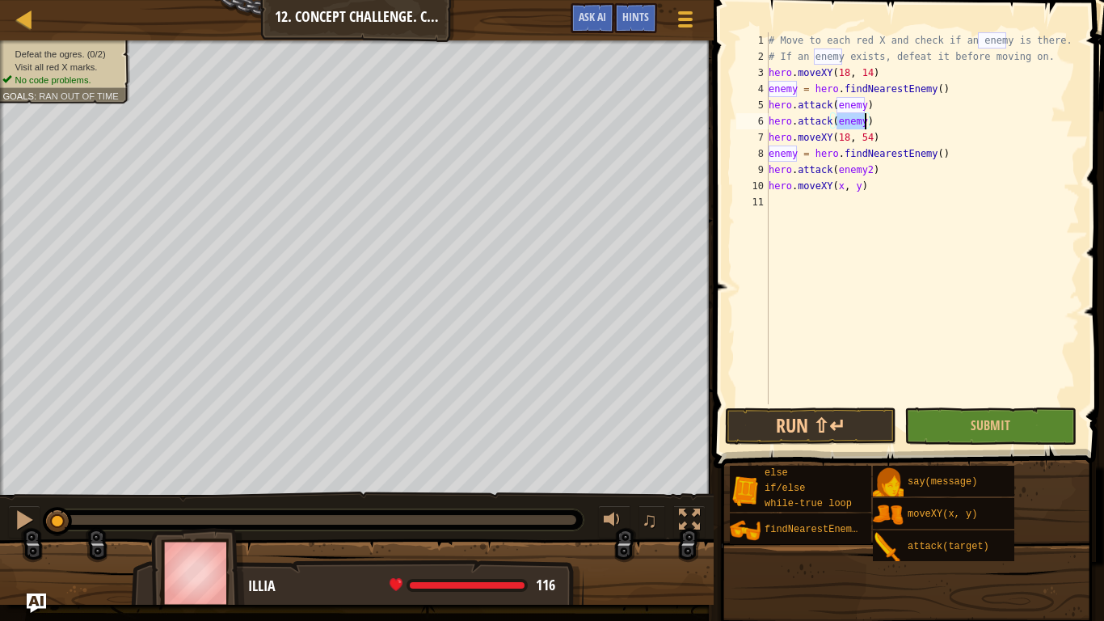
click at [900, 112] on div "# Move to each red X and check if an enemy is there. # If an enemy exists, defe…" at bounding box center [922, 234] width 314 height 404
click at [878, 171] on div "# Move to each red X and check if an enemy is there. # If an enemy exists, defe…" at bounding box center [922, 234] width 314 height 404
type textarea "hero.attack(enemy2)"
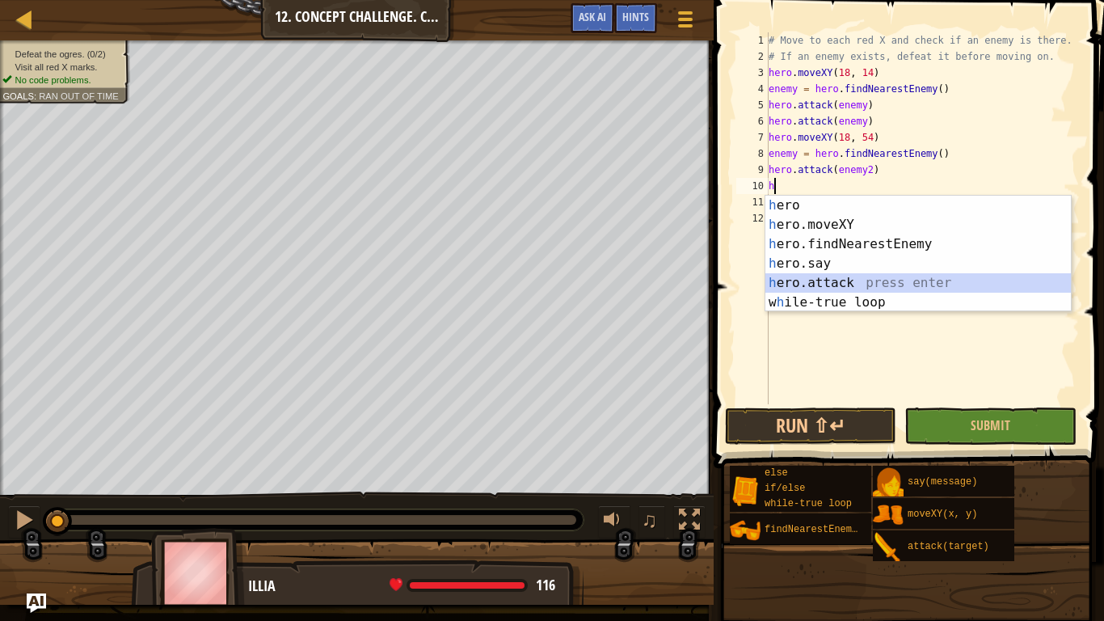
click at [824, 281] on div "h ero press enter h ero.moveXY press enter h ero.findNearestEnemy press enter h…" at bounding box center [917, 273] width 305 height 155
type textarea "hero.attack(enemy)"
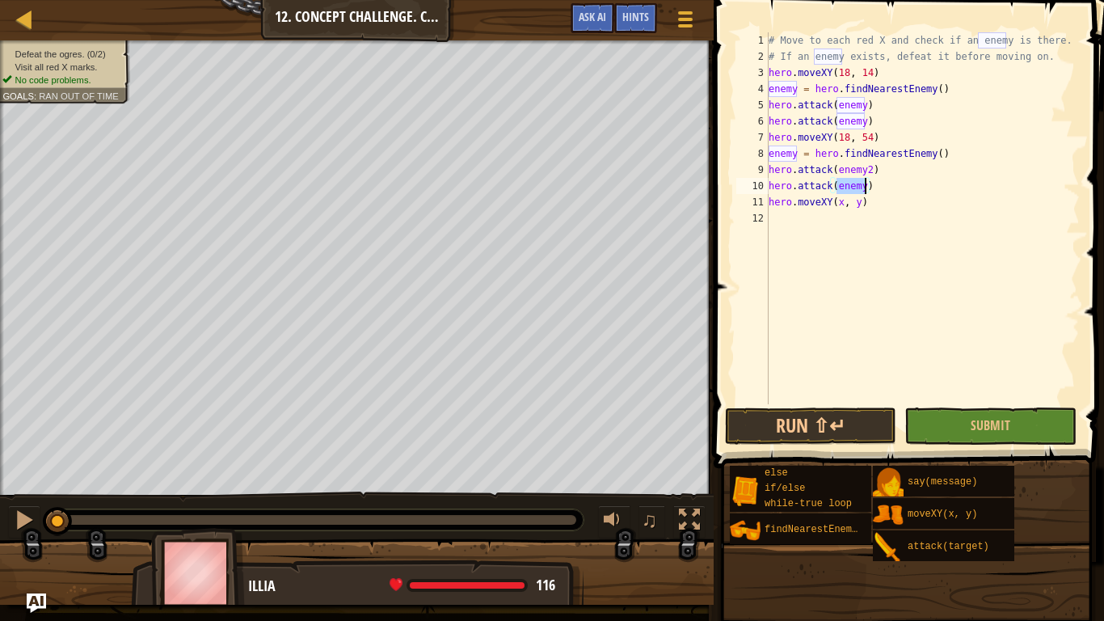
click at [890, 223] on div "# Move to each red X and check if an enemy is there. # If an enemy exists, defe…" at bounding box center [922, 234] width 314 height 404
click at [841, 204] on div "# Move to each red X and check if an enemy is there. # If an enemy exists, defe…" at bounding box center [922, 234] width 314 height 404
click at [863, 200] on div "# Move to each red X and check if an enemy is there. # If an enemy exists, defe…" at bounding box center [922, 234] width 314 height 404
type textarea "hero.moveXY(62, 54)"
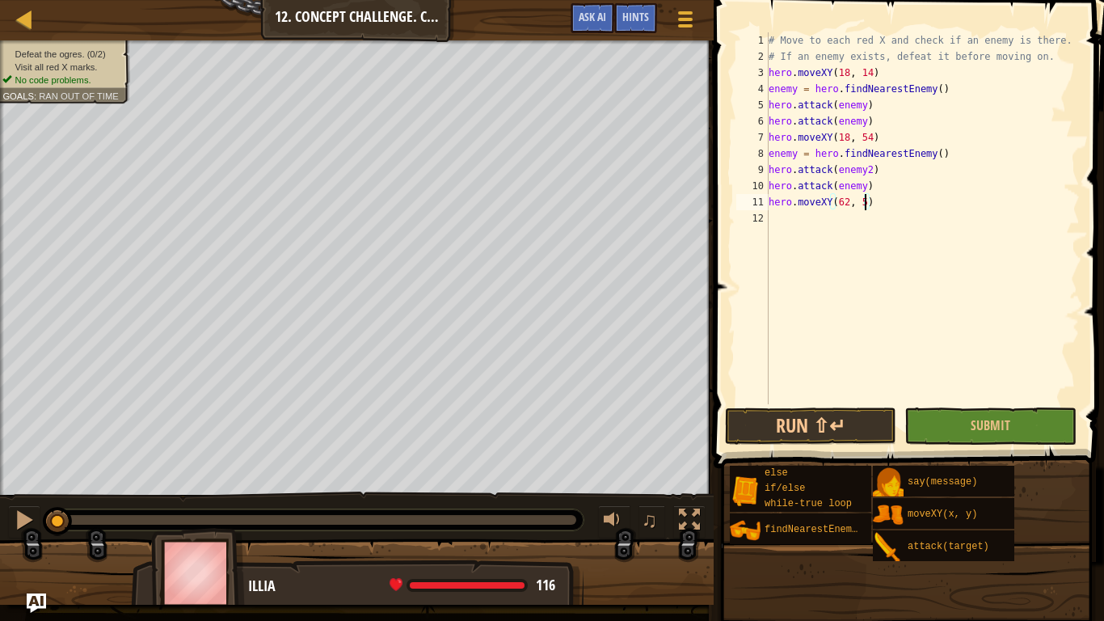
scroll to position [7, 15]
click at [771, 214] on div "# Move to each red X and check if an enemy is there. # If an enemy exists, defe…" at bounding box center [922, 234] width 314 height 404
type textarea "h"
click at [1005, 432] on span "Submit" at bounding box center [991, 425] width 40 height 18
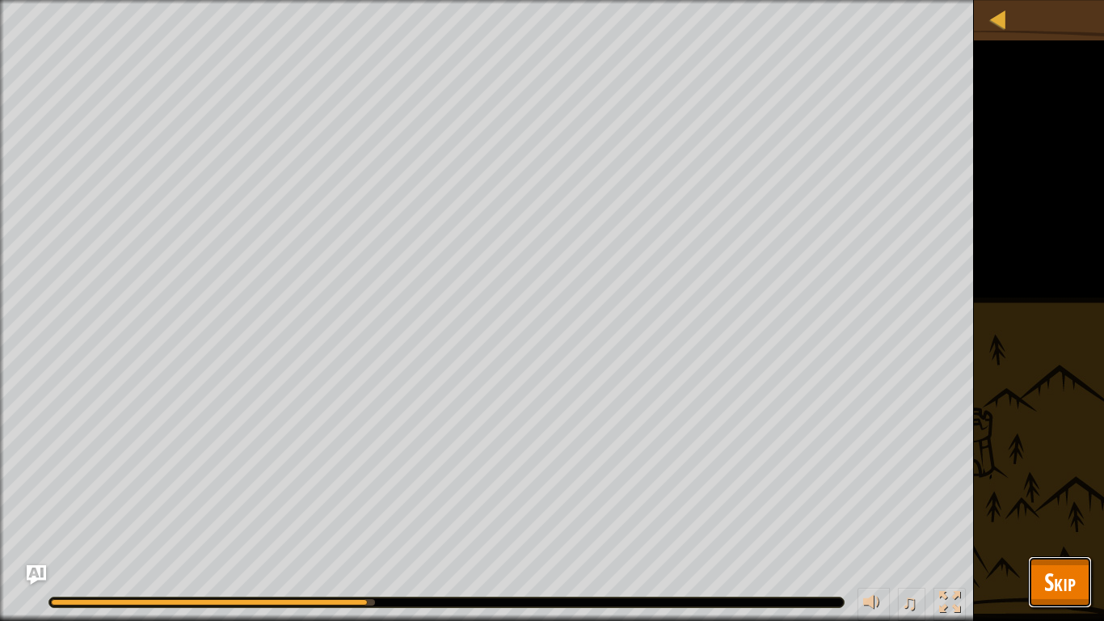
click at [1054, 567] on span "Skip" at bounding box center [1060, 581] width 32 height 33
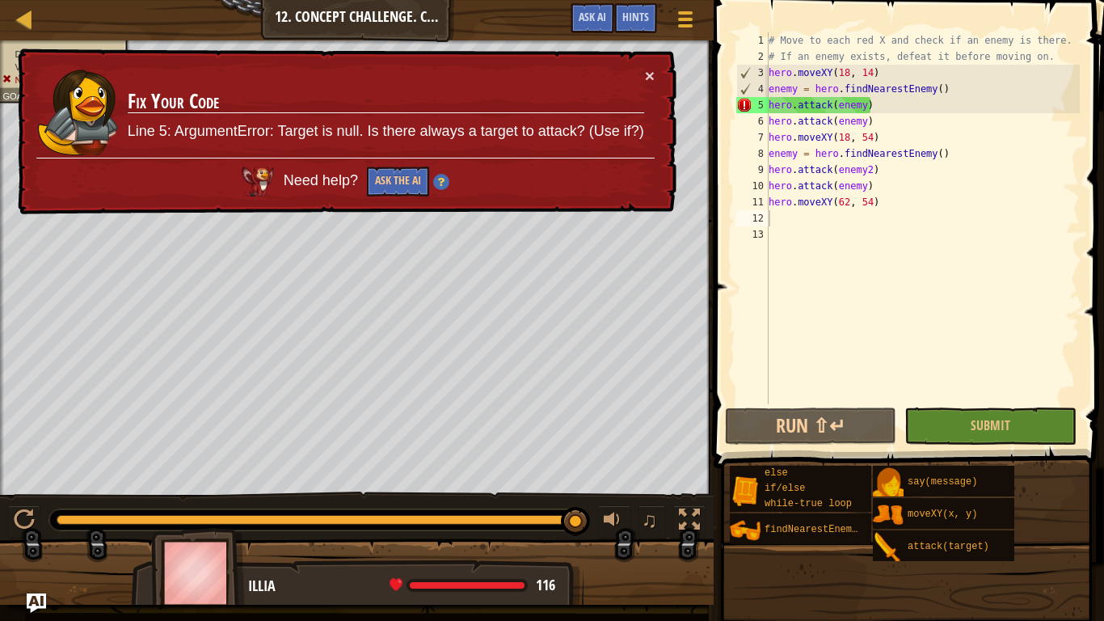
click at [880, 69] on div "# Move to each red X and check if an enemy is there. # If an enemy exists, defe…" at bounding box center [922, 234] width 314 height 404
click at [872, 124] on div "# Move to each red X and check if an enemy is there. # If an enemy exists, defe…" at bounding box center [922, 234] width 314 height 404
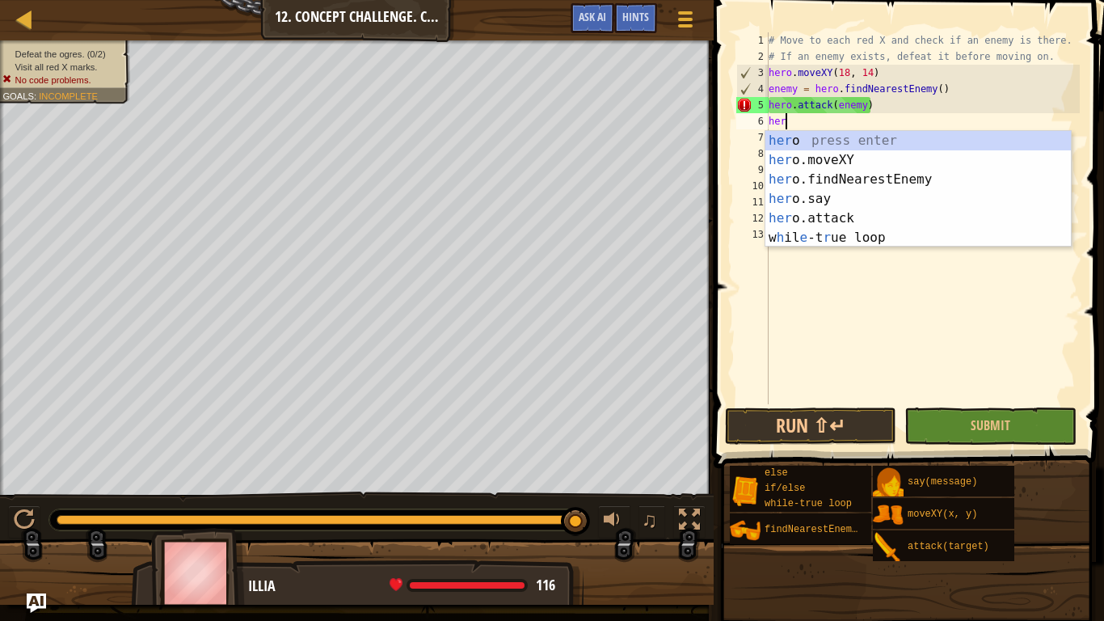
type textarea "h"
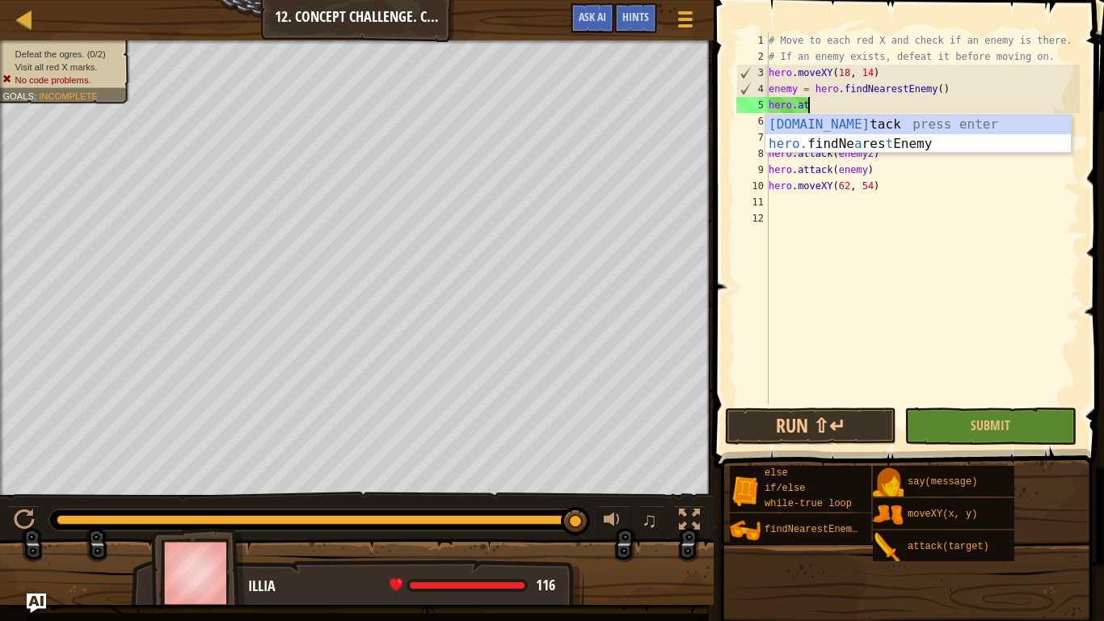
type textarea "h"
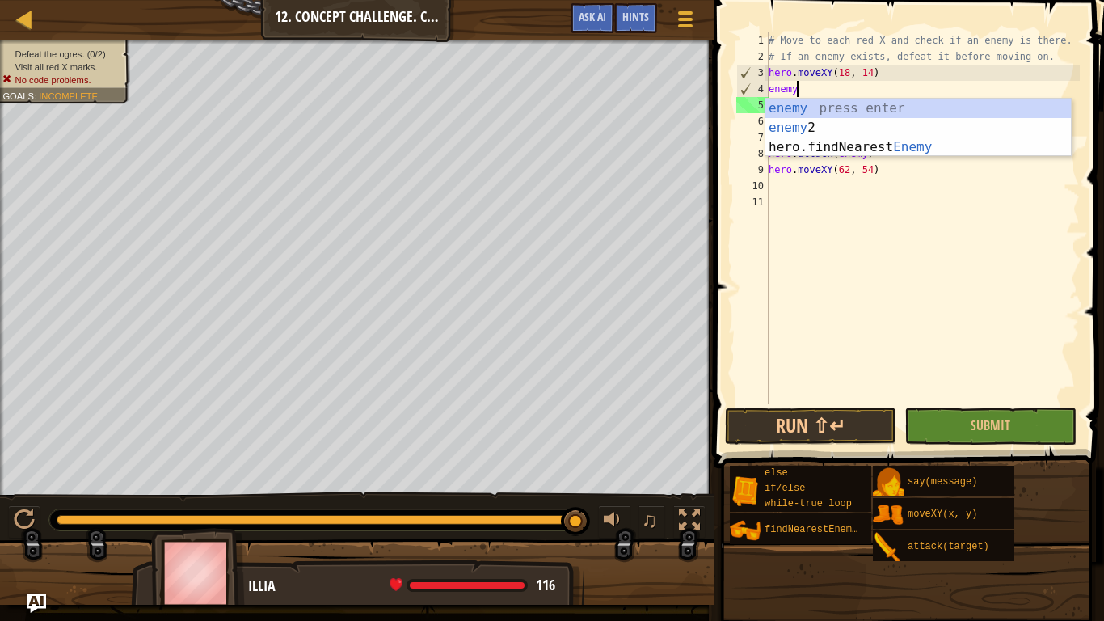
type textarea "e"
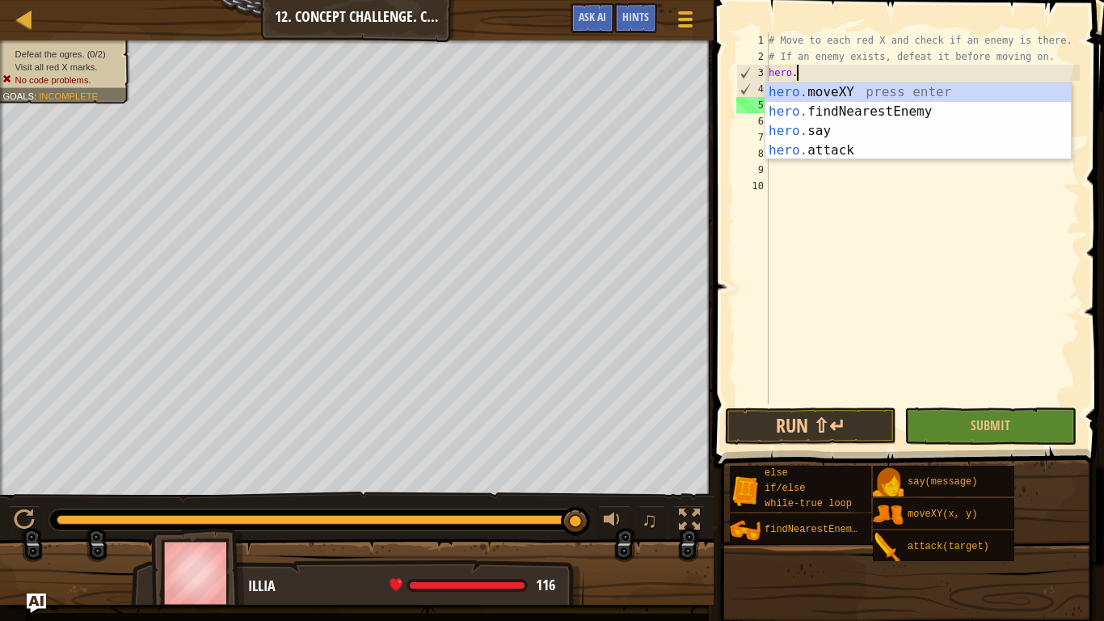
type textarea "h"
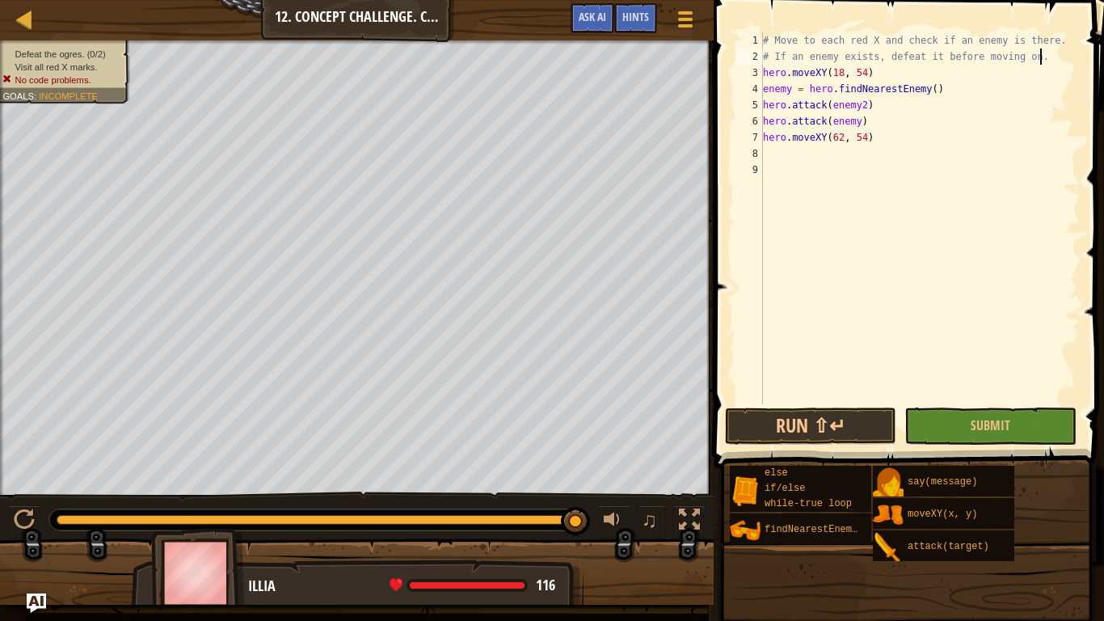
click at [862, 107] on div "# Move to each red X and check if an enemy is there. # If an enemy exists, defe…" at bounding box center [920, 234] width 320 height 404
type textarea "hero.attack(enemy)"
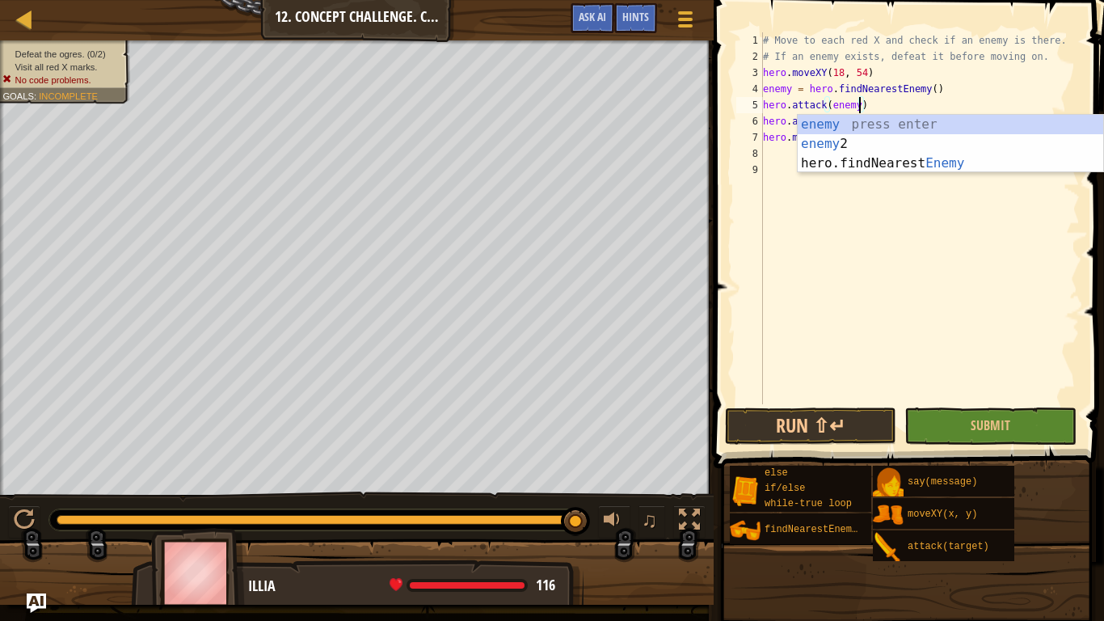
click at [887, 315] on div "# Move to each red X and check if an enemy is there. # If an enemy exists, defe…" at bounding box center [920, 234] width 320 height 404
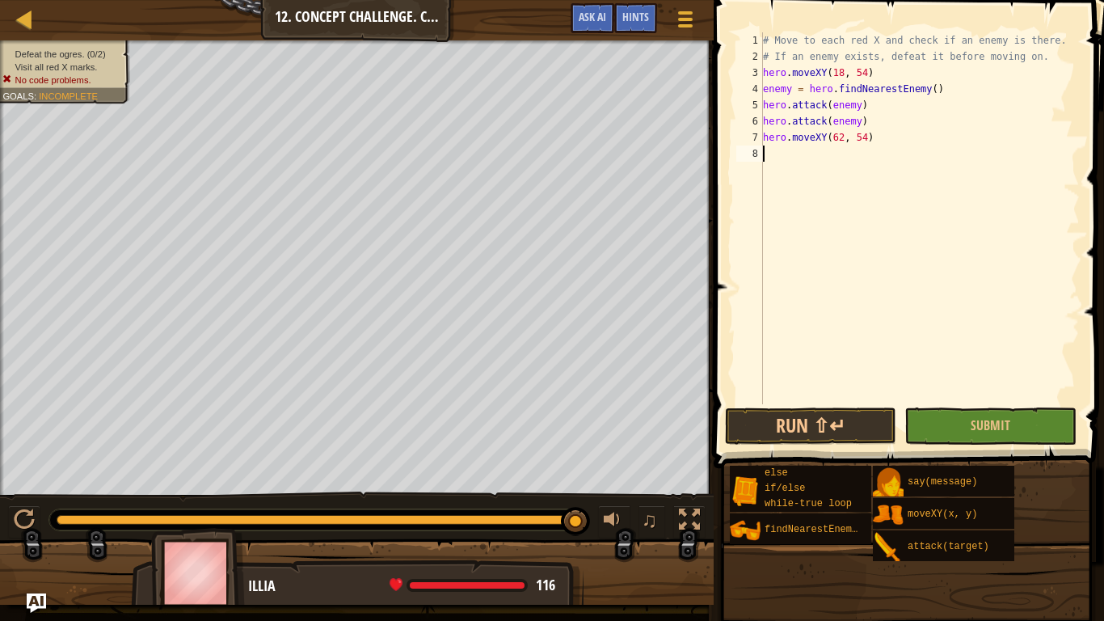
type textarea "h"
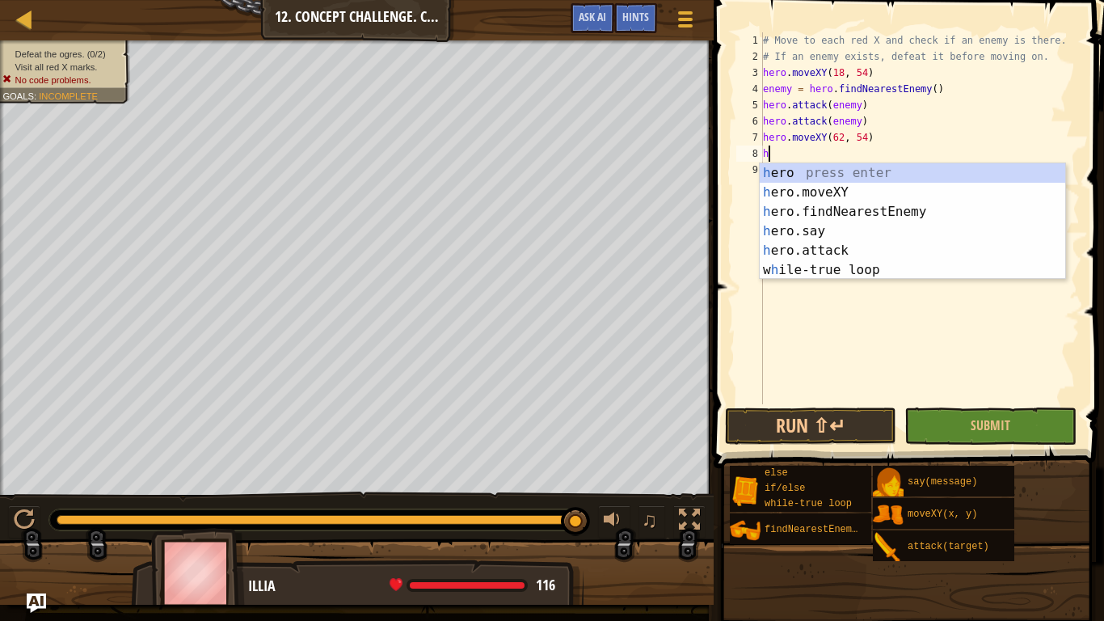
click at [781, 154] on div "# Move to each red X and check if an enemy is there. # If an enemy exists, defe…" at bounding box center [920, 234] width 320 height 404
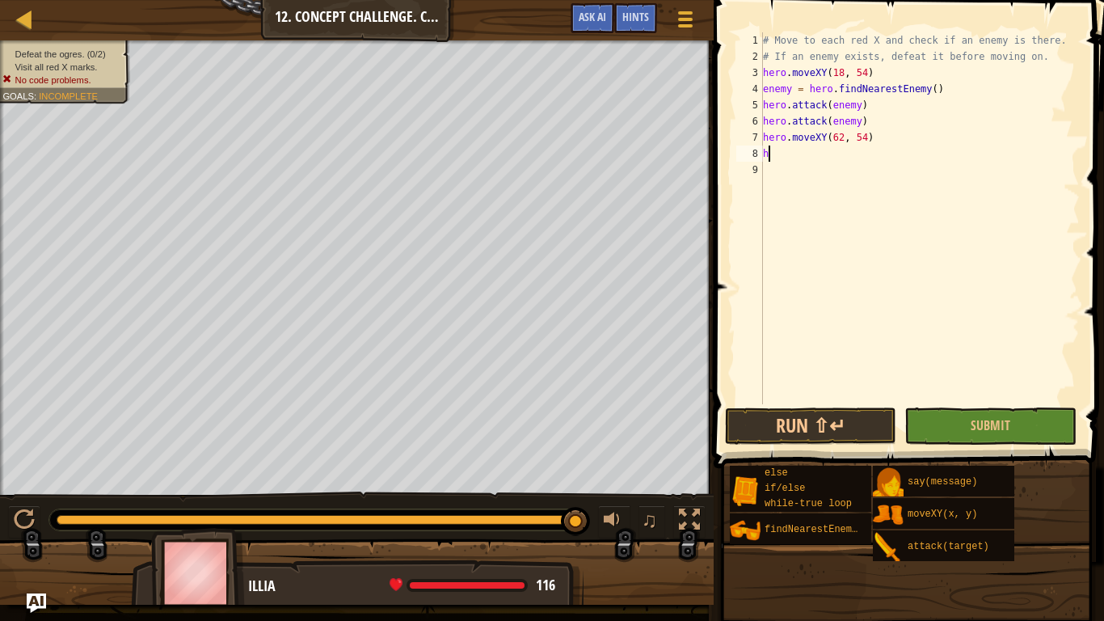
click at [774, 154] on div "# Move to each red X and check if an enemy is there. # If an enemy exists, defe…" at bounding box center [920, 234] width 320 height 404
type textarea "h"
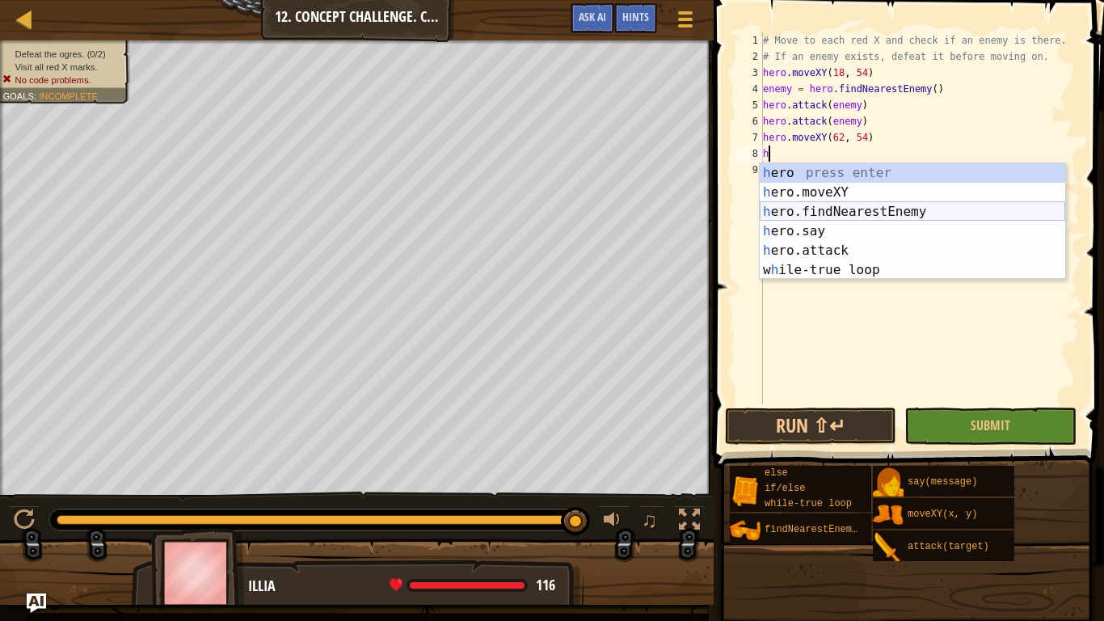
click at [787, 211] on div "h ero press enter h ero.moveXY press enter h ero.findNearestEnemy press enter h…" at bounding box center [912, 240] width 305 height 155
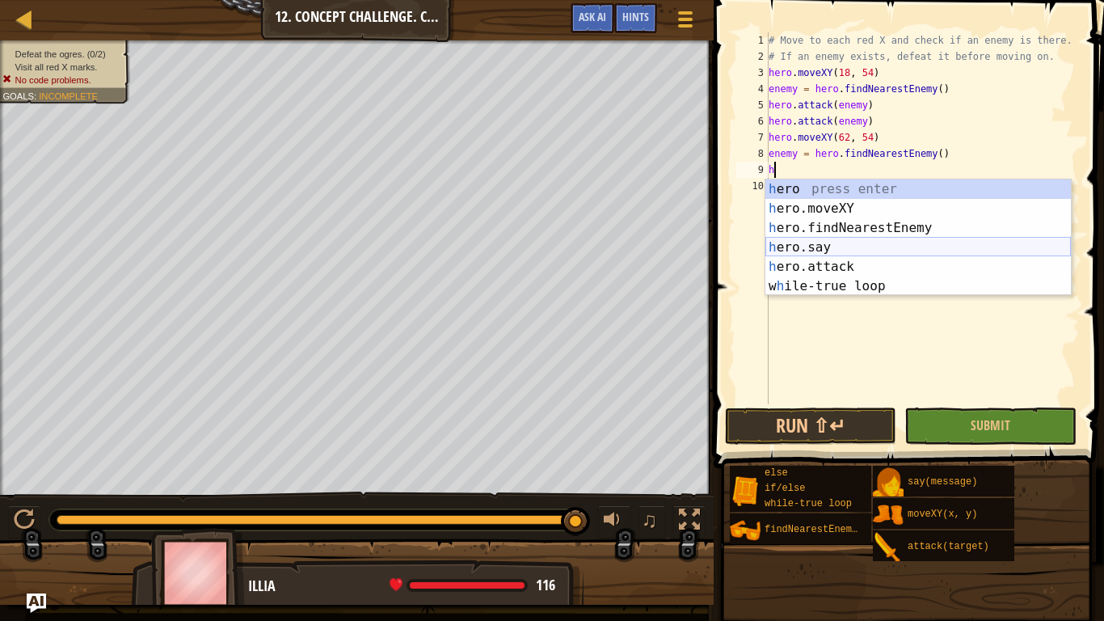
click at [791, 261] on div "h ero press enter h ero.moveXY press enter h ero.findNearestEnemy press enter h…" at bounding box center [917, 256] width 305 height 155
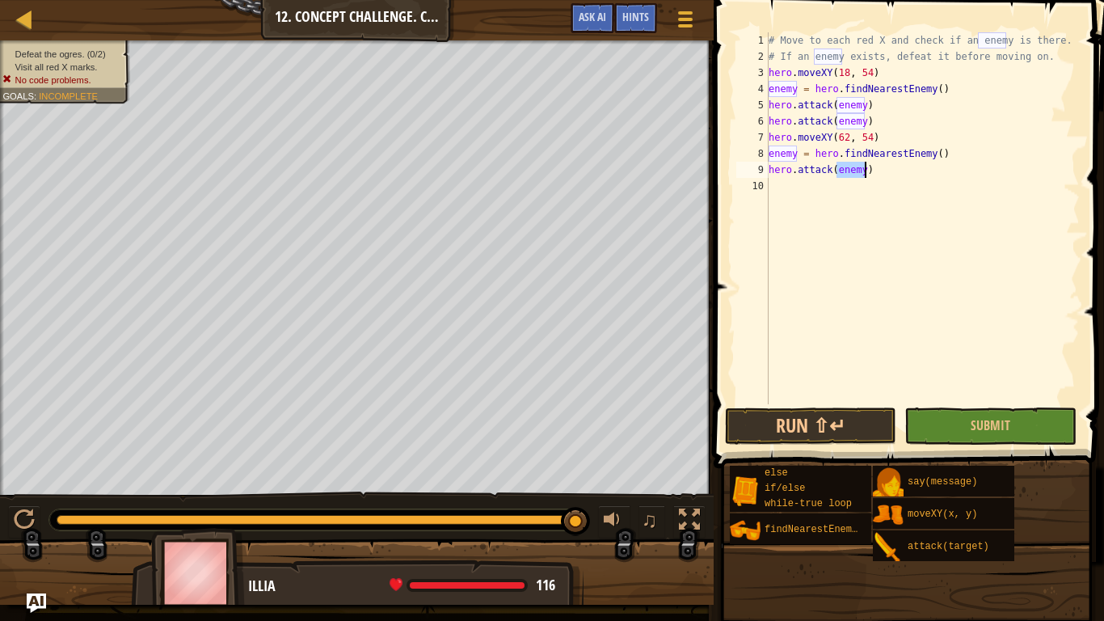
type textarea "hero.attack(enemy)"
click at [788, 189] on div "# Move to each red X and check if an enemy is there. # If an enemy exists, defe…" at bounding box center [922, 234] width 314 height 404
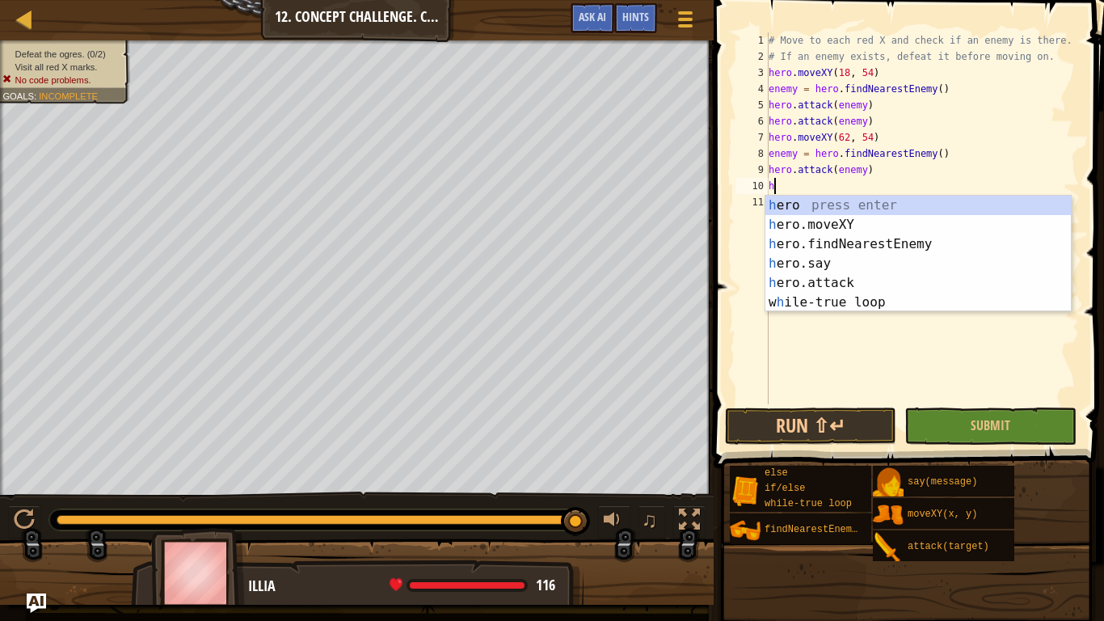
click at [882, 140] on div "# Move to each red X and check if an enemy is there. # If an enemy exists, defe…" at bounding box center [922, 234] width 314 height 404
type textarea "hero.moveXY(62, 54)"
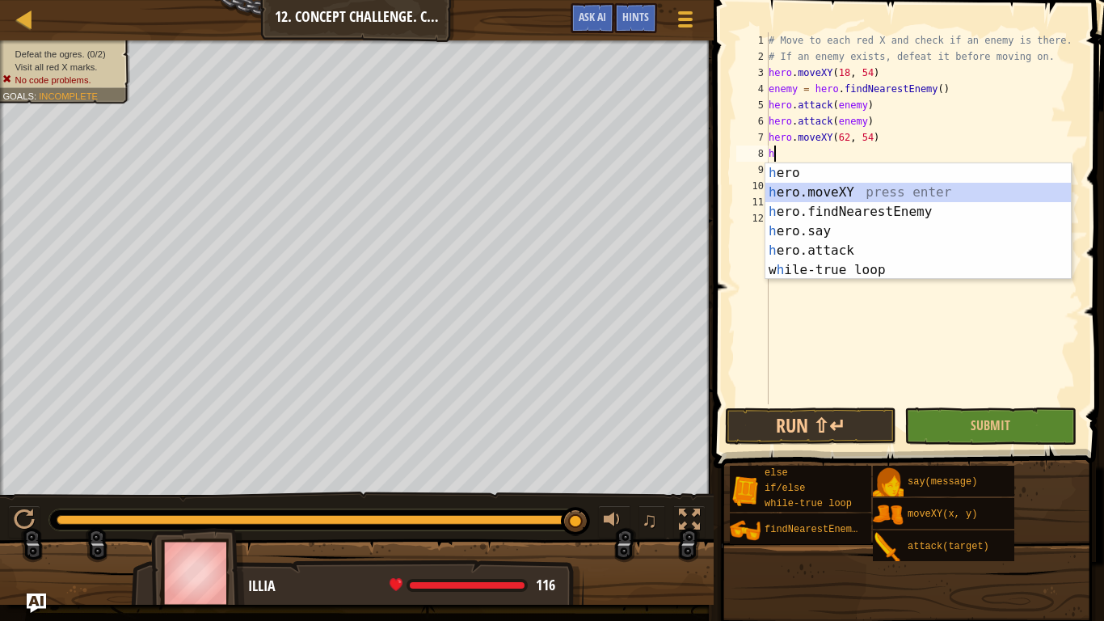
click at [868, 191] on div "h ero press enter h ero.moveXY press enter h ero.findNearestEnemy press enter h…" at bounding box center [917, 240] width 305 height 155
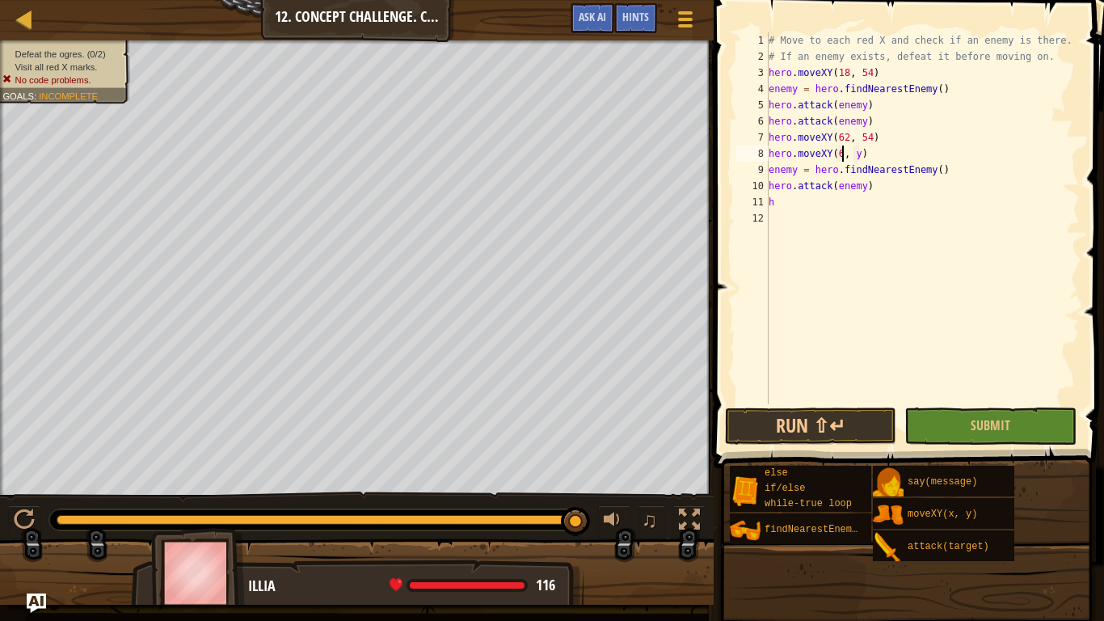
scroll to position [7, 12]
click at [862, 157] on div "# Move to each red X and check if an enemy is there. # If an enemy exists, defe…" at bounding box center [922, 234] width 314 height 404
click at [946, 415] on button "Submit" at bounding box center [989, 425] width 171 height 37
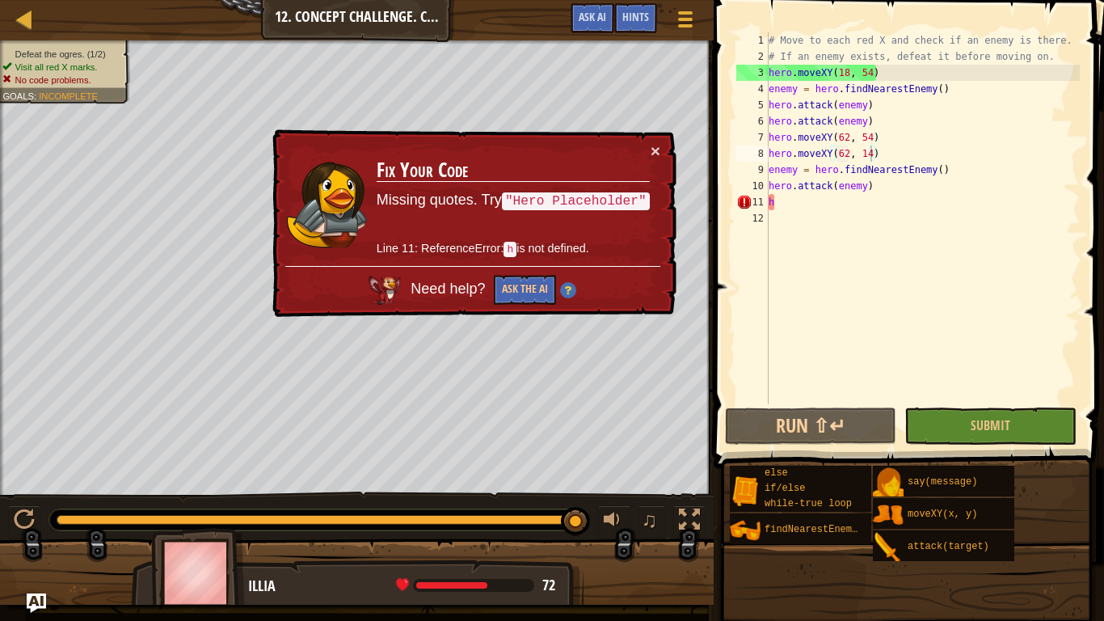
type textarea "h"
click at [783, 194] on div "# Move to each red X and check if an enemy is there. # If an enemy exists, defe…" at bounding box center [922, 234] width 314 height 404
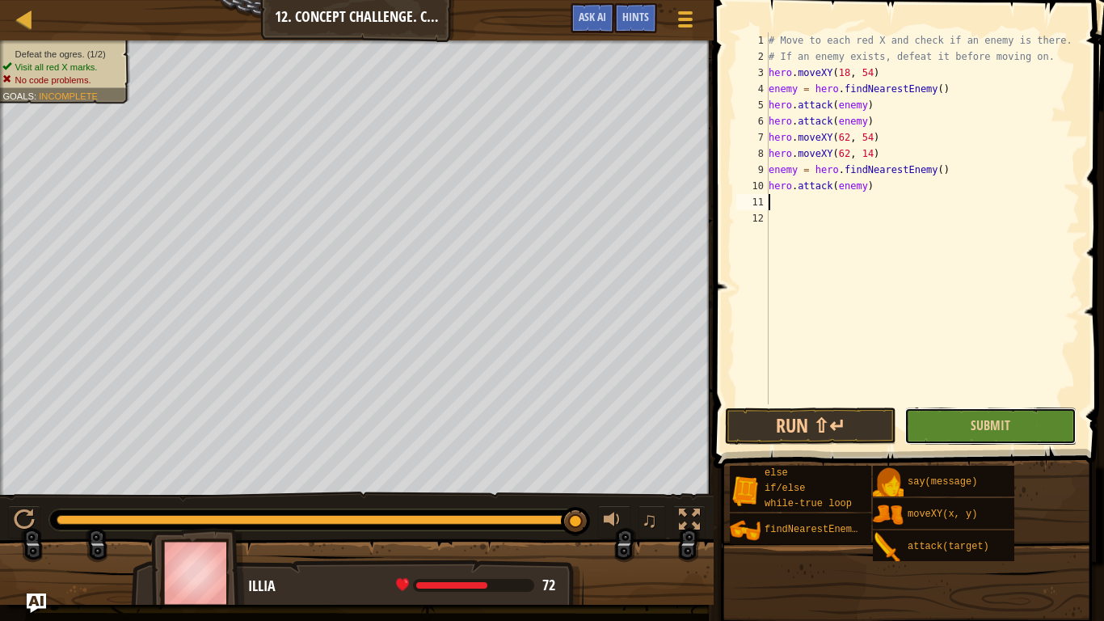
click at [967, 431] on button "Submit" at bounding box center [989, 425] width 171 height 37
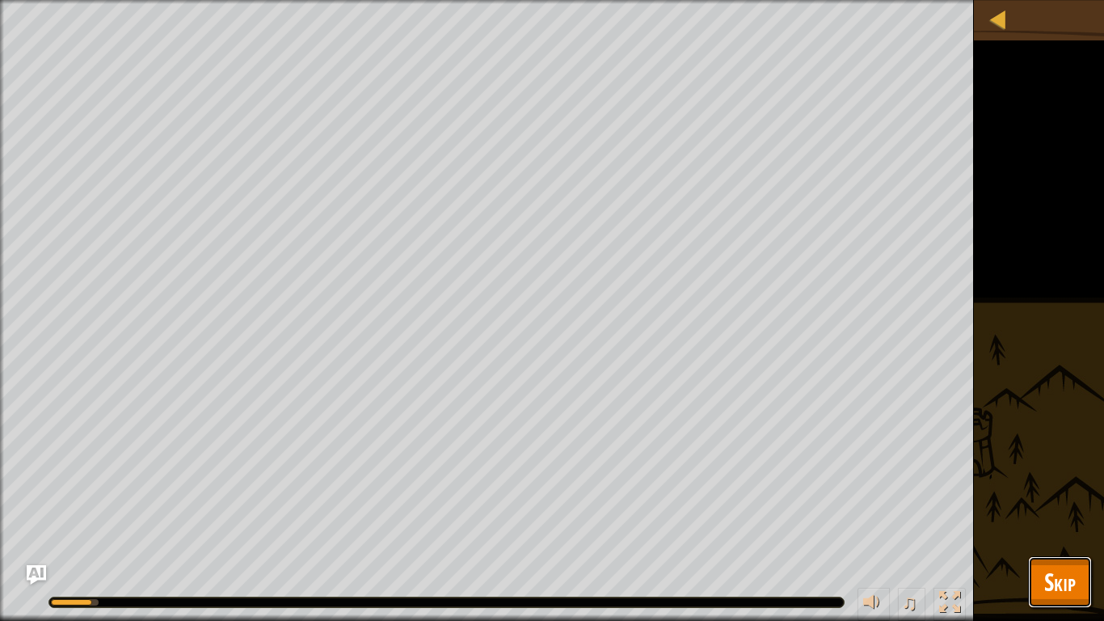
click at [1046, 597] on span "Skip" at bounding box center [1060, 581] width 32 height 33
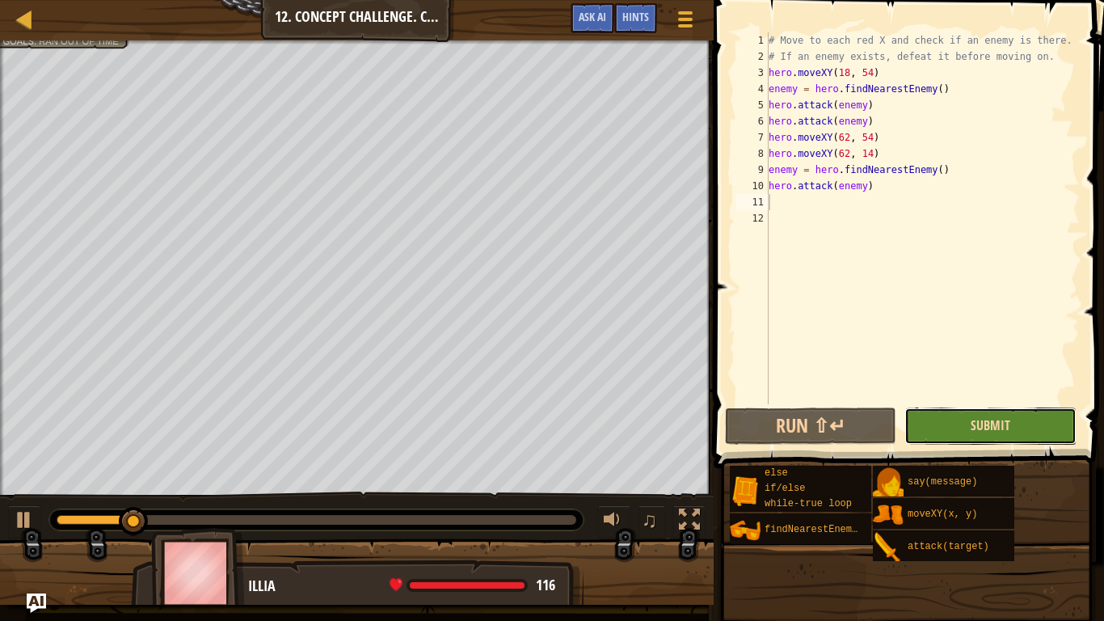
click at [1000, 422] on span "Submit" at bounding box center [991, 425] width 40 height 18
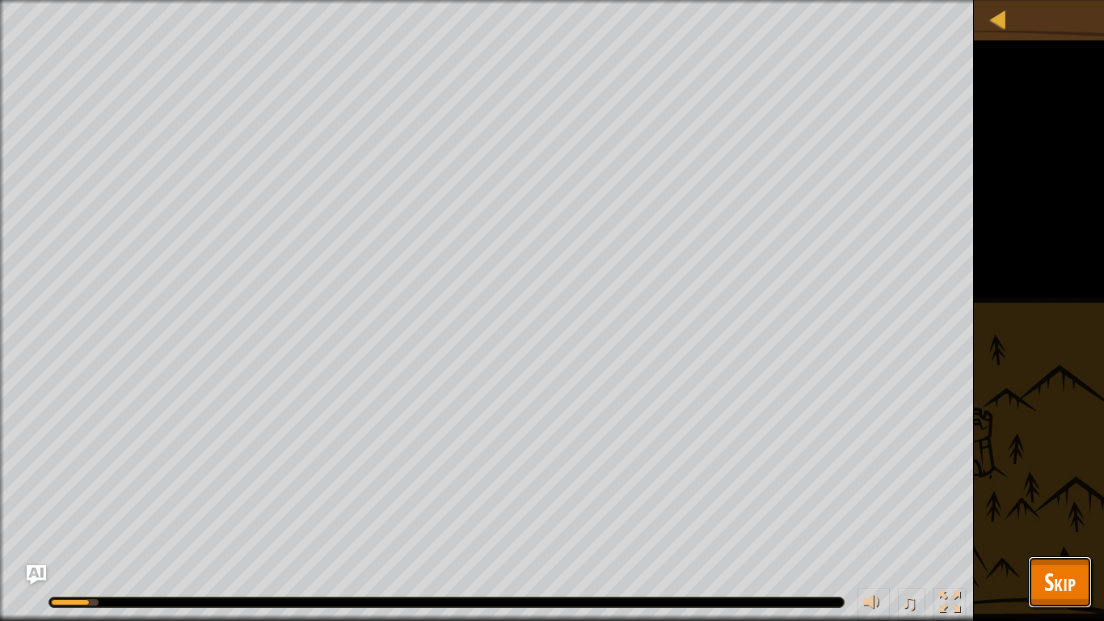
click at [1057, 604] on button "Skip" at bounding box center [1060, 582] width 64 height 52
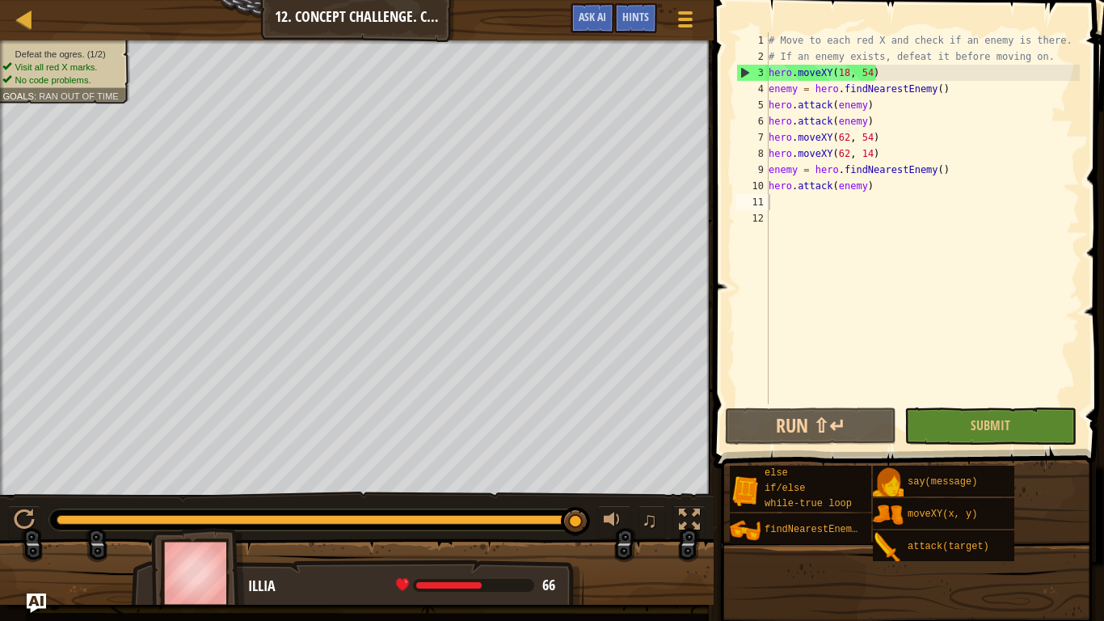
type textarea "hero.attack(enemy)"
click at [884, 191] on div "# Move to each red X and check if an enemy is there. # If an enemy exists, defe…" at bounding box center [922, 234] width 314 height 404
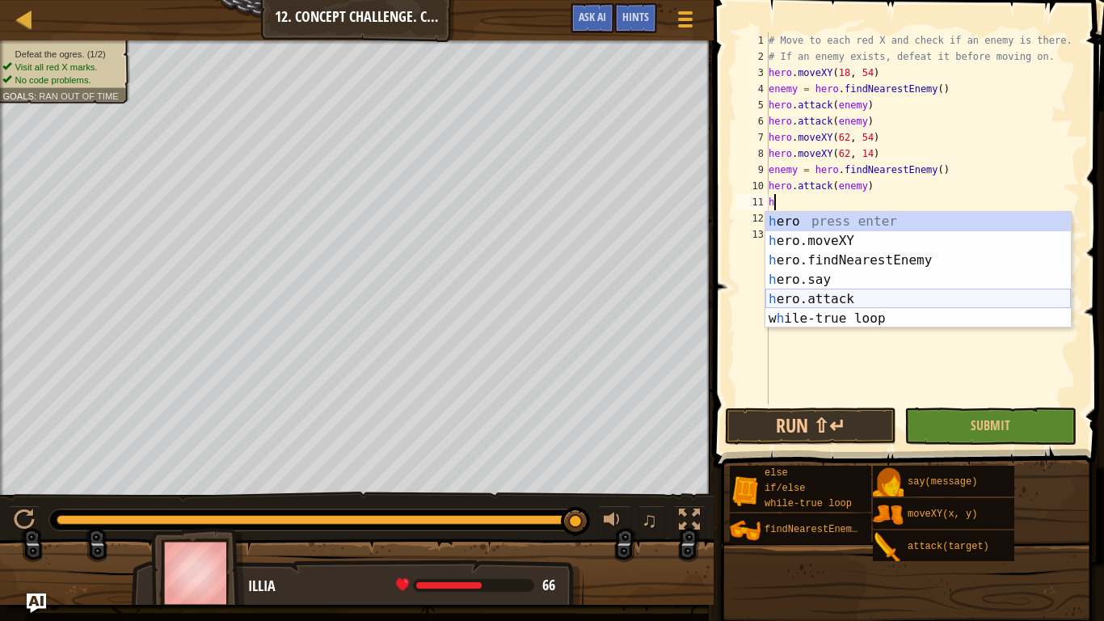
click at [823, 301] on div "h ero press enter h ero.moveXY press enter h ero.findNearestEnemy press enter h…" at bounding box center [917, 289] width 305 height 155
type textarea "hero.attack(enemy)"
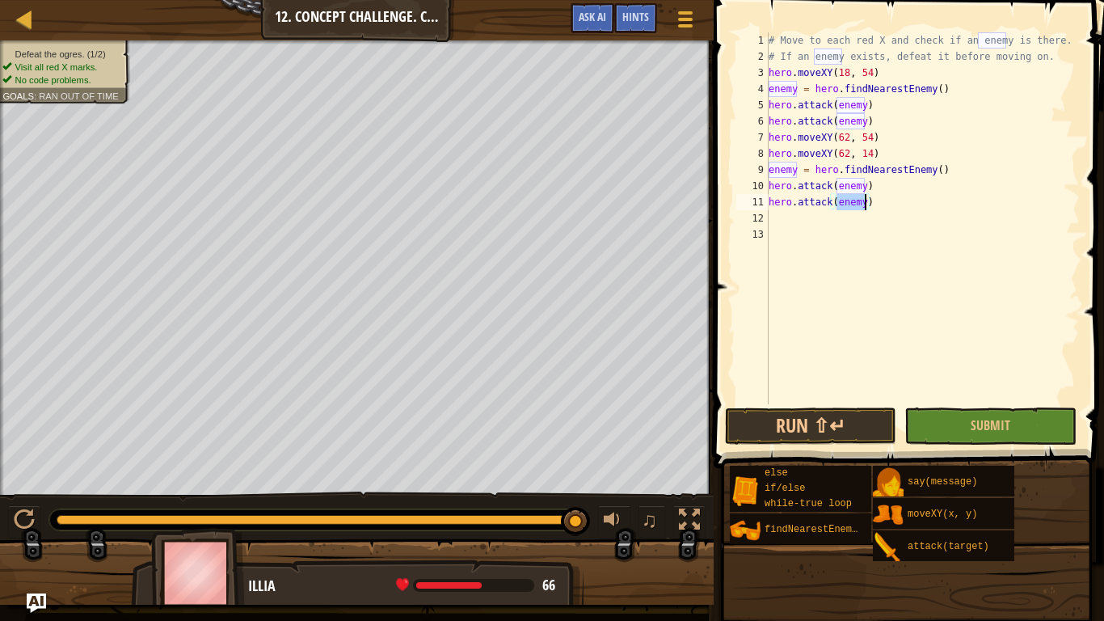
click at [812, 246] on div "# Move to each red X and check if an enemy is there. # If an enemy exists, defe…" at bounding box center [922, 234] width 314 height 404
click at [945, 426] on button "Submit" at bounding box center [989, 425] width 171 height 37
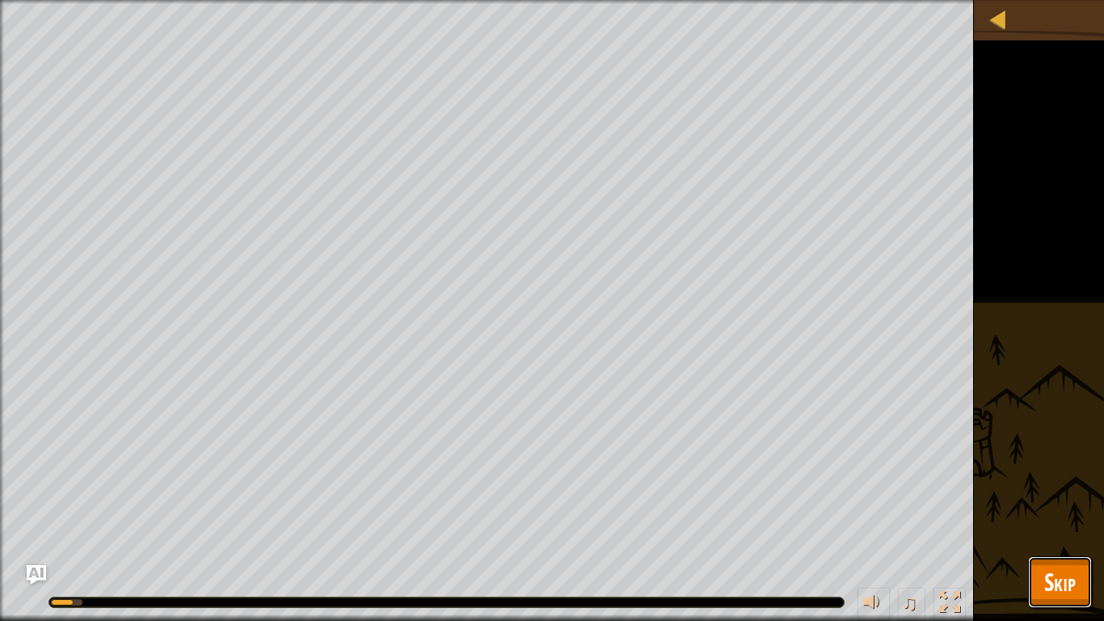
click at [1056, 556] on button "Skip" at bounding box center [1060, 582] width 64 height 52
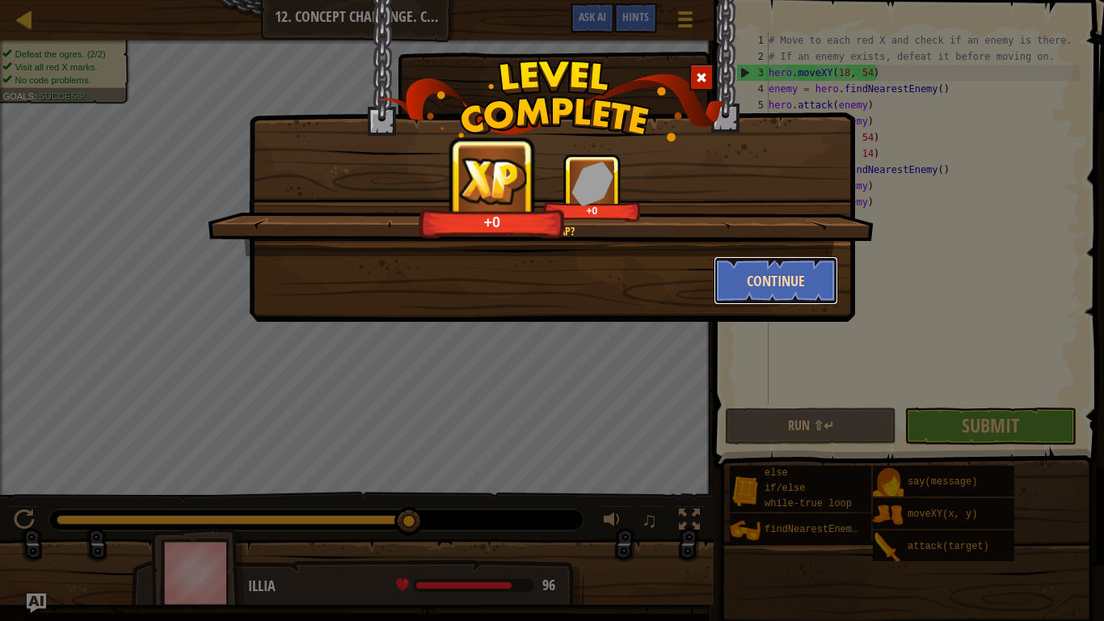
click at [747, 285] on button "Continue" at bounding box center [776, 280] width 125 height 48
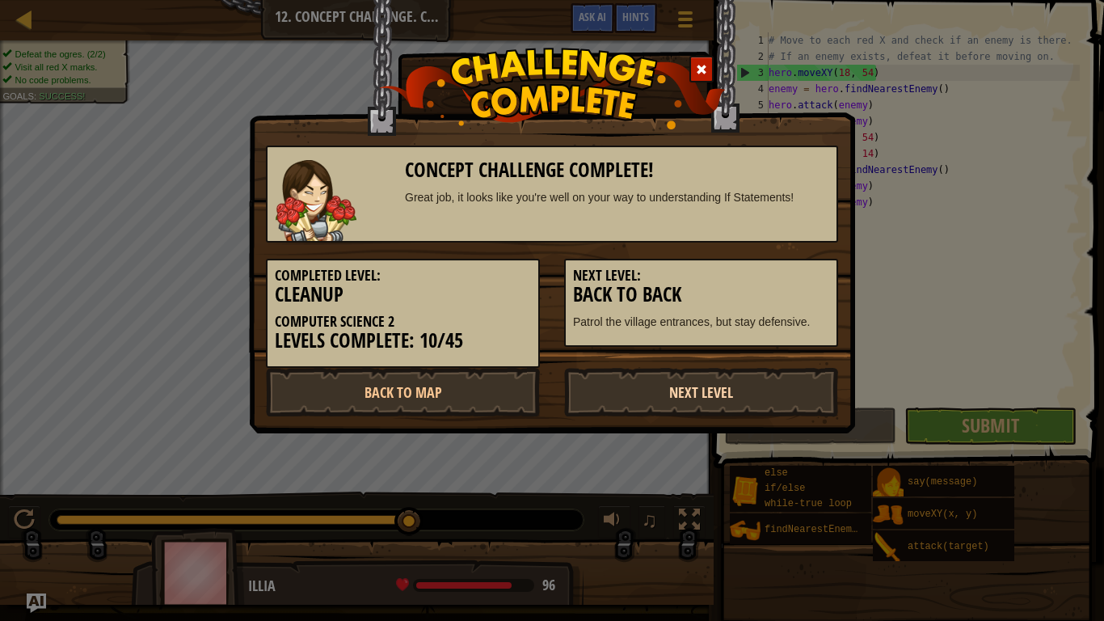
click at [643, 398] on link "Next Level" at bounding box center [701, 392] width 274 height 48
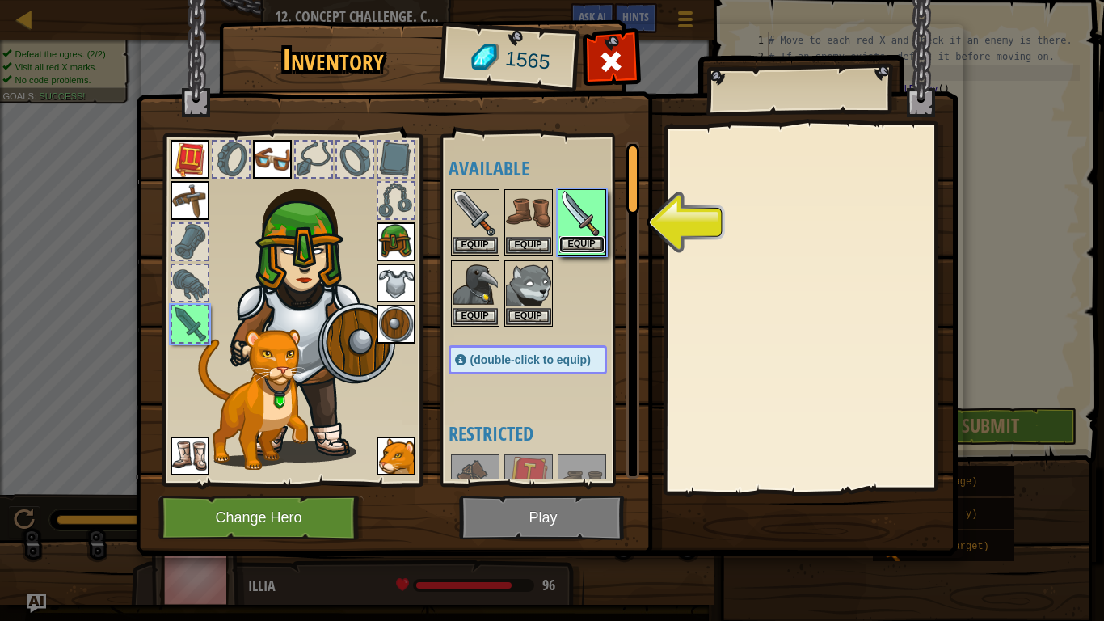
click at [583, 248] on button "Equip" at bounding box center [581, 244] width 45 height 17
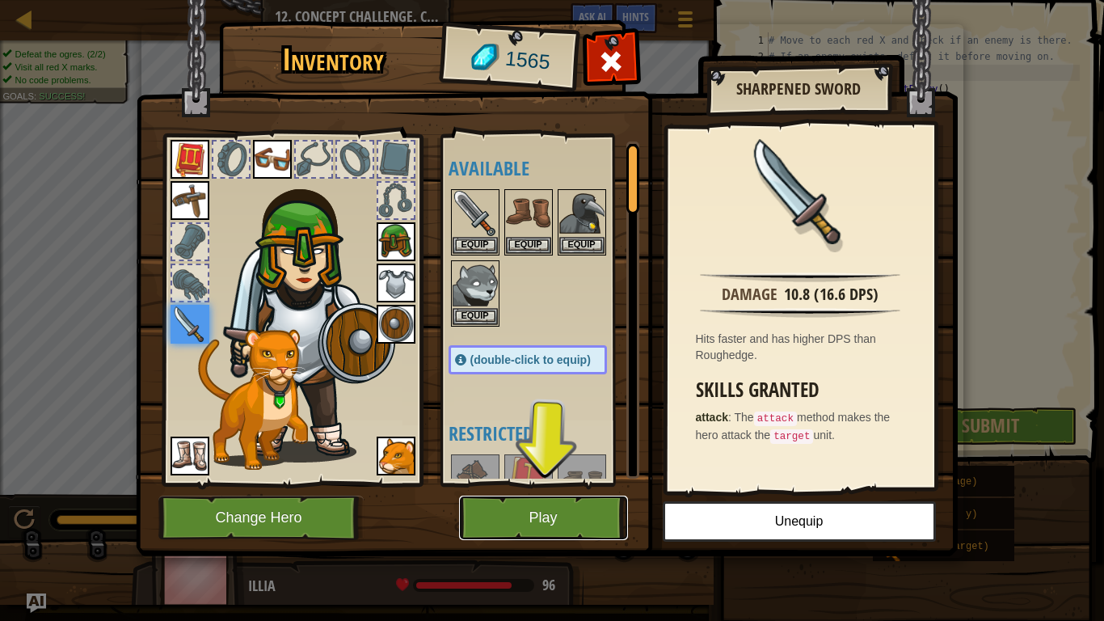
click at [579, 520] on button "Play" at bounding box center [543, 517] width 169 height 44
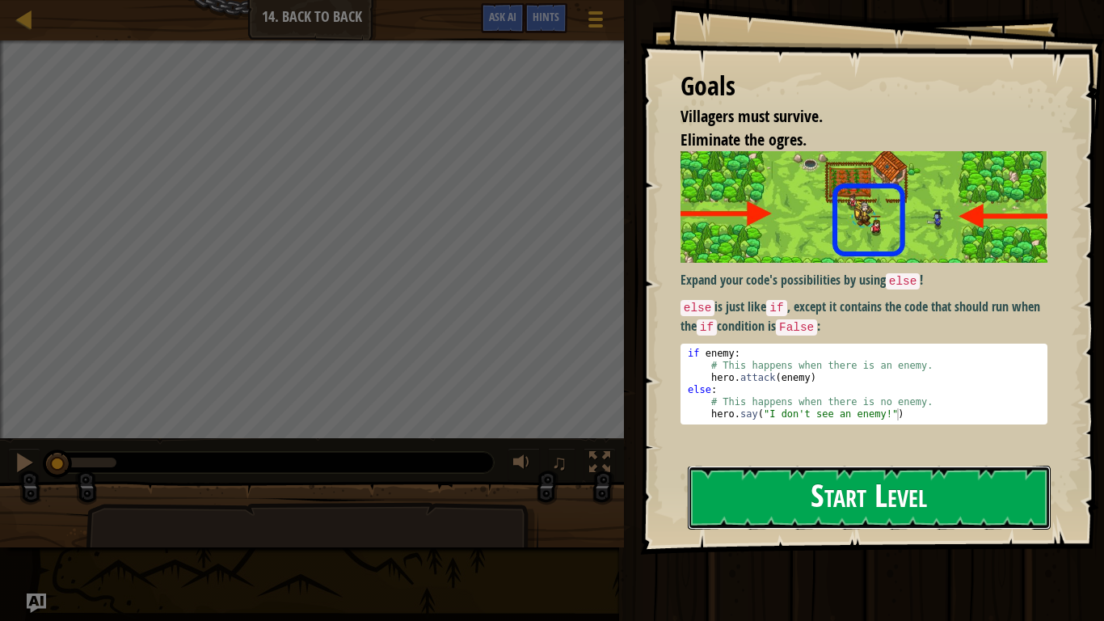
click at [756, 486] on button "Start Level" at bounding box center [869, 498] width 363 height 64
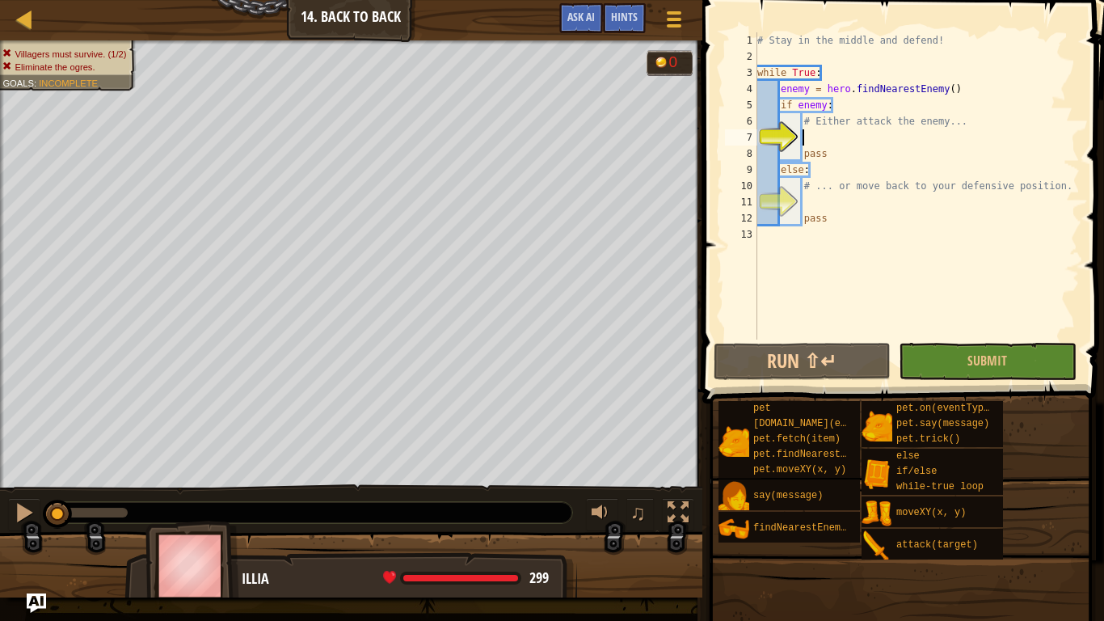
click at [1030, 414] on div "pet [DOMAIN_NAME](enemy) pet.fetch(item) pet.findNearestByType(type) pet.moveXY…" at bounding box center [905, 480] width 375 height 160
click at [923, 357] on button "Submit" at bounding box center [987, 361] width 177 height 37
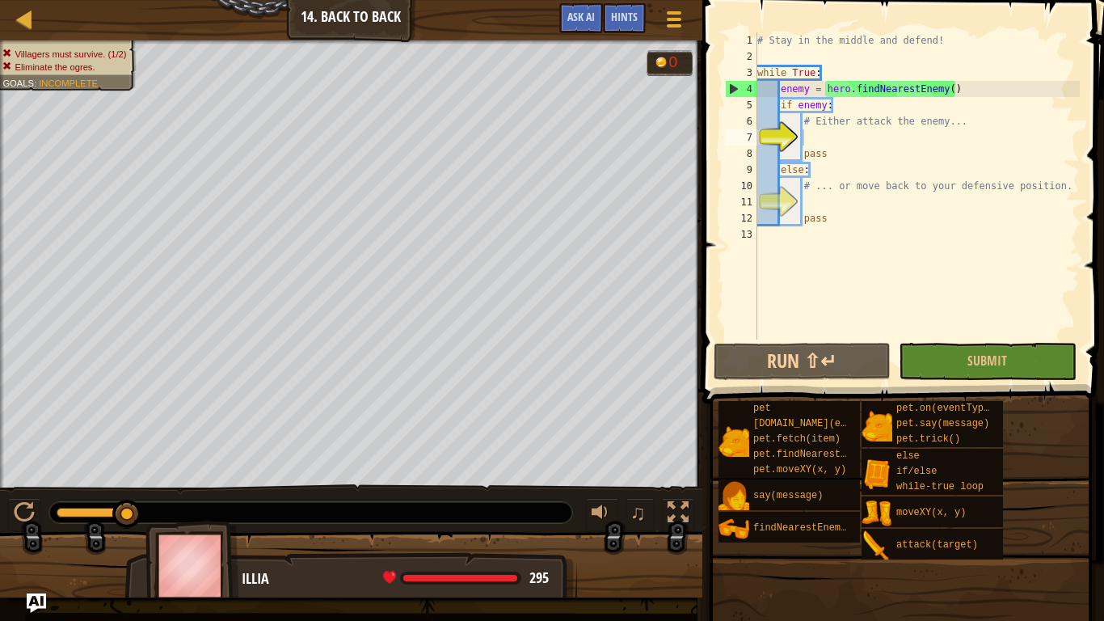
click at [807, 136] on div "# Stay in the middle and defend! while True : enemy = hero . findNearestEnemy (…" at bounding box center [917, 201] width 326 height 339
type textarea "h"
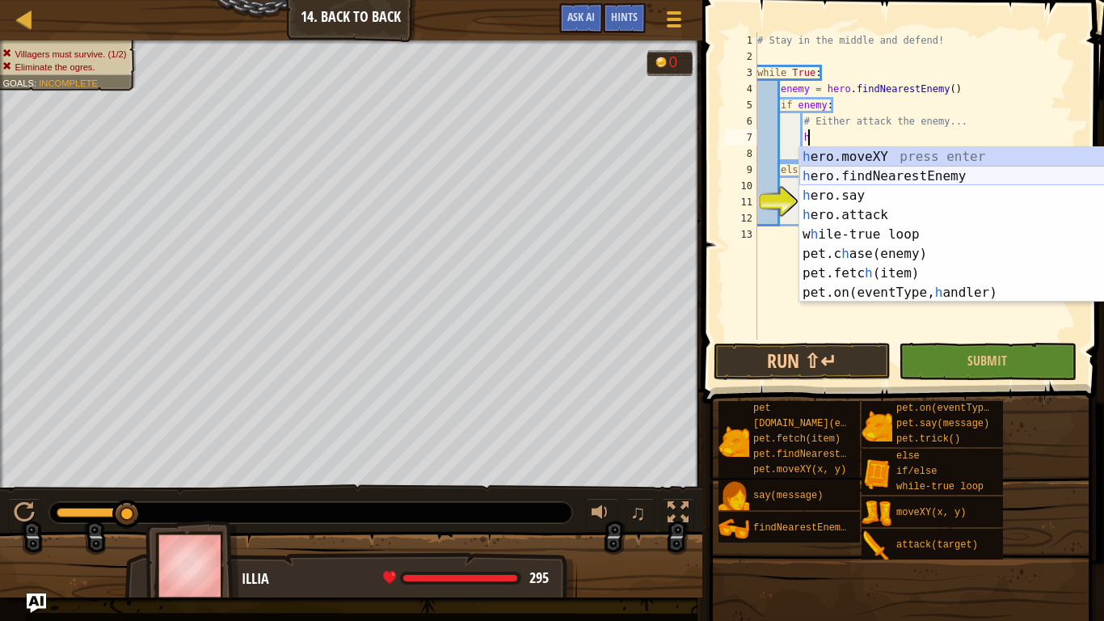
click at [843, 173] on div "h ero.moveXY press enter h ero.findNearestEnemy press enter h ero.say press ent…" at bounding box center [951, 244] width 305 height 194
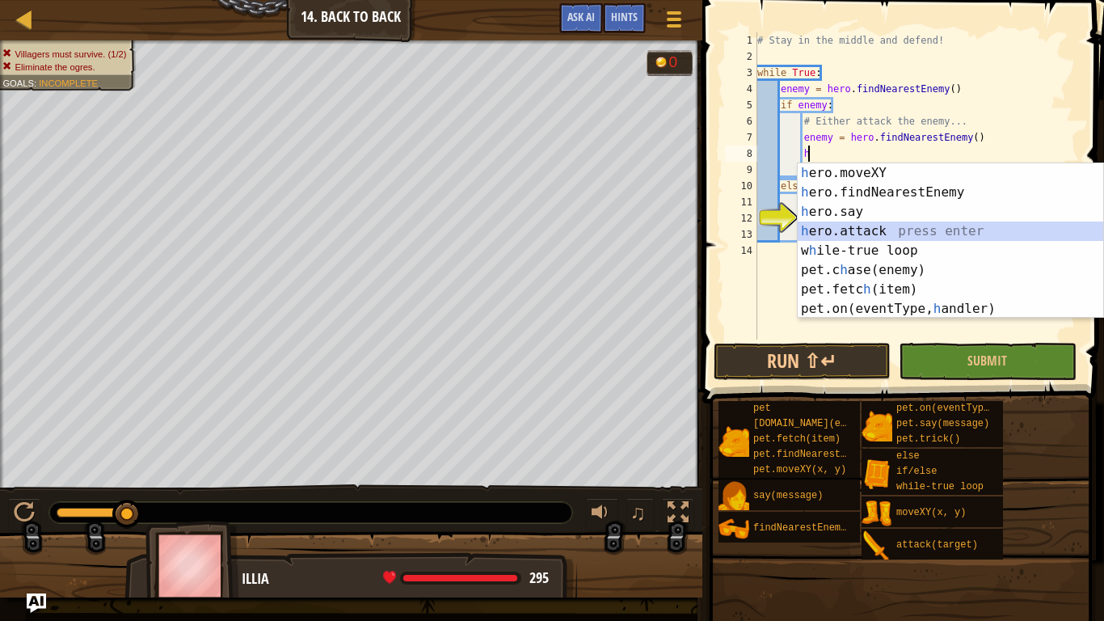
click at [832, 234] on div "h ero.moveXY press enter h ero.findNearestEnemy press enter h ero.say press ent…" at bounding box center [950, 260] width 305 height 194
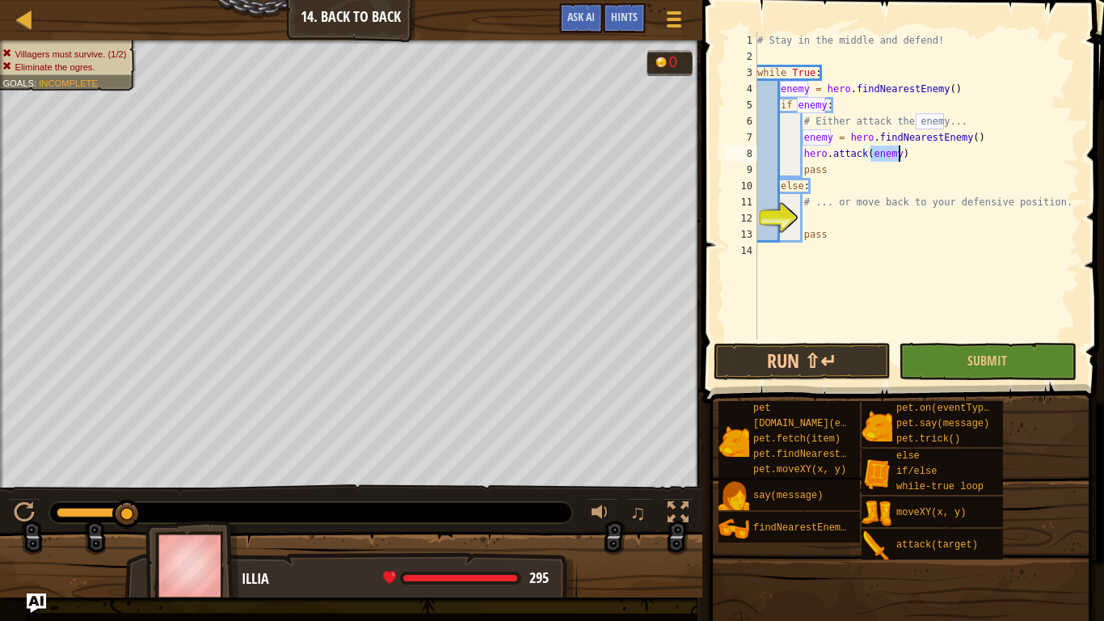
click at [862, 180] on div "# Stay in the middle and defend! while True : enemy = hero . findNearestEnemy (…" at bounding box center [917, 201] width 326 height 339
type textarea "else:"
click at [978, 353] on span "Submit" at bounding box center [987, 361] width 40 height 18
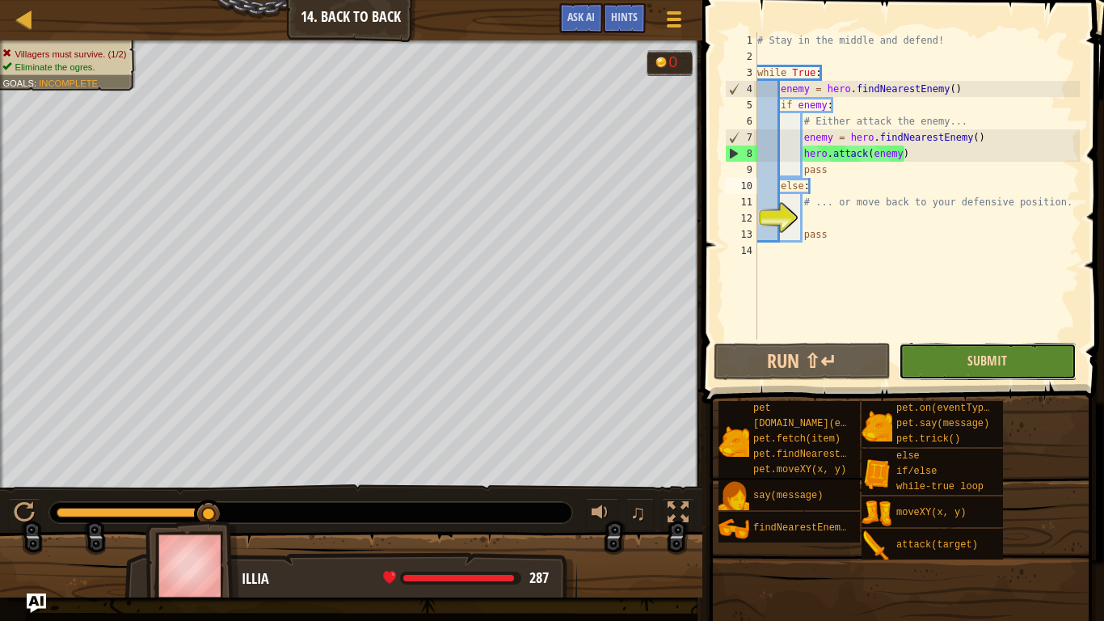
click at [1004, 364] on span "Submit" at bounding box center [987, 361] width 40 height 18
click at [804, 217] on div "# Stay in the middle and defend! while True : enemy = hero . findNearestEnemy (…" at bounding box center [917, 201] width 326 height 339
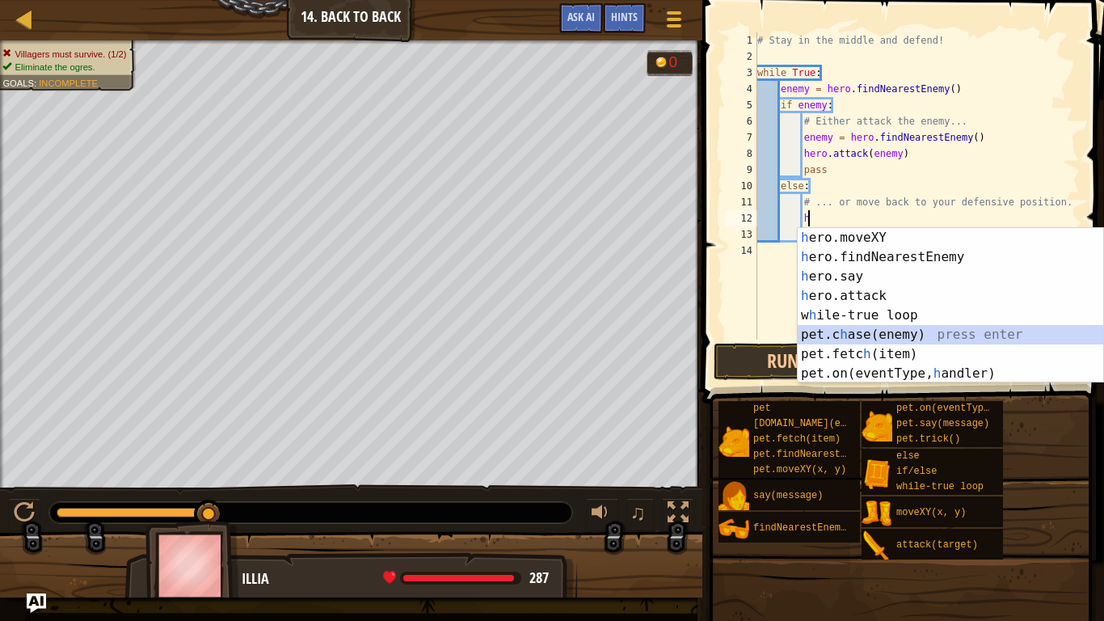
click at [833, 334] on div "h ero.moveXY press enter h ero.findNearestEnemy press enter h ero.say press ent…" at bounding box center [950, 325] width 305 height 194
type textarea "[DOMAIN_NAME](enemy)"
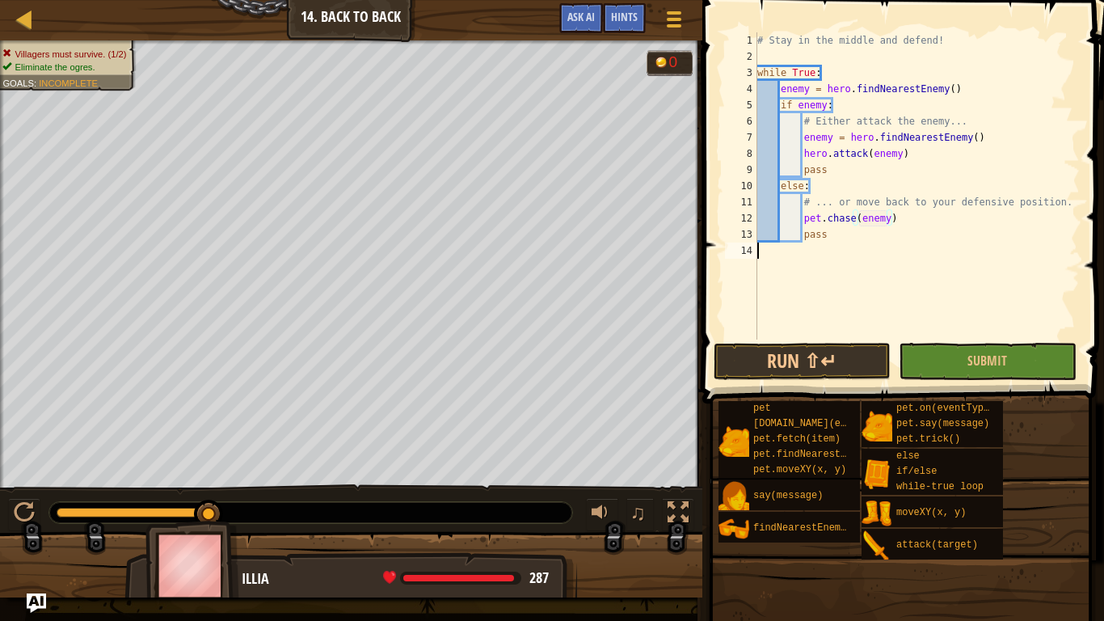
click at [874, 305] on div "# Stay in the middle and defend! while True : enemy = hero . findNearestEnemy (…" at bounding box center [917, 201] width 326 height 339
click at [935, 356] on button "Submit" at bounding box center [987, 361] width 177 height 37
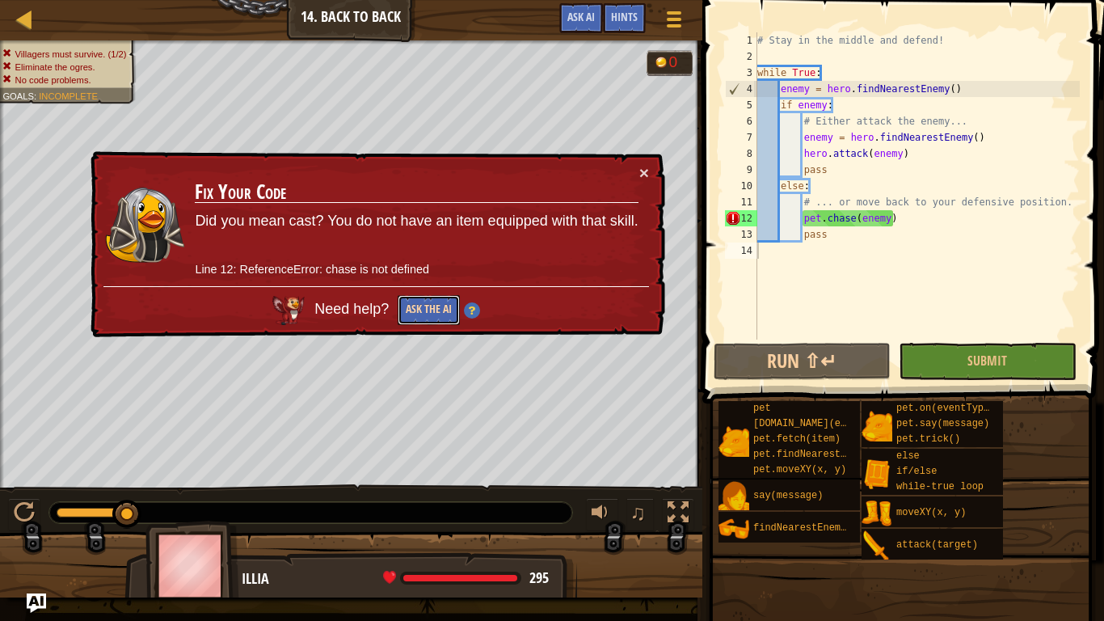
click at [440, 302] on button "Ask the AI" at bounding box center [429, 310] width 62 height 30
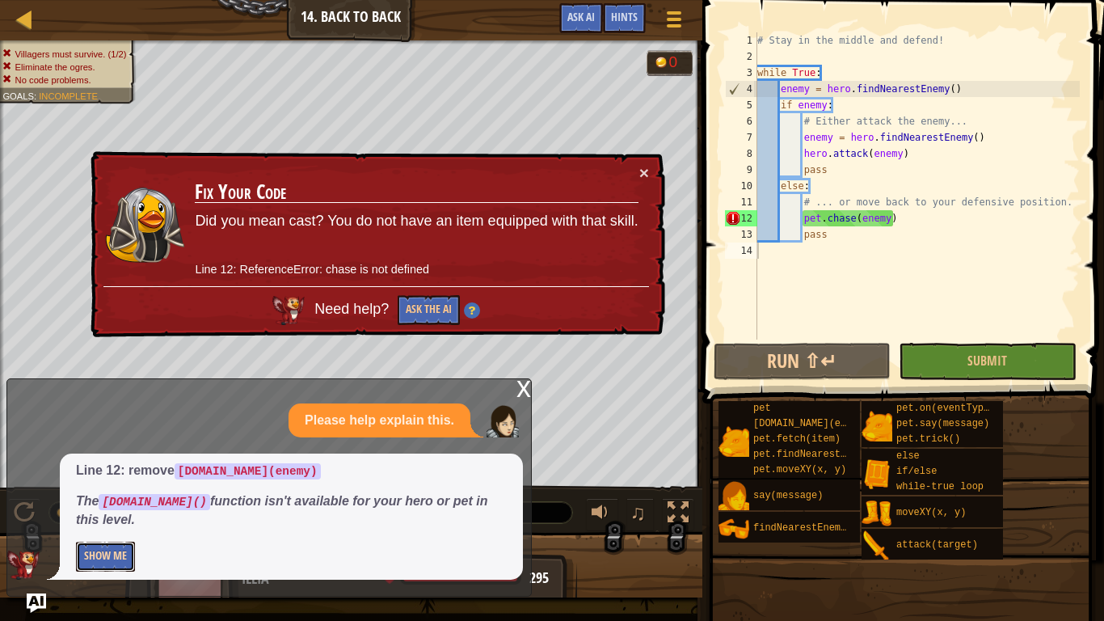
click at [104, 569] on button "Show Me" at bounding box center [105, 556] width 59 height 30
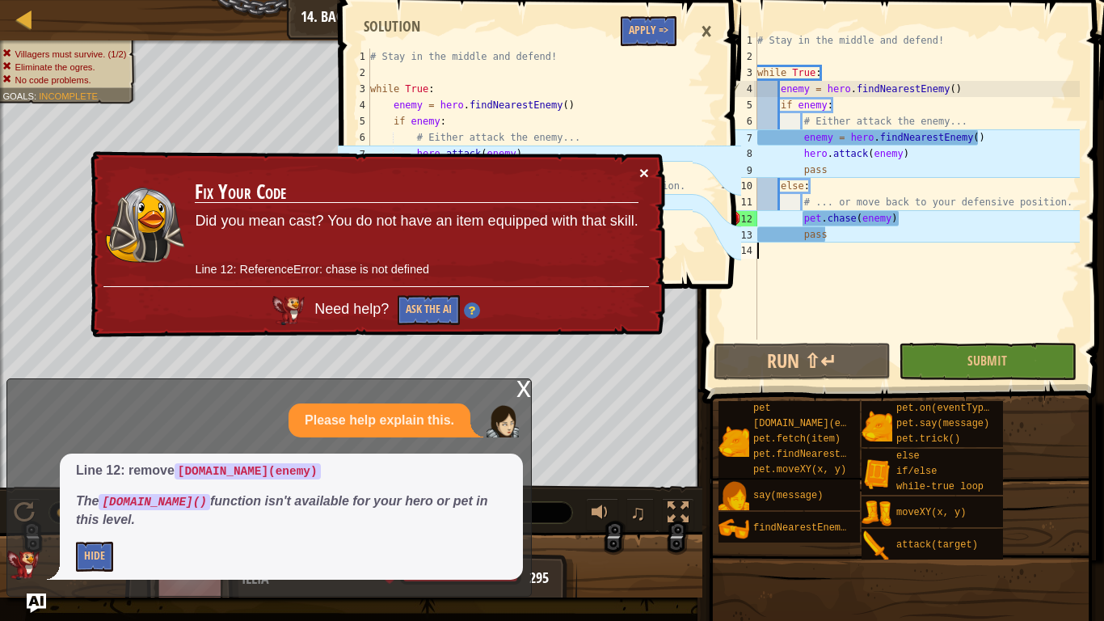
click at [646, 168] on button "×" at bounding box center [644, 172] width 10 height 17
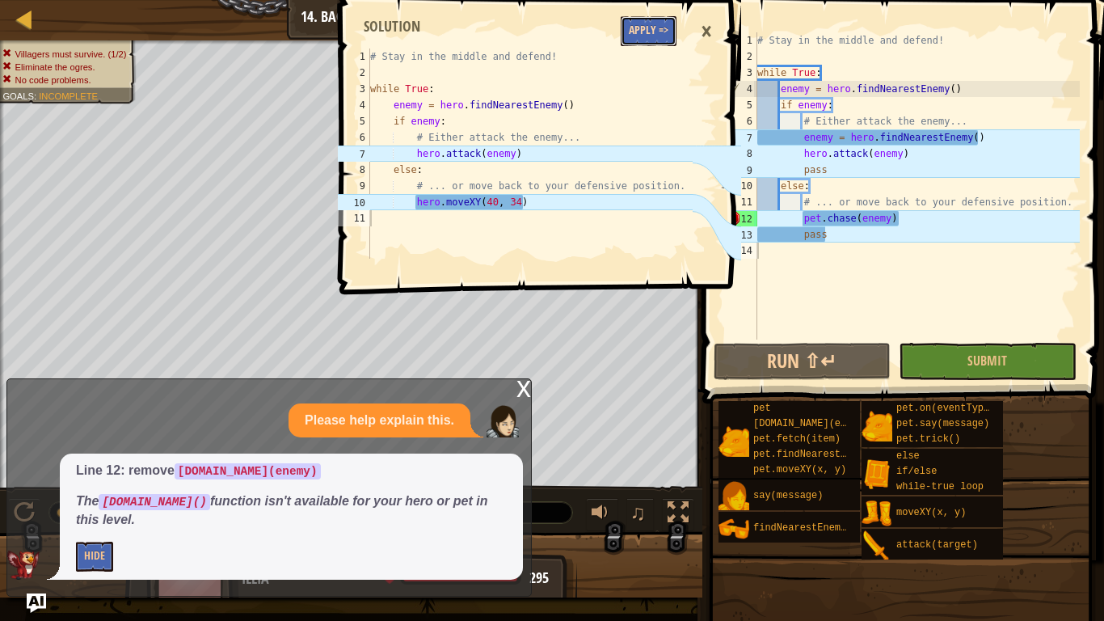
click at [637, 27] on button "Apply =>" at bounding box center [649, 31] width 56 height 30
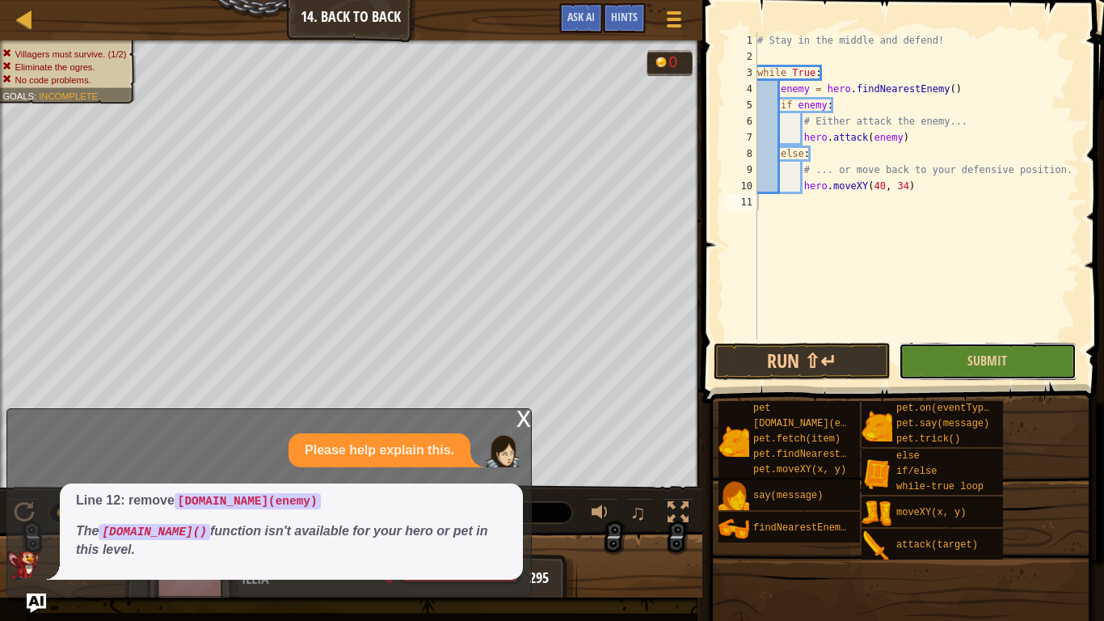
click at [933, 352] on button "Submit" at bounding box center [987, 361] width 177 height 37
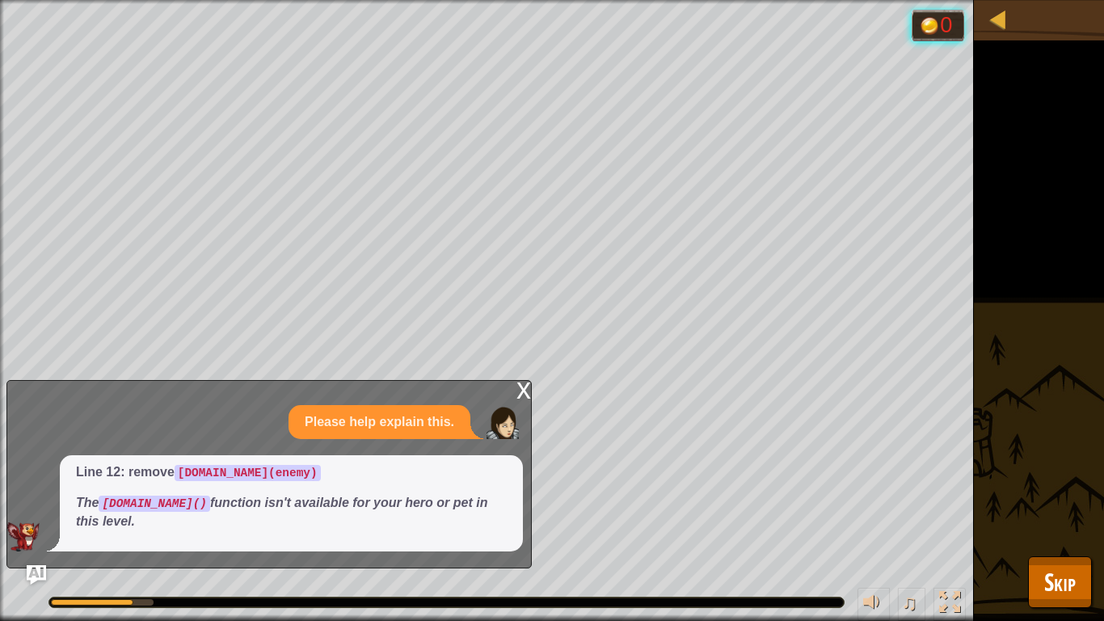
click at [525, 385] on div "x" at bounding box center [523, 389] width 15 height 16
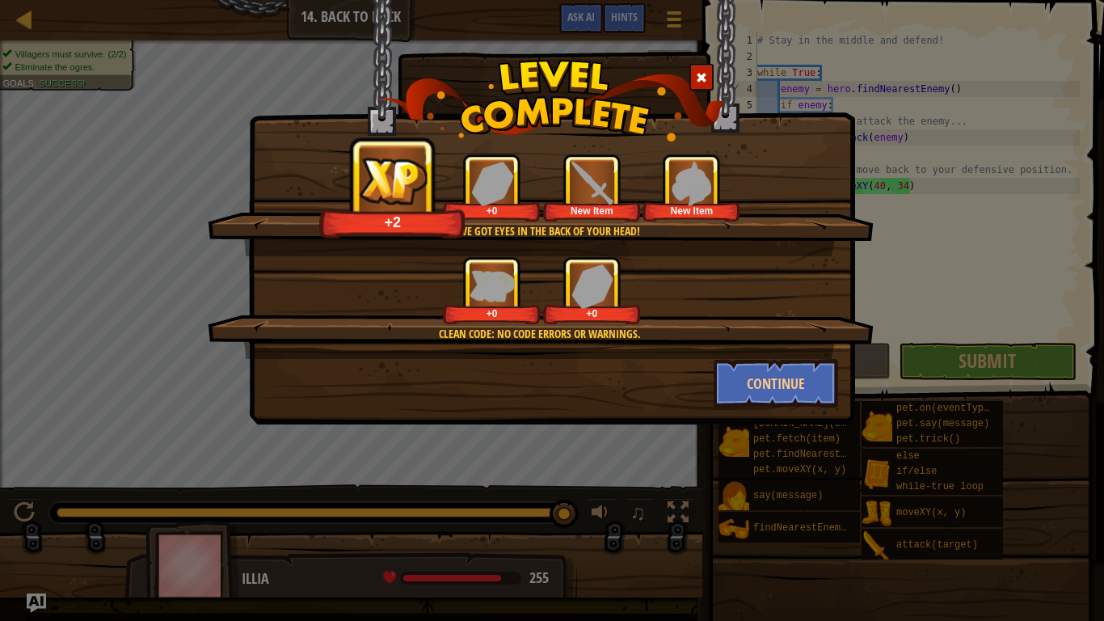
click at [930, 228] on div "You've got eyes in the back of your head! +2 +0 New Item New Item Clean code: n…" at bounding box center [552, 310] width 1104 height 621
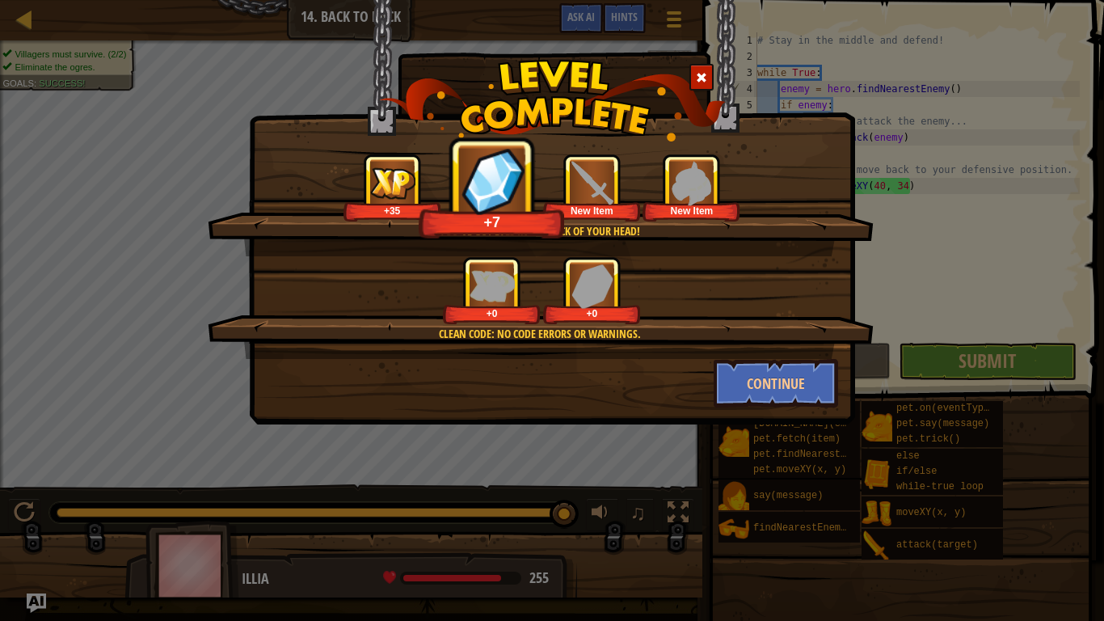
click at [137, 207] on div "You've got eyes in the back of your head! +35 +7 New Item New Item Clean code: …" at bounding box center [552, 310] width 1104 height 621
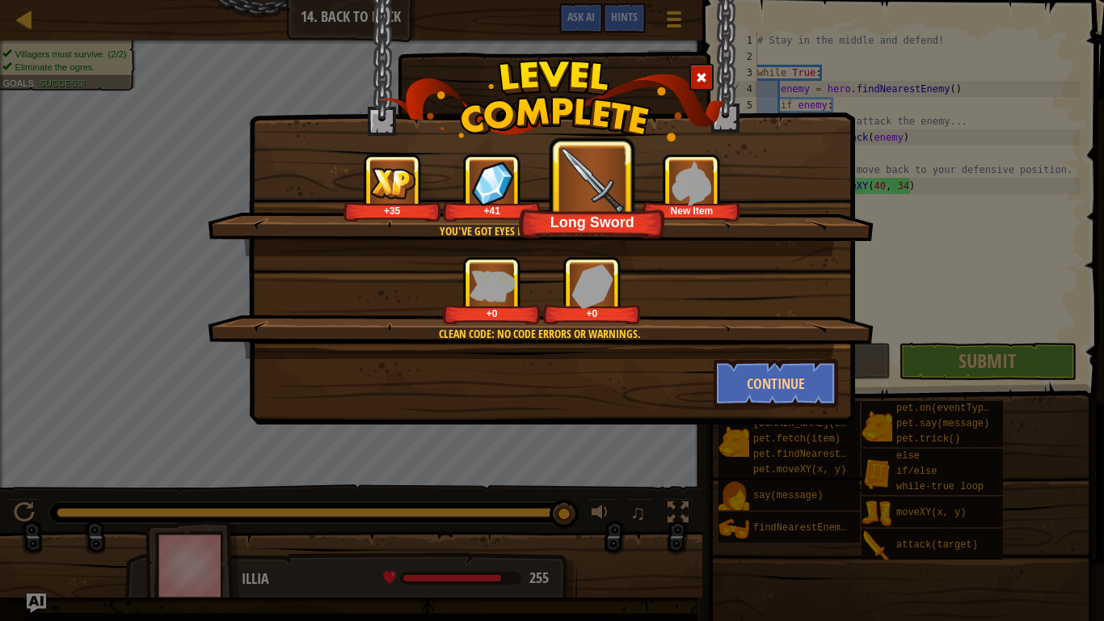
click at [697, 72] on span at bounding box center [701, 77] width 11 height 11
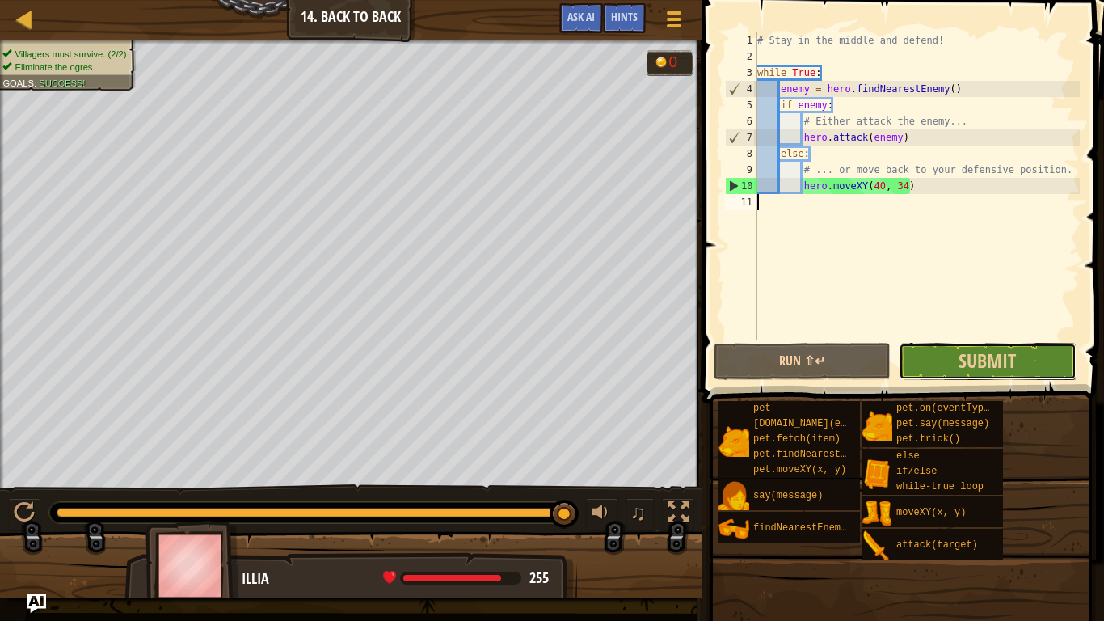
click at [949, 359] on button "Submit" at bounding box center [987, 361] width 177 height 37
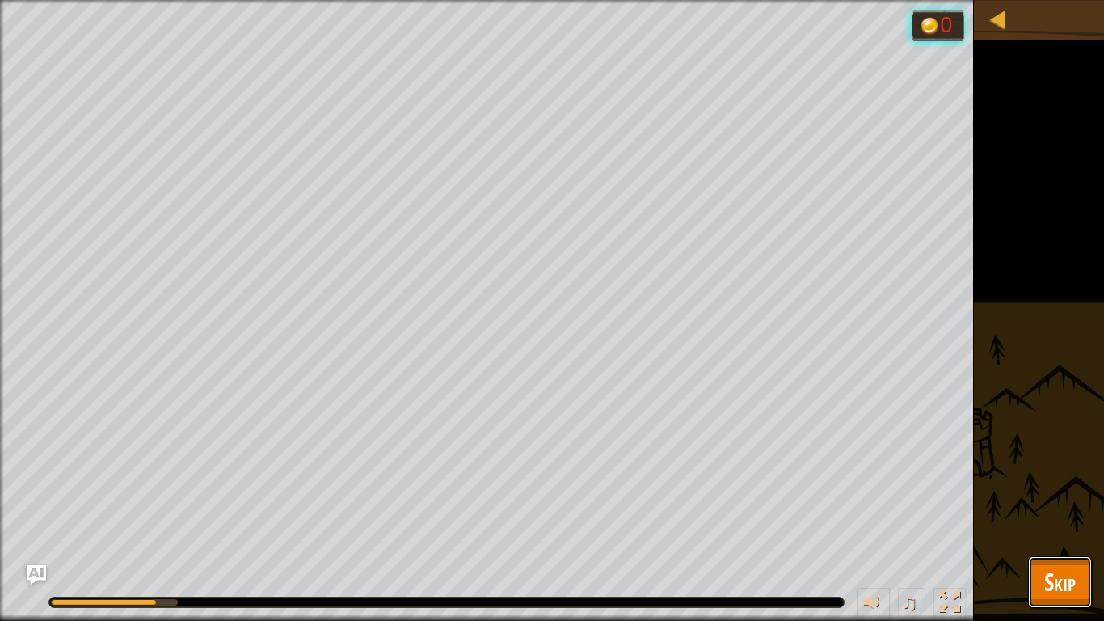
click at [1065, 575] on span "Skip" at bounding box center [1060, 581] width 32 height 33
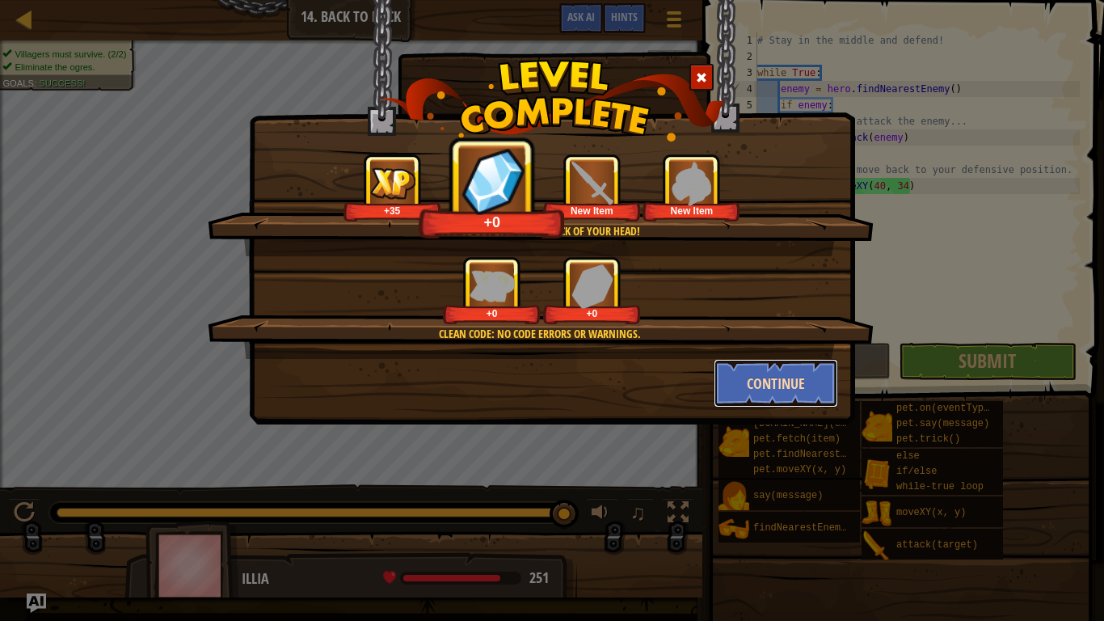
click at [804, 404] on button "Continue" at bounding box center [776, 383] width 125 height 48
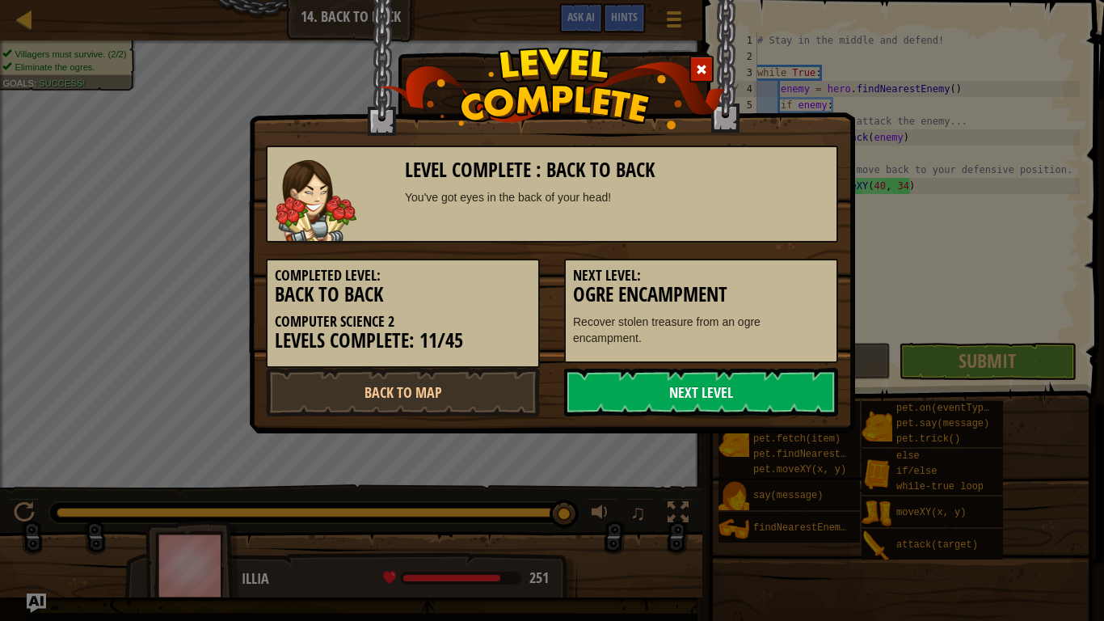
click at [715, 401] on link "Next Level" at bounding box center [701, 392] width 274 height 48
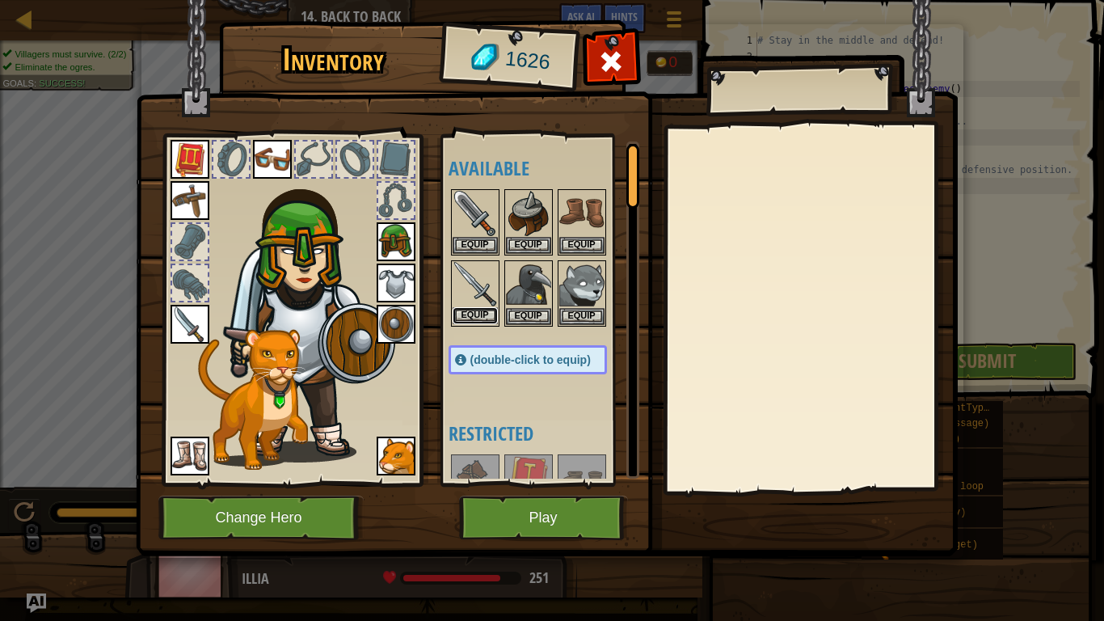
click at [479, 307] on button "Equip" at bounding box center [475, 315] width 45 height 17
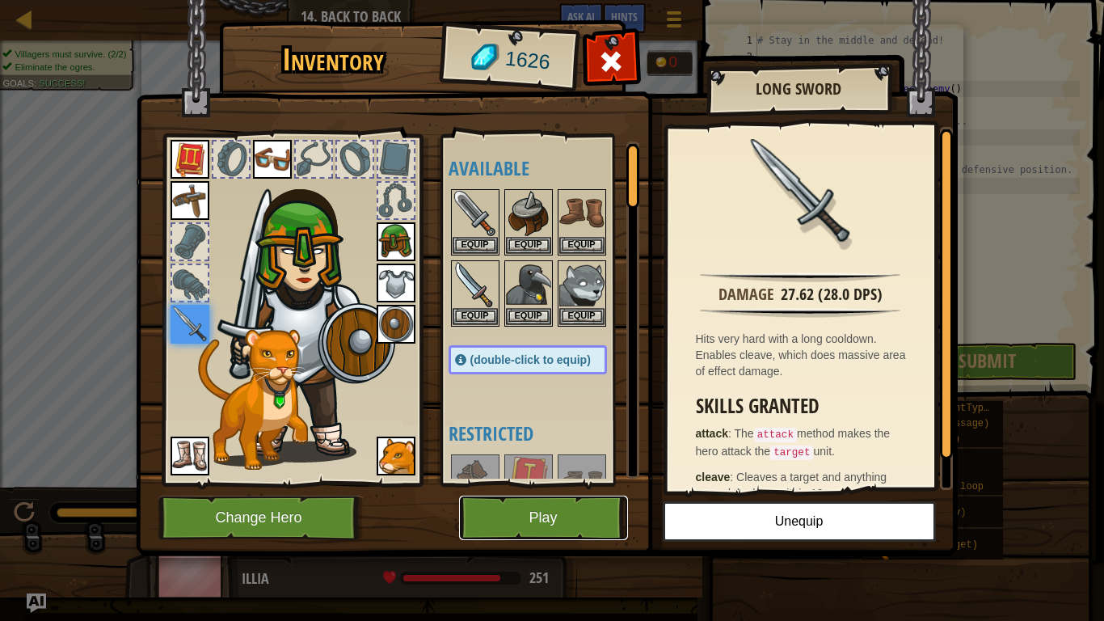
click at [529, 509] on button "Play" at bounding box center [543, 517] width 169 height 44
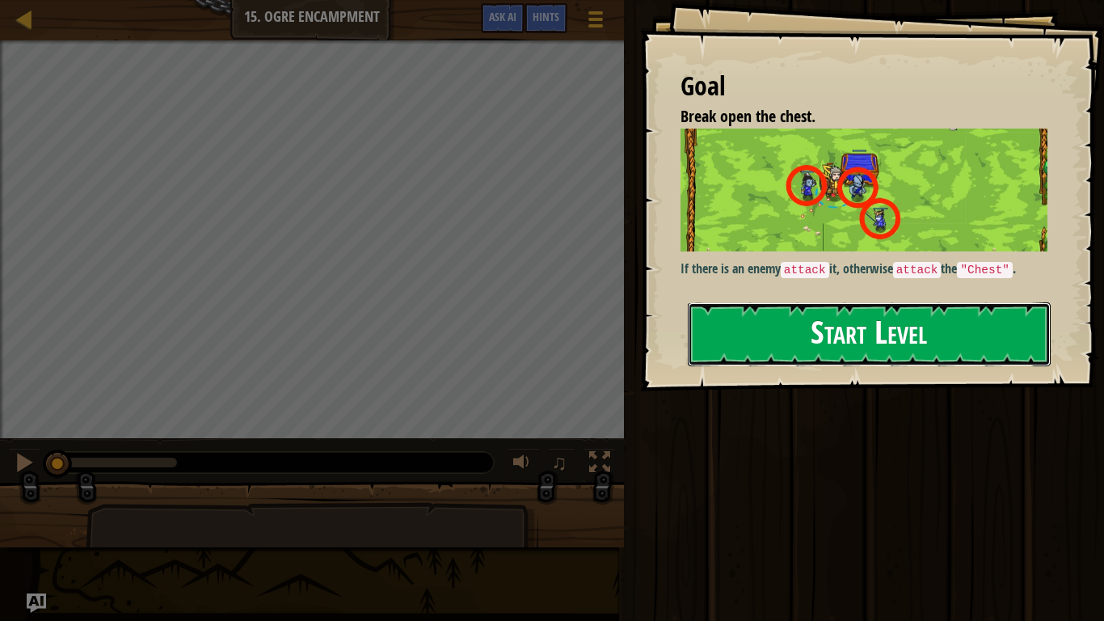
click at [867, 327] on button "Start Level" at bounding box center [869, 334] width 363 height 64
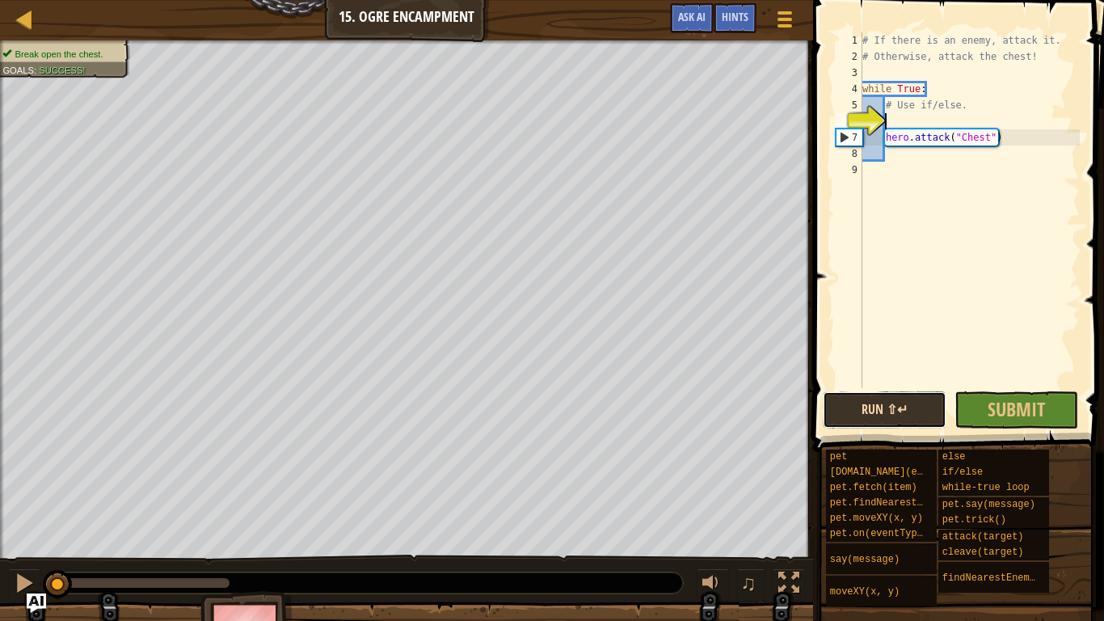
click at [892, 417] on button "Run ⇧↵" at bounding box center [885, 409] width 124 height 37
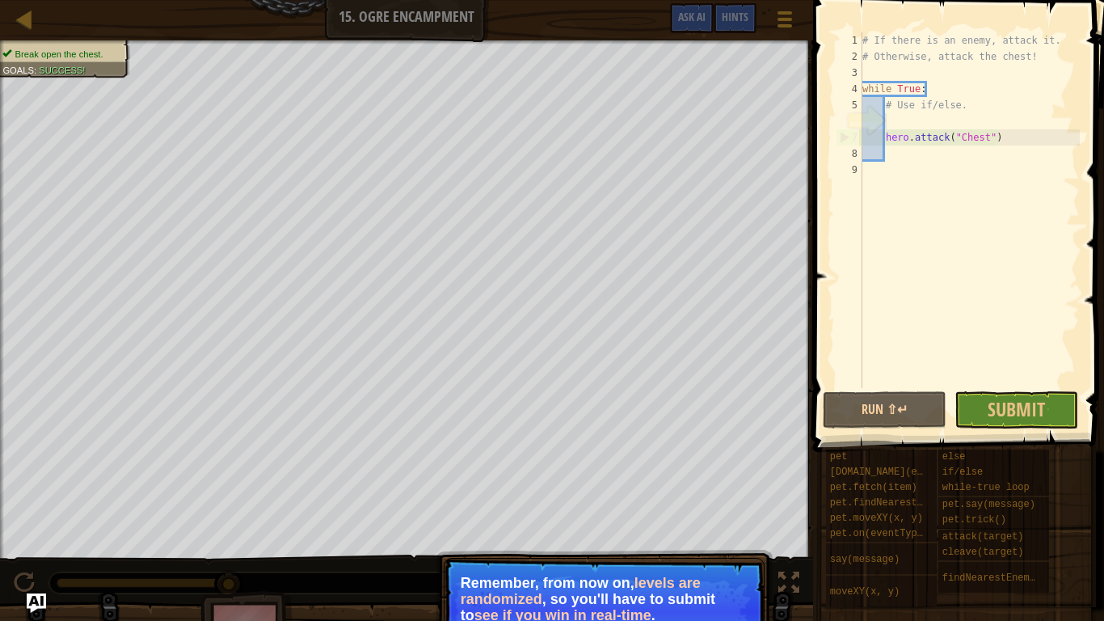
click at [706, 617] on p "Remember, from now on, levels are randomized , so you'll have to submit to see …" at bounding box center [604, 599] width 287 height 48
click at [898, 128] on div "# If there is an enemy, attack it. # Otherwise, attack the chest! while True : …" at bounding box center [969, 226] width 221 height 388
click at [888, 122] on div "# If there is an enemy, attack it. # Otherwise, attack the chest! while True : …" at bounding box center [969, 226] width 221 height 388
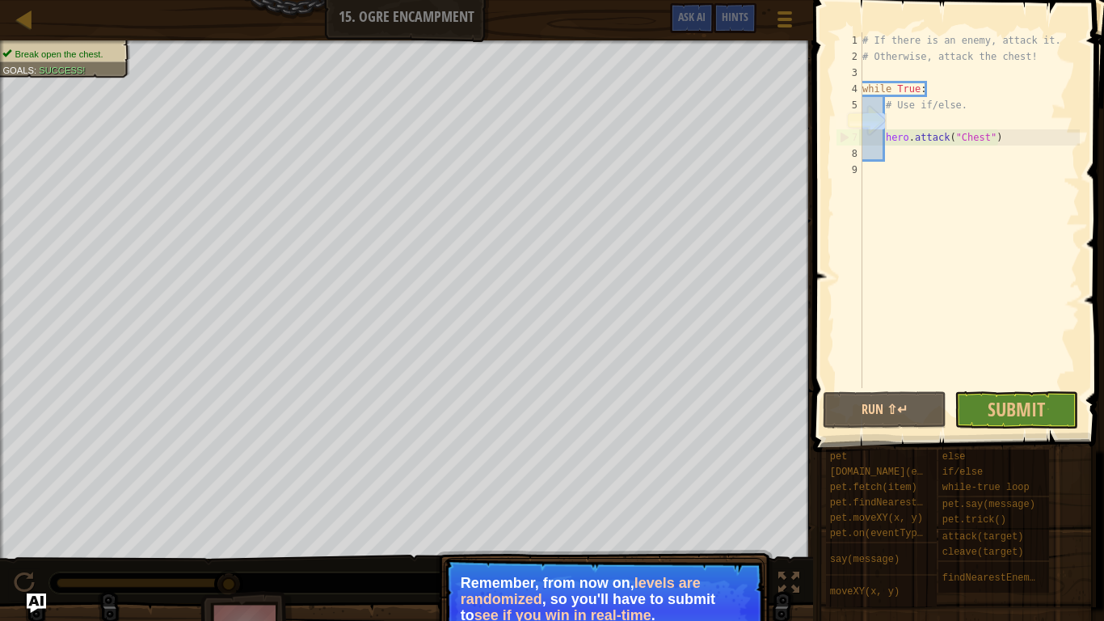
click at [892, 126] on div "# If there is an enemy, attack it. # Otherwise, attack the chest! while True : …" at bounding box center [969, 210] width 221 height 356
click at [892, 126] on div "# If there is an enemy, attack it. # Otherwise, attack the chest! while True : …" at bounding box center [969, 226] width 221 height 388
type textarea "hero.attack("Chest")"
click at [892, 126] on div "# If there is an enemy, attack it. # Otherwise, attack the chest! while True : …" at bounding box center [969, 210] width 221 height 356
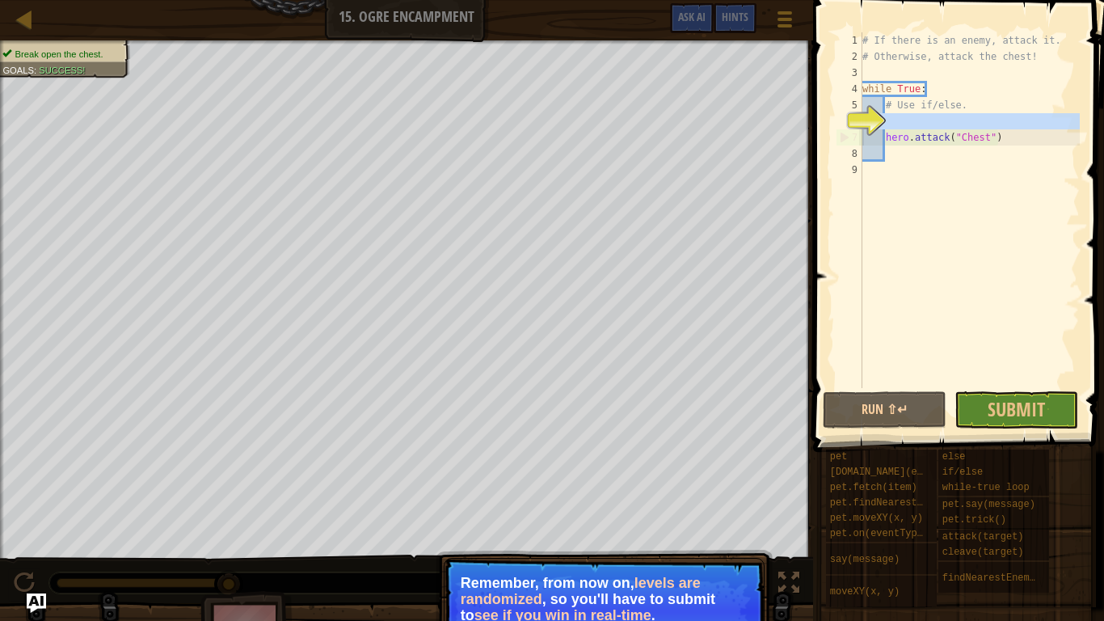
click at [892, 126] on div "# If there is an enemy, attack it. # Otherwise, attack the chest! while True : …" at bounding box center [969, 226] width 221 height 388
type textarea "hero.attack("Chest")"
click at [892, 126] on div "# If there is an enemy, attack it. # Otherwise, attack the chest! while True : …" at bounding box center [969, 210] width 221 height 356
click at [892, 126] on div "# If there is an enemy, attack it. # Otherwise, attack the chest! while True : …" at bounding box center [969, 226] width 221 height 388
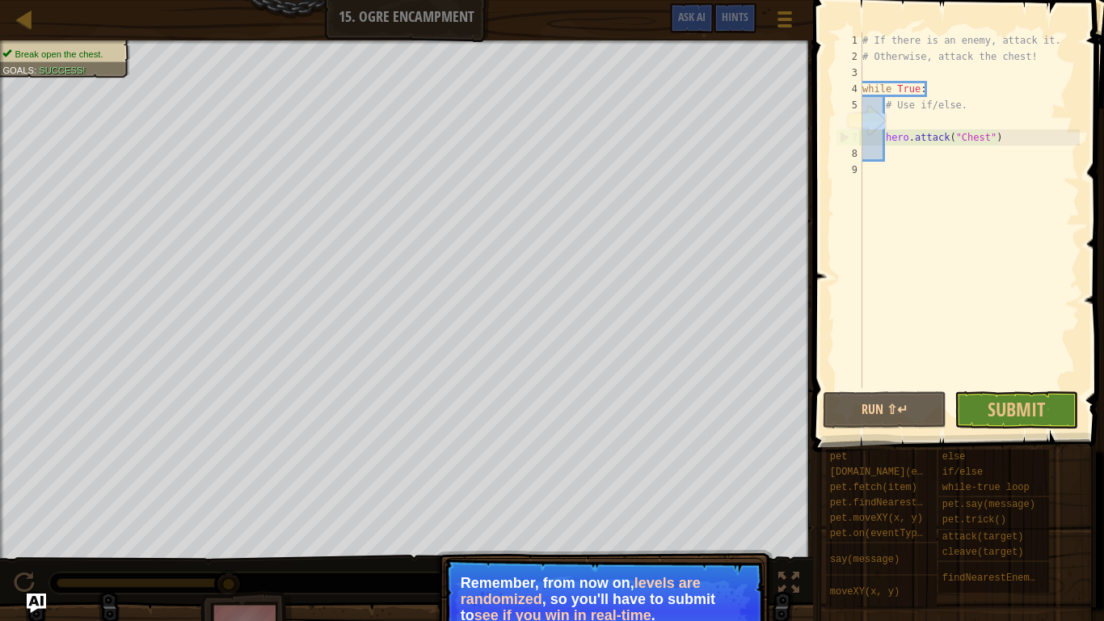
click at [892, 126] on div "# If there is an enemy, attack it. # Otherwise, attack the chest! while True : …" at bounding box center [969, 226] width 221 height 388
type textarea "hero.attack("Chest")"
click at [892, 126] on div "# If there is an enemy, attack it. # Otherwise, attack the chest! while True : …" at bounding box center [969, 210] width 221 height 356
click at [892, 126] on div "# If there is an enemy, attack it. # Otherwise, attack the chest! while True : …" at bounding box center [969, 226] width 221 height 388
click at [891, 126] on div "# If there is an enemy, attack it. # Otherwise, attack the chest! while True : …" at bounding box center [969, 210] width 221 height 356
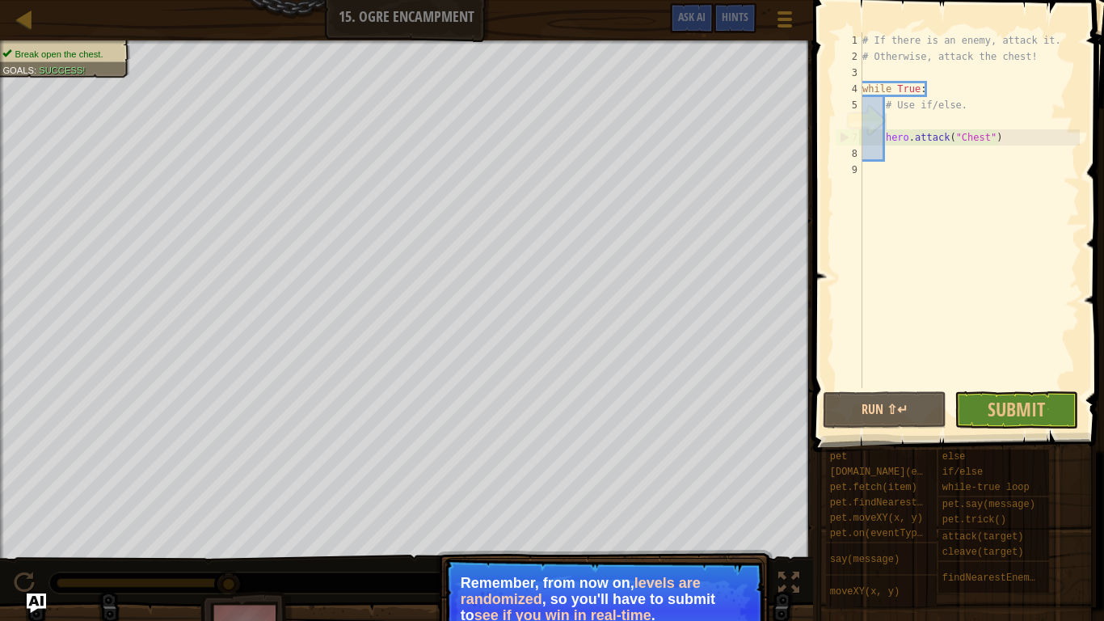
click at [901, 120] on div "# If there is an enemy, attack it. # Otherwise, attack the chest! while True : …" at bounding box center [969, 226] width 221 height 388
click at [1004, 405] on span "Submit" at bounding box center [1016, 409] width 57 height 26
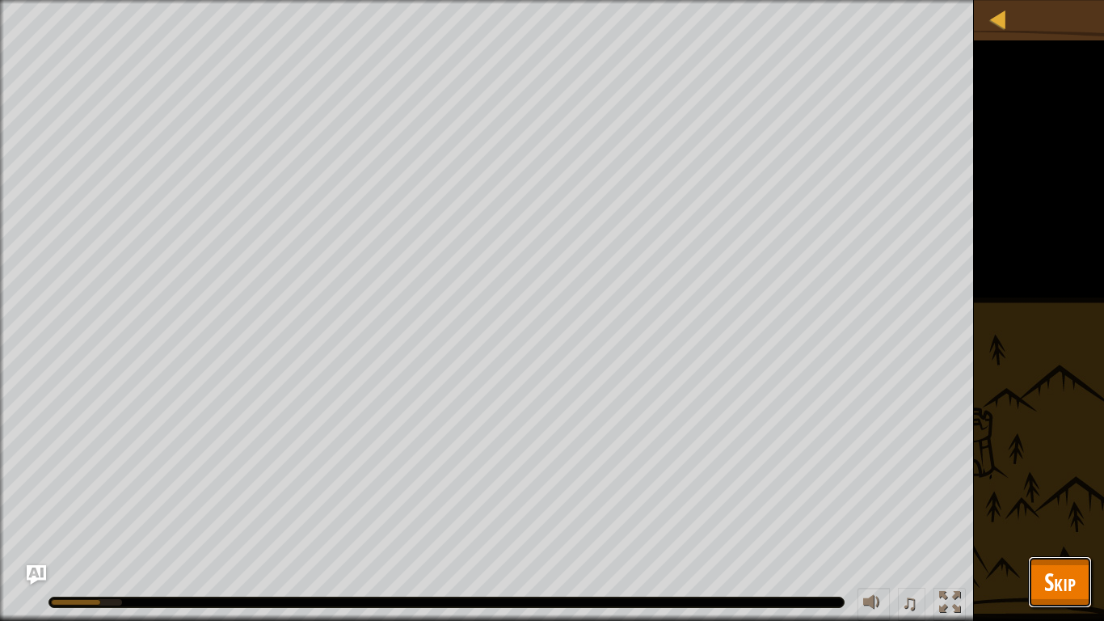
click at [1073, 599] on button "Skip" at bounding box center [1060, 582] width 64 height 52
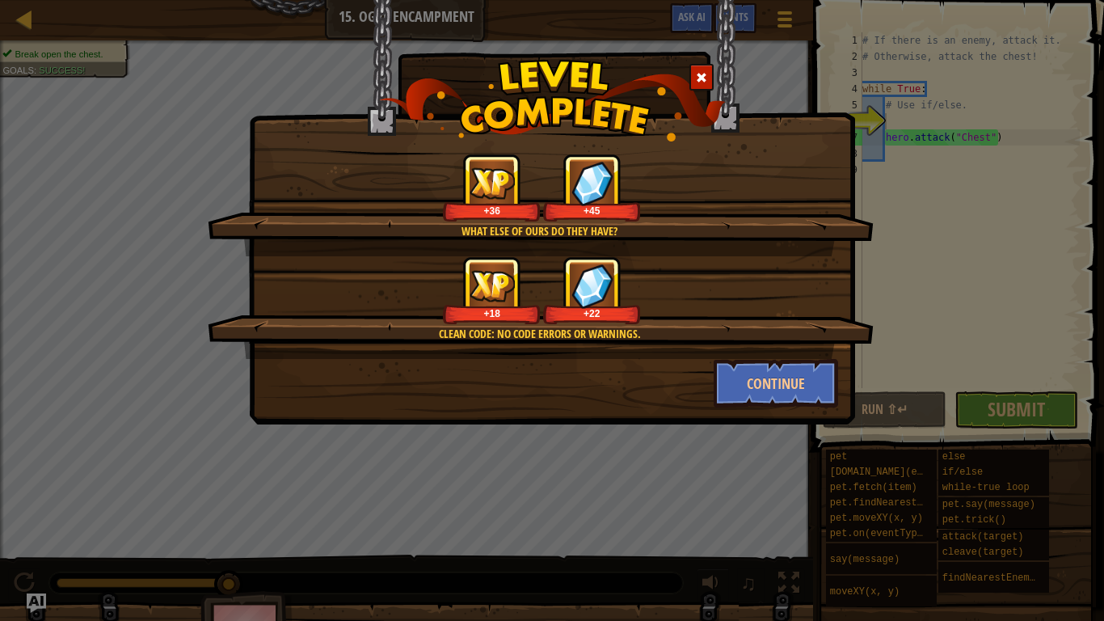
click at [709, 78] on div at bounding box center [701, 77] width 24 height 27
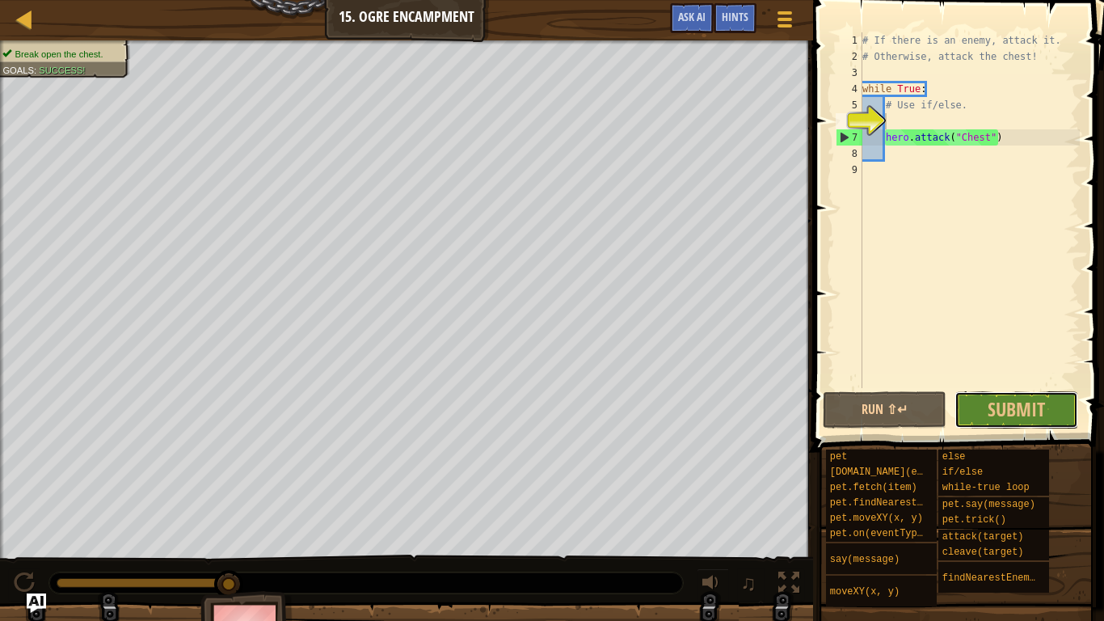
drag, startPoint x: 1041, startPoint y: 402, endPoint x: 1069, endPoint y: 361, distance: 49.3
click at [1069, 361] on div "1 2 3 4 5 6 7 8 9 # If there is an enemy, attack it. # Otherwise, attack the ch…" at bounding box center [956, 257] width 296 height 499
type textarea "h"
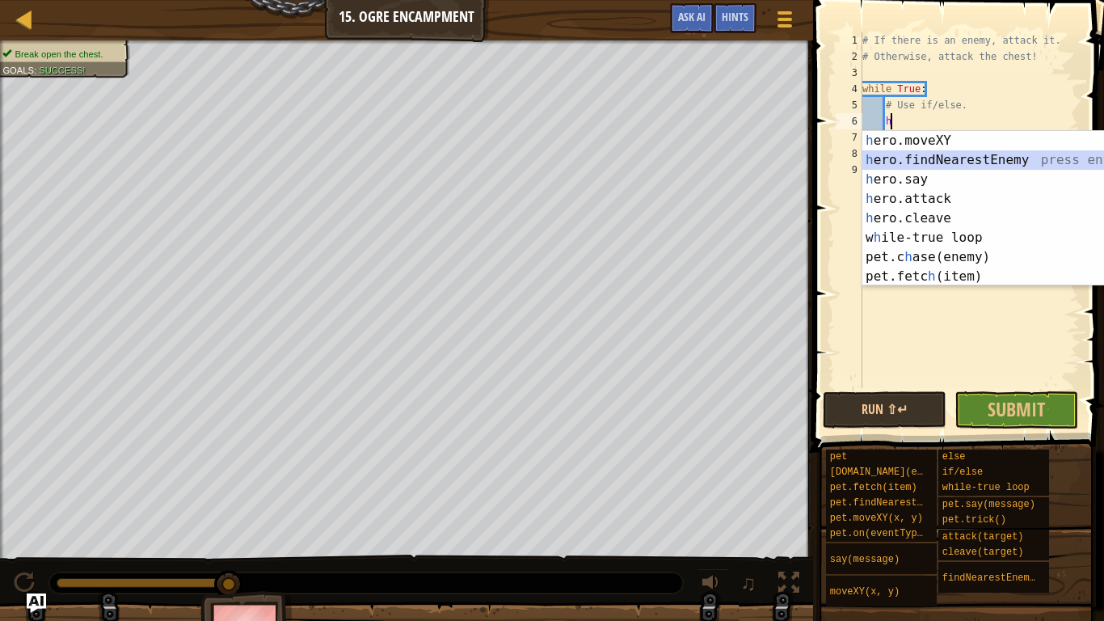
click at [912, 157] on div "h ero.moveXY press enter h ero.findNearestEnemy press enter h ero.say press ent…" at bounding box center [1014, 228] width 305 height 194
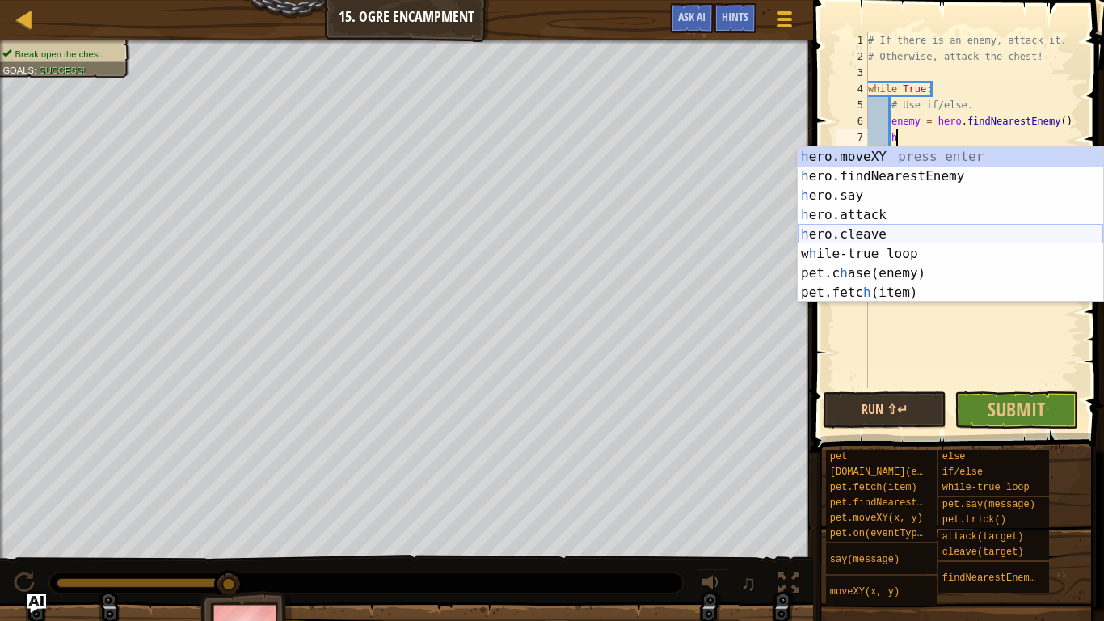
click at [863, 233] on div "h ero.moveXY press enter h ero.findNearestEnemy press enter h ero.say press ent…" at bounding box center [950, 244] width 305 height 194
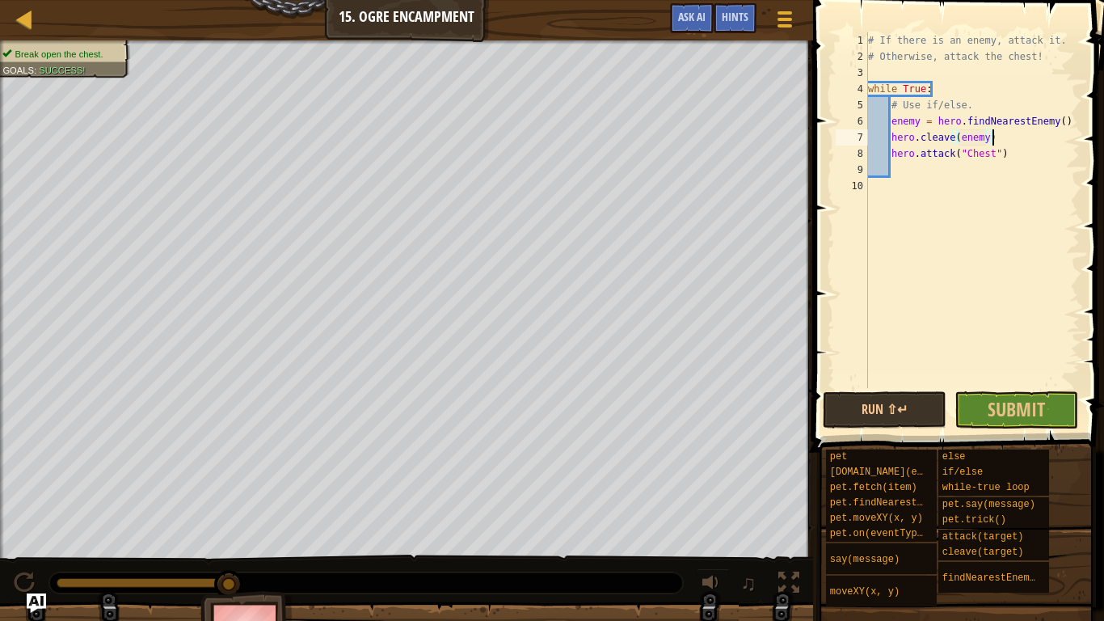
click at [995, 140] on div "# If there is an enemy, attack it. # Otherwise, attack the chest! while True : …" at bounding box center [972, 226] width 215 height 388
type textarea "hero.cleave(enemy)"
click at [917, 416] on button "Run ⇧↵" at bounding box center [885, 409] width 124 height 37
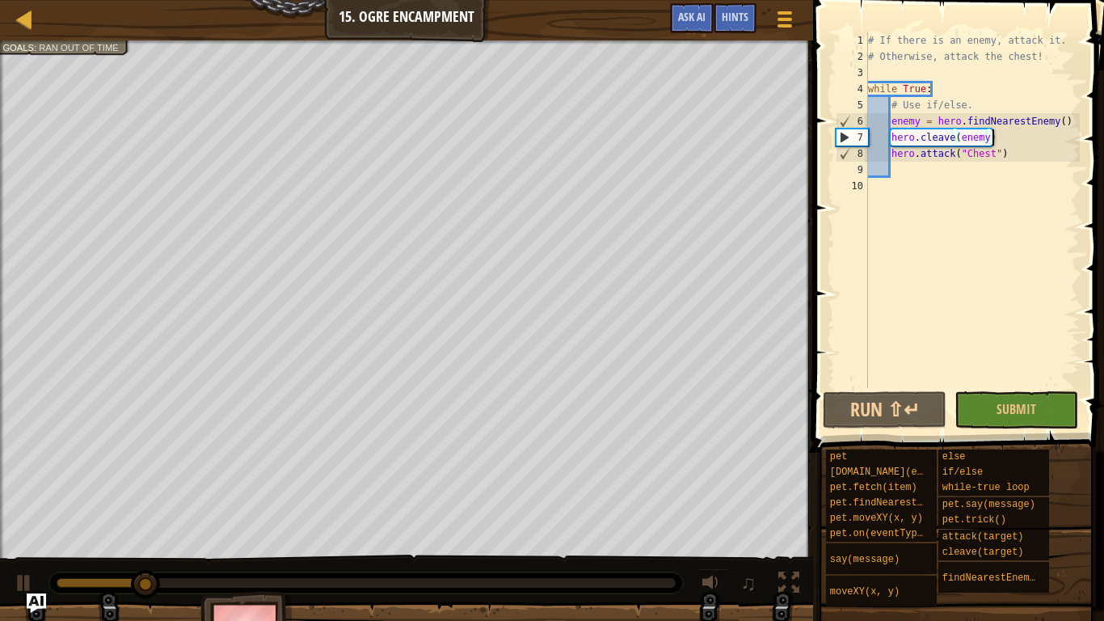
click at [1004, 137] on div "# If there is an enemy, attack it. # Otherwise, attack the chest! while True : …" at bounding box center [972, 226] width 215 height 388
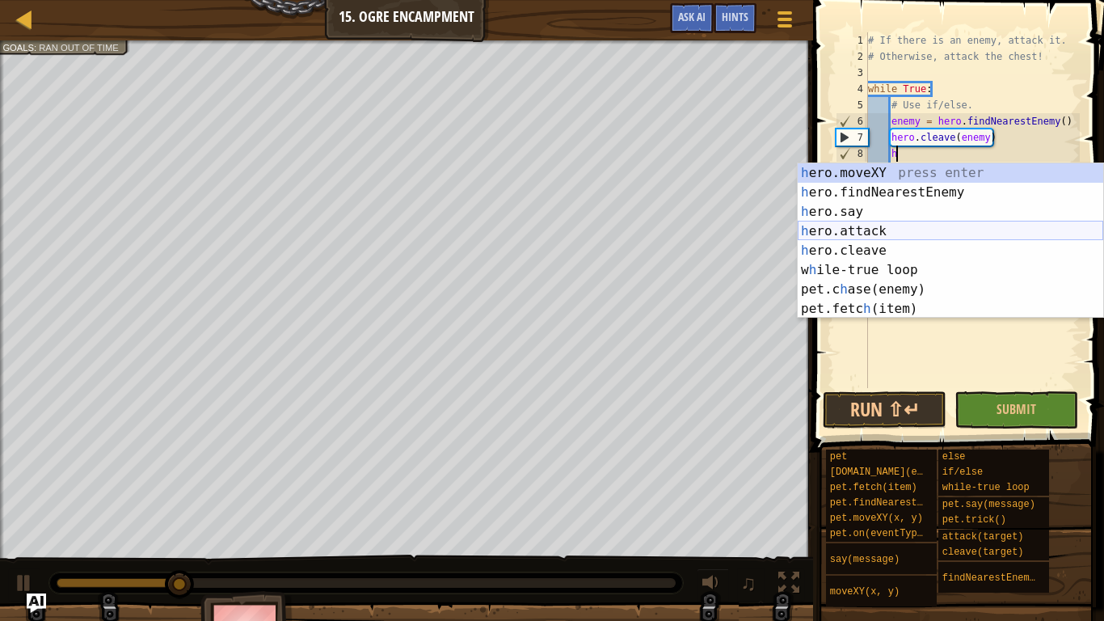
click at [906, 231] on div "h ero.moveXY press enter h ero.findNearestEnemy press enter h ero.say press ent…" at bounding box center [950, 260] width 305 height 194
type textarea "hero.attack(enemy)"
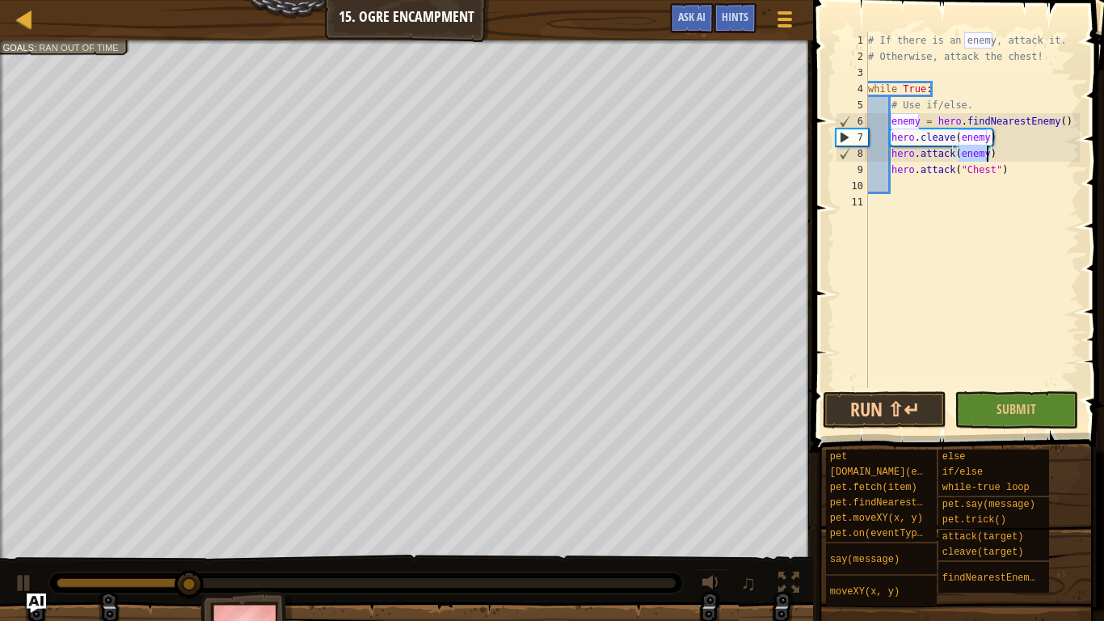
click at [967, 238] on div "# If there is an enemy, attack it. # Otherwise, attack the chest! while True : …" at bounding box center [972, 226] width 215 height 388
click at [915, 407] on button "Run ⇧↵" at bounding box center [885, 409] width 124 height 37
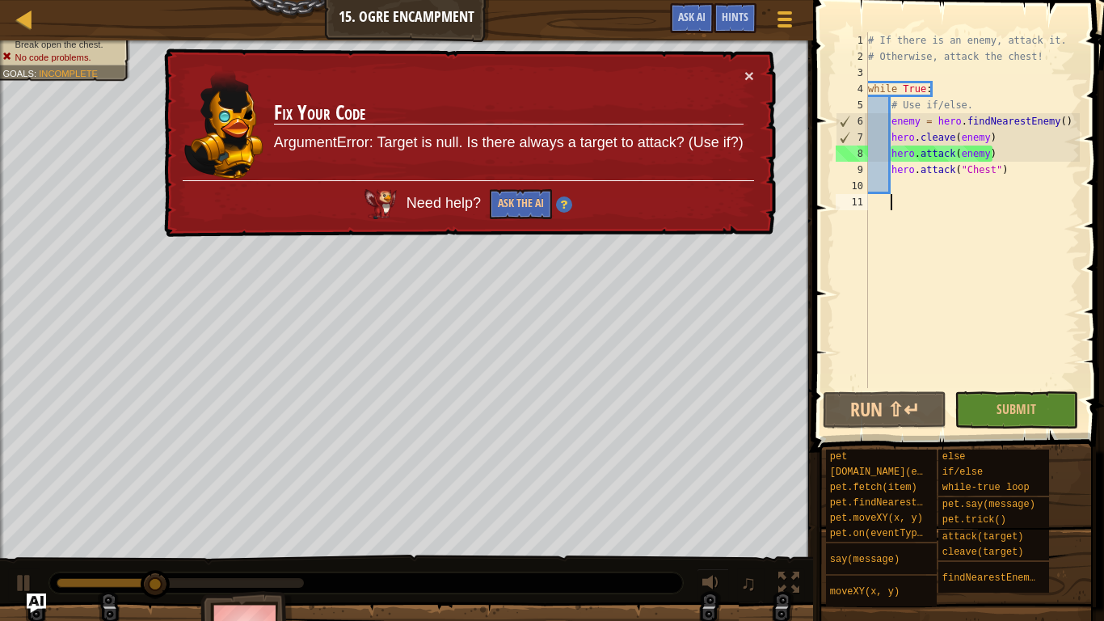
click at [951, 138] on div "# If there is an enemy, attack it. # Otherwise, attack the chest! while True : …" at bounding box center [972, 226] width 215 height 388
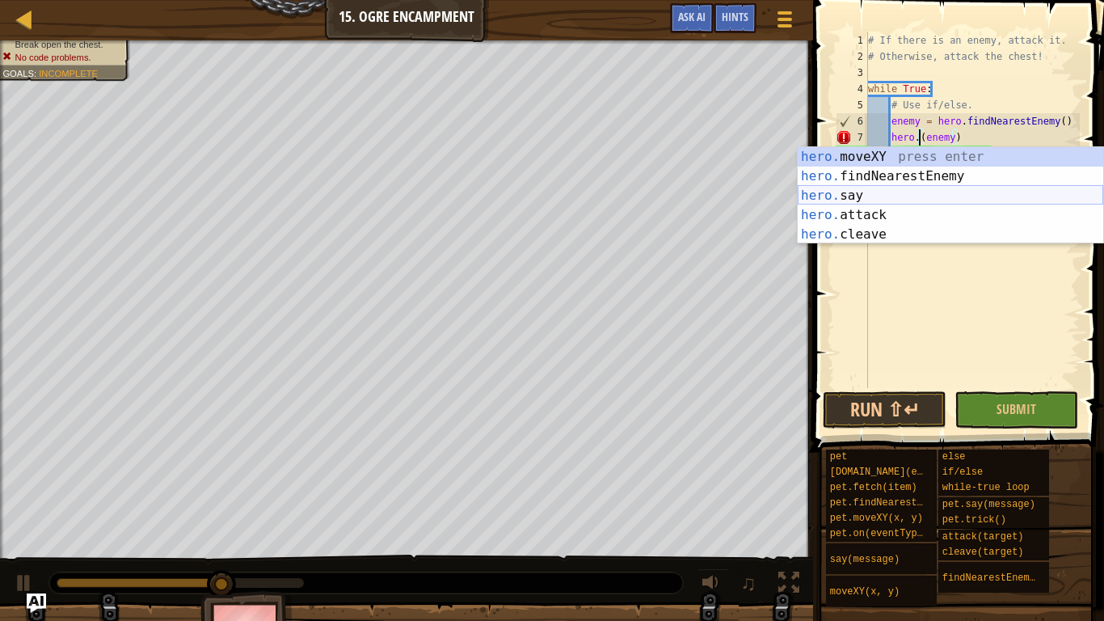
click at [876, 200] on div "hero. moveXY press enter hero. findNearestEnemy press enter hero. say press ent…" at bounding box center [950, 215] width 305 height 136
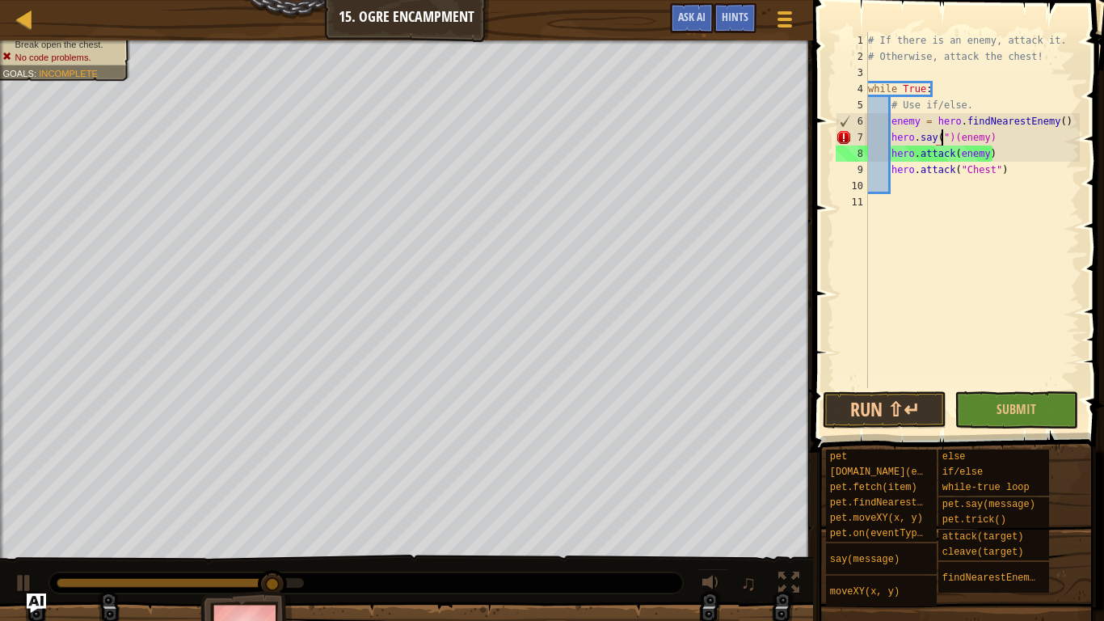
click at [954, 138] on div "# If there is an enemy, attack it. # Otherwise, attack the chest! while True : …" at bounding box center [972, 226] width 215 height 388
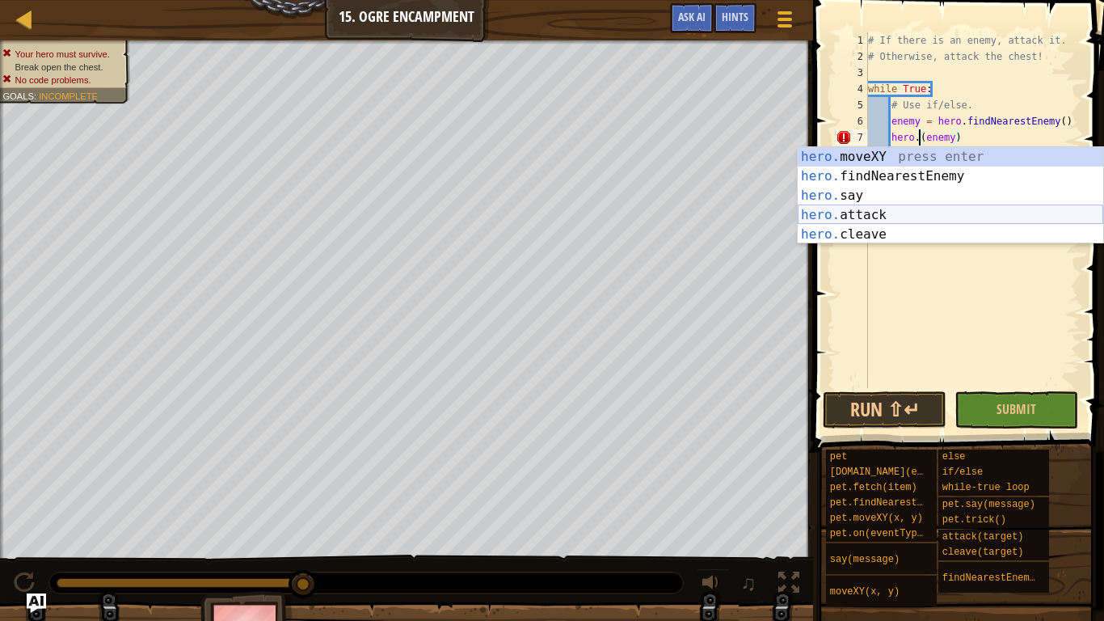
click at [878, 216] on div "hero. moveXY press enter hero. findNearestEnemy press enter hero. say press ent…" at bounding box center [950, 215] width 305 height 136
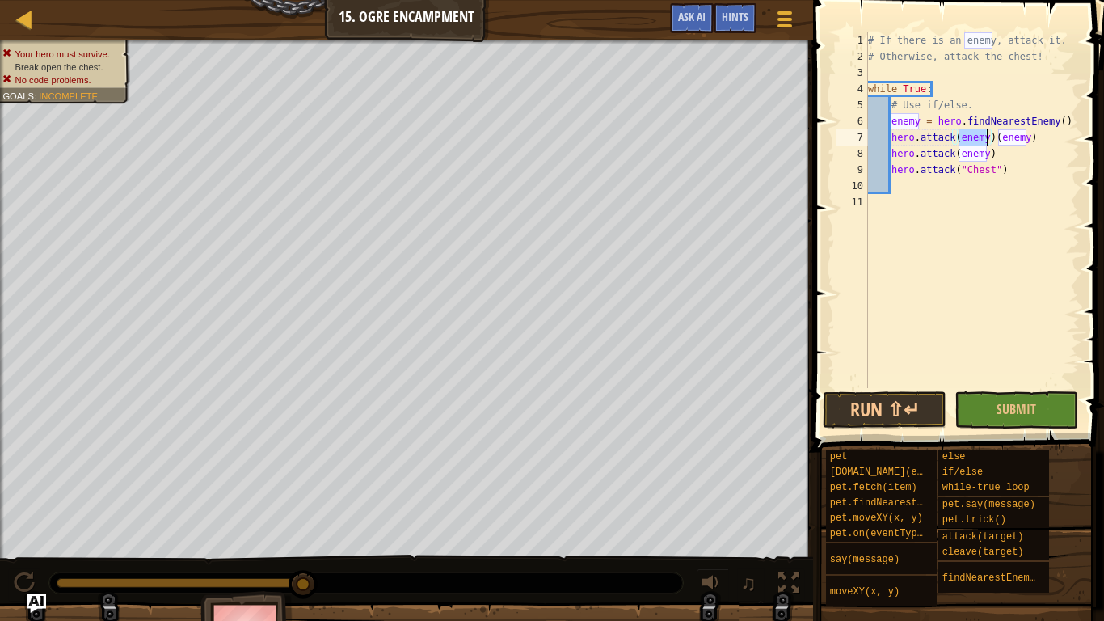
click at [1028, 141] on div "# If there is an enemy, attack it. # Otherwise, attack the chest! while True : …" at bounding box center [972, 226] width 215 height 388
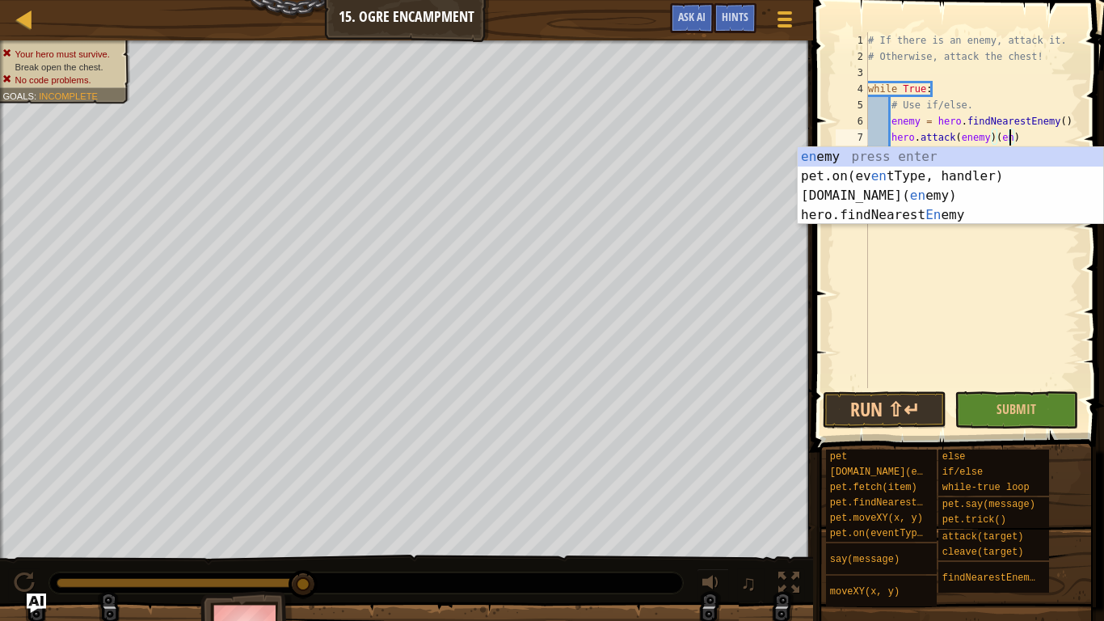
click at [1017, 139] on div "# If there is an enemy, attack it. # Otherwise, attack the chest! while True : …" at bounding box center [972, 226] width 215 height 388
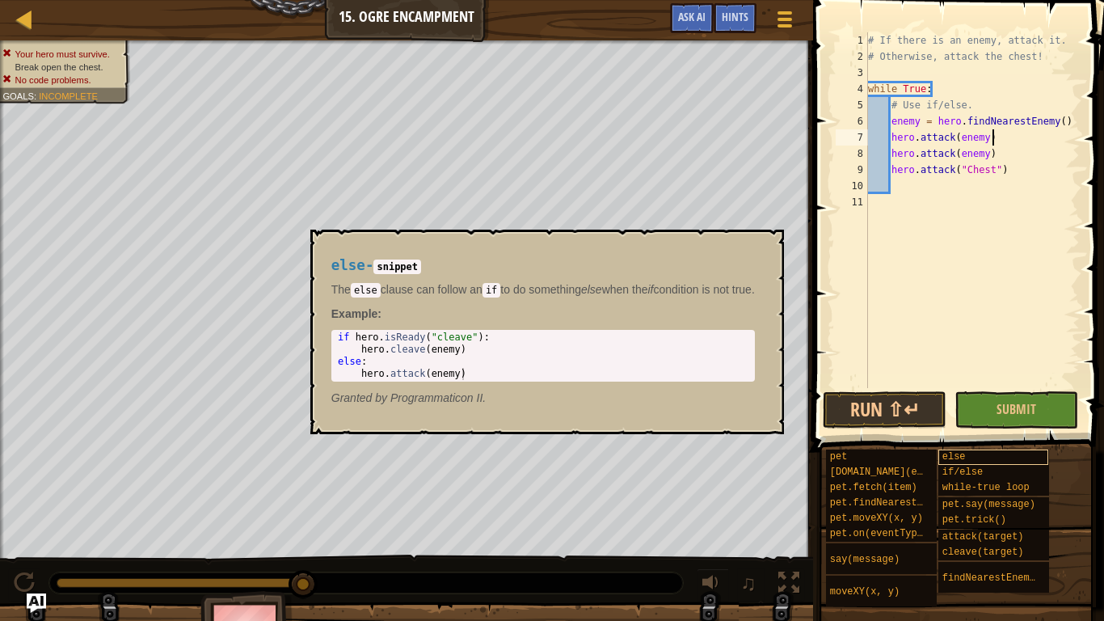
type textarea "hero.attack(enemy)"
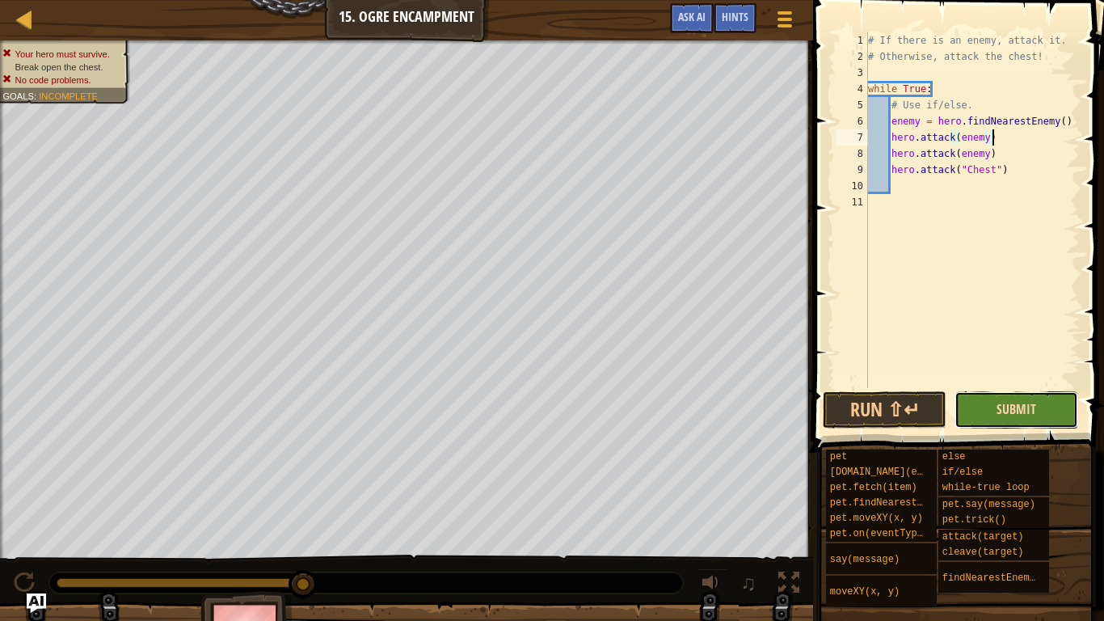
click at [996, 410] on button "Submit" at bounding box center [1016, 409] width 124 height 37
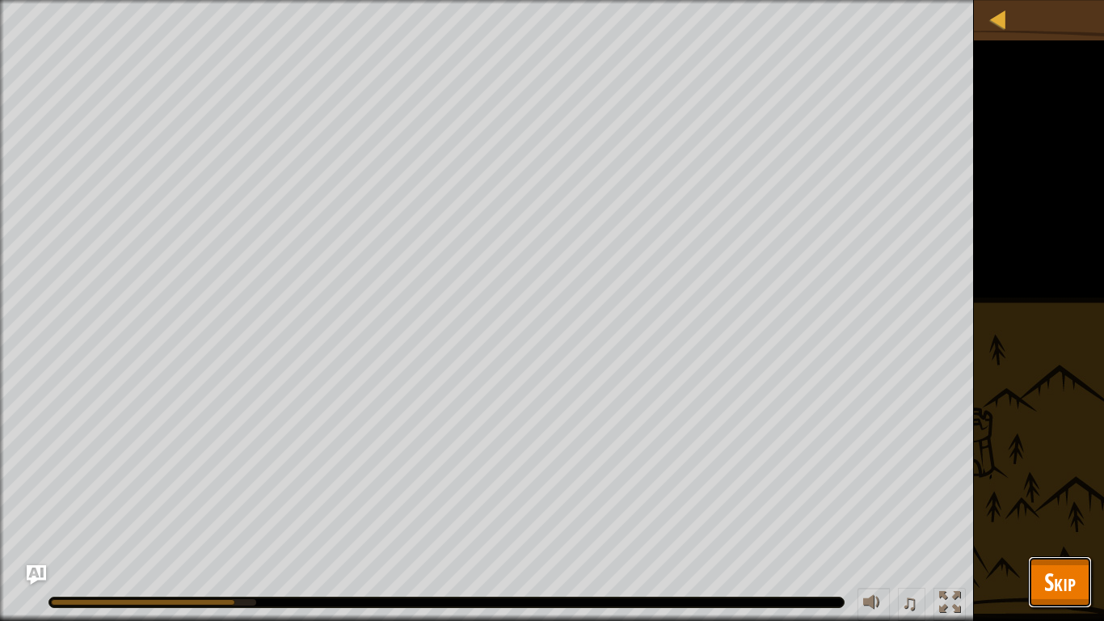
click at [1050, 580] on span "Skip" at bounding box center [1060, 581] width 32 height 33
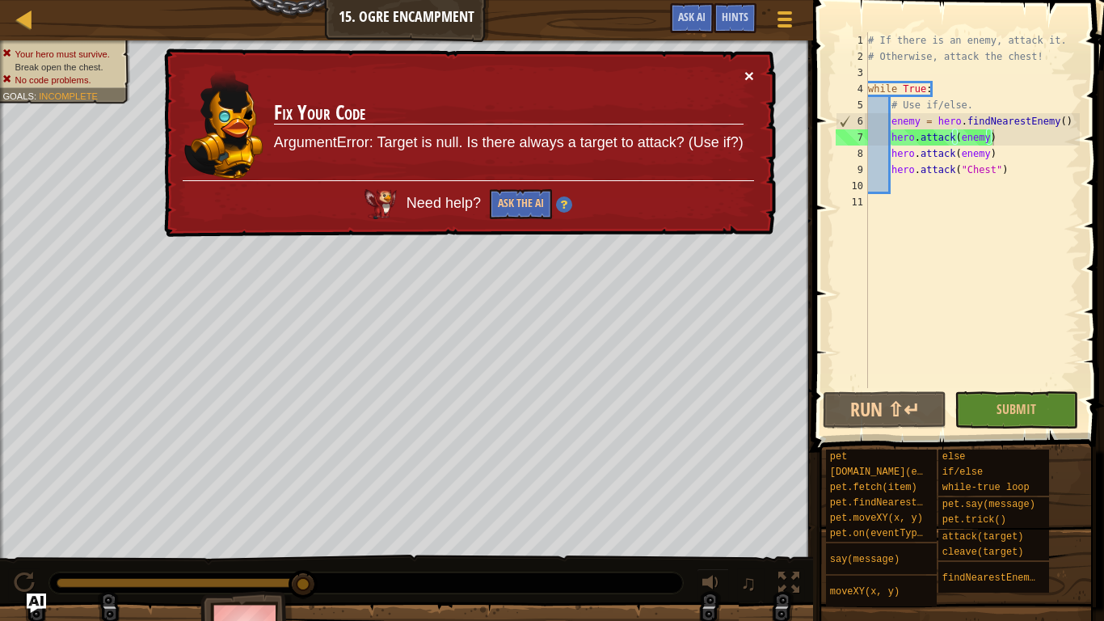
click at [749, 71] on button "×" at bounding box center [749, 75] width 10 height 17
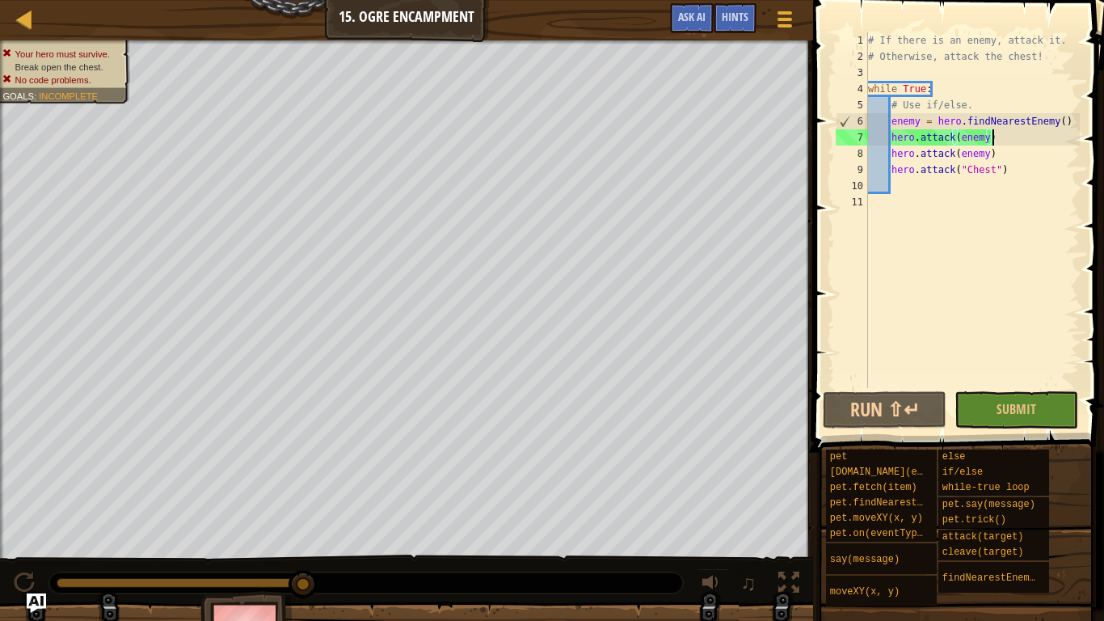
click at [992, 158] on div "# If there is an enemy, attack it. # Otherwise, attack the chest! while True : …" at bounding box center [972, 226] width 215 height 388
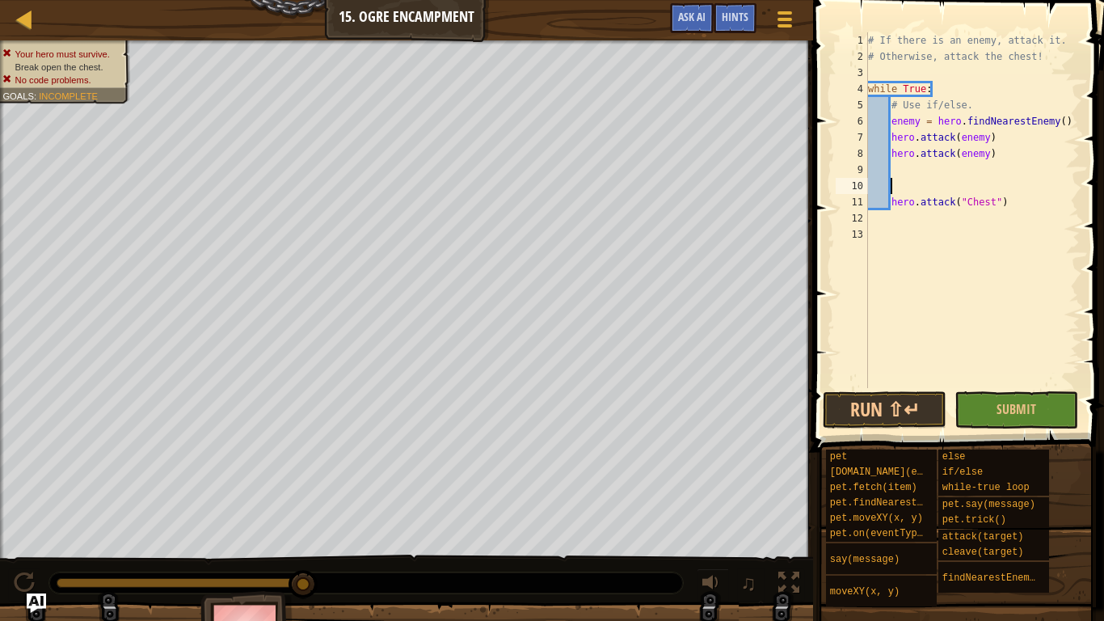
scroll to position [7, 0]
click at [890, 120] on div "# If there is an enemy, attack it. # Otherwise, attack the chest! while True : …" at bounding box center [972, 226] width 215 height 388
click at [966, 103] on div "# If there is an enemy, attack it. # Otherwise, attack the chest! while True : …" at bounding box center [972, 226] width 215 height 388
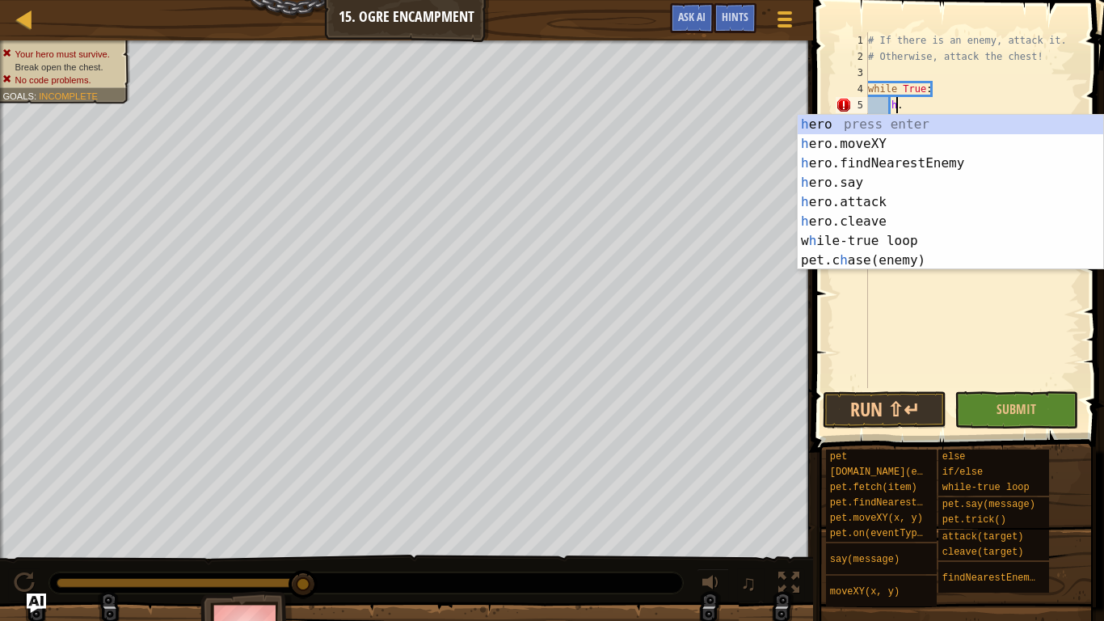
scroll to position [7, 4]
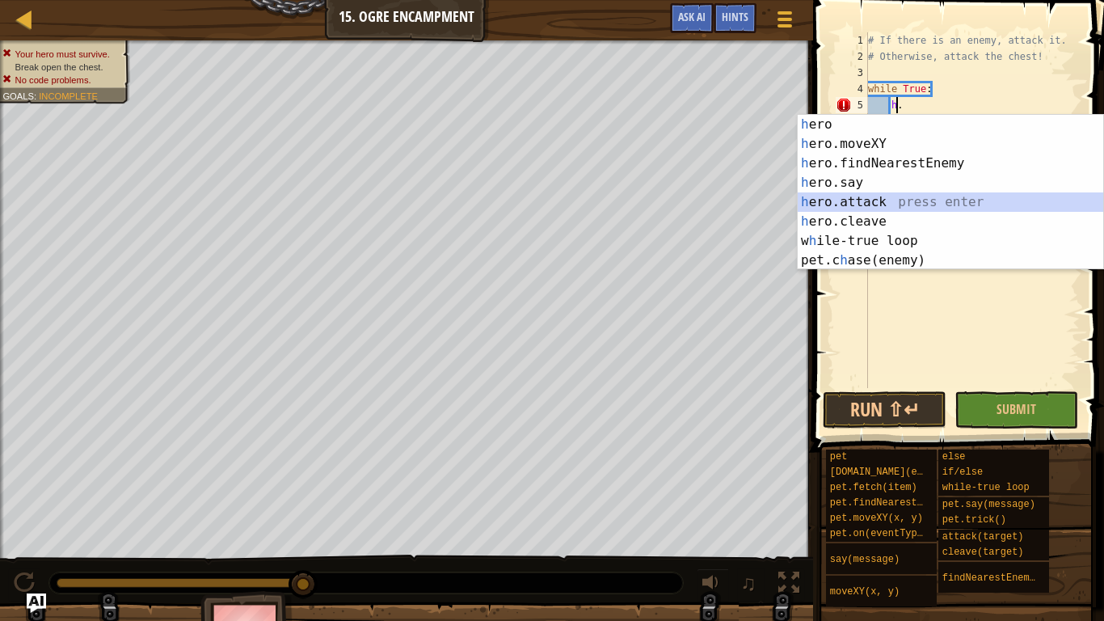
click at [837, 201] on div "h ero press enter h ero.moveXY press enter h ero.findNearestEnemy press enter h…" at bounding box center [950, 212] width 305 height 194
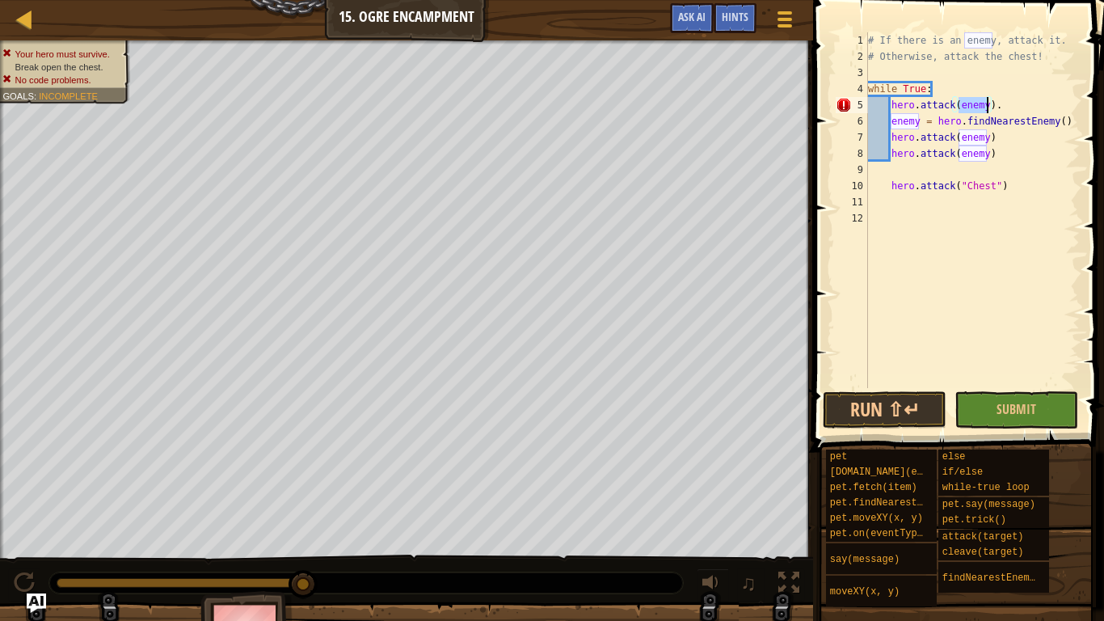
click at [997, 106] on div "# If there is an enemy, attack it. # Otherwise, attack the chest! while True : …" at bounding box center [972, 226] width 215 height 388
click at [989, 107] on div "# If there is an enemy, attack it. # Otherwise, attack the chest! while True : …" at bounding box center [972, 226] width 215 height 388
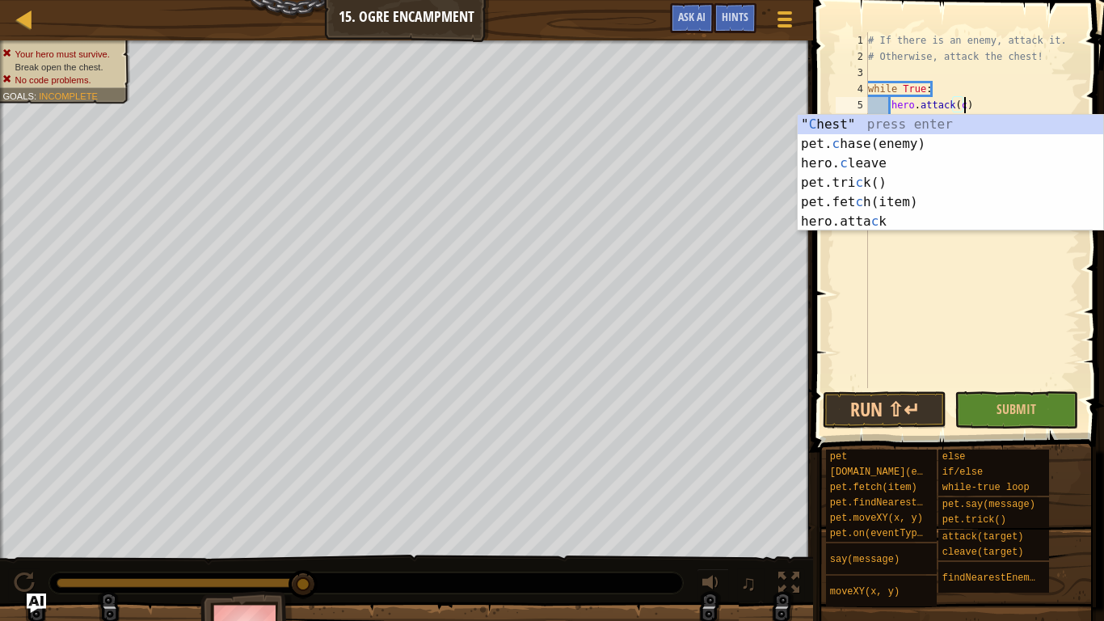
scroll to position [7, 15]
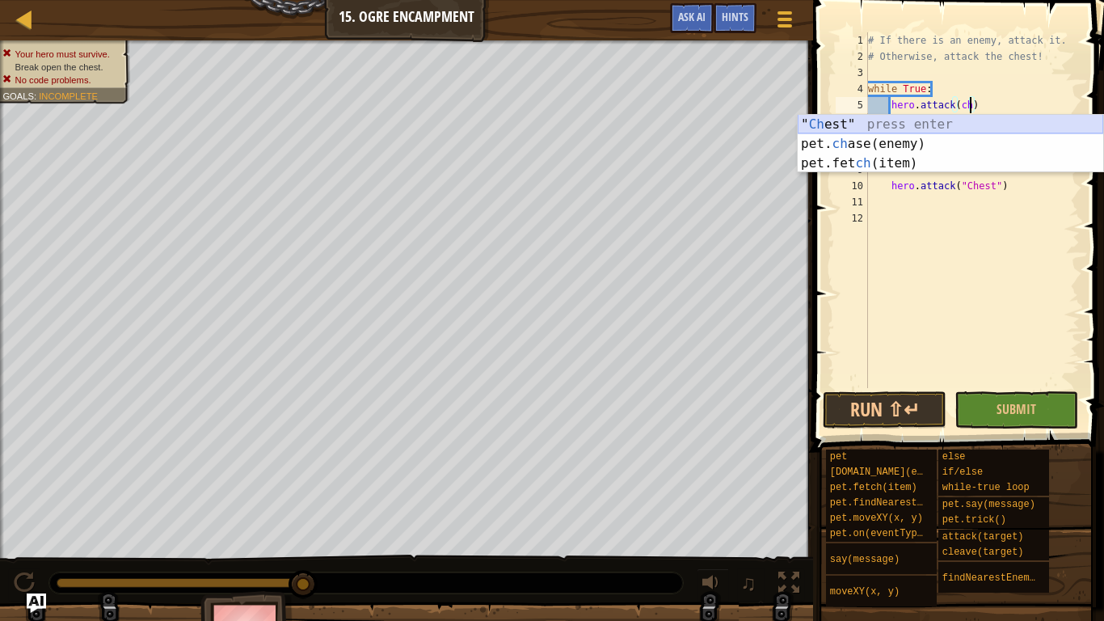
click at [900, 120] on div "" Ch est" press enter pet. ch ase(enemy) press enter pet.fet ch (item) press en…" at bounding box center [950, 163] width 305 height 97
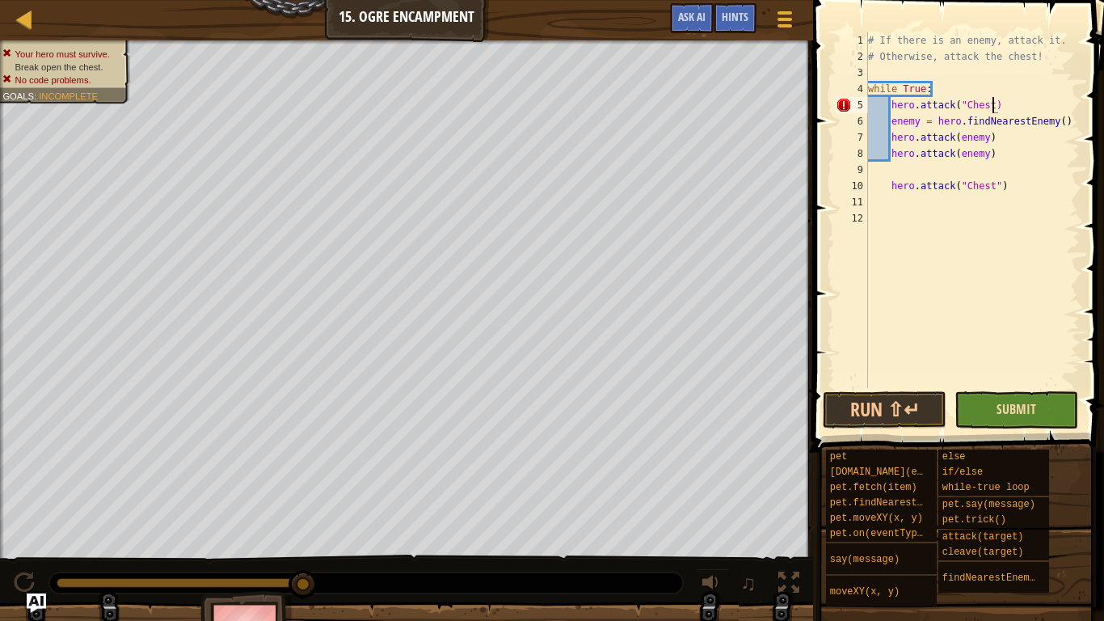
type textarea "hero.attack("Chest)"
click at [1004, 405] on span "Submit" at bounding box center [1016, 409] width 40 height 18
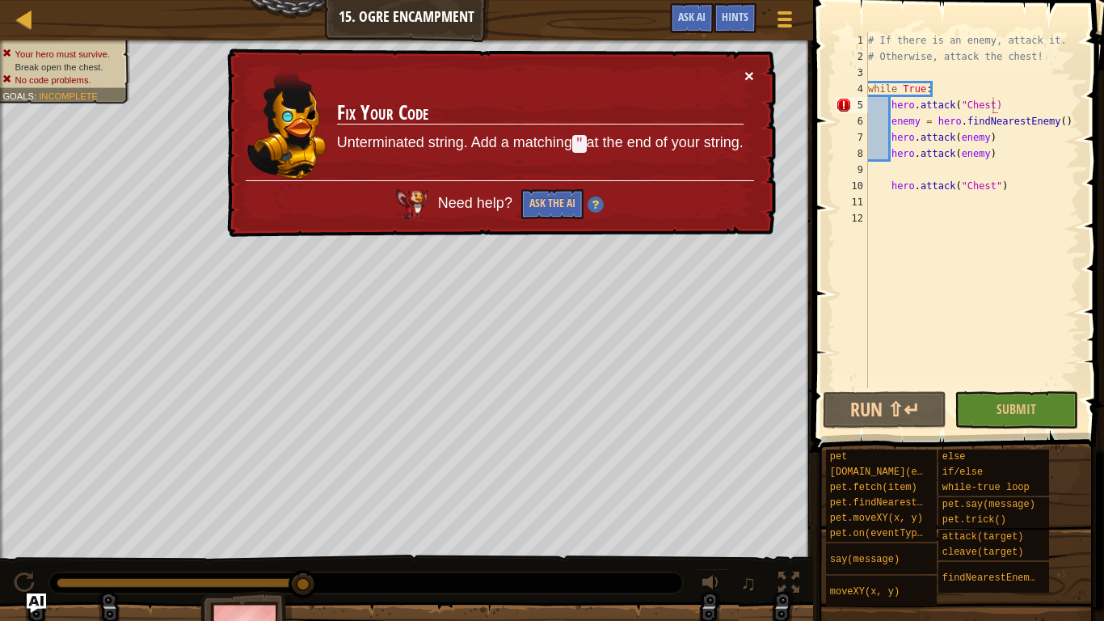
click at [752, 74] on button "×" at bounding box center [749, 75] width 10 height 17
